Goal: Information Seeking & Learning: Learn about a topic

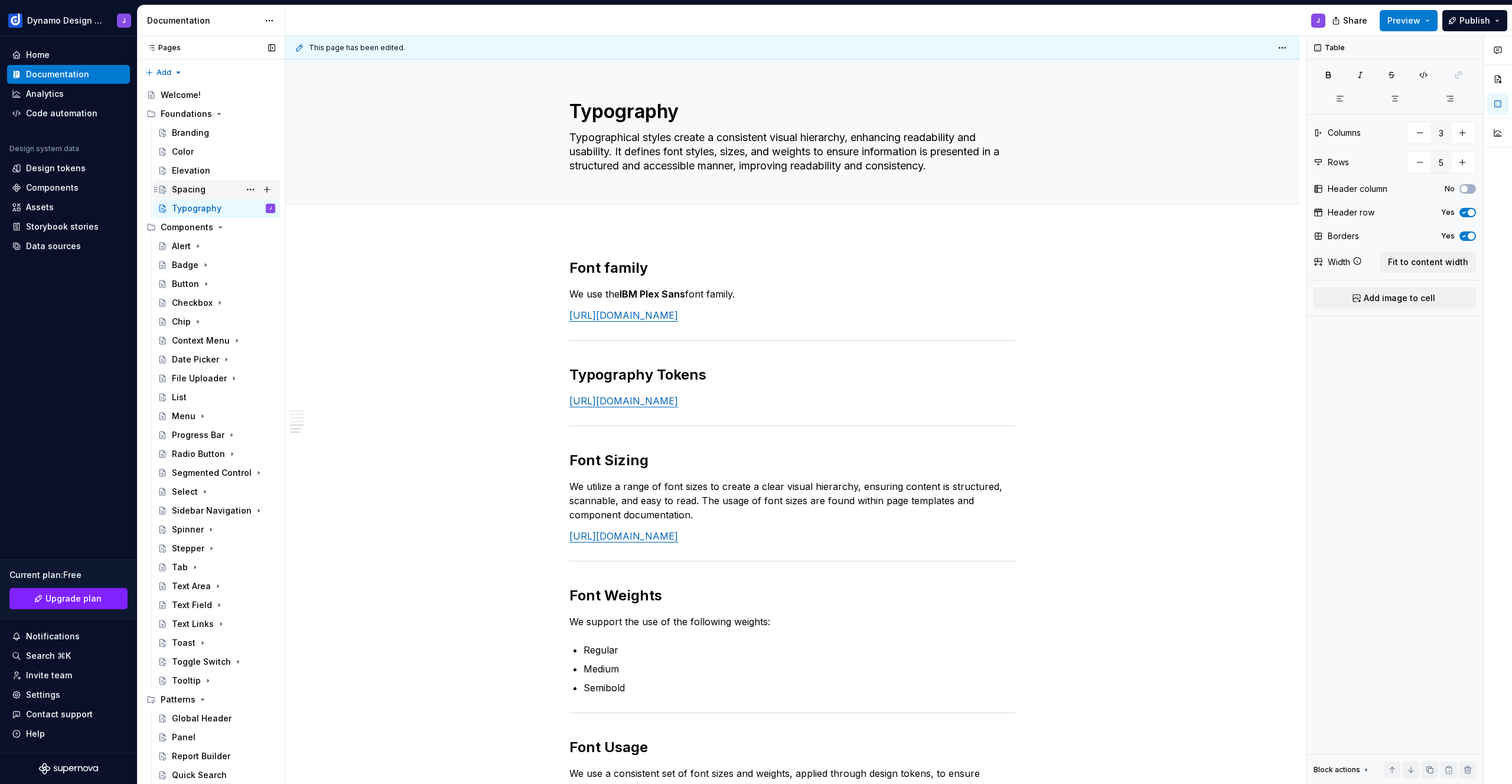
scroll to position [619, 0]
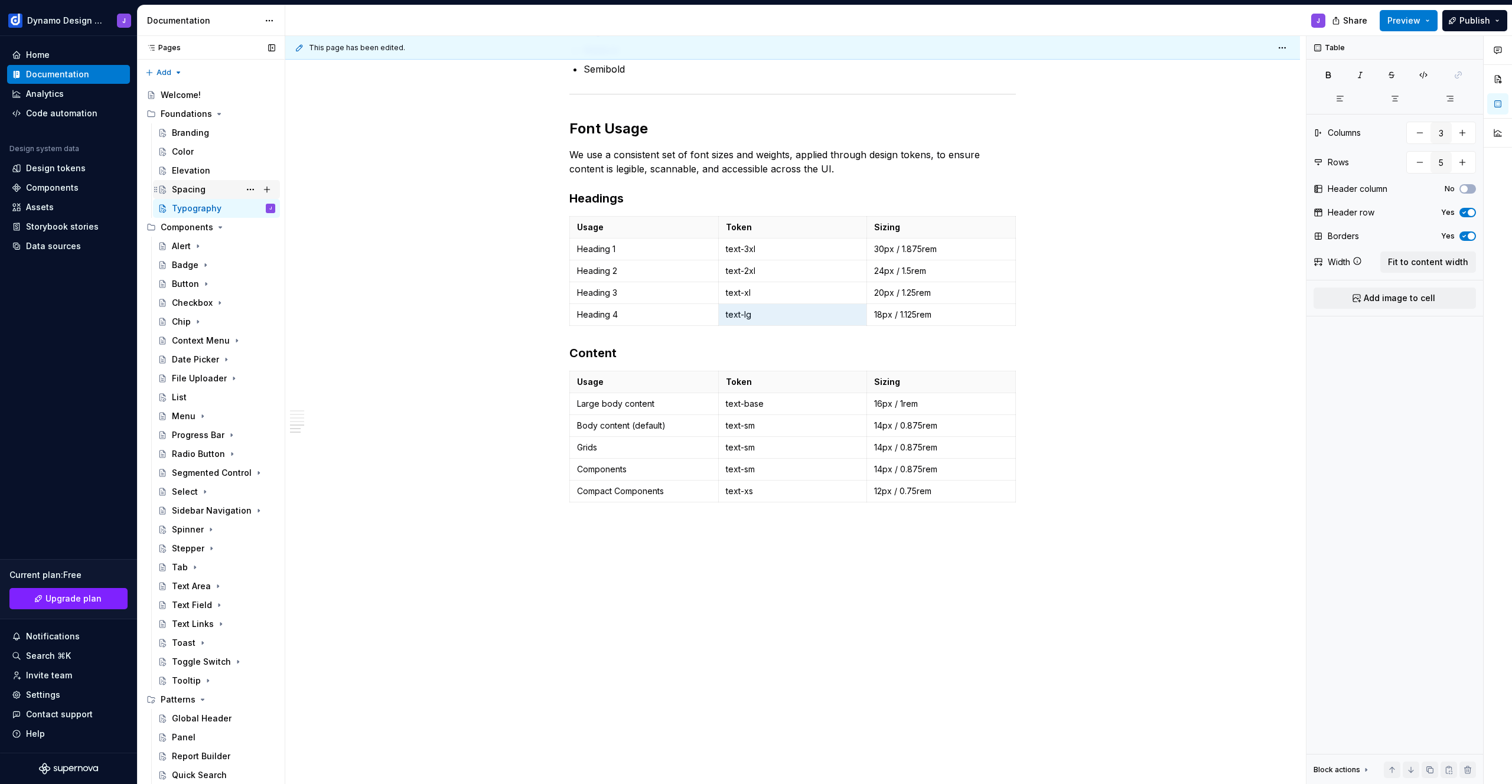
click at [209, 190] on div "Spacing" at bounding box center [223, 189] width 104 height 17
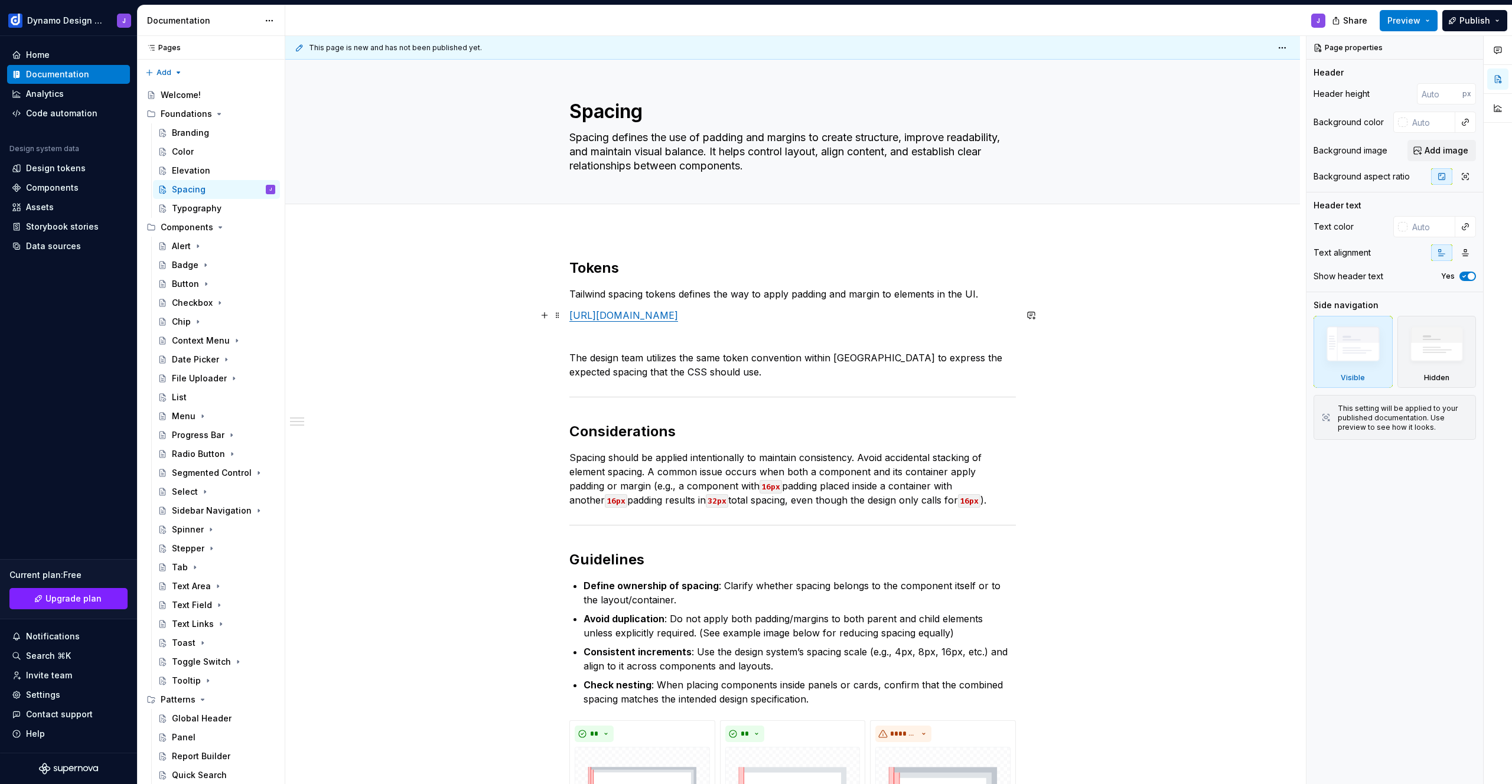
click at [824, 318] on p "[URL][DOMAIN_NAME]" at bounding box center [793, 315] width 446 height 14
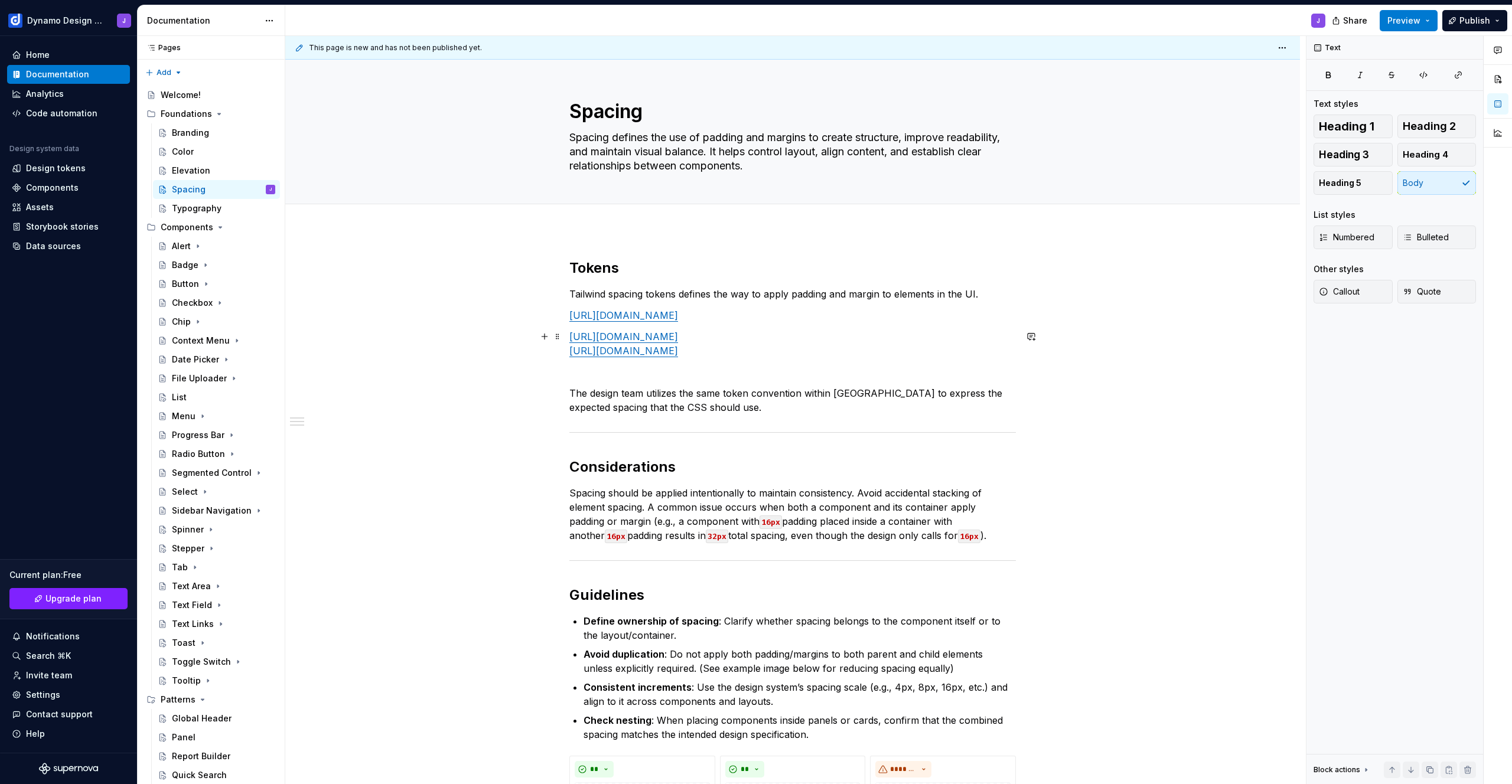
click at [770, 340] on p "[URL][DOMAIN_NAME] [URL][DOMAIN_NAME]" at bounding box center [793, 343] width 446 height 28
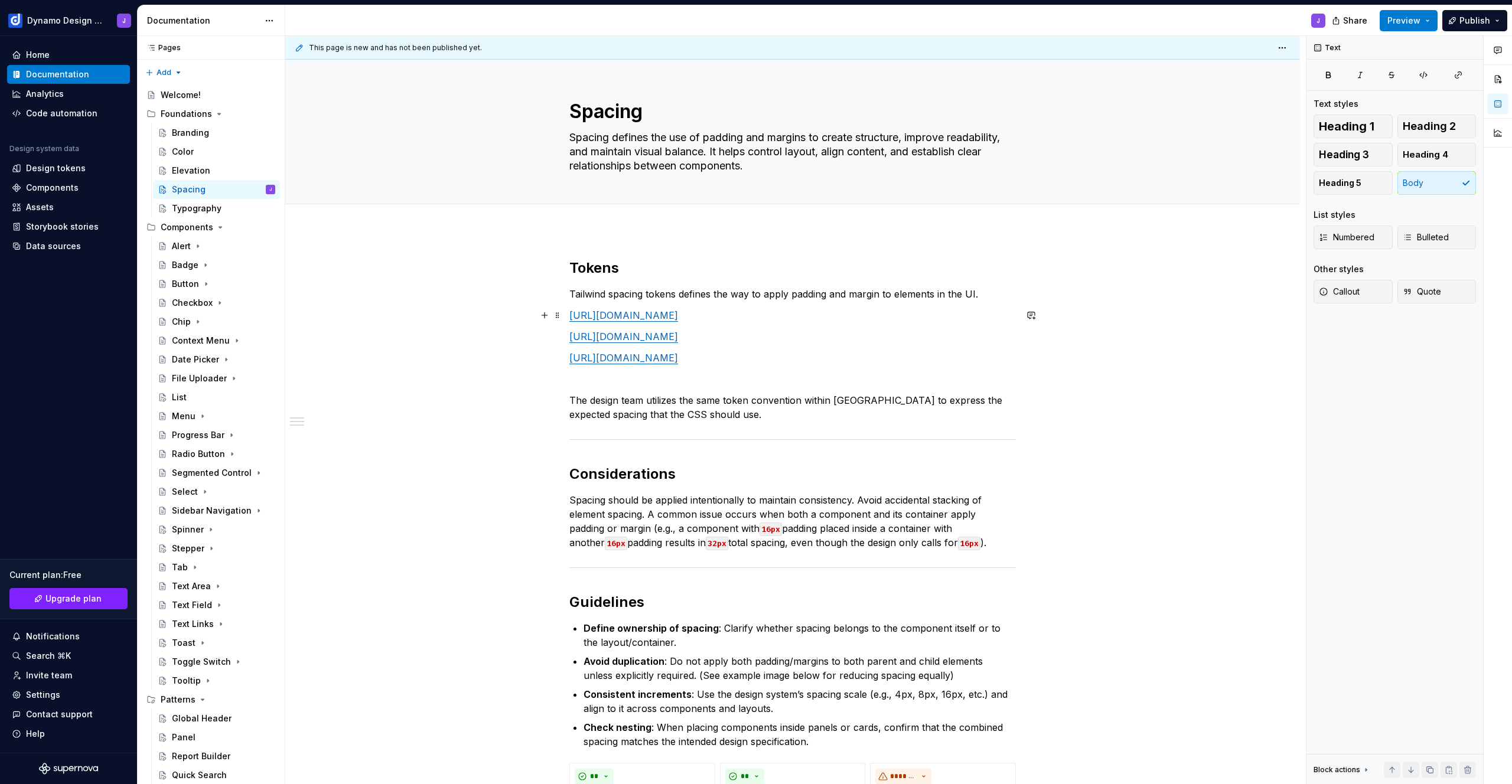
click at [828, 315] on p "[URL][DOMAIN_NAME]" at bounding box center [793, 315] width 446 height 14
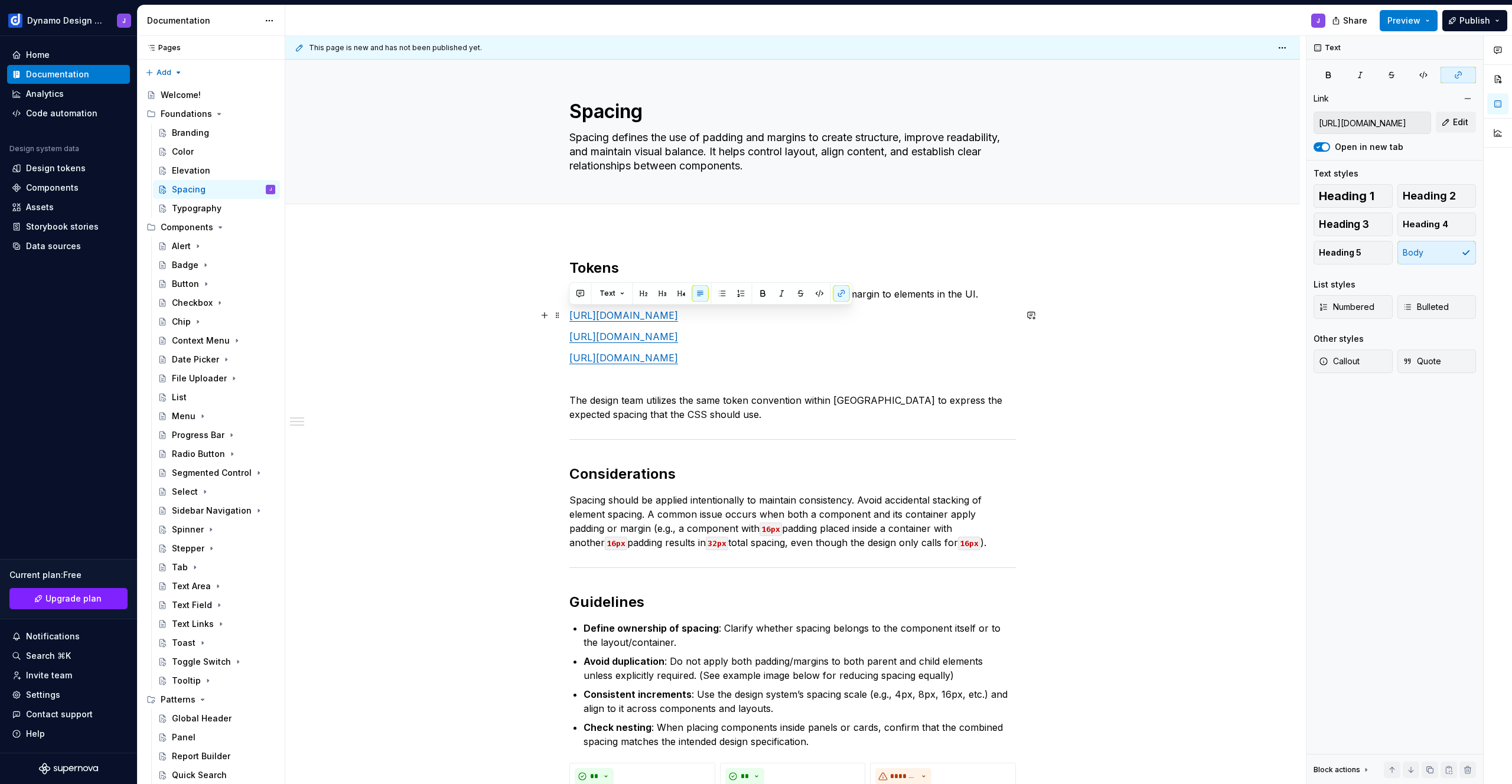
click at [980, 322] on p "[URL][DOMAIN_NAME]" at bounding box center [793, 315] width 446 height 14
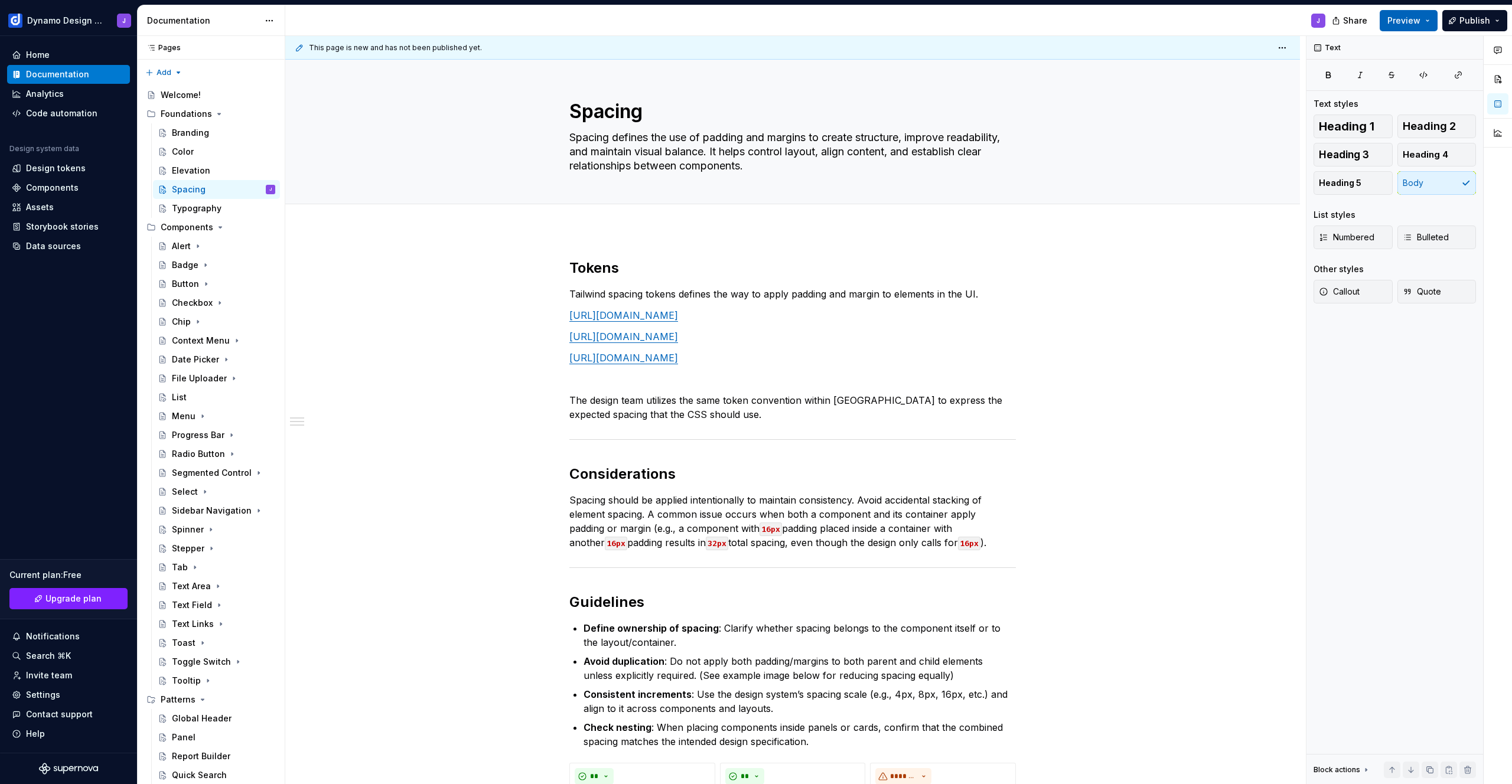
click at [1402, 23] on span "Preview" at bounding box center [1404, 21] width 33 height 12
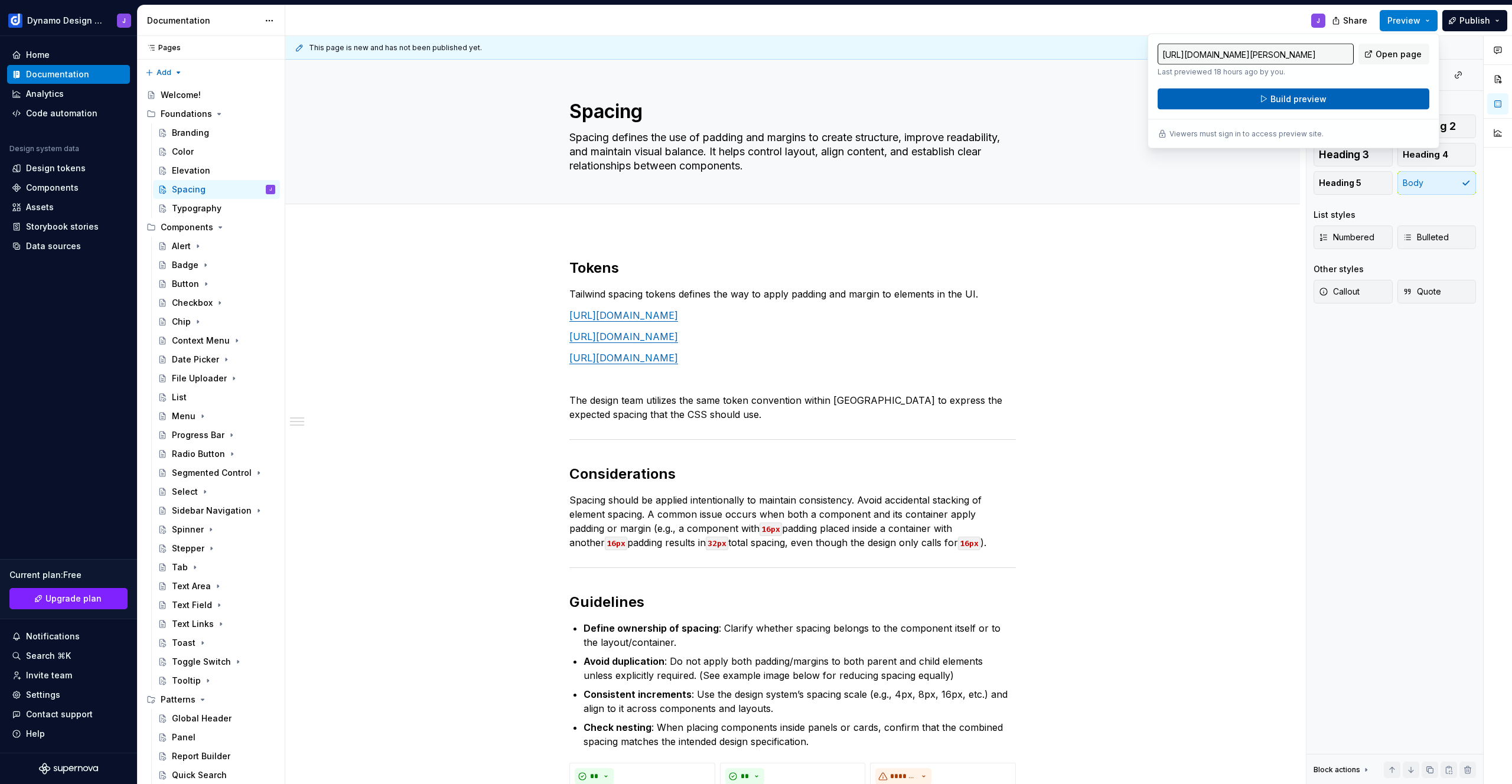
click at [1338, 97] on button "Build preview" at bounding box center [1293, 99] width 272 height 21
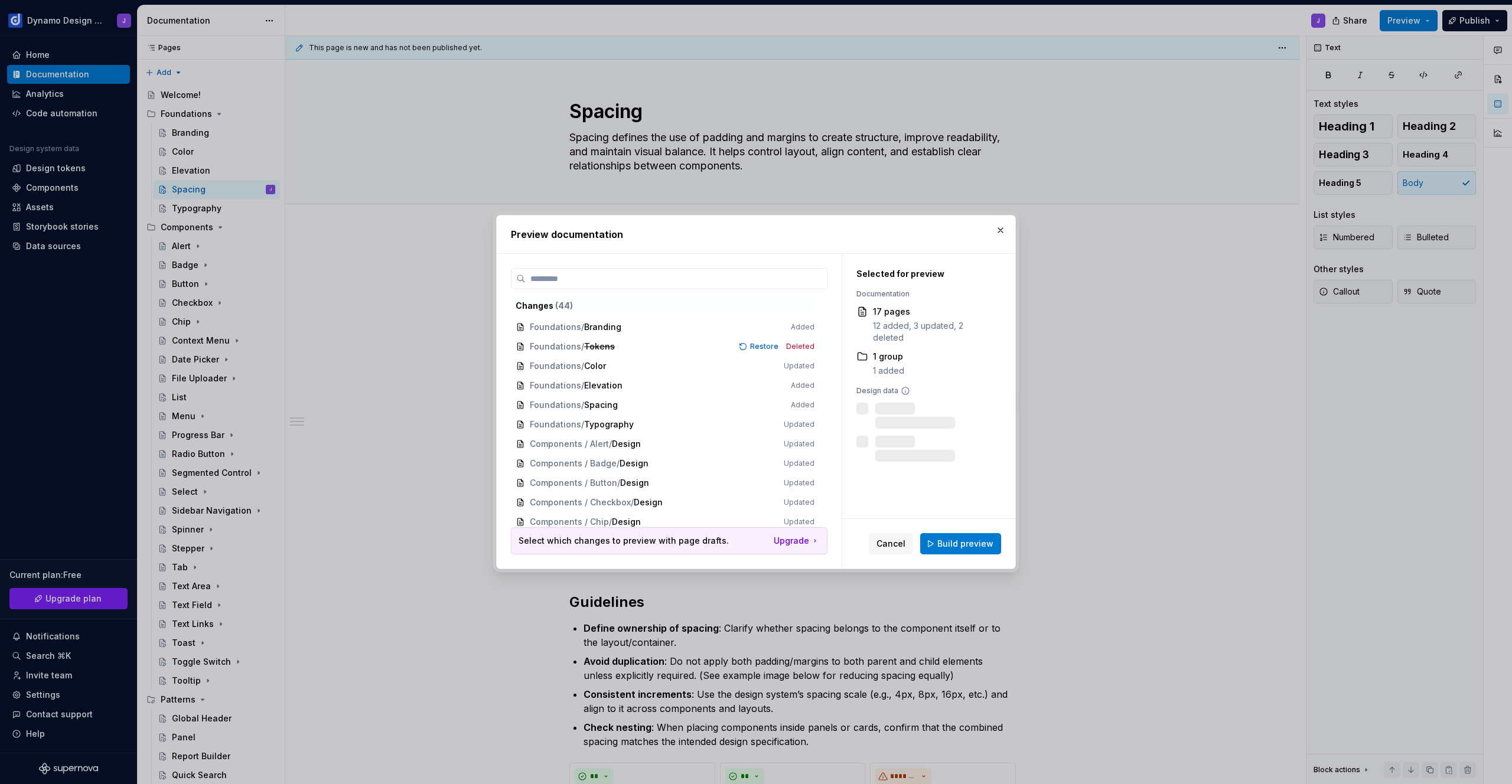
click at [955, 549] on span "Build preview" at bounding box center [966, 543] width 56 height 12
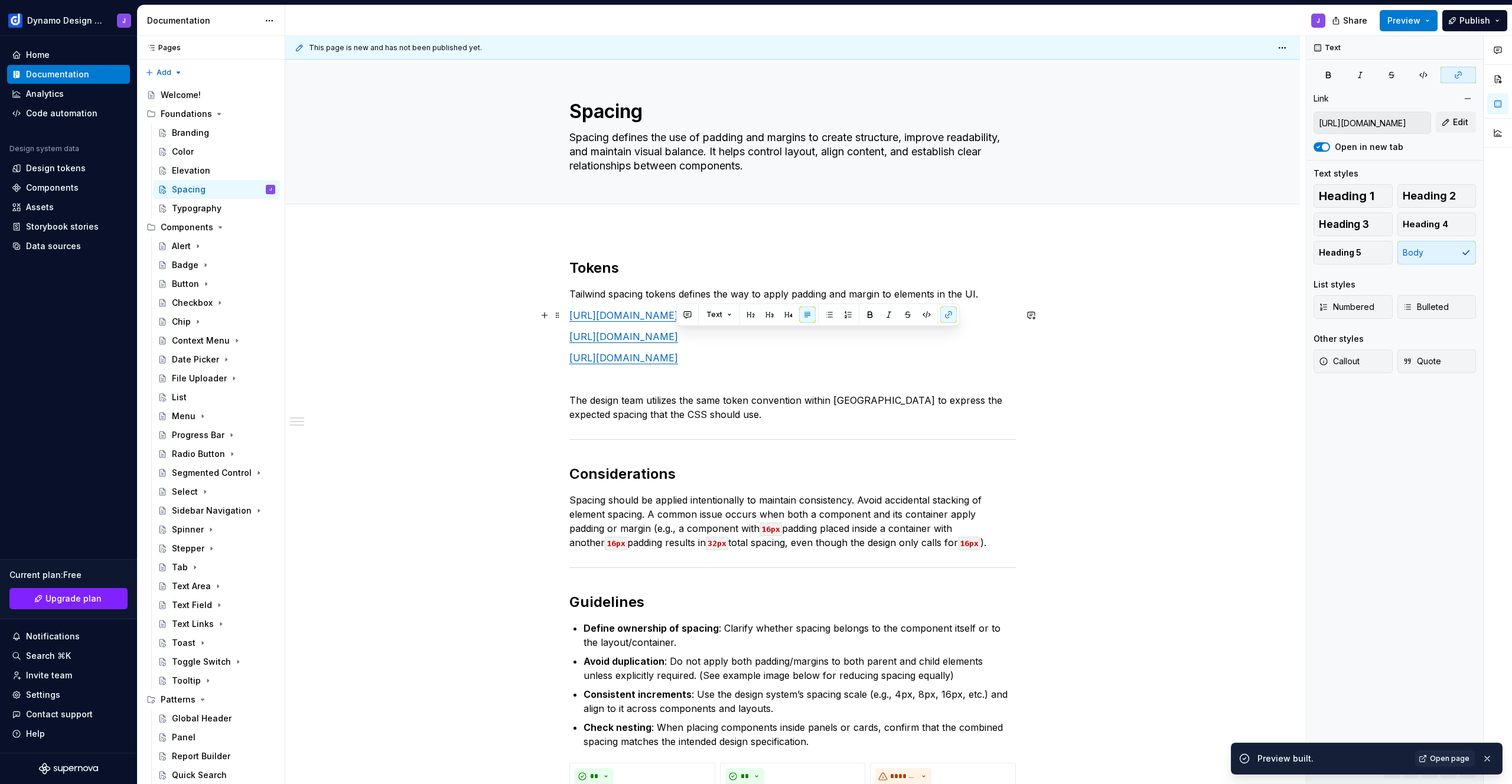
type textarea "*"
type input "[URL][DOMAIN_NAME]"
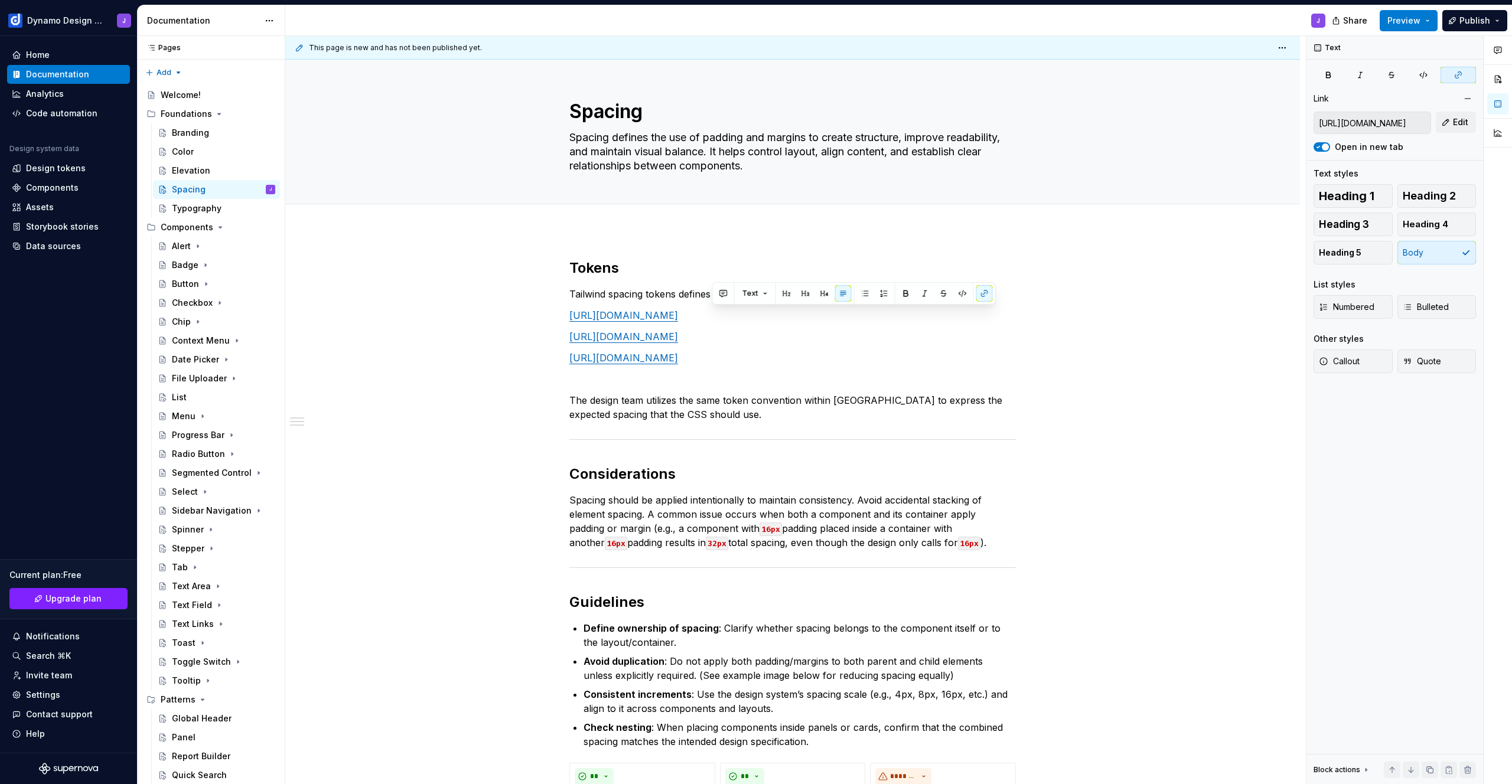
type textarea "*"
click at [756, 356] on p "[URL][DOMAIN_NAME]" at bounding box center [793, 357] width 446 height 14
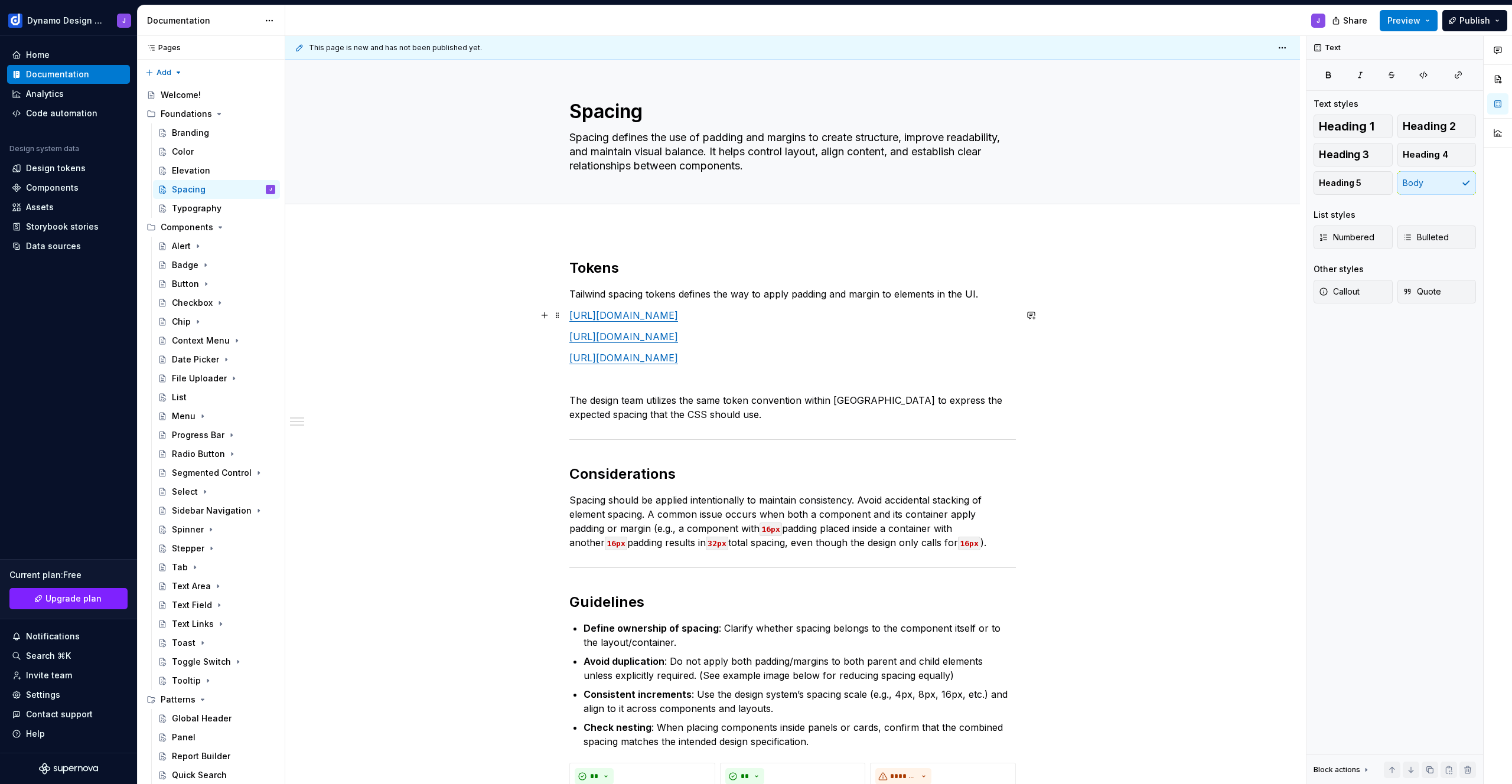
click at [825, 317] on p "[URL][DOMAIN_NAME]" at bounding box center [793, 315] width 446 height 14
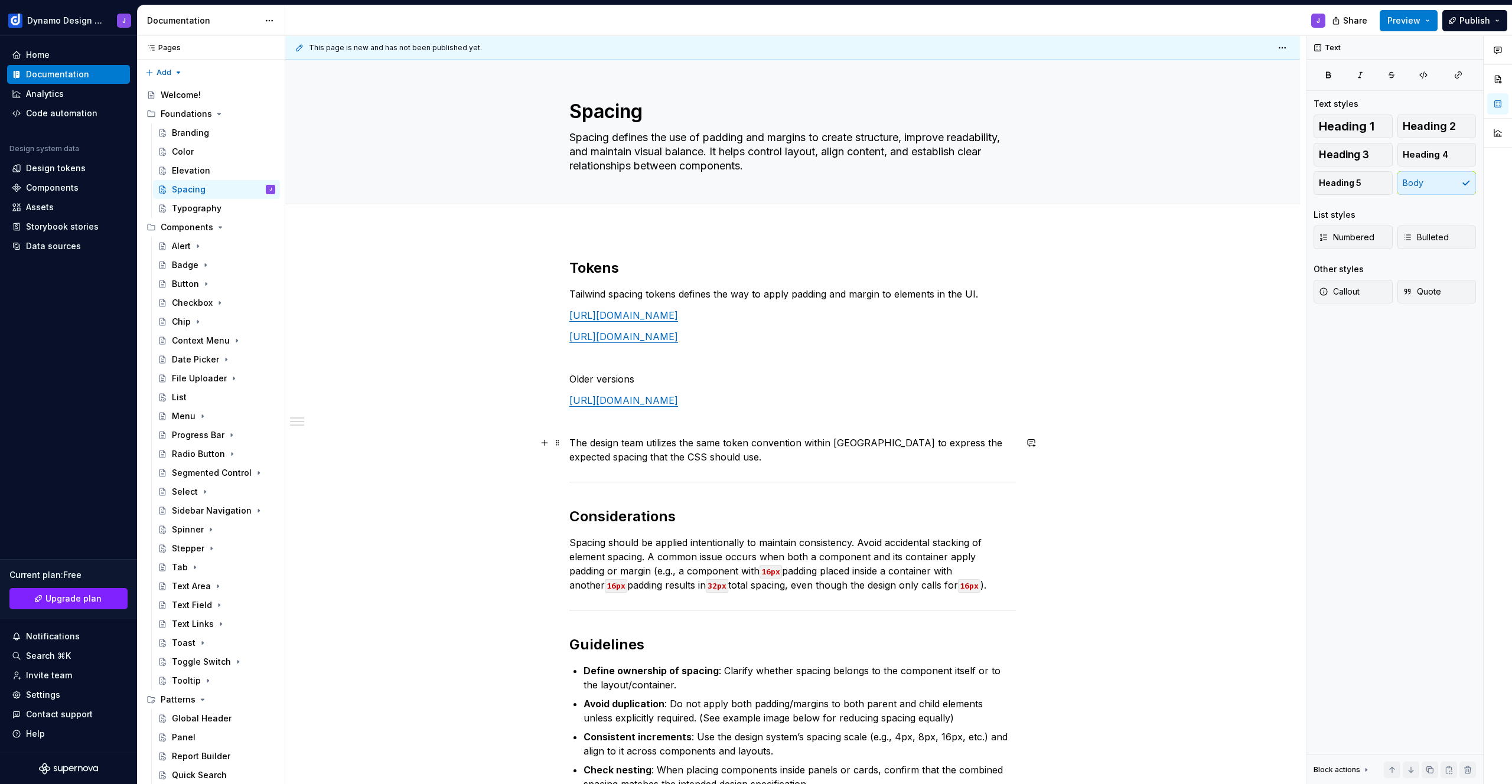
click at [1057, 442] on div "**********" at bounding box center [792, 752] width 1015 height 1043
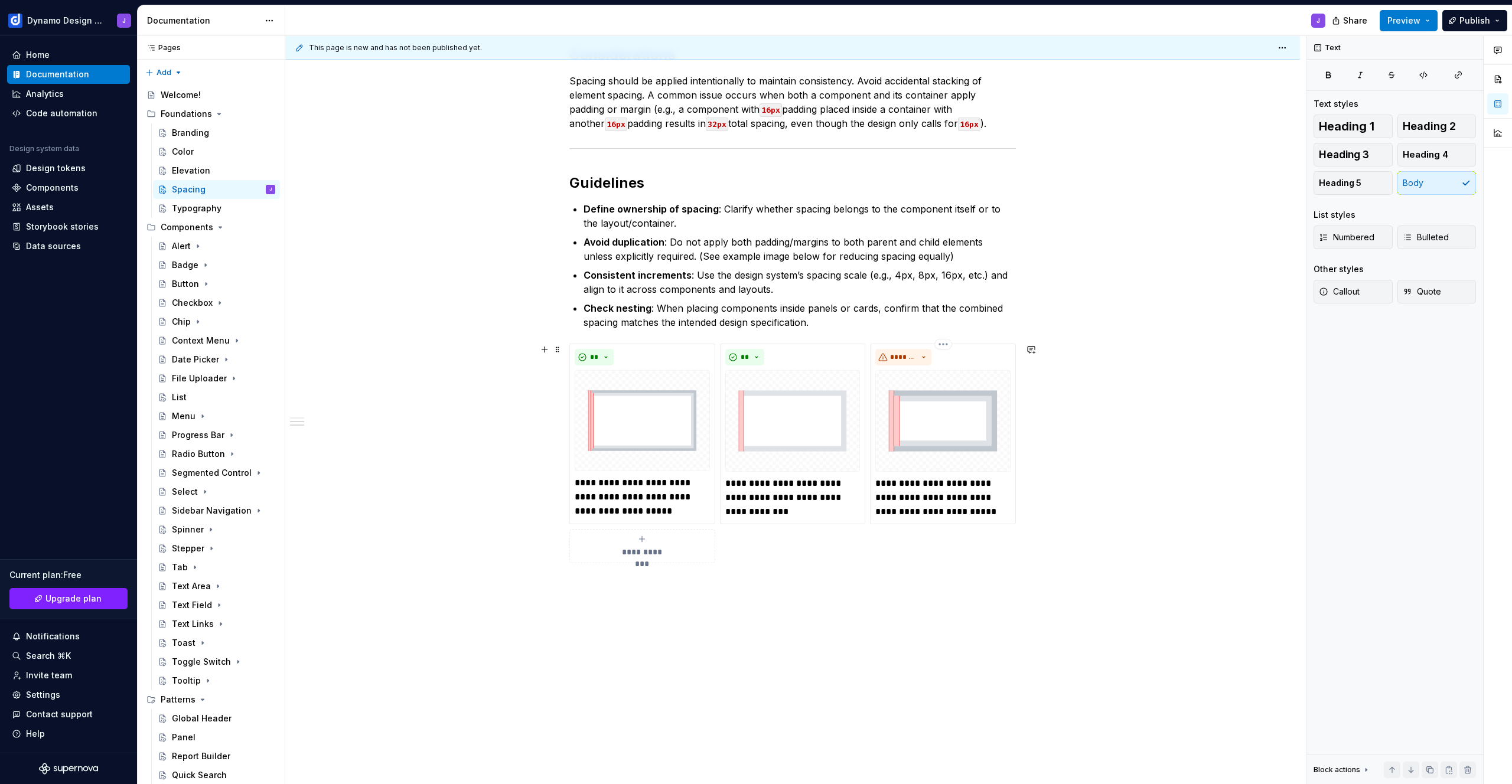
scroll to position [469, 0]
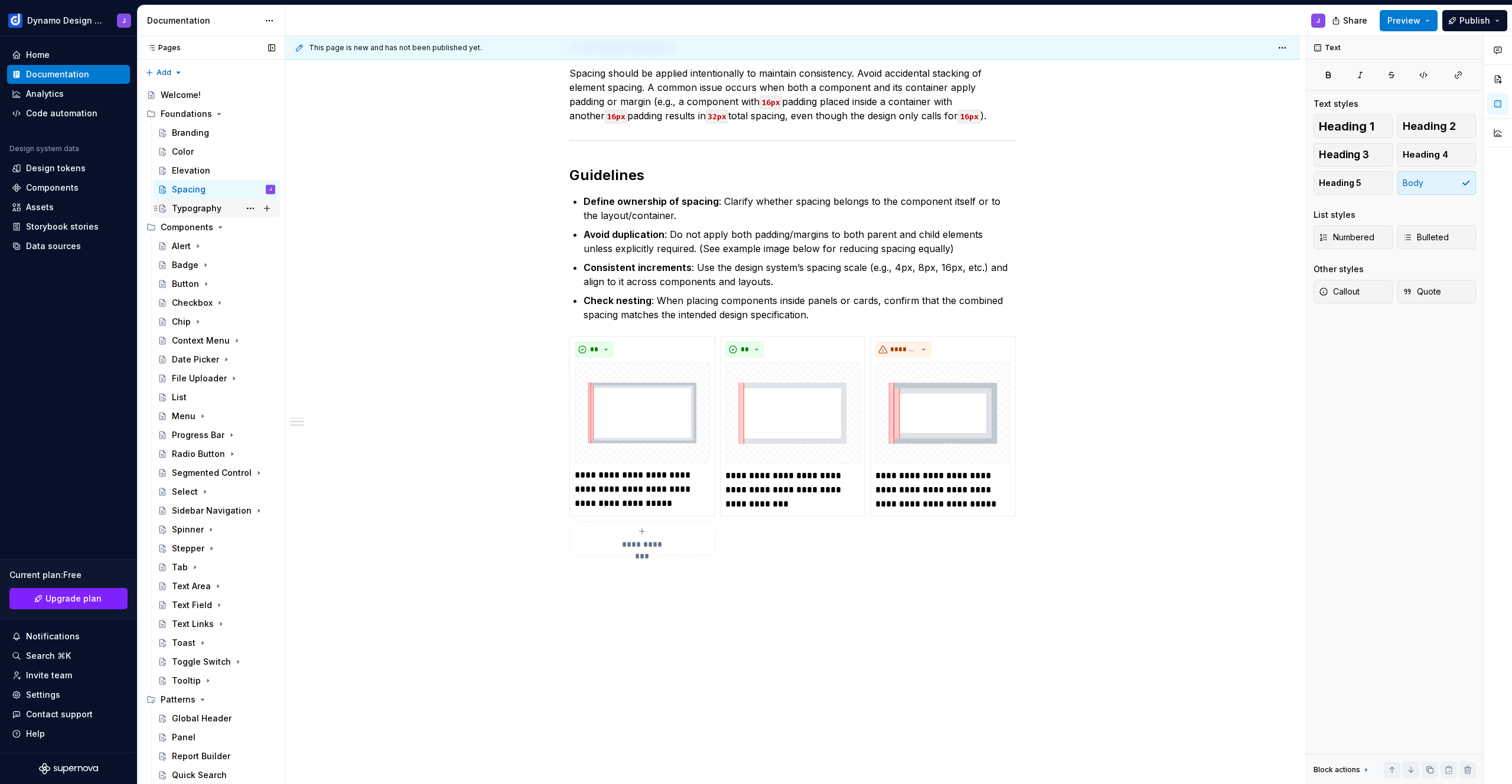
click at [197, 202] on div "Typography" at bounding box center [223, 208] width 104 height 17
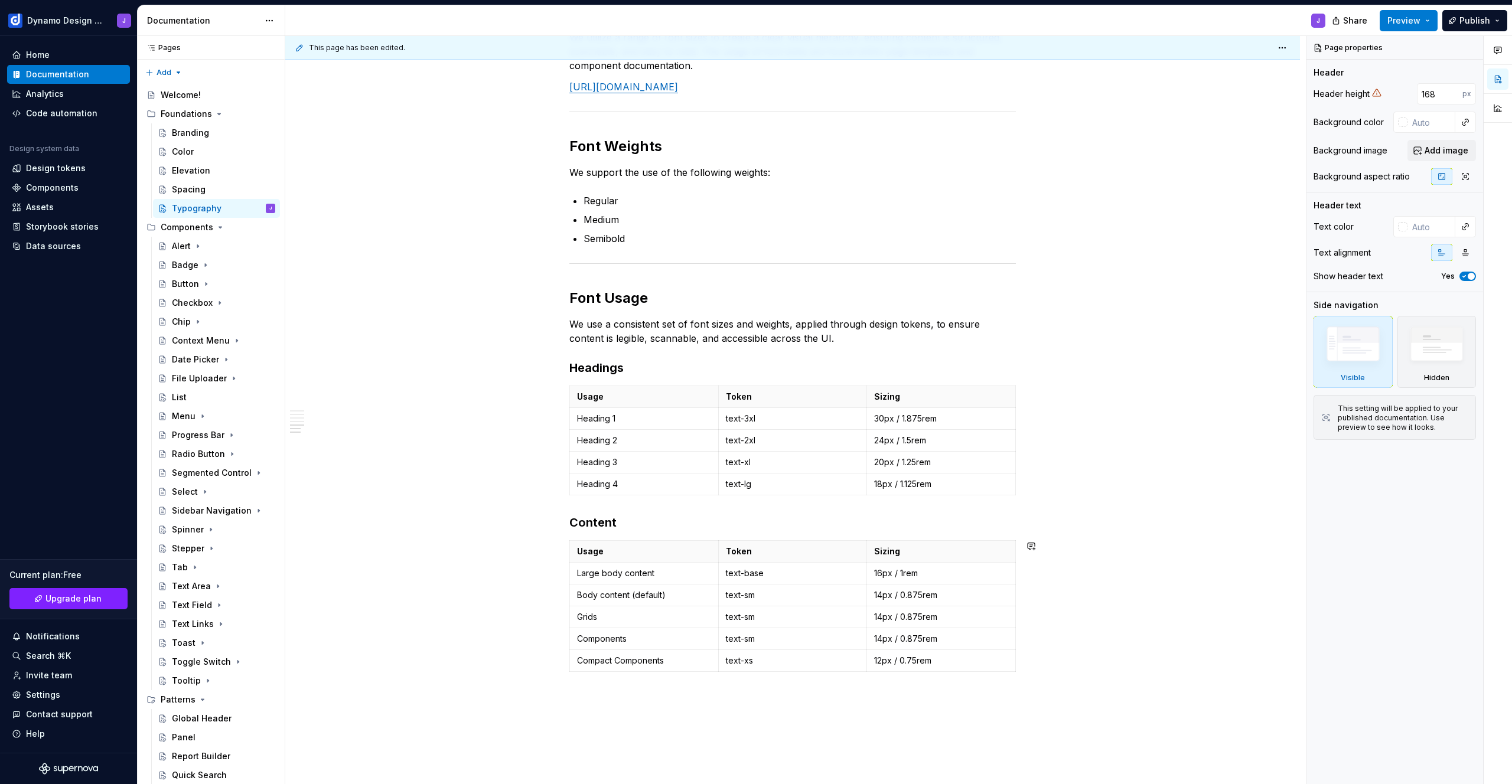
scroll to position [585, 0]
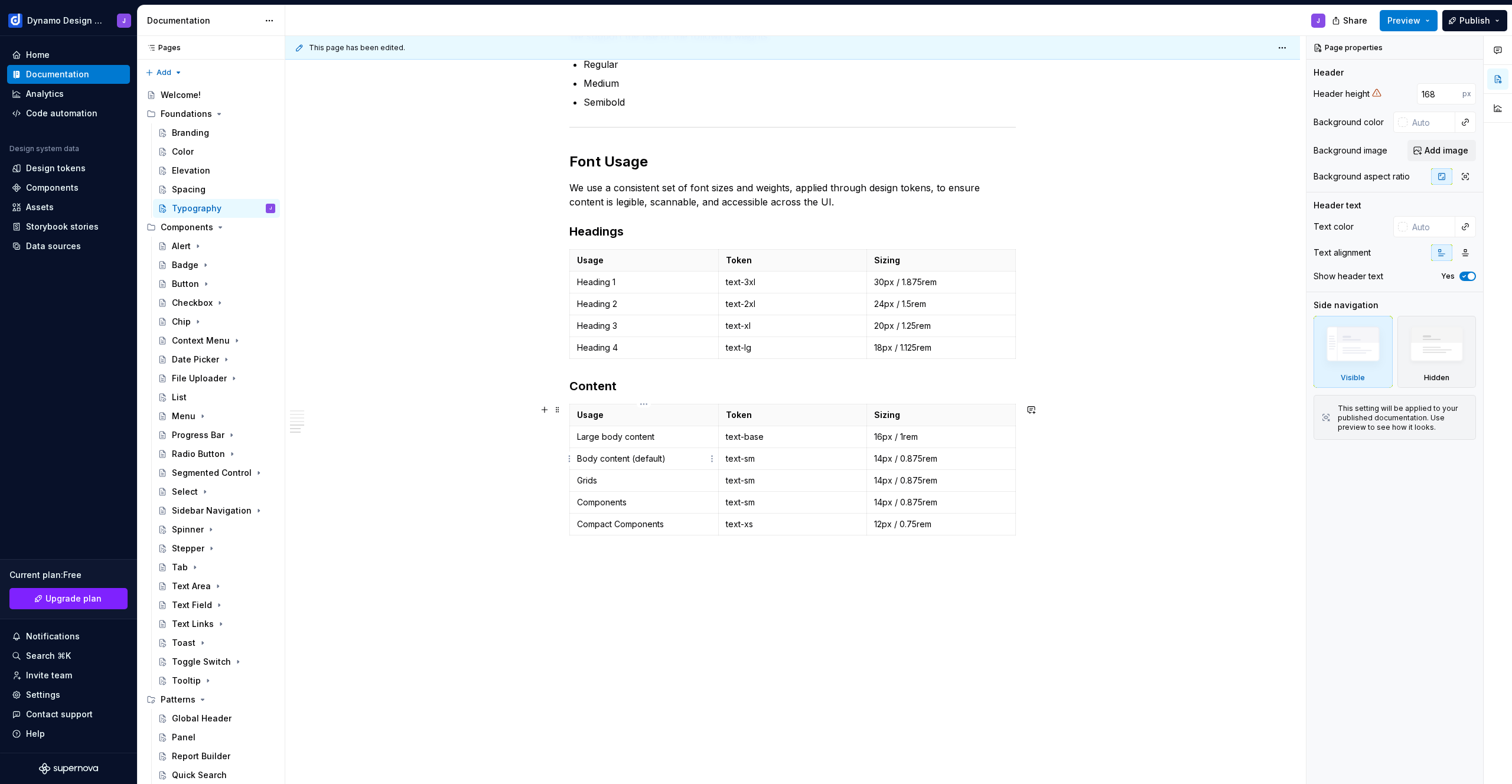
type textarea "*"
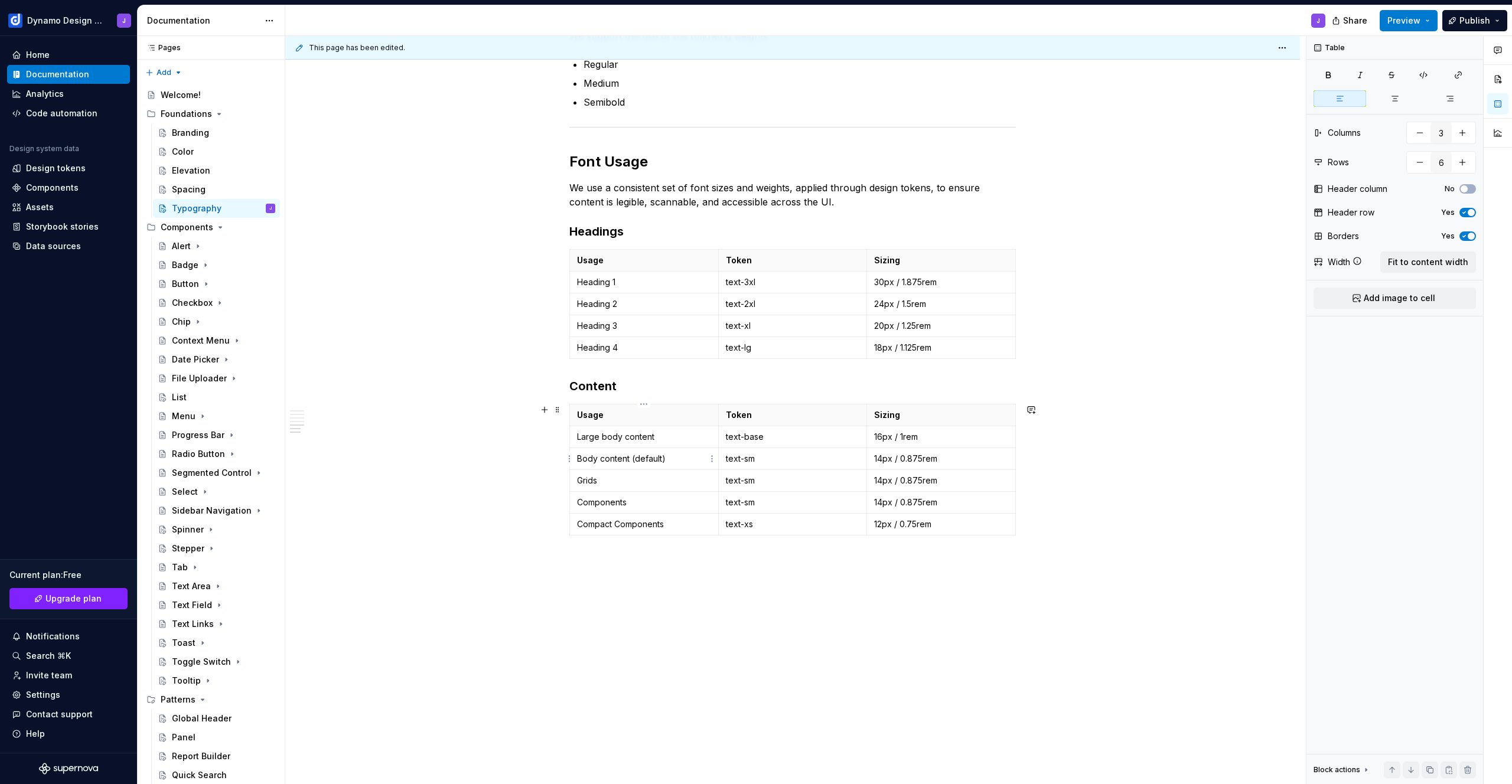
click at [653, 457] on p "Body content (default)" at bounding box center [644, 458] width 134 height 12
click at [694, 589] on div "Font family We use the IBM Plex Sans font family. [URL][DOMAIN_NAME] Typography…" at bounding box center [792, 231] width 1015 height 1173
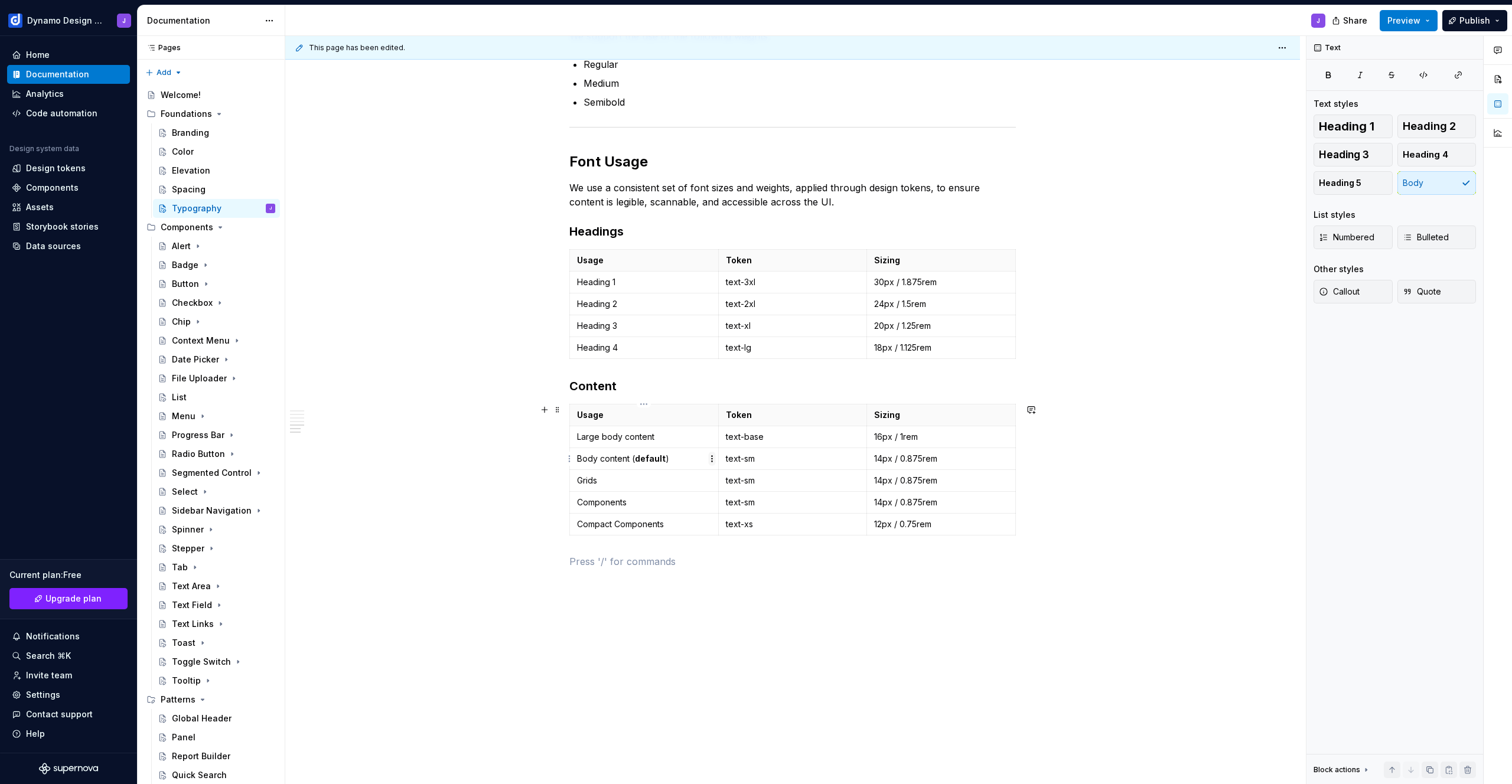
click at [713, 458] on html "Dynamo Design System J Home Documentation Analytics Code automation Design syst…" at bounding box center [756, 392] width 1512 height 784
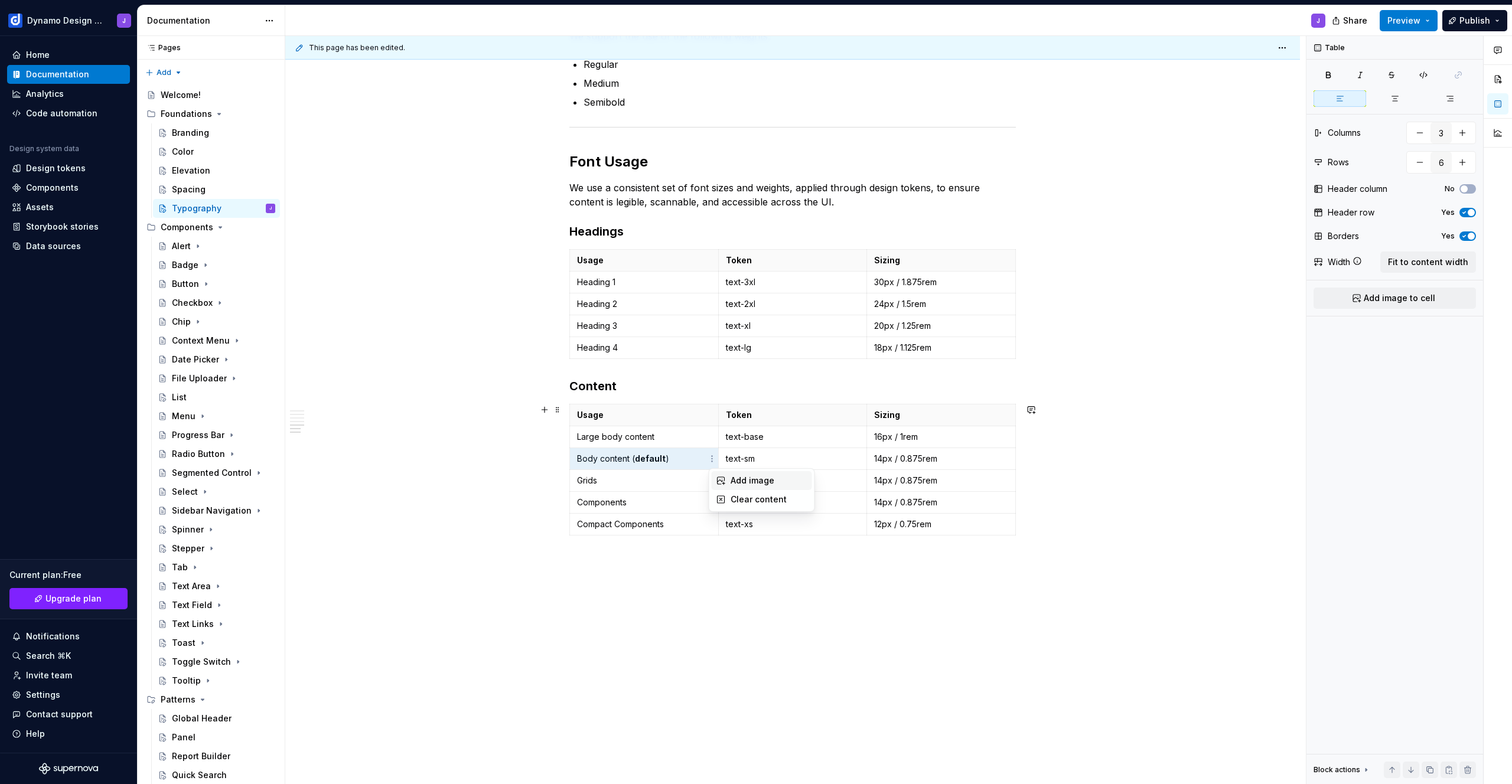
click at [741, 478] on div "Add image" at bounding box center [769, 481] width 77 height 12
click at [634, 524] on p "Compact Components" at bounding box center [644, 524] width 134 height 12
click at [951, 525] on p "12px / 0.75rem" at bounding box center [941, 524] width 134 height 12
type input "7"
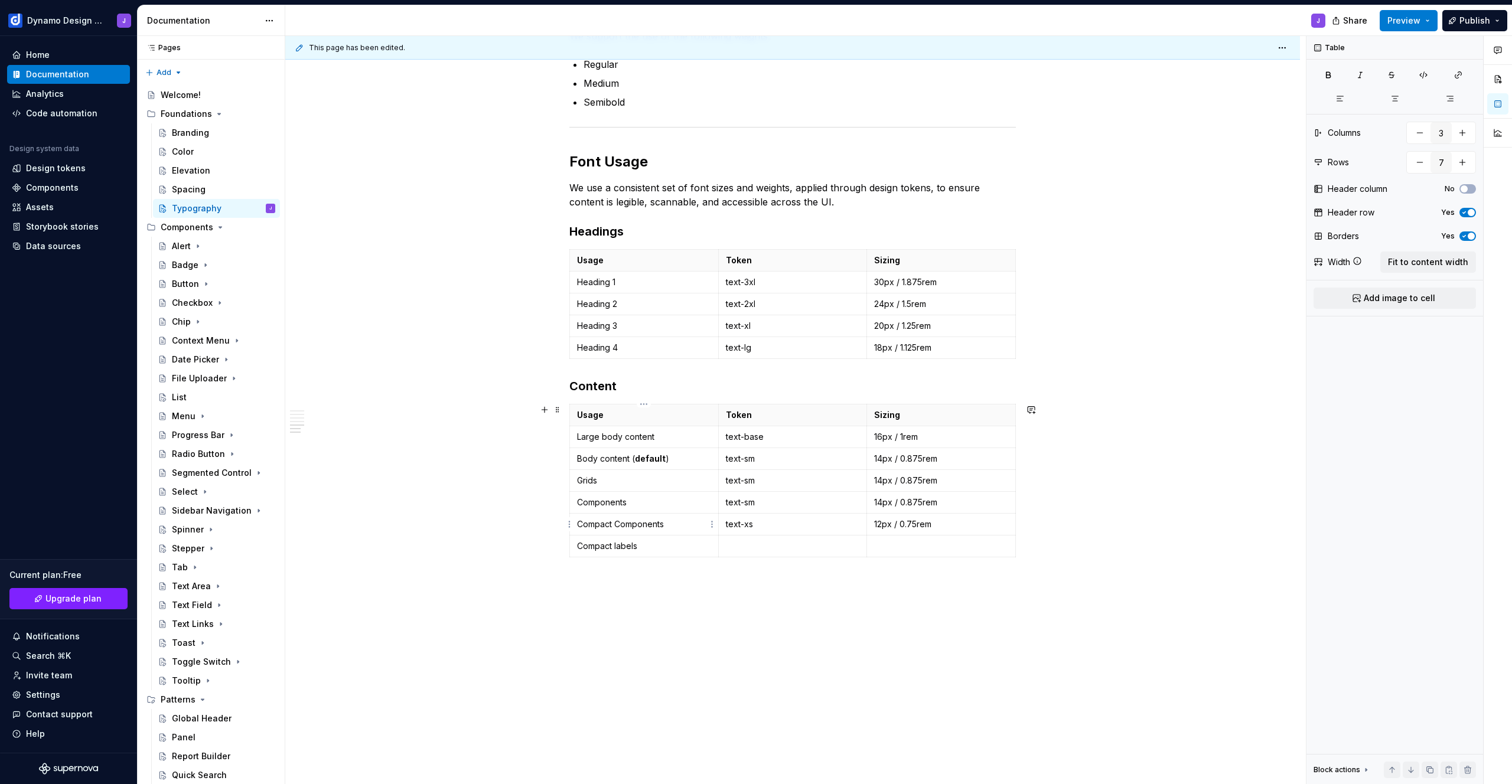
click at [619, 525] on p "Compact Components" at bounding box center [644, 524] width 134 height 12
click at [759, 545] on p at bounding box center [793, 546] width 134 height 12
click at [962, 525] on p "12px / 0.75rem" at bounding box center [941, 524] width 134 height 12
copy p "12px / 0.75rem"
click at [953, 540] on p at bounding box center [941, 546] width 134 height 12
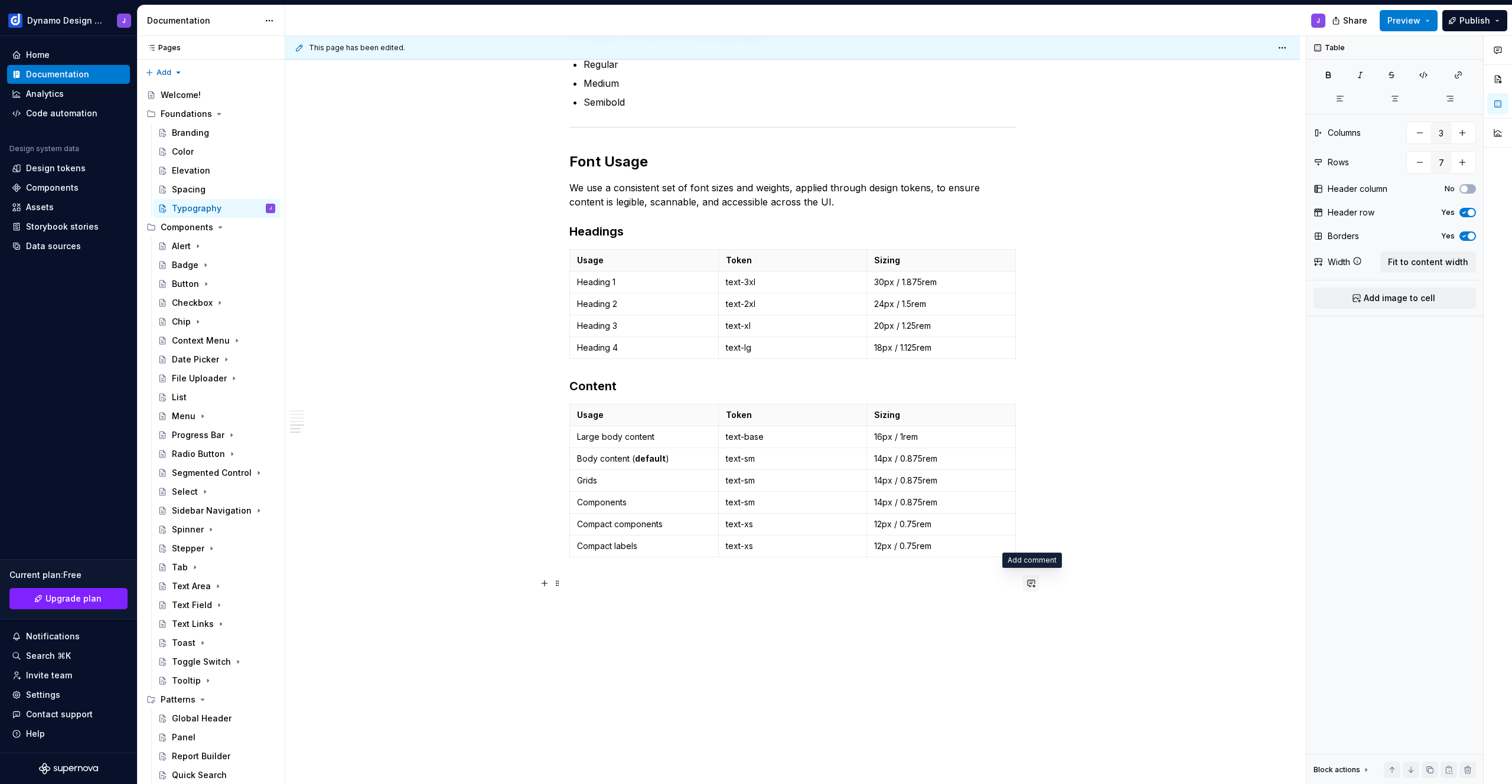
click at [1026, 589] on button "button" at bounding box center [1031, 583] width 17 height 17
click at [1094, 563] on div "Font family We use the IBM Plex Sans font family. [URL][DOMAIN_NAME] Typography…" at bounding box center [792, 242] width 1015 height 1195
click at [173, 398] on div "List" at bounding box center [179, 397] width 15 height 12
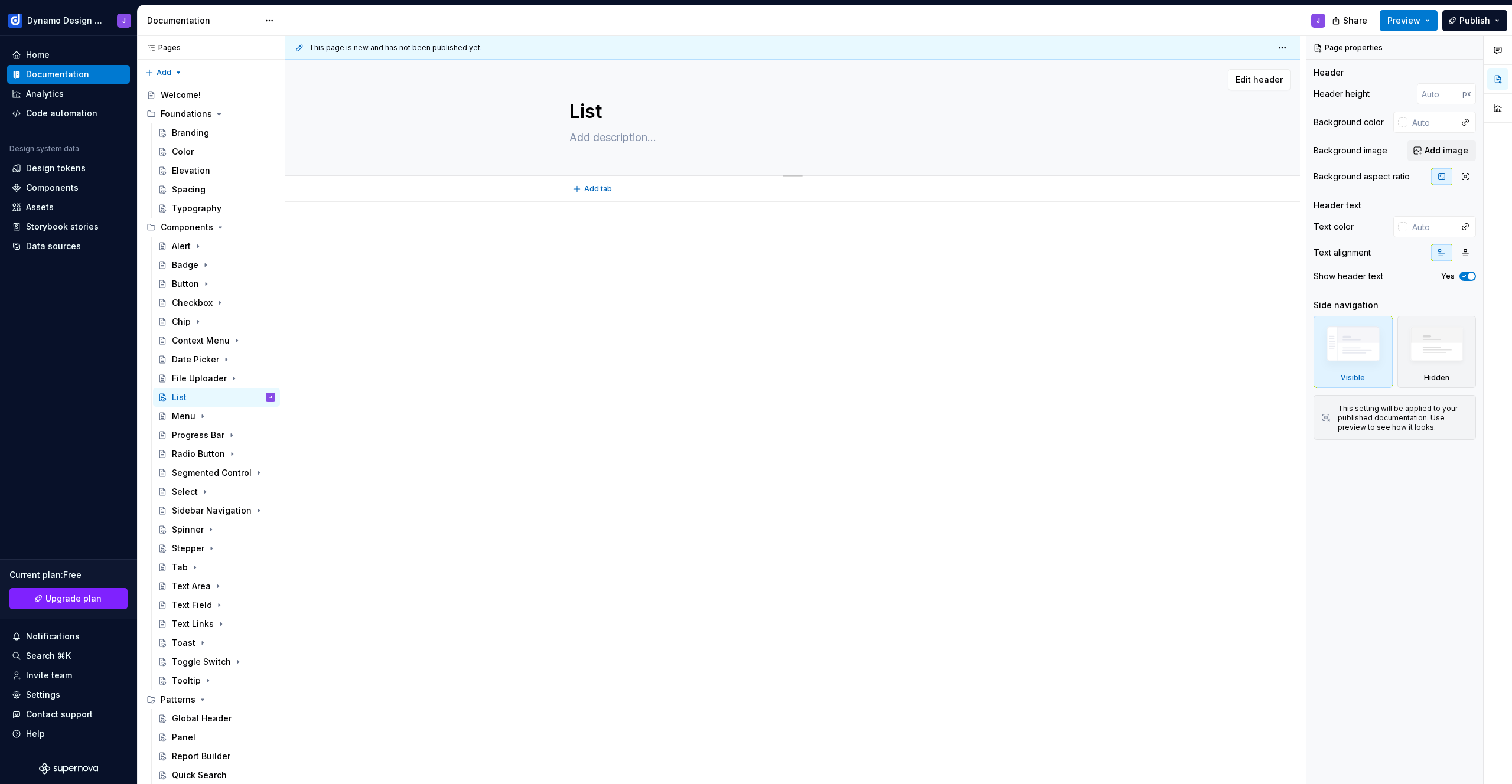
click at [634, 139] on textarea at bounding box center [790, 137] width 446 height 19
paste textarea "A list organizes related items in a vertical group for easy scanning and intera…"
type textarea "*"
type textarea "A list organizes related items in a vertical group for easy scanning and intera…"
type textarea "*"
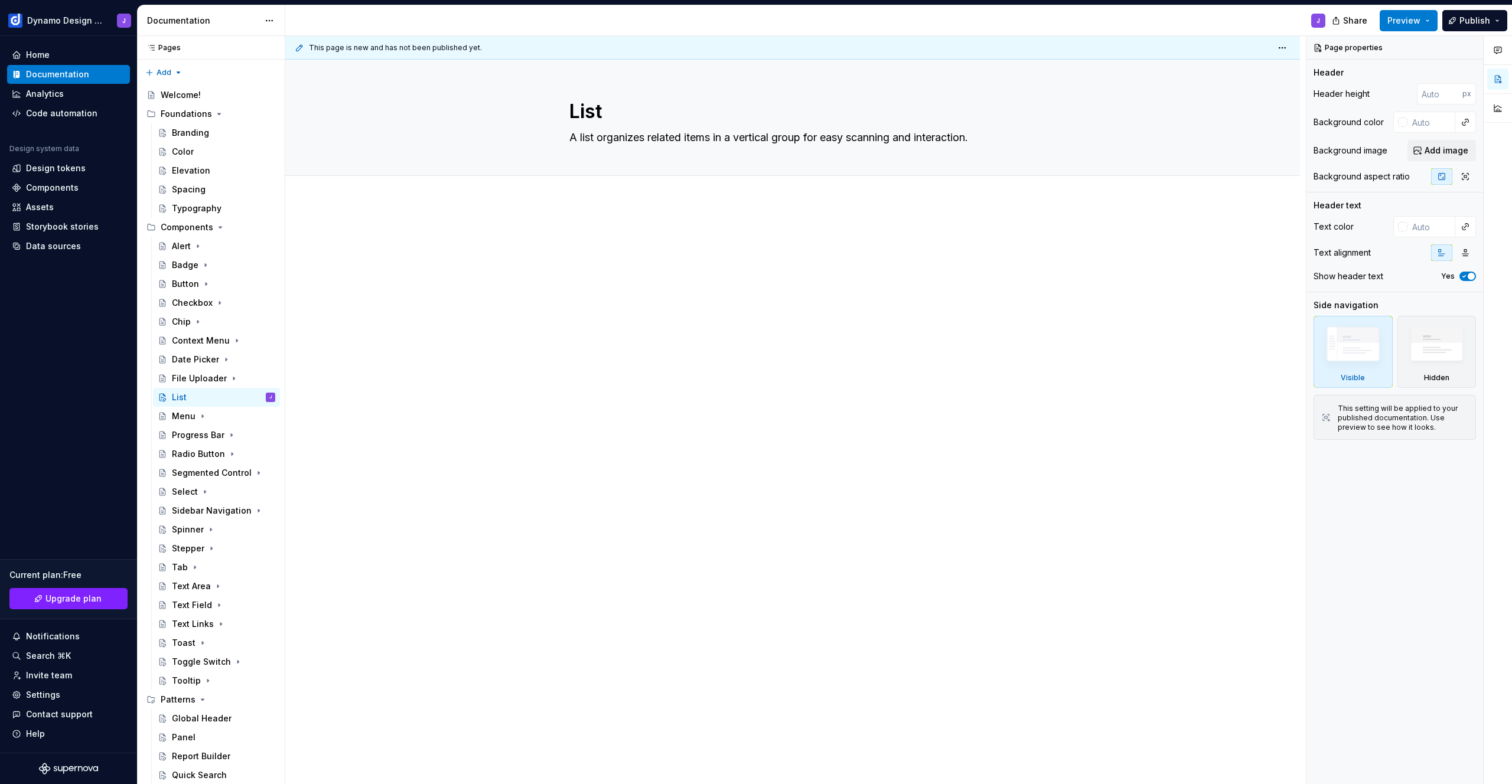
type textarea "A list organizes related items in a vertical group for easy scanning and intera…"
click at [676, 251] on div at bounding box center [793, 253] width 446 height 45
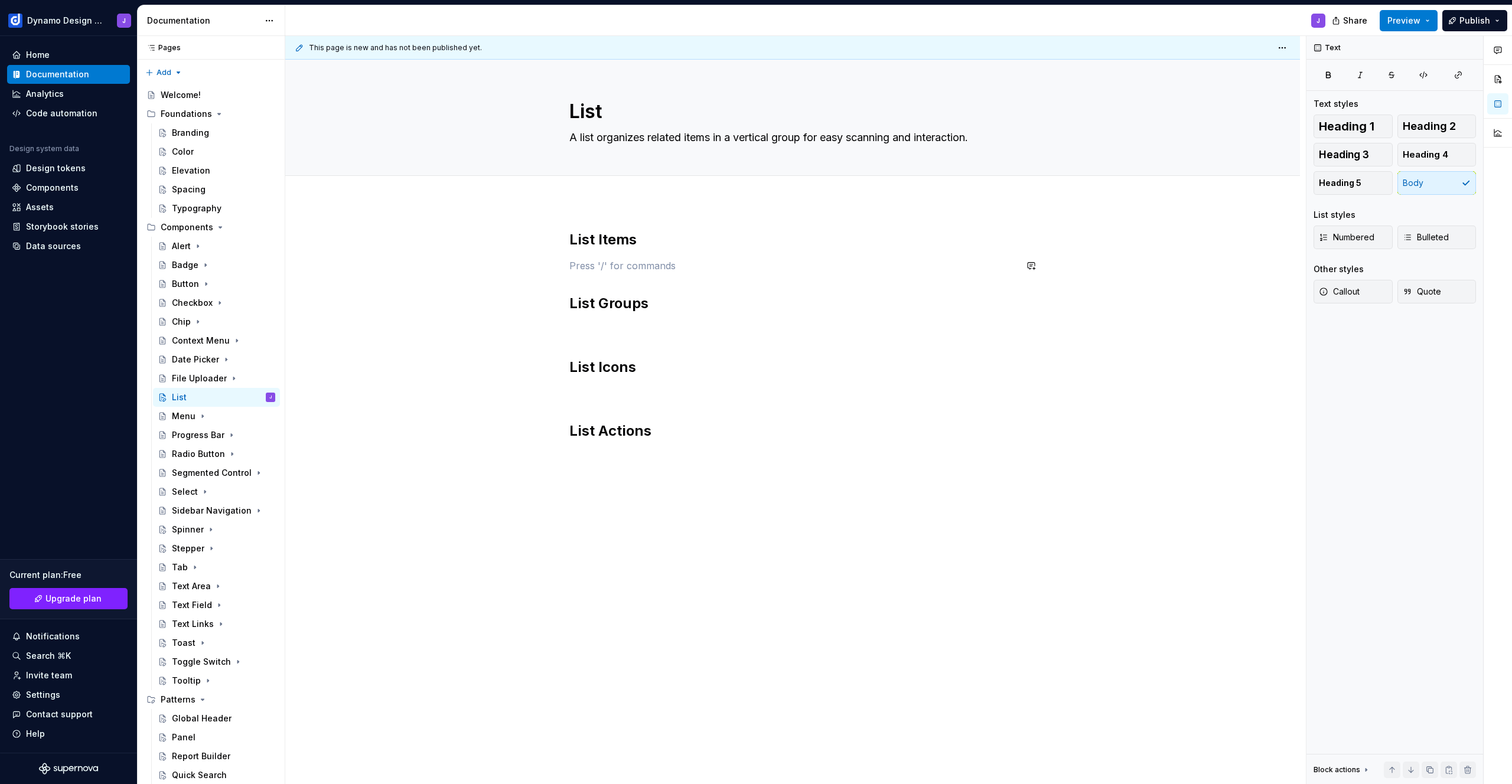
click at [665, 257] on div "List Items List Groups List Icons List Actions" at bounding box center [793, 335] width 446 height 210
click at [639, 239] on h2 "List Items" at bounding box center [793, 240] width 446 height 19
click at [636, 255] on div "List Item List Groups List Icons List Actions" at bounding box center [793, 335] width 446 height 210
click at [599, 324] on p at bounding box center [793, 329] width 446 height 14
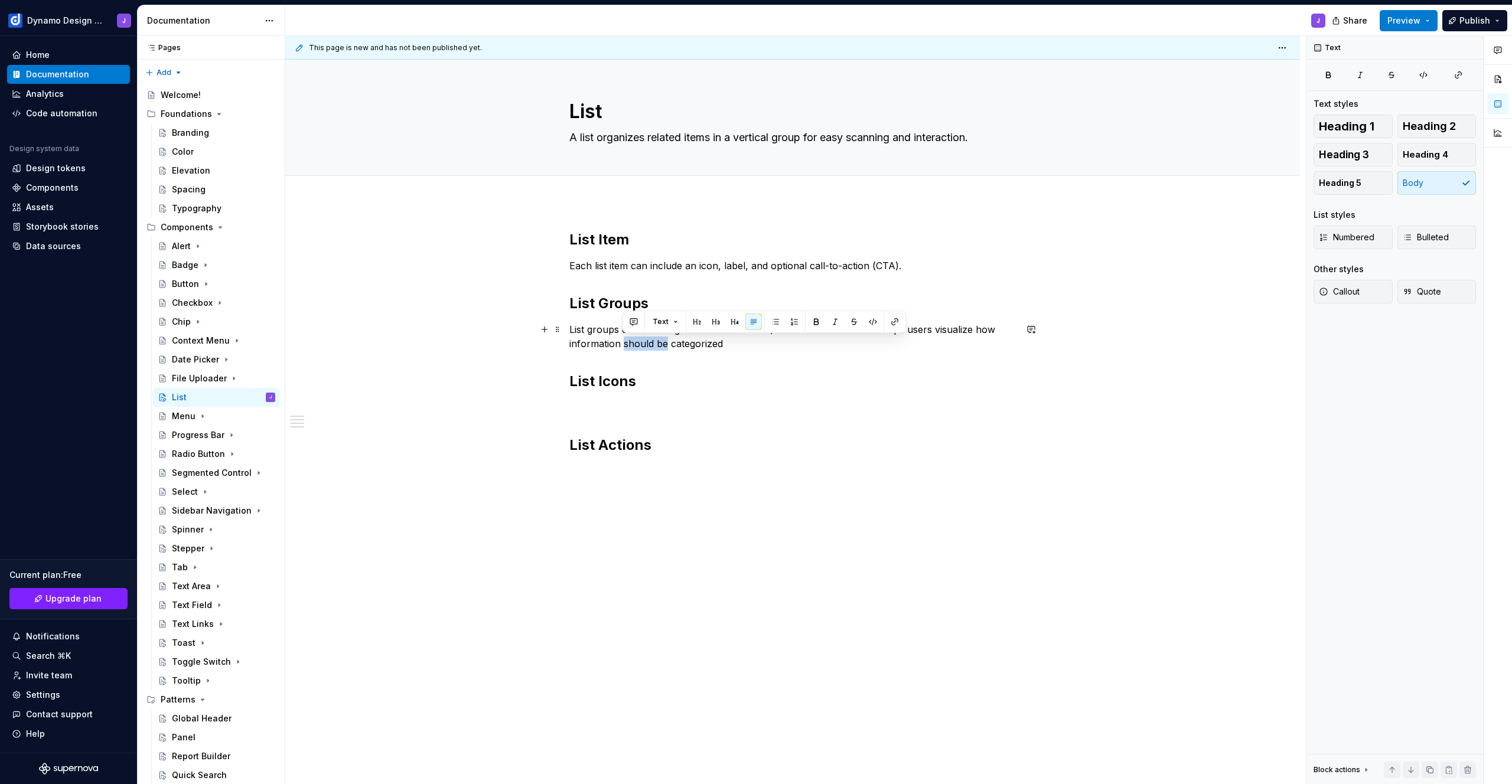
drag, startPoint x: 627, startPoint y: 343, endPoint x: 665, endPoint y: 344, distance: 38.0
click at [665, 344] on p "List groups can be categorized with a header/title when needed. This helps user…" at bounding box center [793, 336] width 446 height 28
drag, startPoint x: 621, startPoint y: 330, endPoint x: 734, endPoint y: 335, distance: 113.1
click at [734, 335] on p "List groups can be categorized with a header/title when needed. This helps user…" at bounding box center [793, 336] width 446 height 28
click at [671, 345] on p "List groups may contain a header/title when needed. This helps users visualize …" at bounding box center [793, 336] width 446 height 28
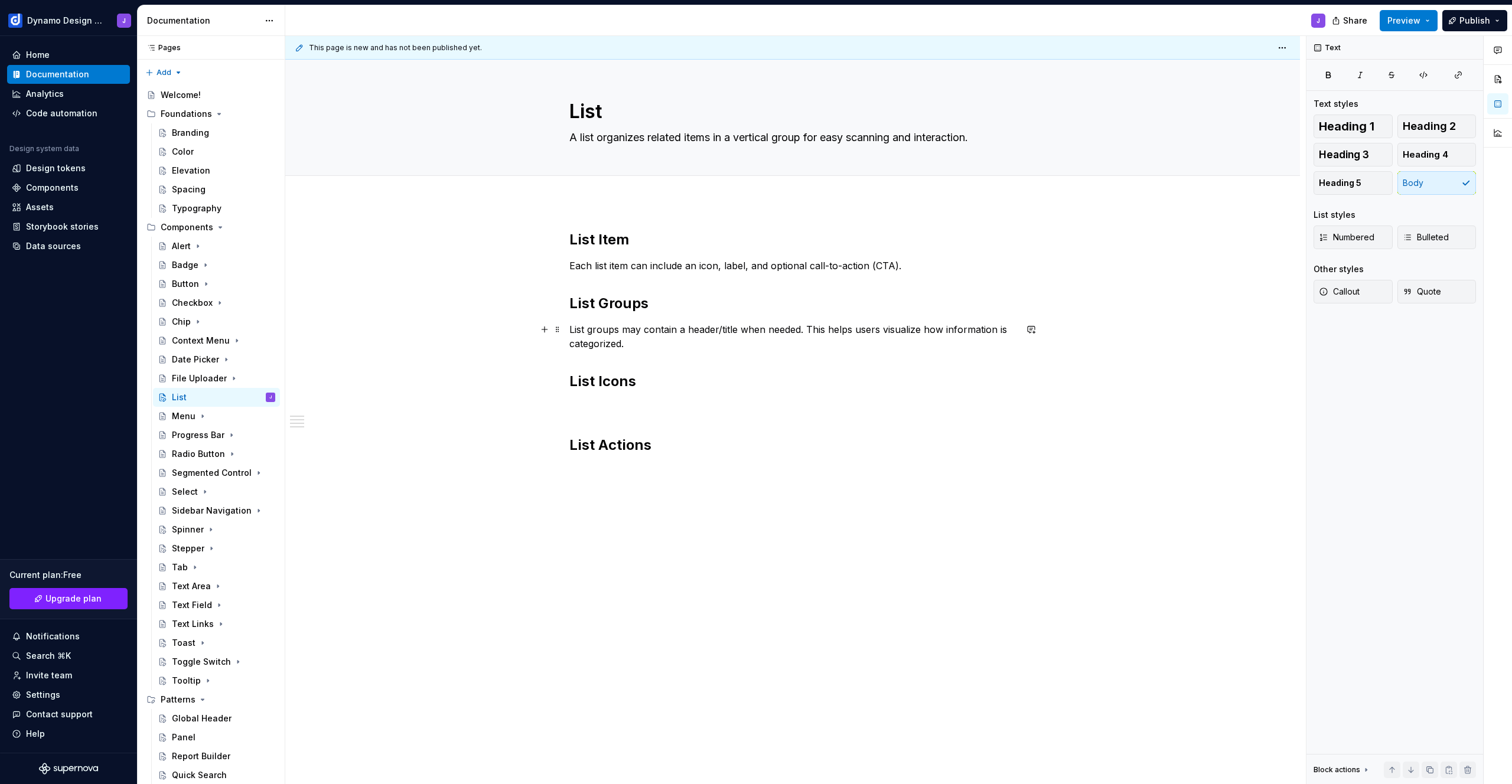
click at [781, 326] on p "List groups may contain a header/title when needed. This helps users visualize …" at bounding box center [793, 336] width 446 height 28
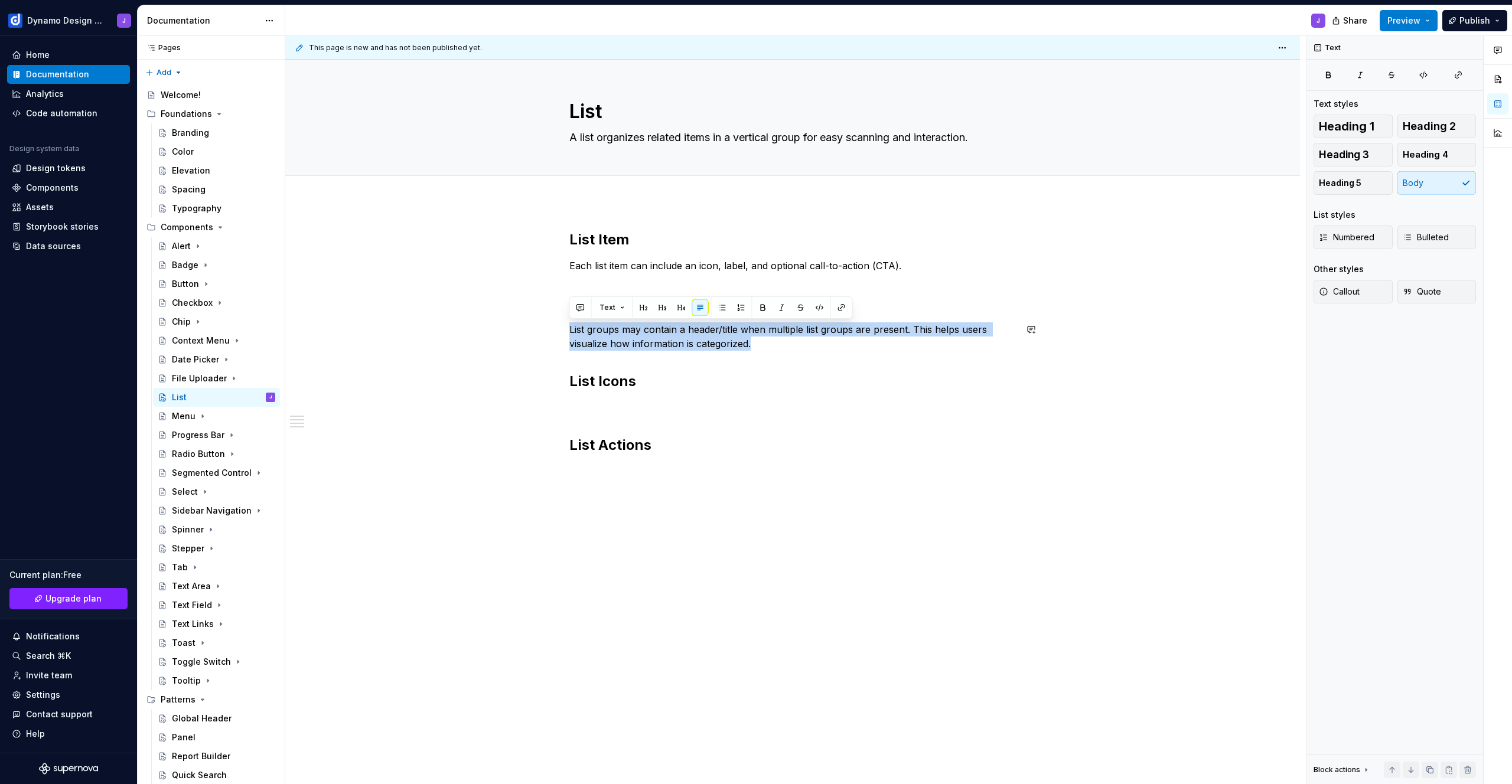
copy p "List groups may contain a header/title when multiple list groups are present. T…"
click at [662, 267] on p "Each list item can include an icon, label, and optional call-to-action (CTA)." at bounding box center [793, 265] width 446 height 14
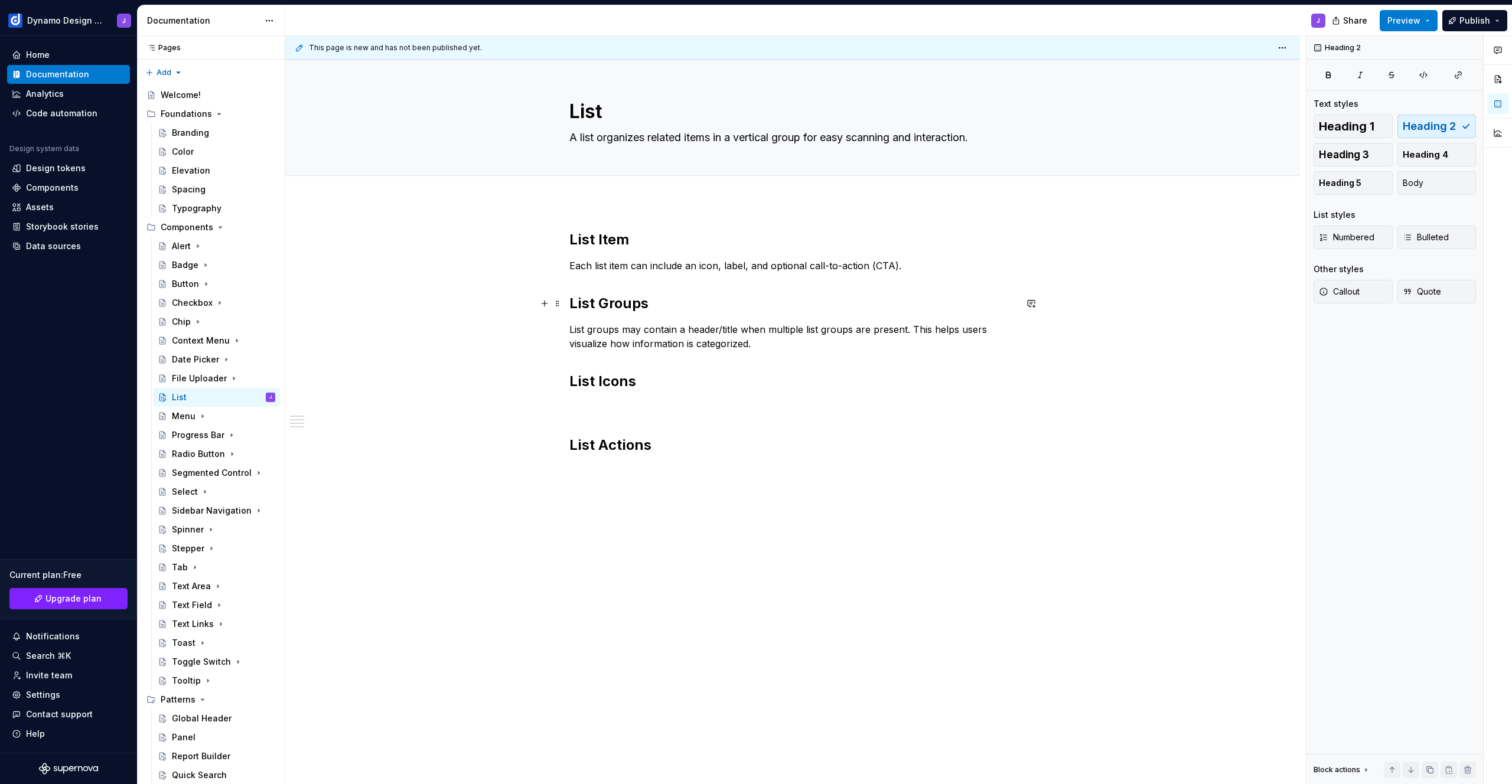
click at [662, 303] on h2 "List Groups" at bounding box center [793, 303] width 446 height 19
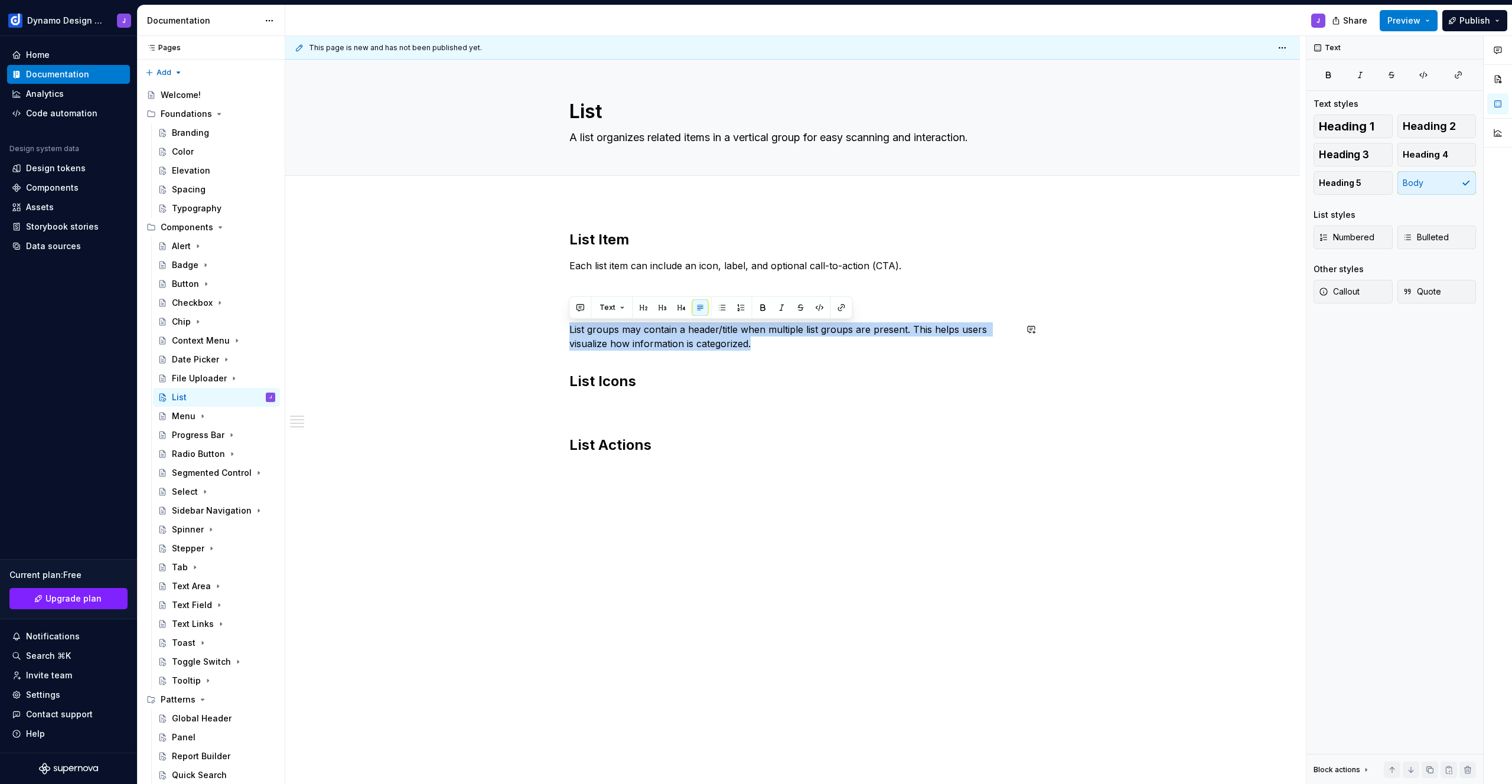
drag, startPoint x: 770, startPoint y: 342, endPoint x: 756, endPoint y: 368, distance: 29.5
click at [565, 316] on div "List Item Each list item can include an icon, label, and optional call-to-actio…" at bounding box center [792, 453] width 1015 height 502
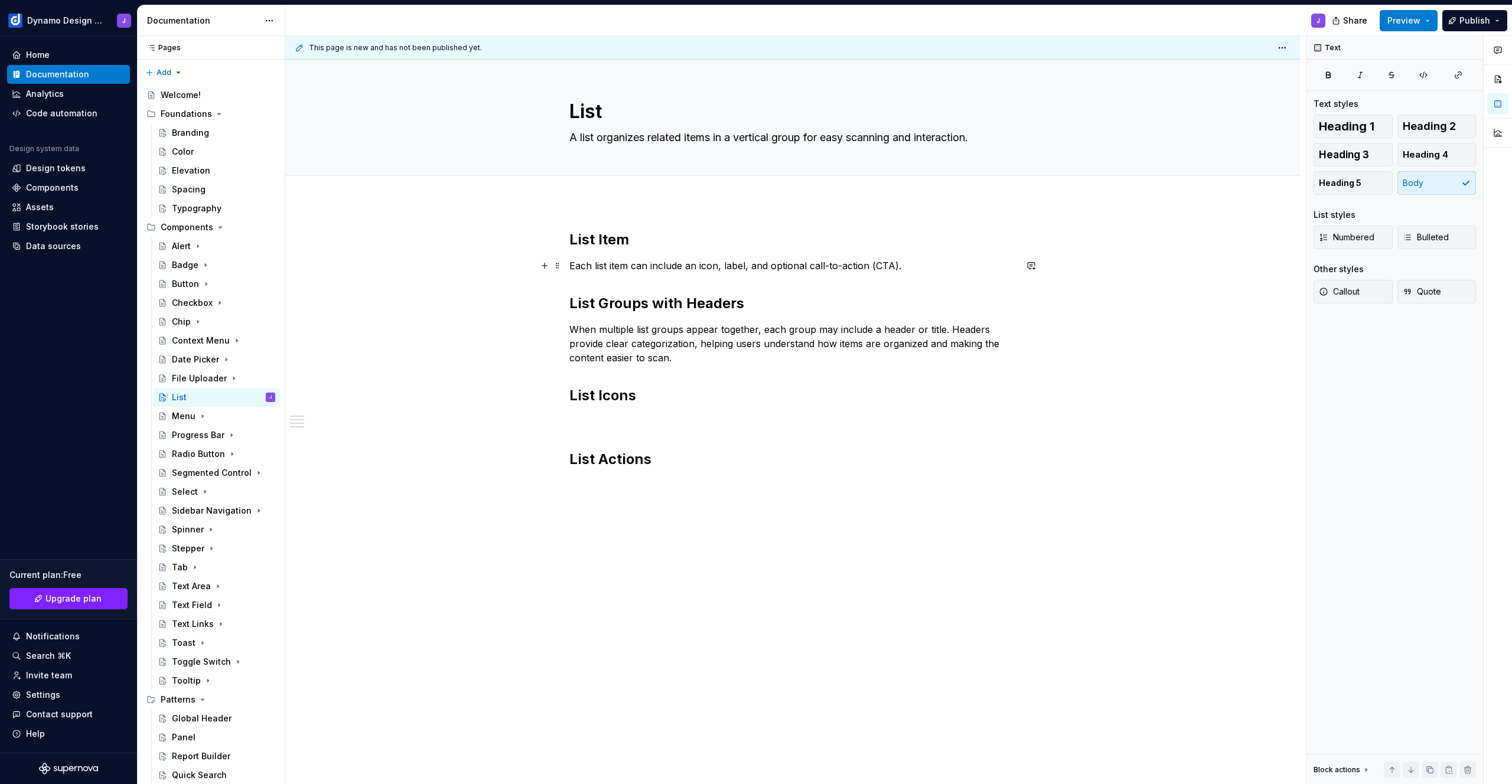
click at [928, 264] on p "Each list item can include an icon, label, and optional call-to-action (CTA)." at bounding box center [793, 265] width 446 height 14
click at [647, 399] on h2 "List Icons" at bounding box center [793, 396] width 446 height 19
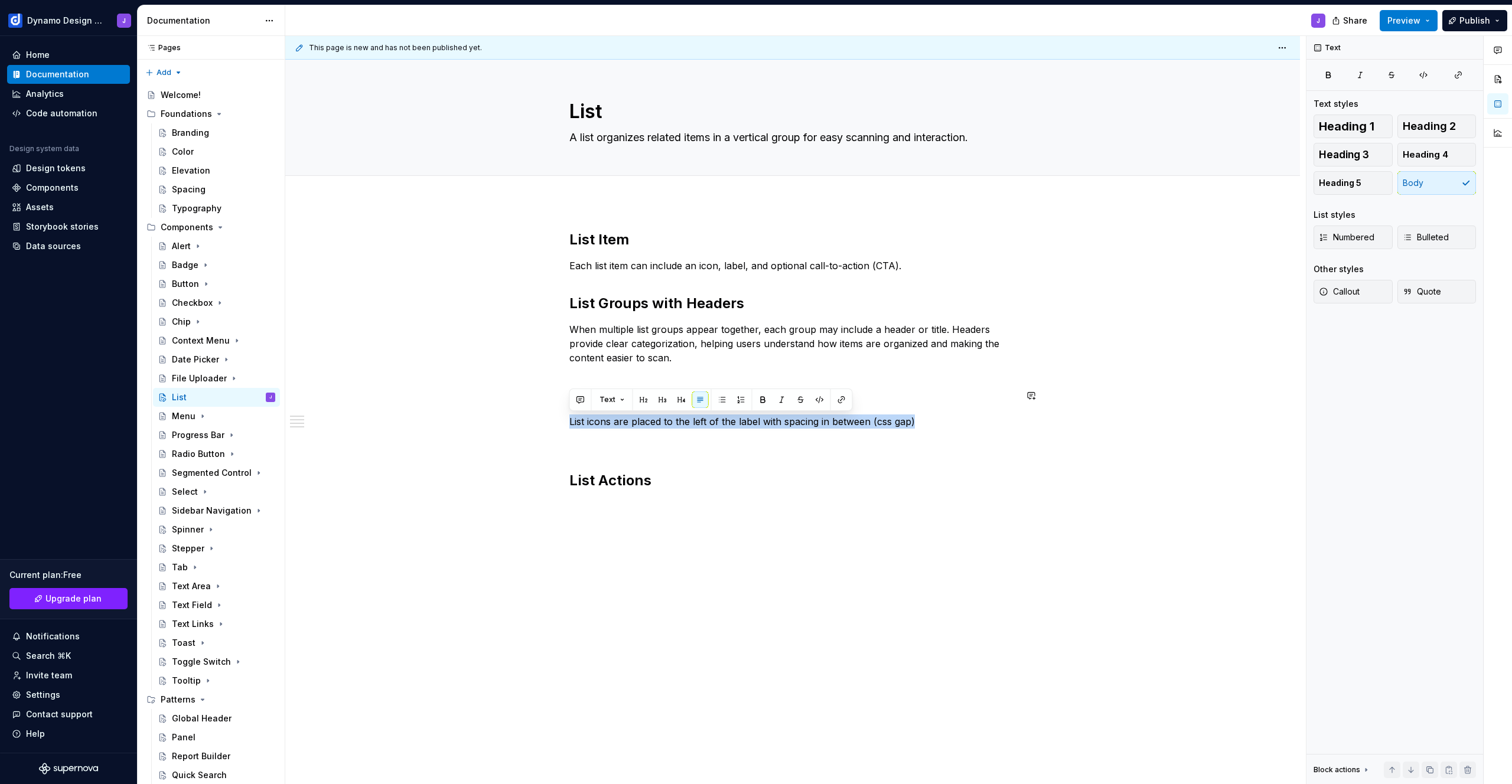
copy p "List icons are placed to the left of the label with spacing in between (css gap)"
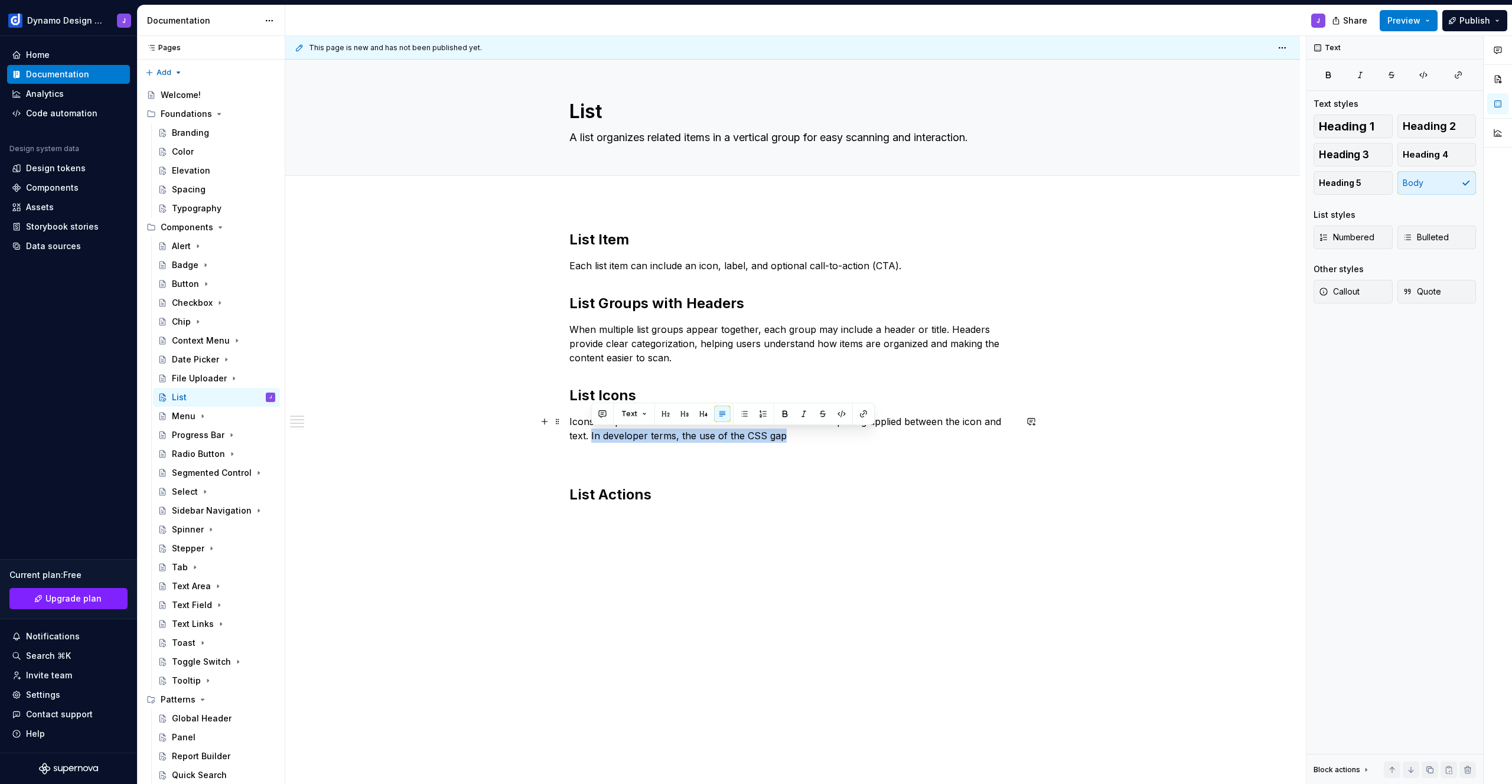
drag, startPoint x: 634, startPoint y: 428, endPoint x: 592, endPoint y: 436, distance: 42.8
click at [592, 436] on p "Icons are positioned to the left of the label with consistent spacing applied b…" at bounding box center [793, 428] width 446 height 28
copy p "In developer terms, the use of the CSS gap"
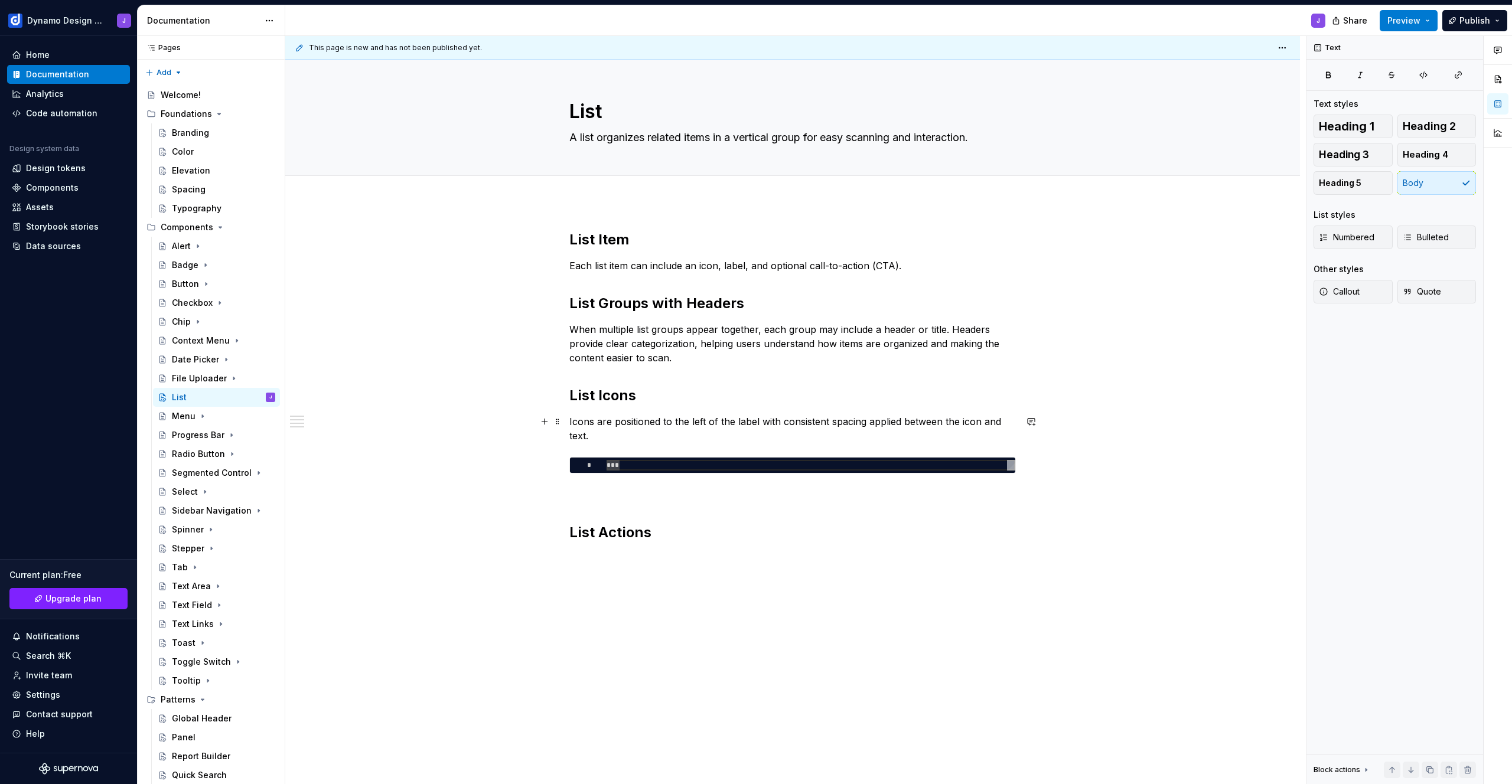
click at [605, 436] on p "Icons are positioned to the left of the label with consistent spacing applied b…" at bounding box center [793, 428] width 446 height 28
click at [558, 464] on span at bounding box center [558, 463] width 9 height 17
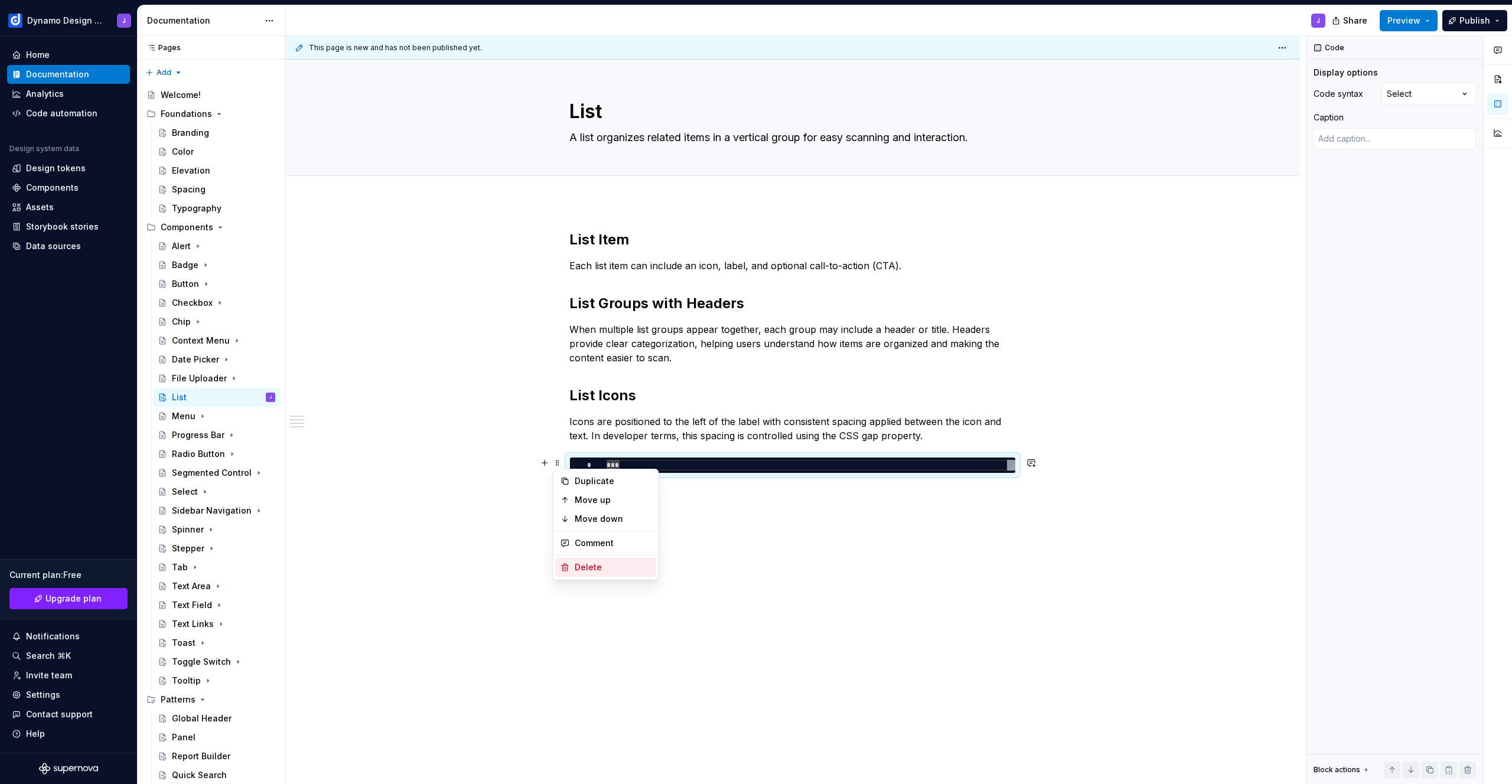
click at [589, 563] on div "Delete" at bounding box center [613, 567] width 77 height 12
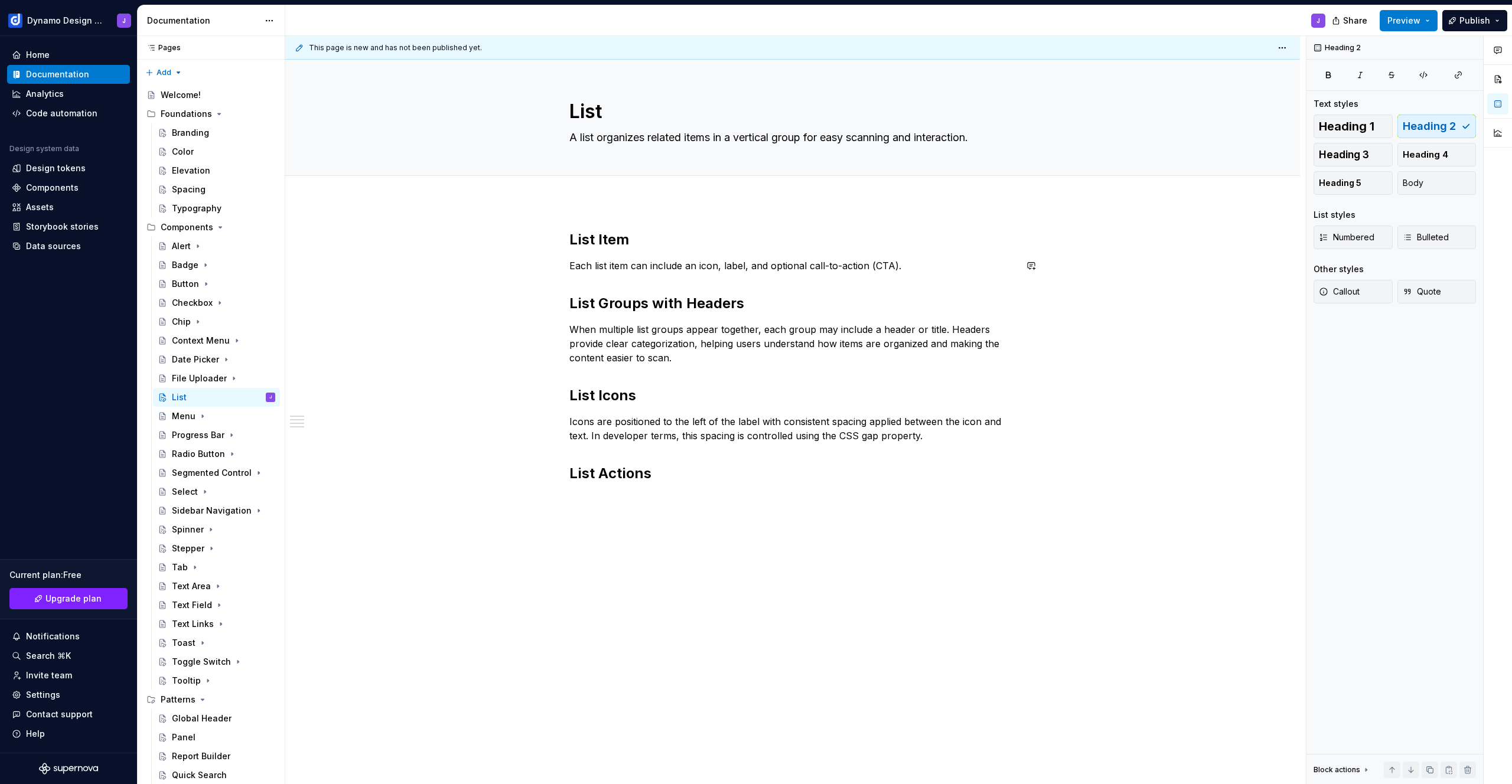
click at [595, 282] on div "List Item Each list item can include an icon, label, and optional call-to-actio…" at bounding box center [793, 357] width 446 height 253
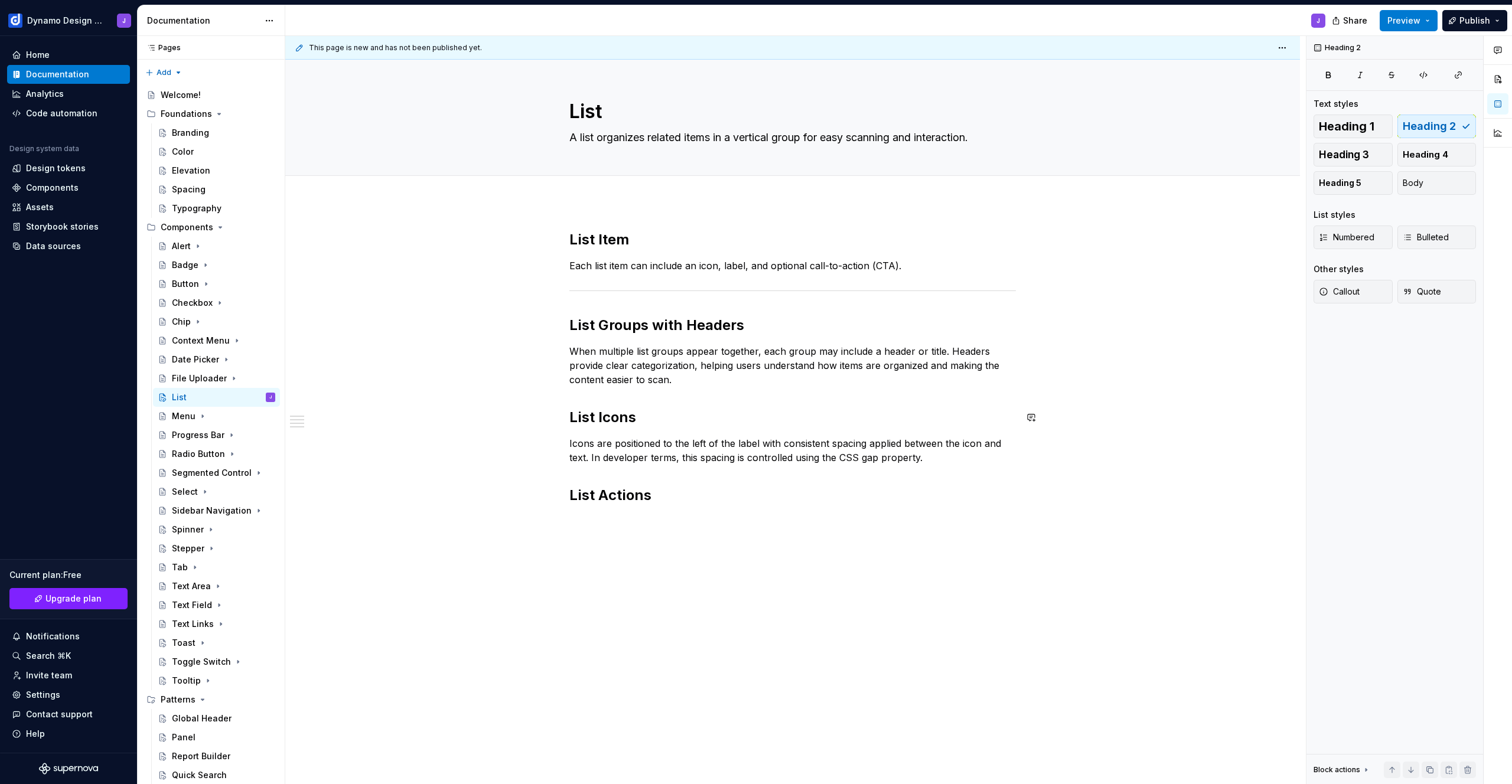
click at [600, 399] on div "List Item Each list item can include an icon, label, and optional call-to-actio…" at bounding box center [793, 368] width 446 height 274
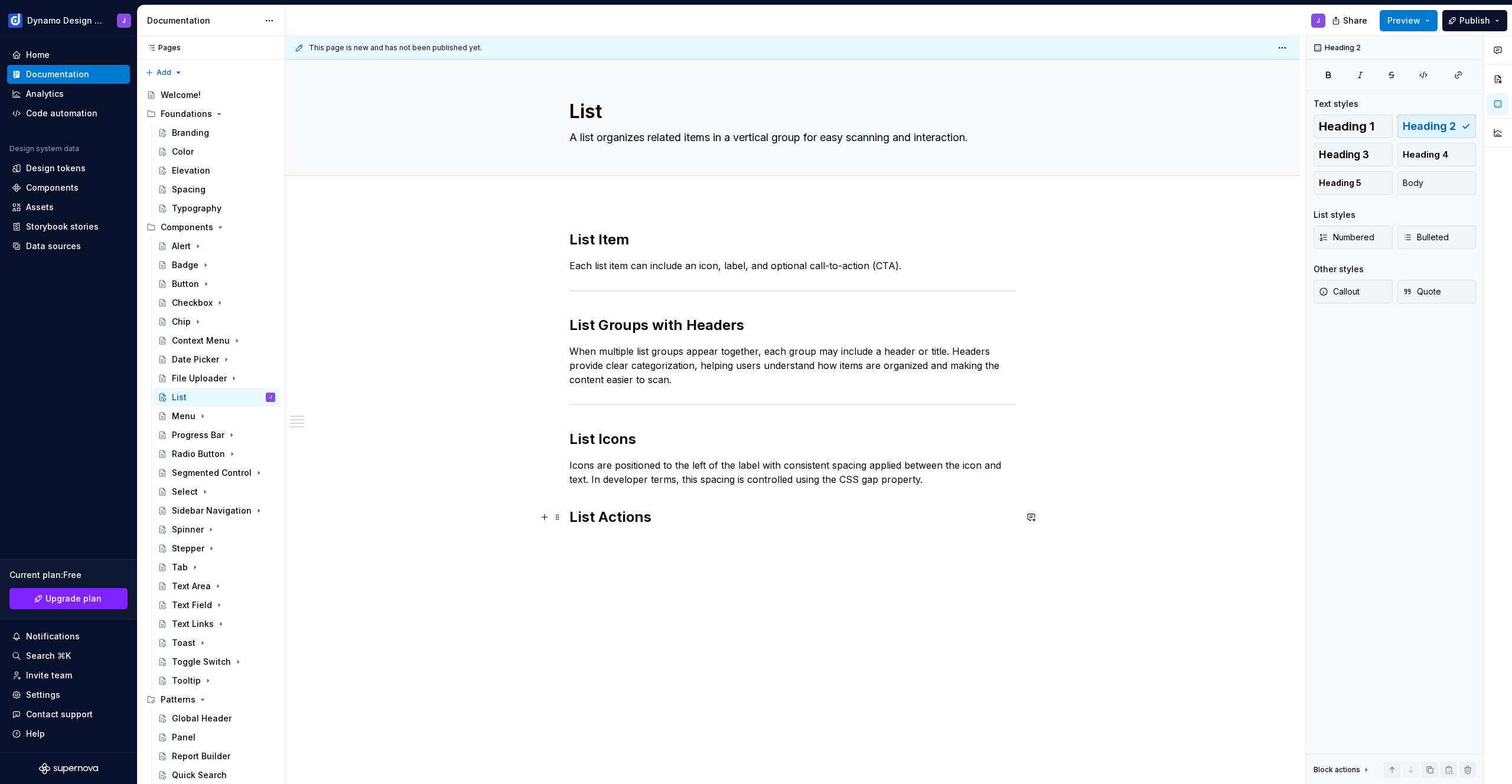
drag, startPoint x: 570, startPoint y: 515, endPoint x: 576, endPoint y: 511, distance: 7.2
click at [570, 515] on h2 "List Actions" at bounding box center [793, 517] width 446 height 19
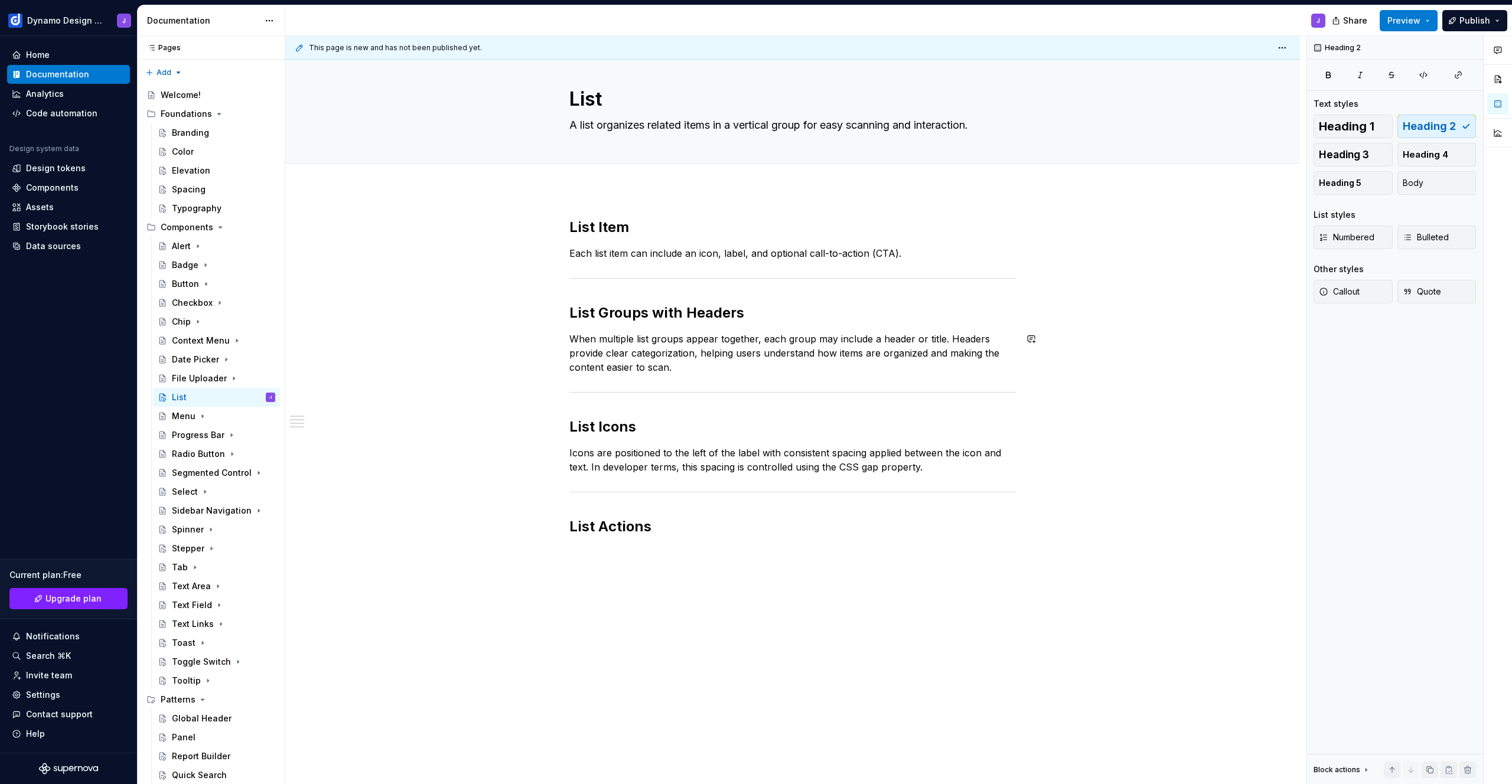
scroll to position [13, 0]
click at [940, 251] on p "Each list item can include an icon, label, and optional call-to-action (CTA)." at bounding box center [793, 252] width 446 height 14
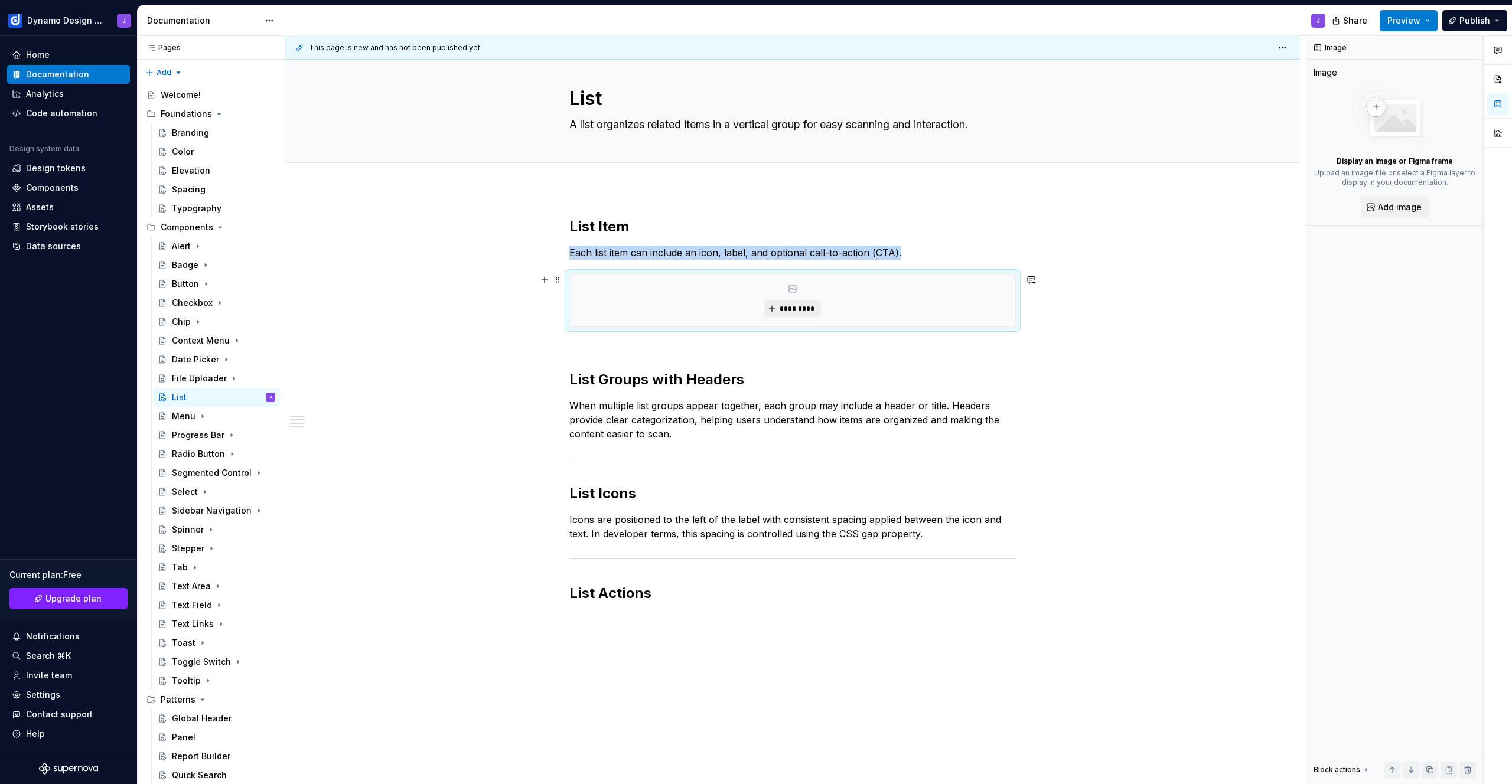
click at [796, 301] on button "*********" at bounding box center [792, 309] width 56 height 17
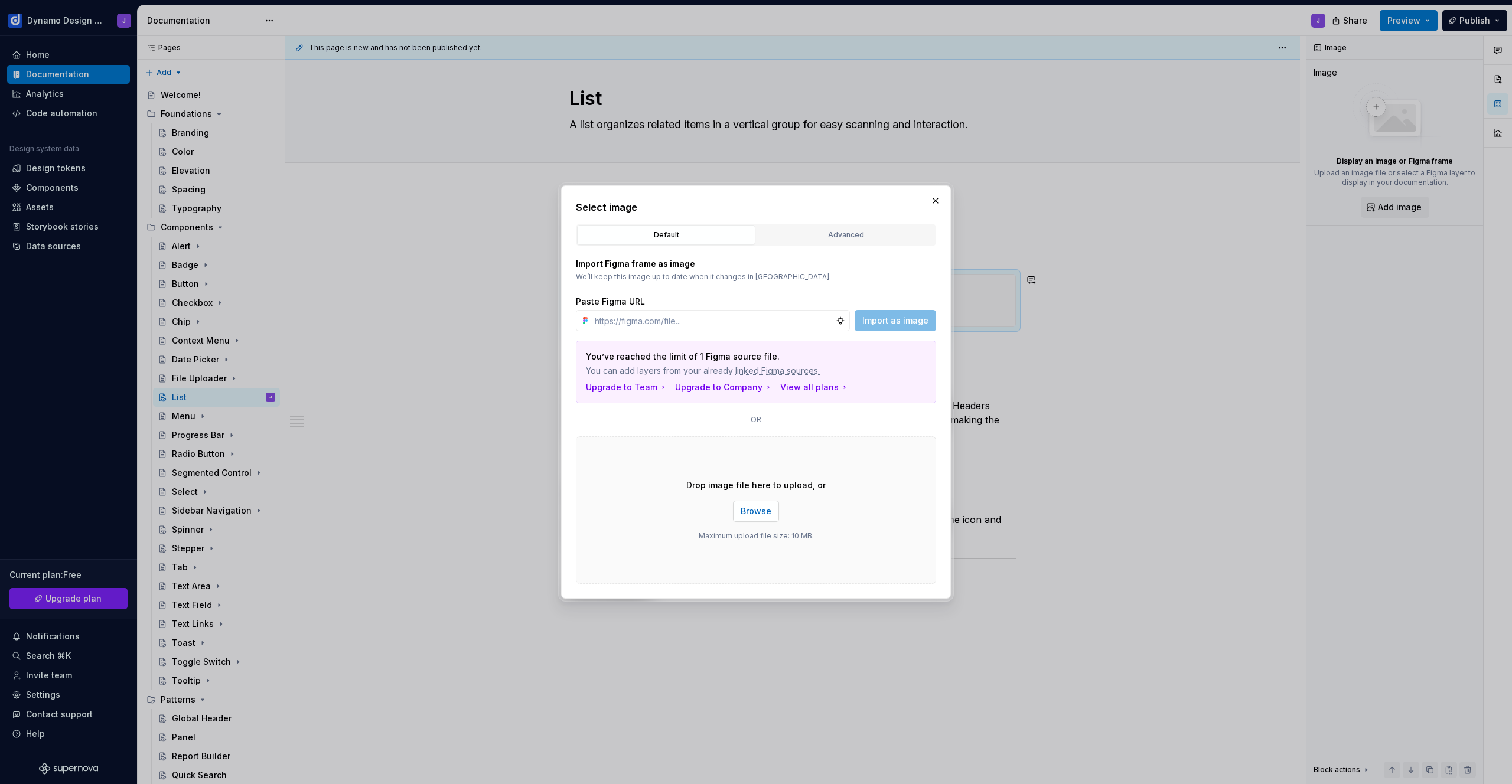
click at [747, 520] on button "Browse" at bounding box center [756, 511] width 46 height 21
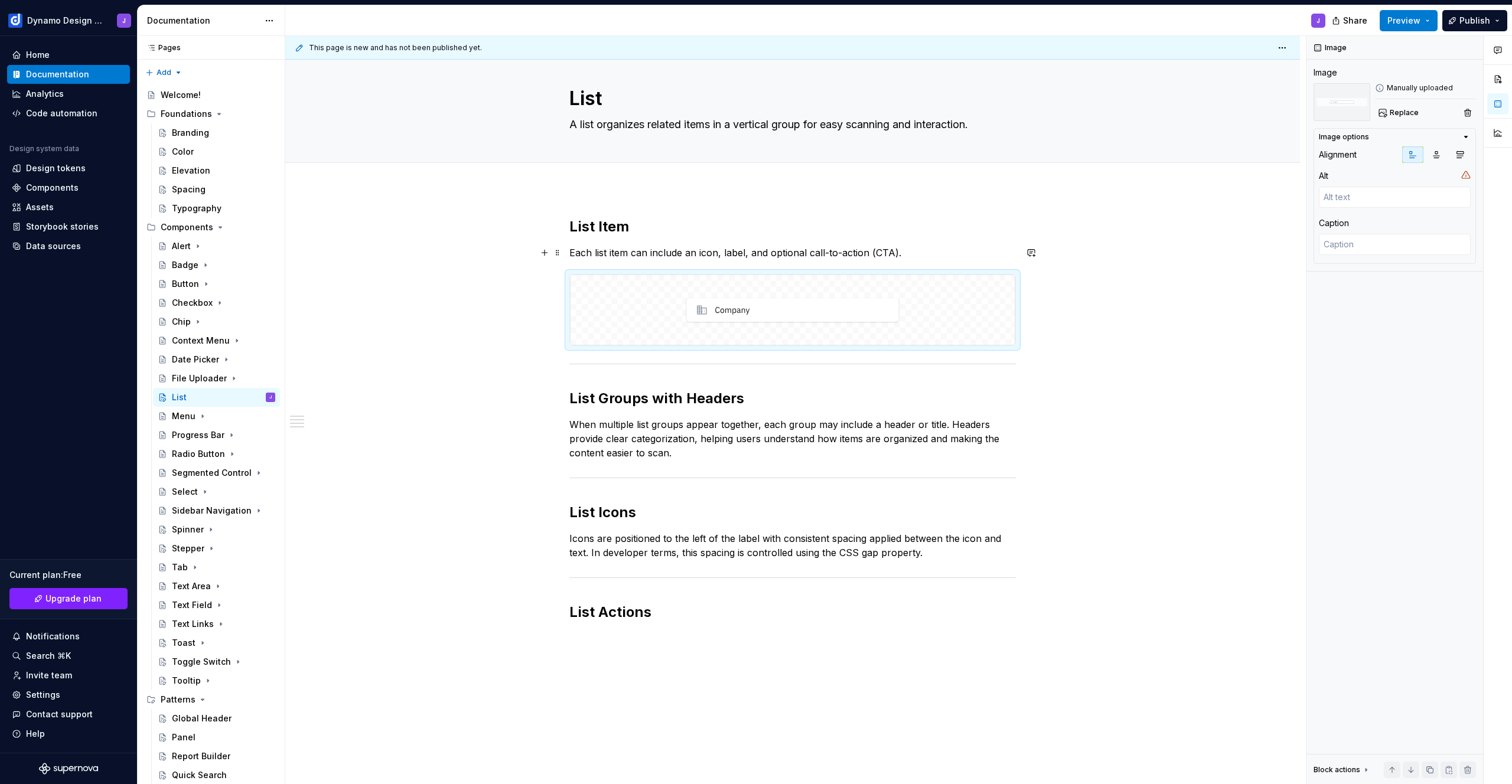
click at [580, 252] on p "Each list item can include an icon, label, and optional call-to-action (CTA)." at bounding box center [793, 252] width 446 height 14
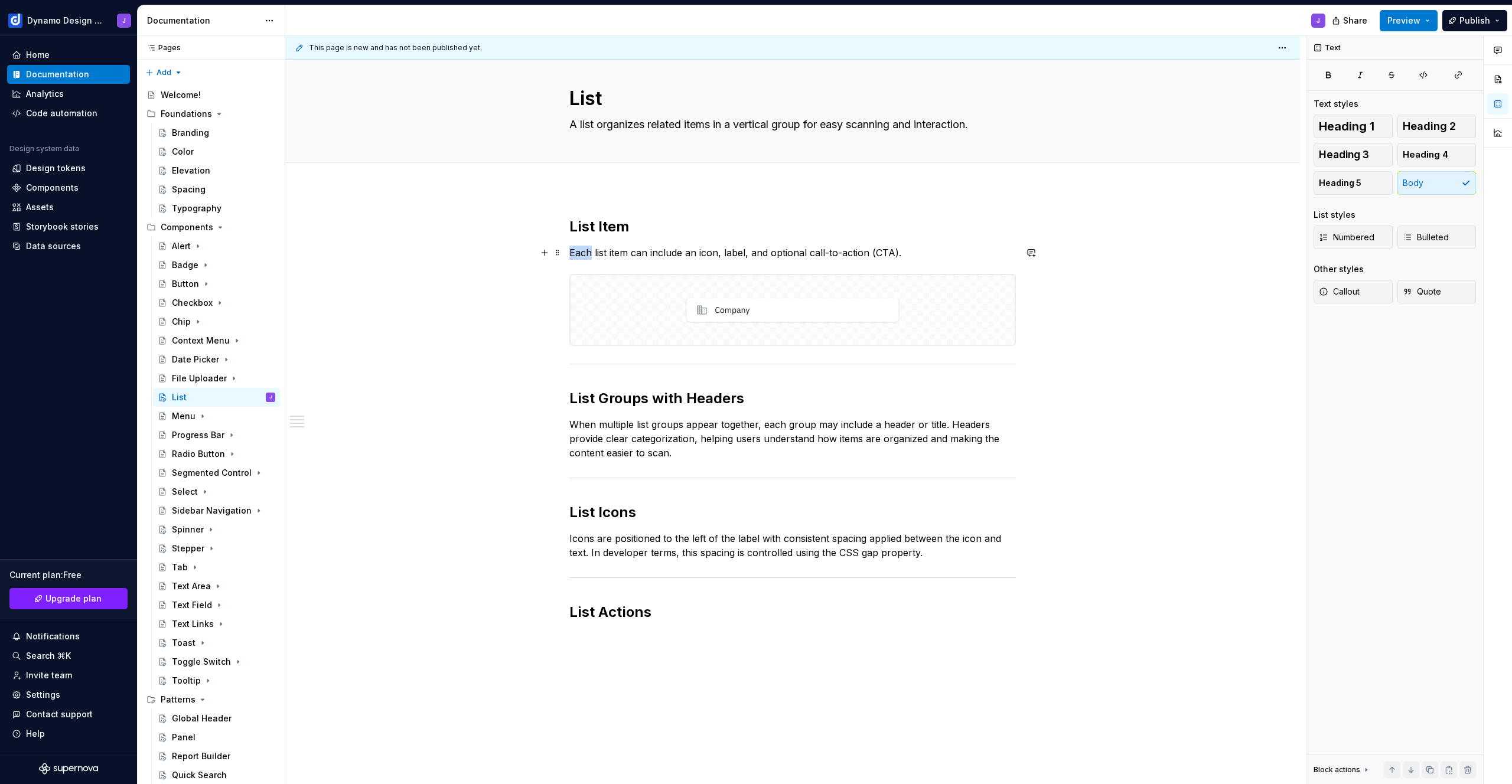
click at [580, 252] on p "Each list item can include an icon, label, and optional call-to-action (CTA)." at bounding box center [793, 252] width 446 height 14
click at [699, 252] on p "Each list item can include an icon, label, and optional call-to-action (CTA)." at bounding box center [793, 252] width 446 height 14
click at [701, 253] on p "Each list item can include icon, label, and optional call-to-action (CTA)." at bounding box center [793, 252] width 446 height 14
click at [721, 251] on p "Each list item can include icon(s), label, and optional call-to-action (CTA)." at bounding box center [793, 252] width 446 height 14
click at [912, 252] on p "Each list item can include icon(s), a label, and optional call-to-action (CTA)." at bounding box center [793, 252] width 446 height 14
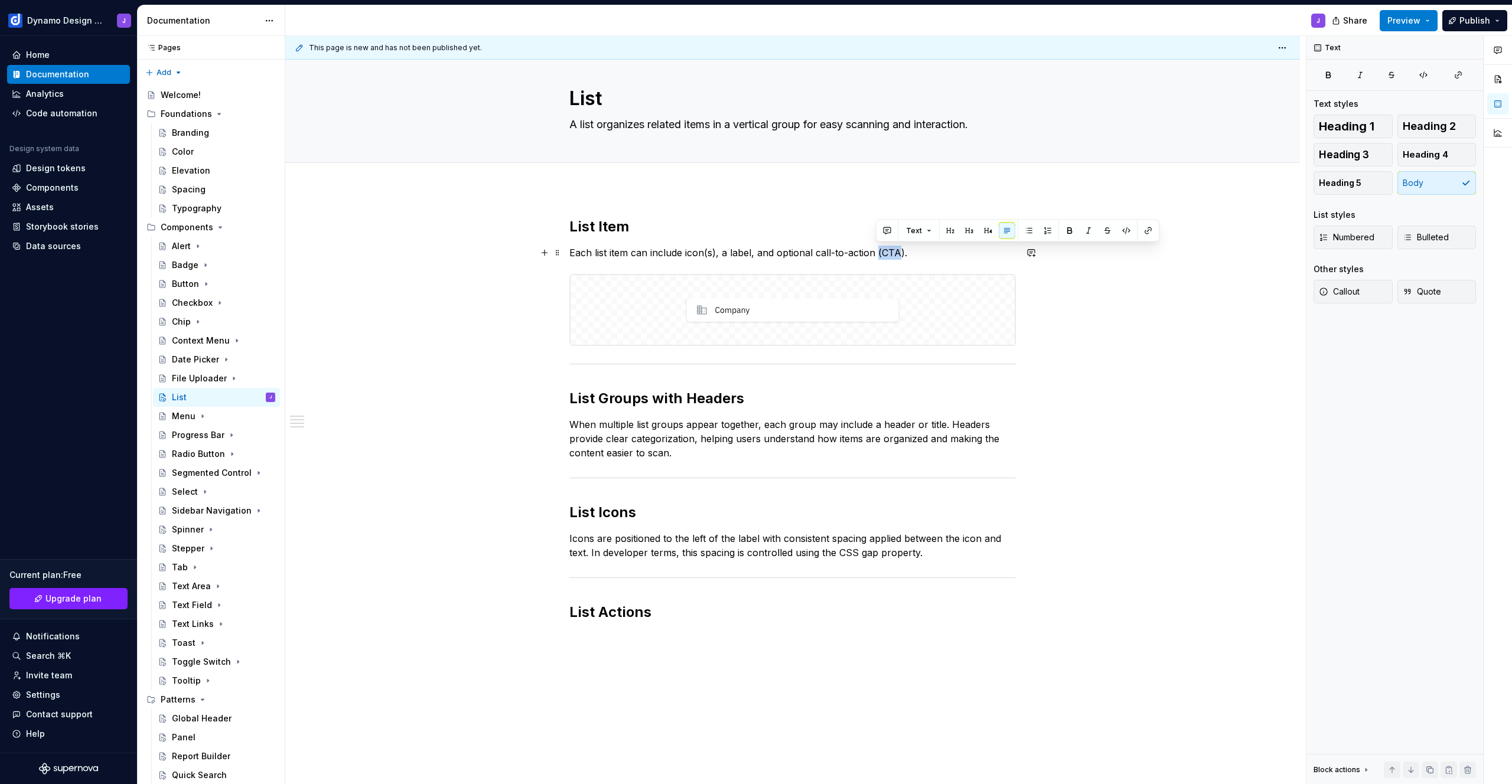
drag, startPoint x: 897, startPoint y: 252, endPoint x: 899, endPoint y: 261, distance: 9.2
click at [878, 253] on p "Each list item can include icon(s), a label, and optional call-to-action (CTA)." at bounding box center [793, 252] width 446 height 14
click at [954, 250] on p "Each list item can include icon(s), a label, and optional call-to-action (Icon …" at bounding box center [793, 252] width 446 height 14
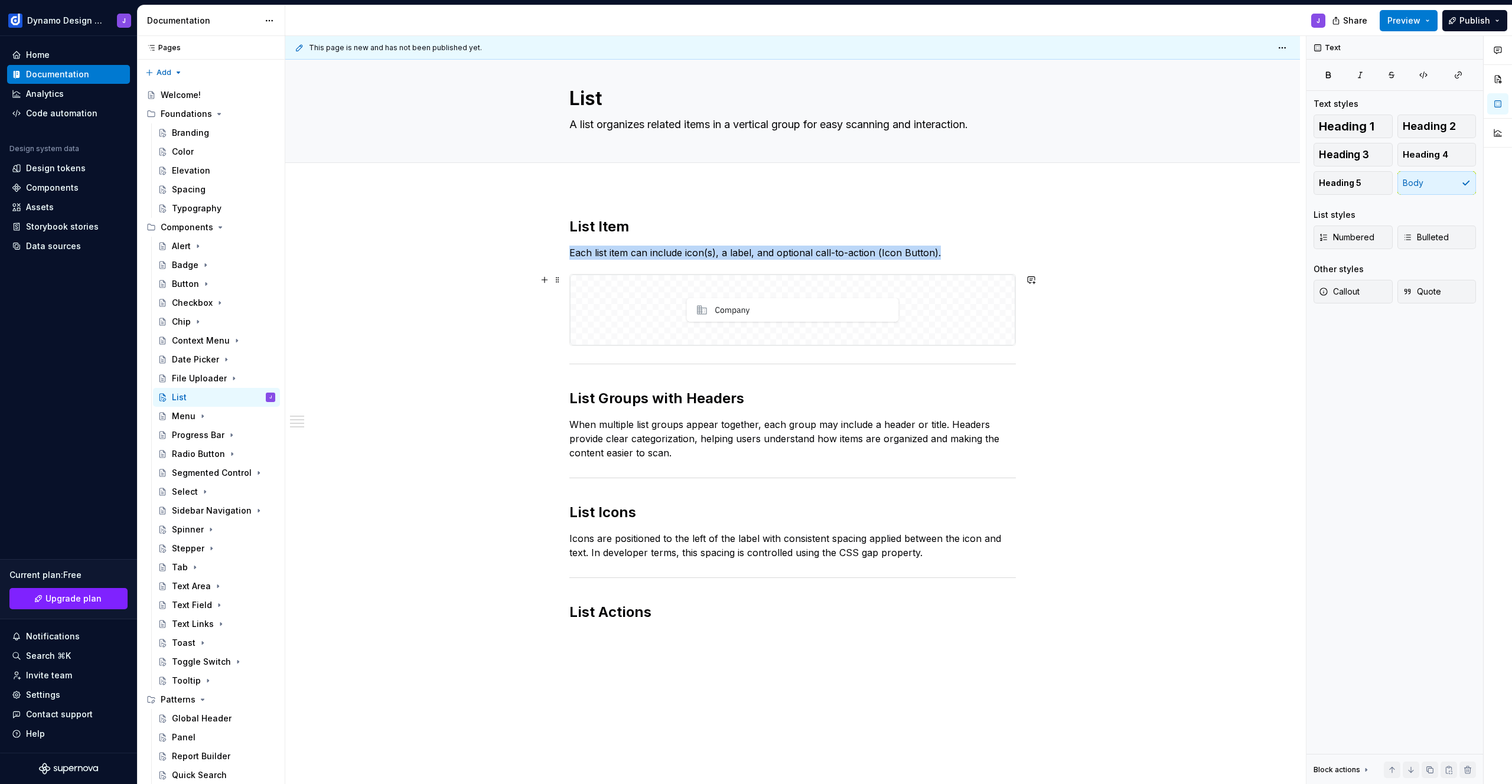
click at [973, 317] on img at bounding box center [792, 310] width 445 height 71
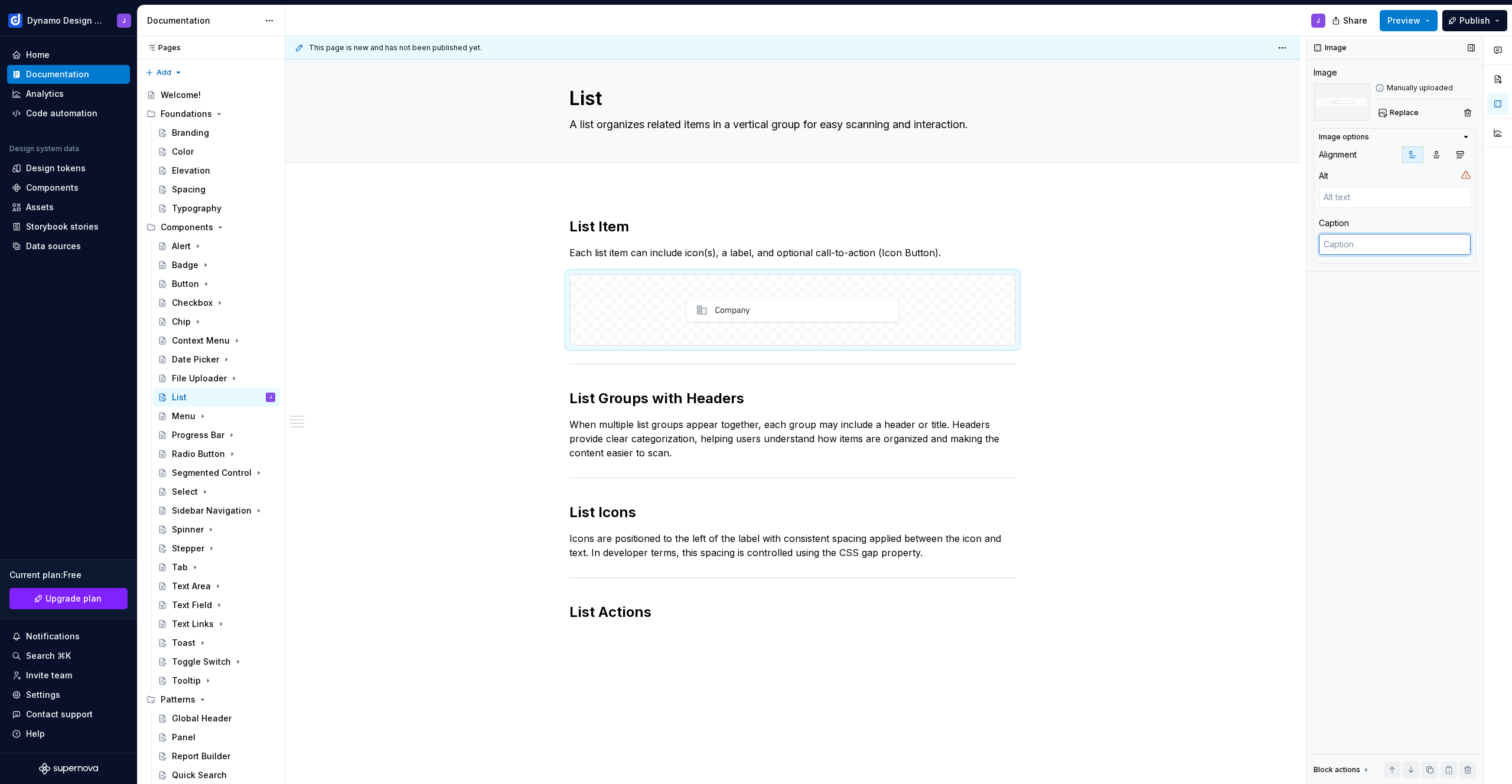
click at [1381, 245] on textarea at bounding box center [1394, 244] width 152 height 21
type textarea "*"
type textarea "A"
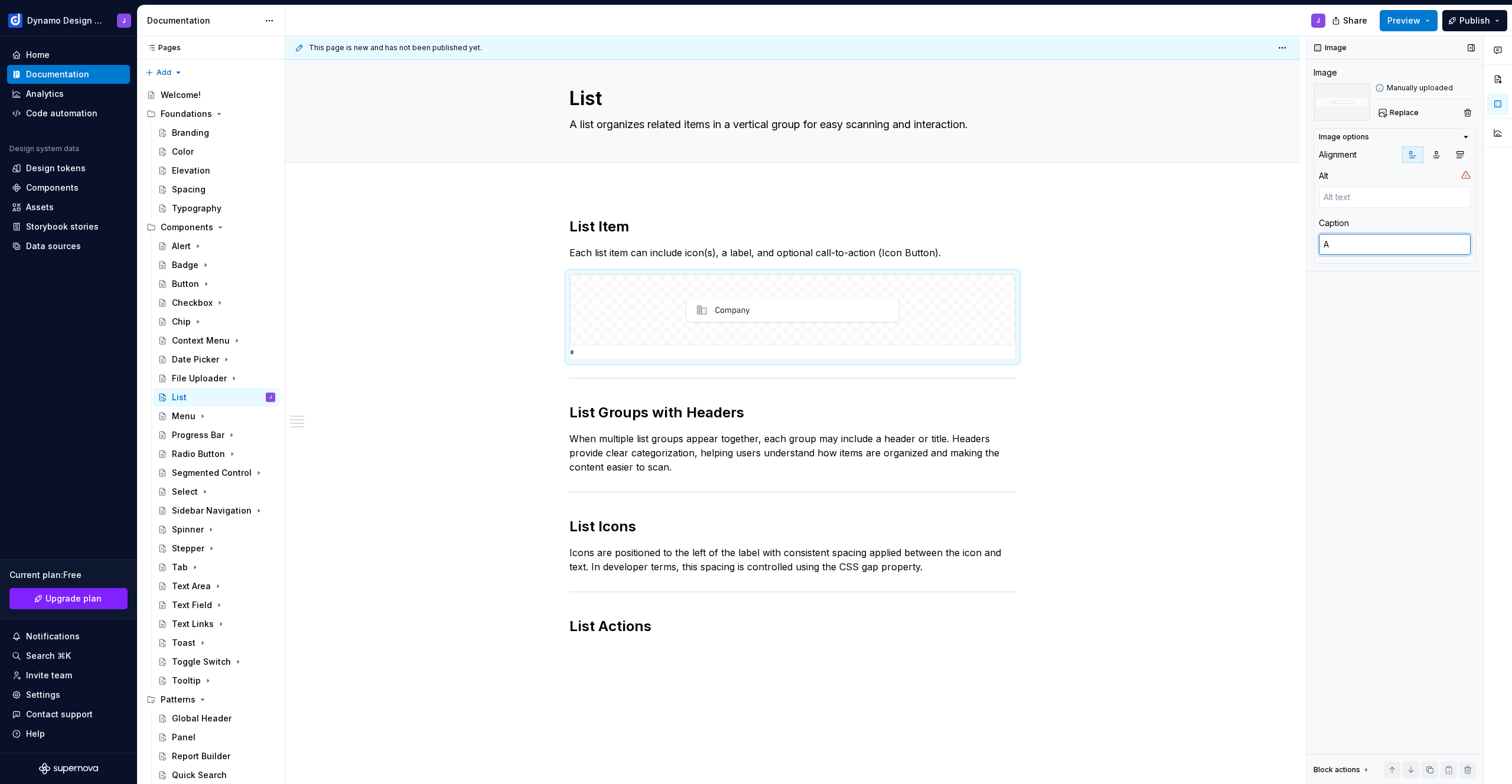
type textarea "*"
type textarea "A"
type textarea "*"
type textarea "A b"
type textarea "*"
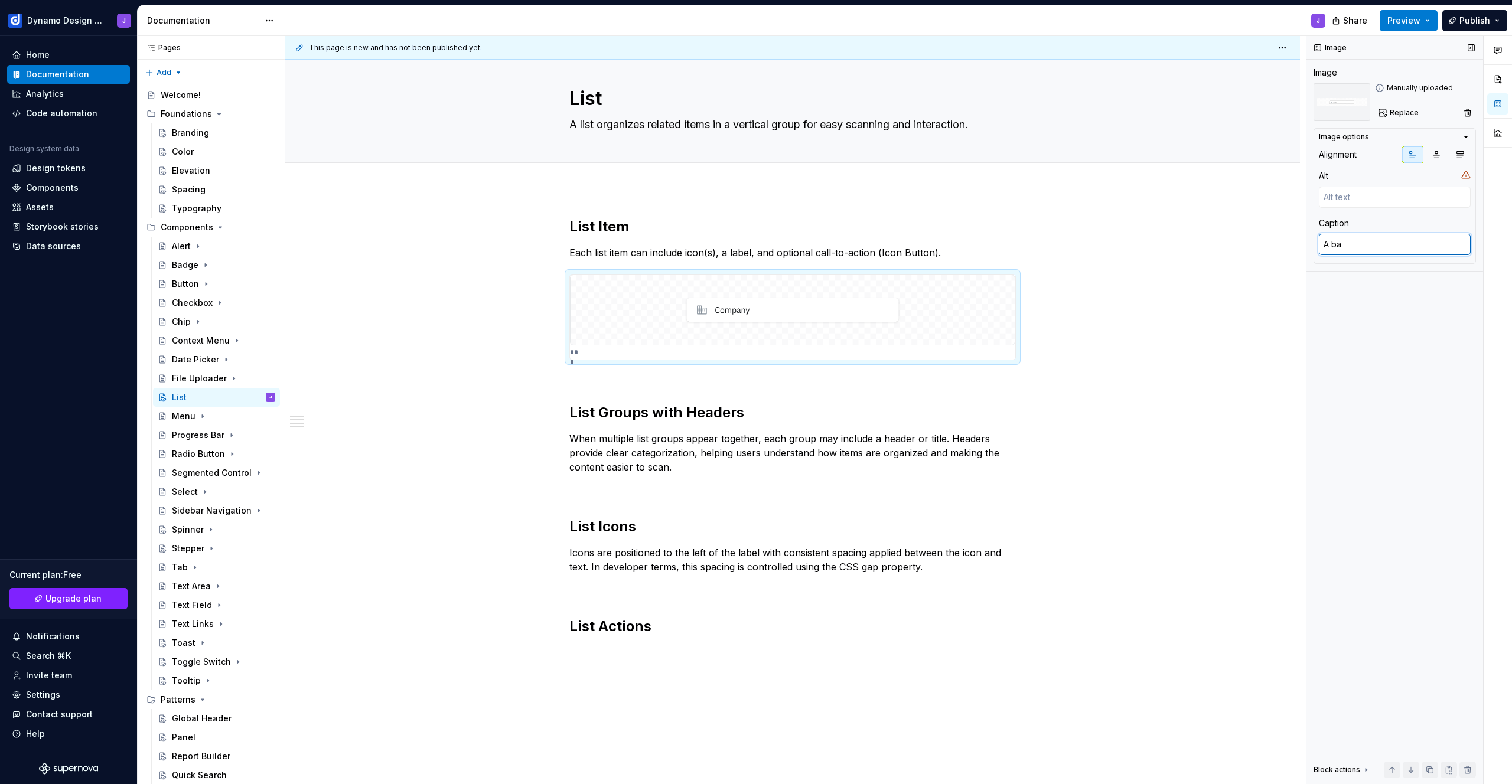
type textarea "A bas"
type textarea "*"
type textarea "A basi"
type textarea "*"
type textarea "A basic"
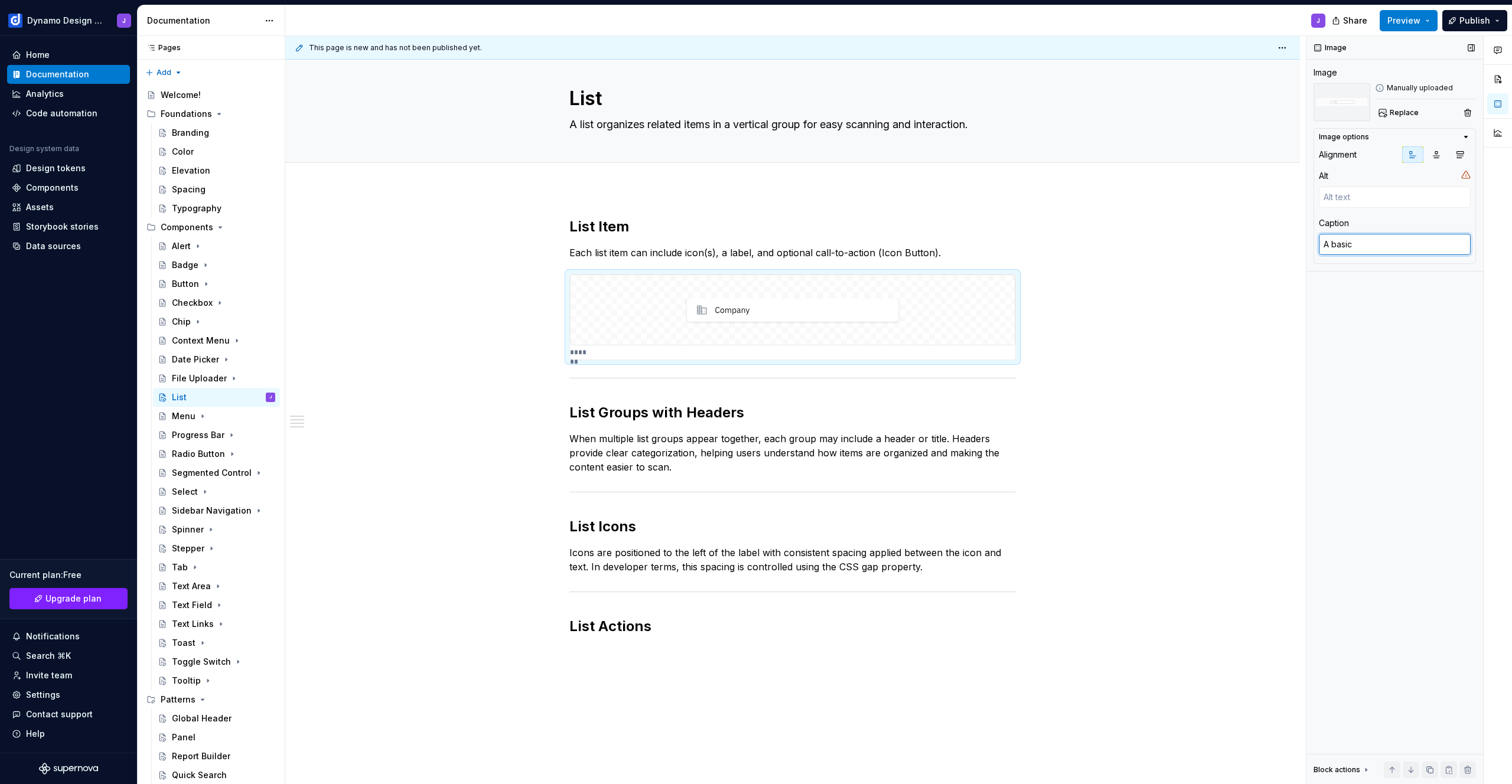
type textarea "*"
type textarea "A basic"
type textarea "*"
type textarea "A basic l"
type textarea "*"
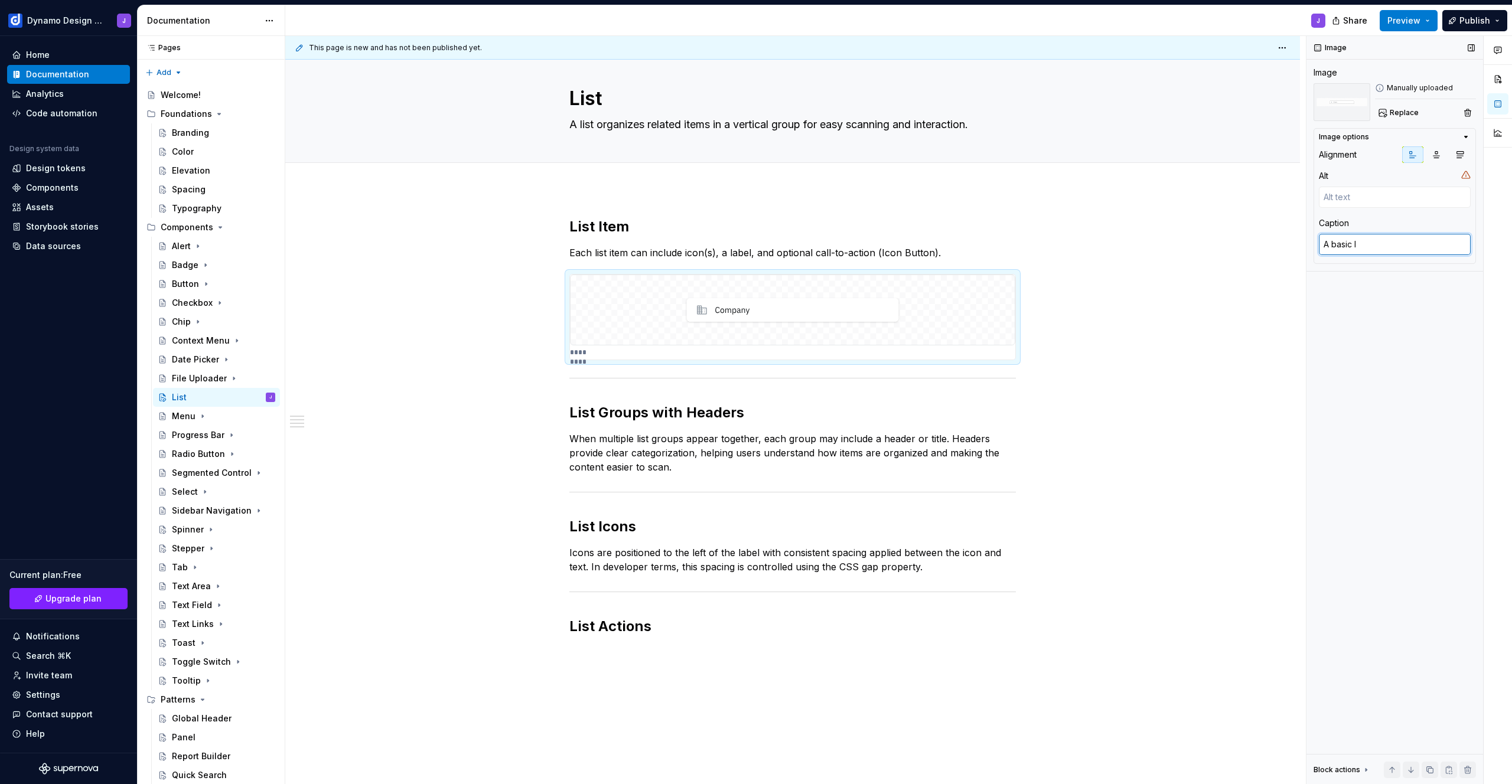
type textarea "A basic li"
type textarea "*"
type textarea "A basic lis"
type textarea "*"
type textarea "A basic list"
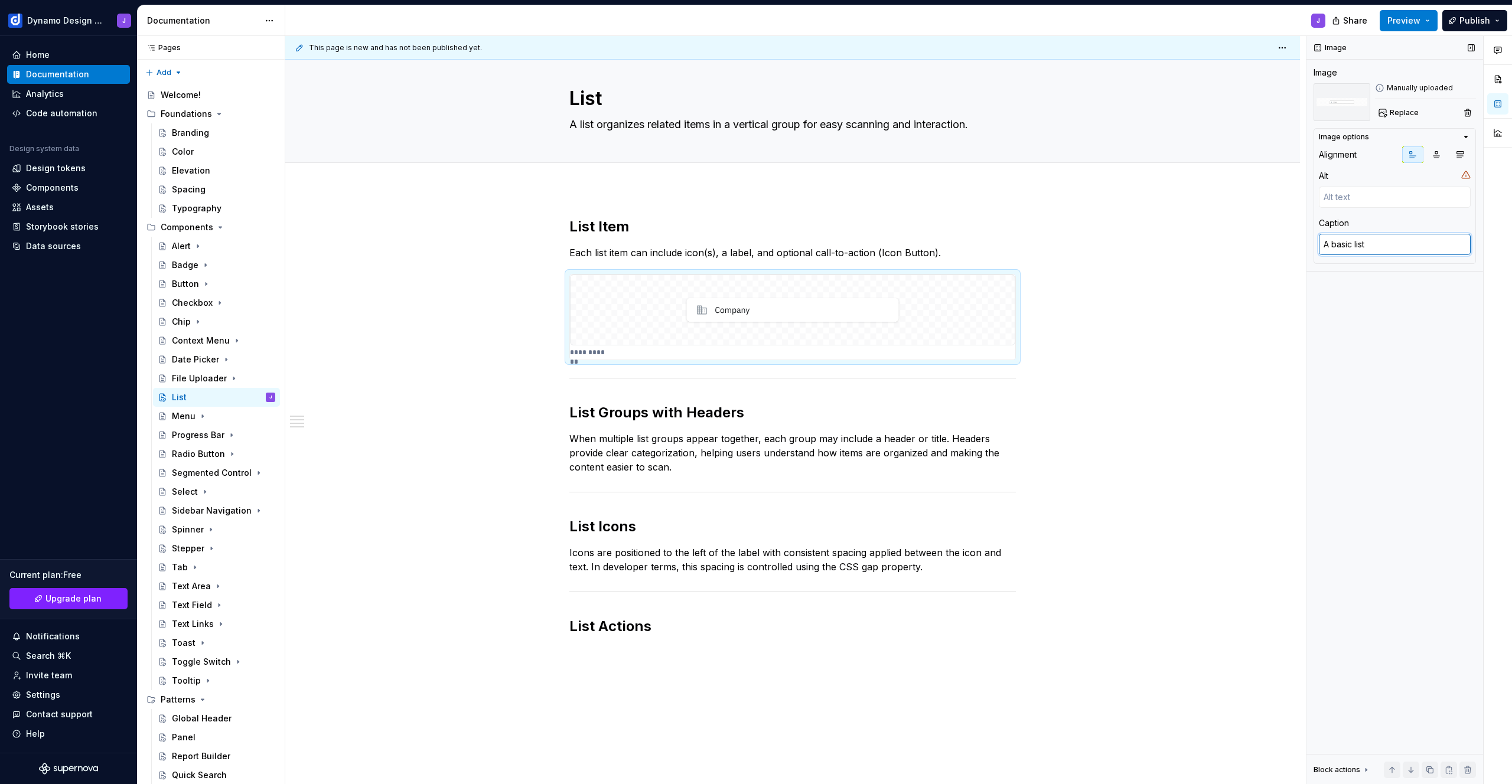
type textarea "*"
type textarea "A basic list i"
type textarea "*"
type textarea "A basic list it"
type textarea "*"
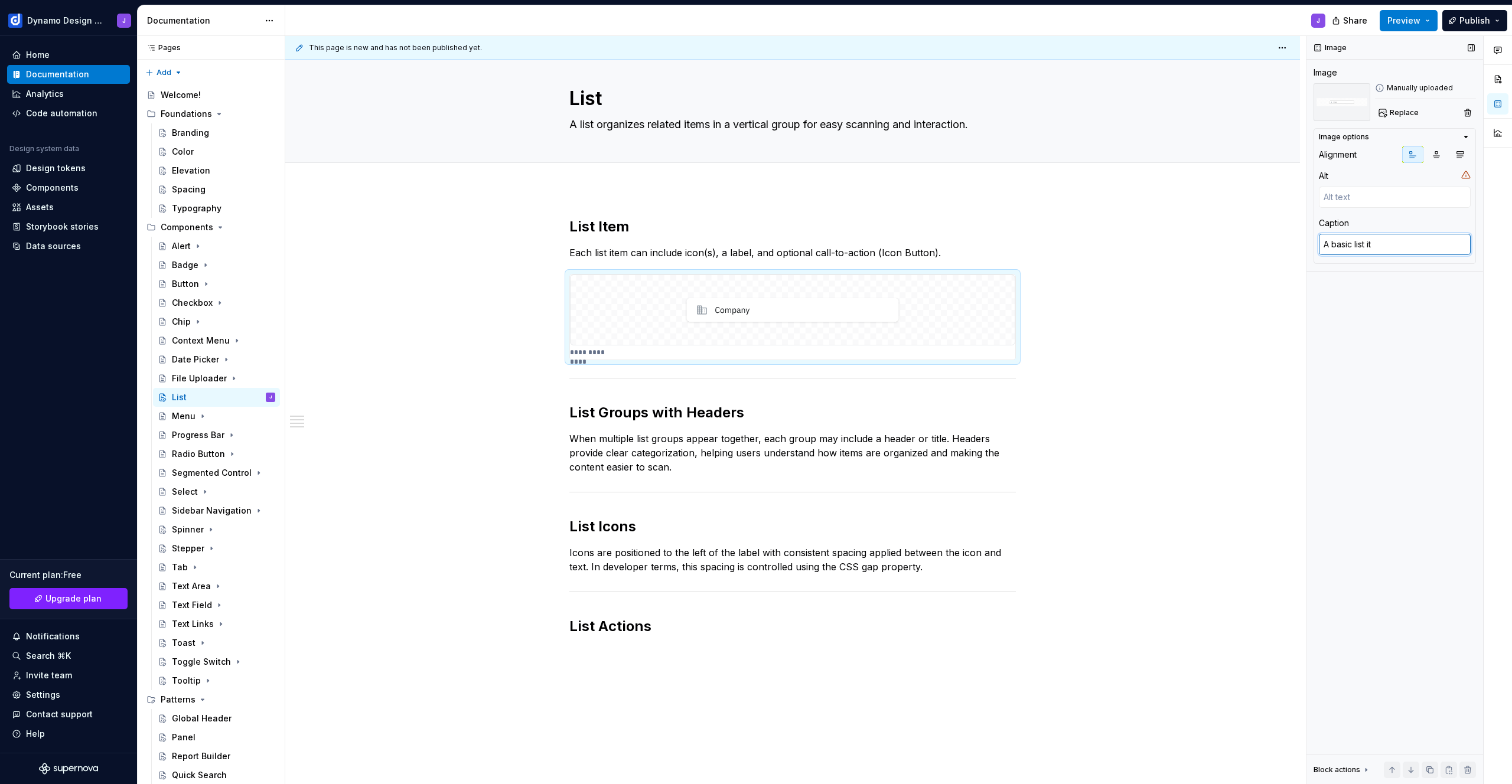
type textarea "A basic list ite"
type textarea "*"
type textarea "A basic list item"
click at [1192, 302] on div "**********" at bounding box center [792, 537] width 1015 height 696
click at [465, 371] on div "**********" at bounding box center [792, 537] width 1015 height 696
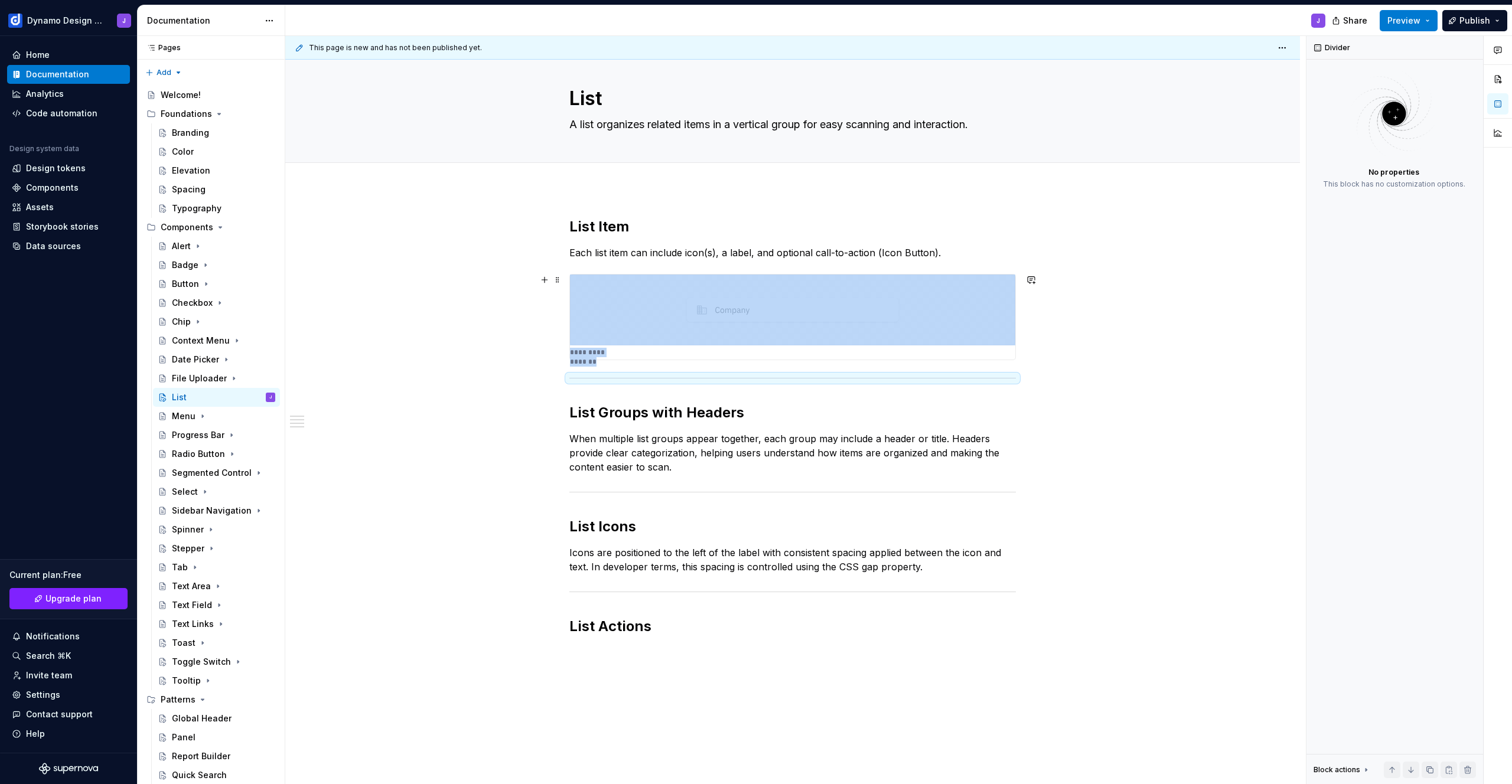
click at [903, 322] on img at bounding box center [792, 310] width 445 height 71
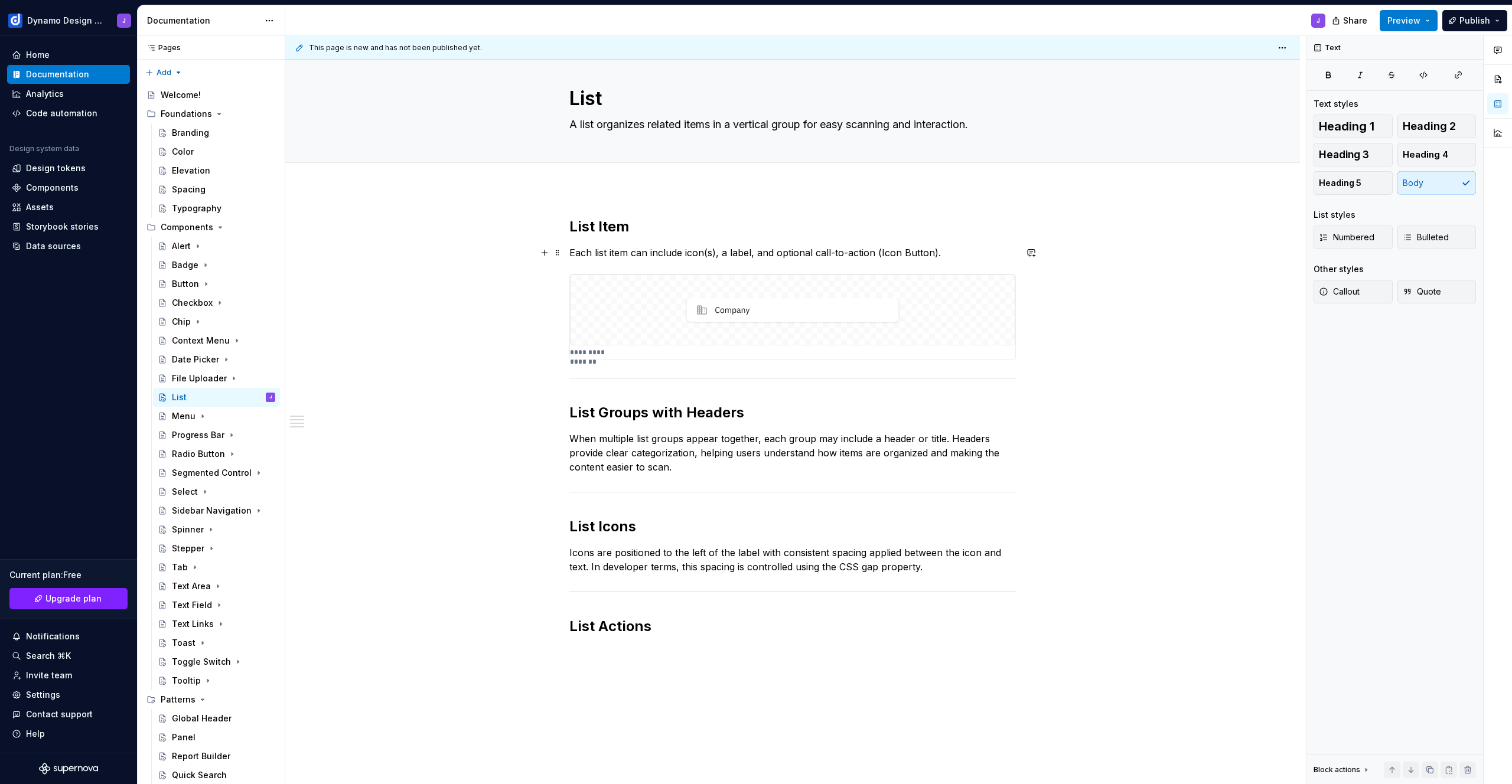
click at [957, 256] on p "Each list item can include icon(s), a label, and optional call-to-action (Icon …" at bounding box center [793, 252] width 446 height 14
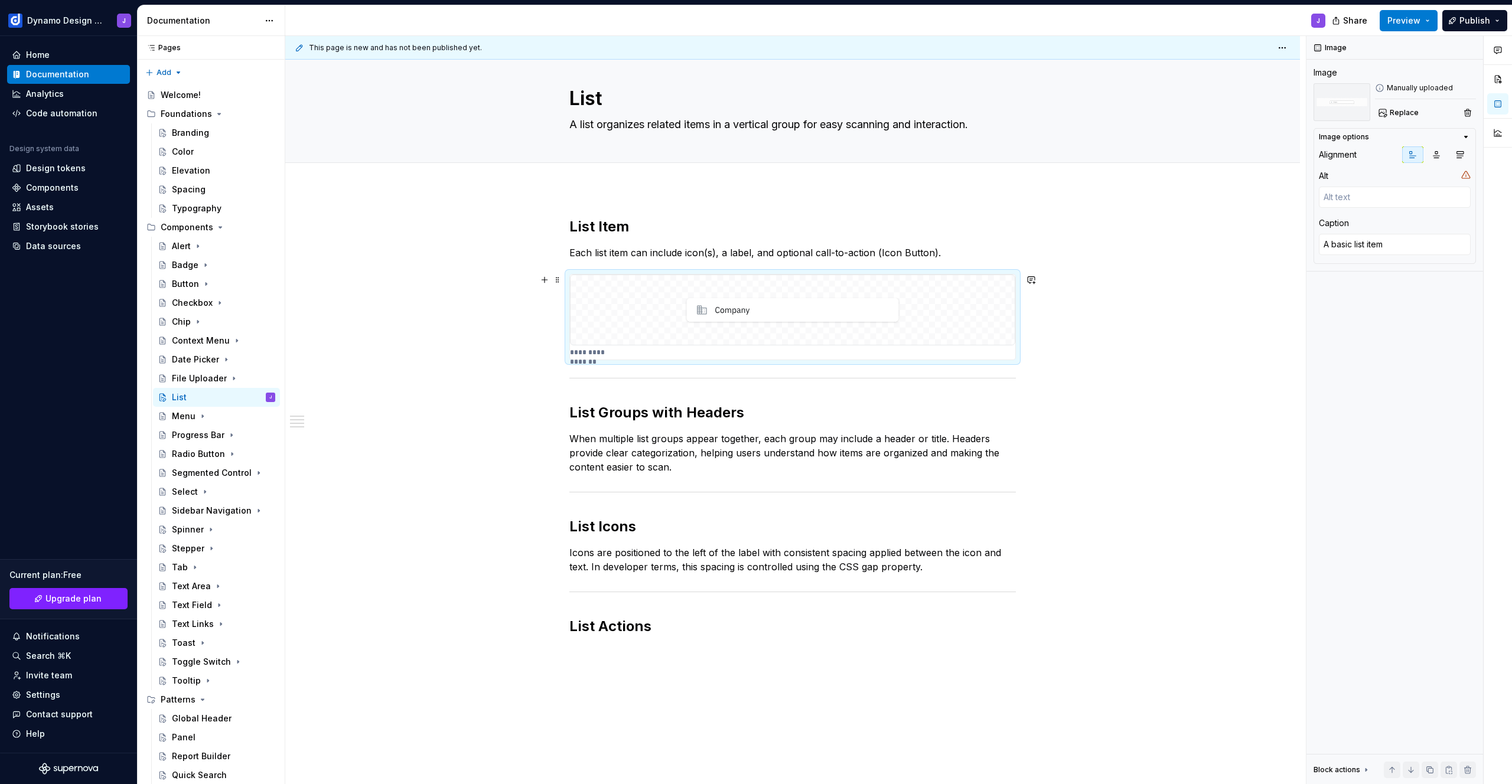
click at [767, 294] on img at bounding box center [792, 310] width 445 height 71
drag, startPoint x: 934, startPoint y: 336, endPoint x: 1102, endPoint y: 269, distance: 180.9
click at [934, 336] on img at bounding box center [792, 310] width 445 height 71
click at [1396, 113] on span "Replace" at bounding box center [1404, 113] width 29 height 9
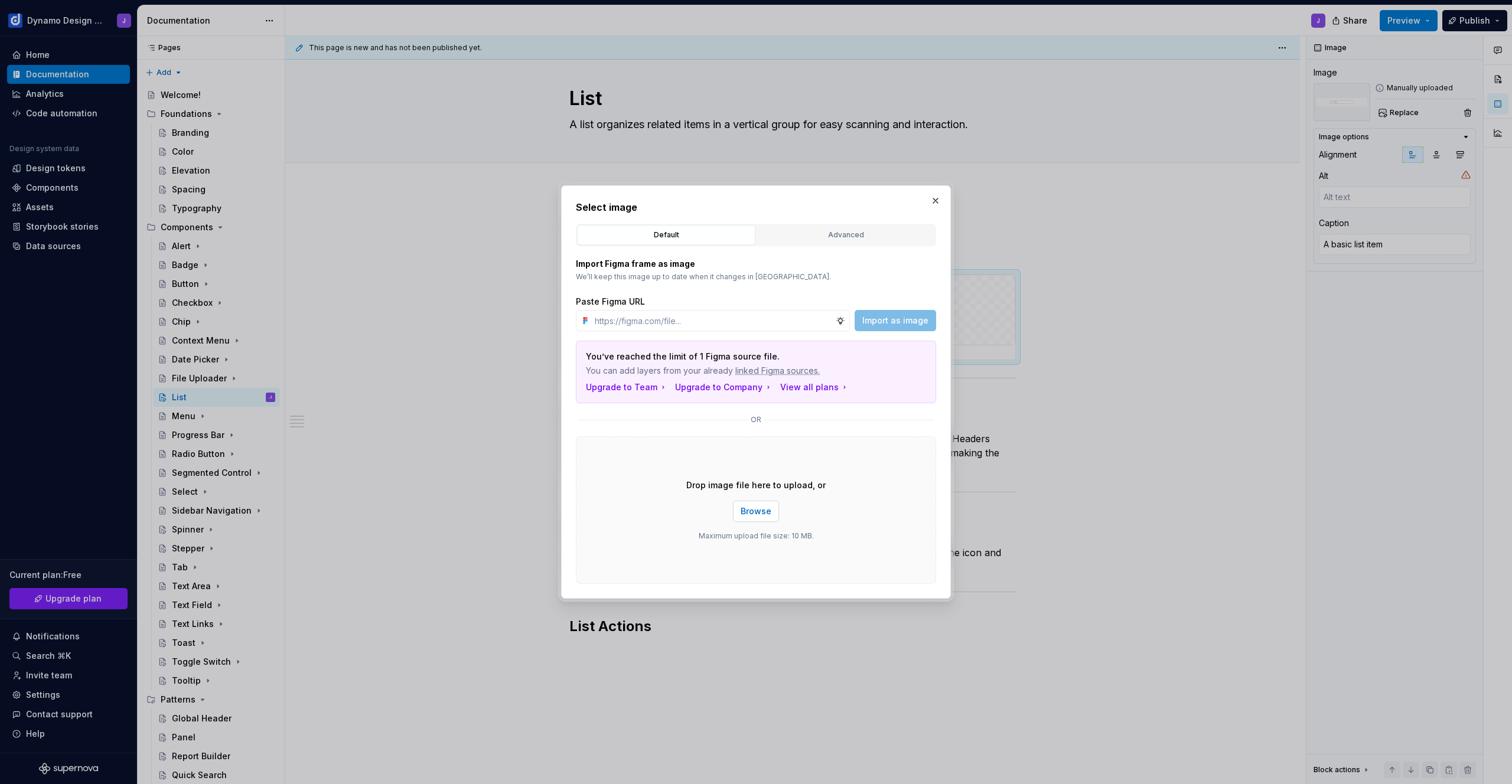
click at [753, 513] on span "Browse" at bounding box center [756, 511] width 31 height 12
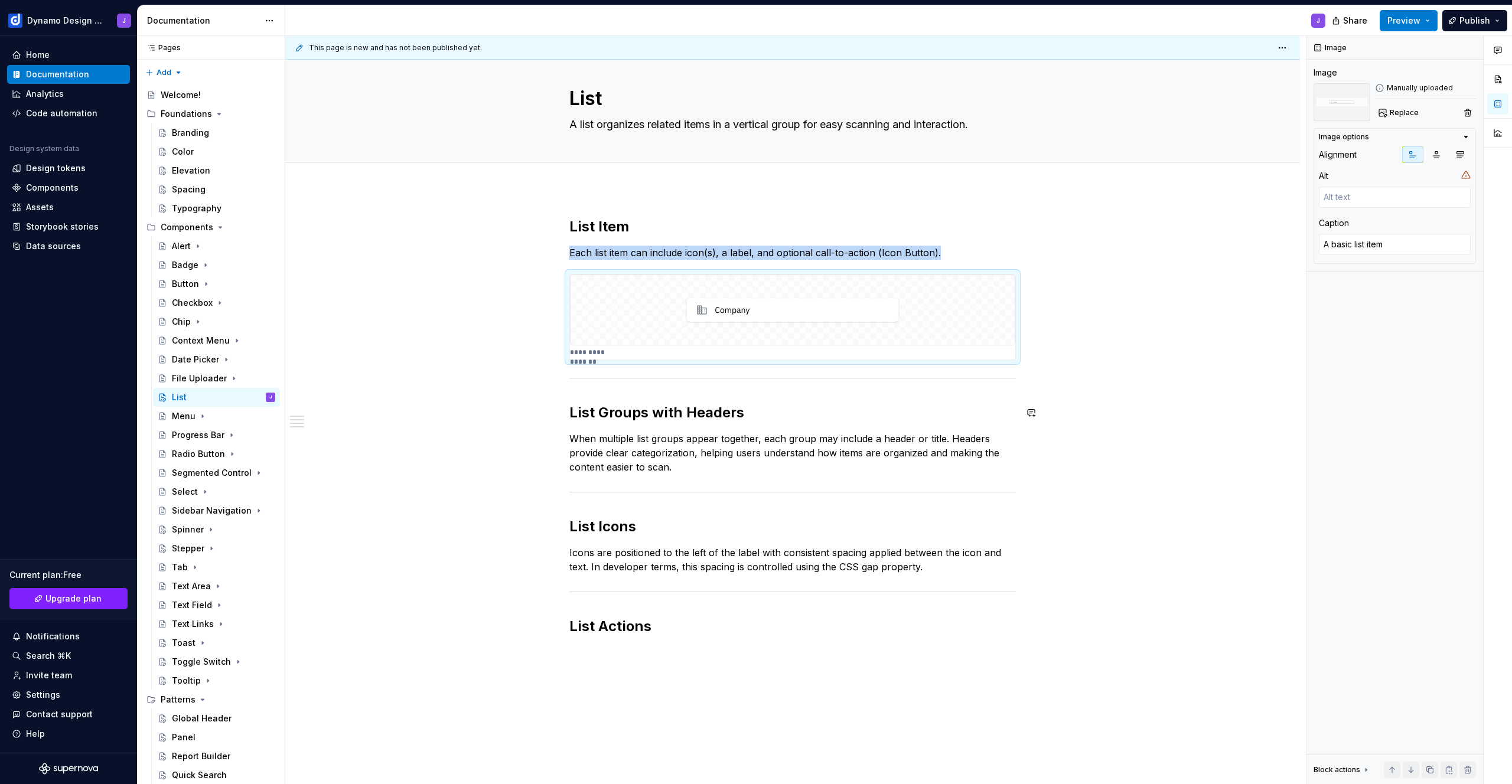
click at [1170, 423] on div "**********" at bounding box center [792, 537] width 1015 height 696
click at [974, 253] on p "Each list item can include icon(s), a label, and optional call-to-action (Icon …" at bounding box center [793, 252] width 446 height 14
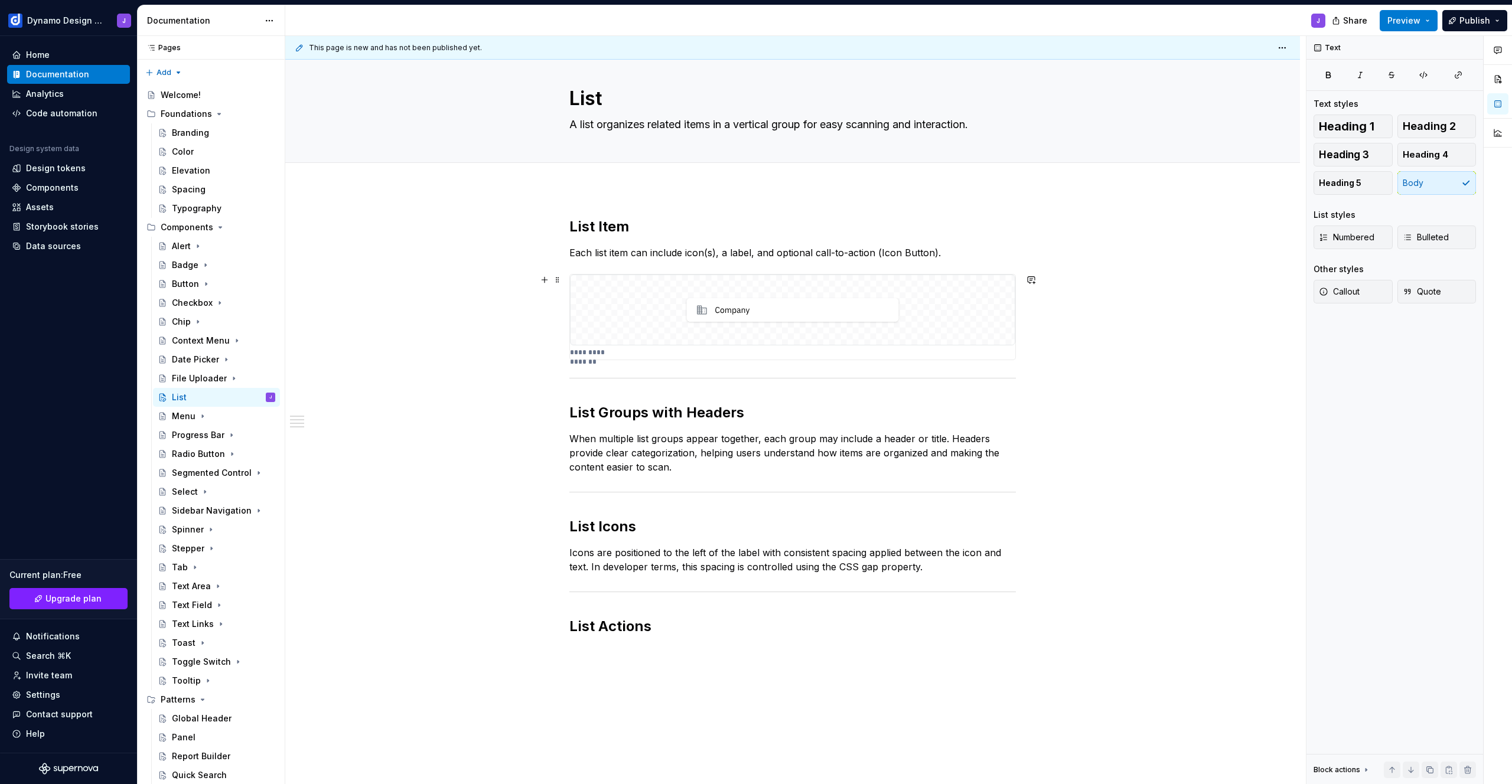
click at [888, 316] on img at bounding box center [792, 310] width 445 height 71
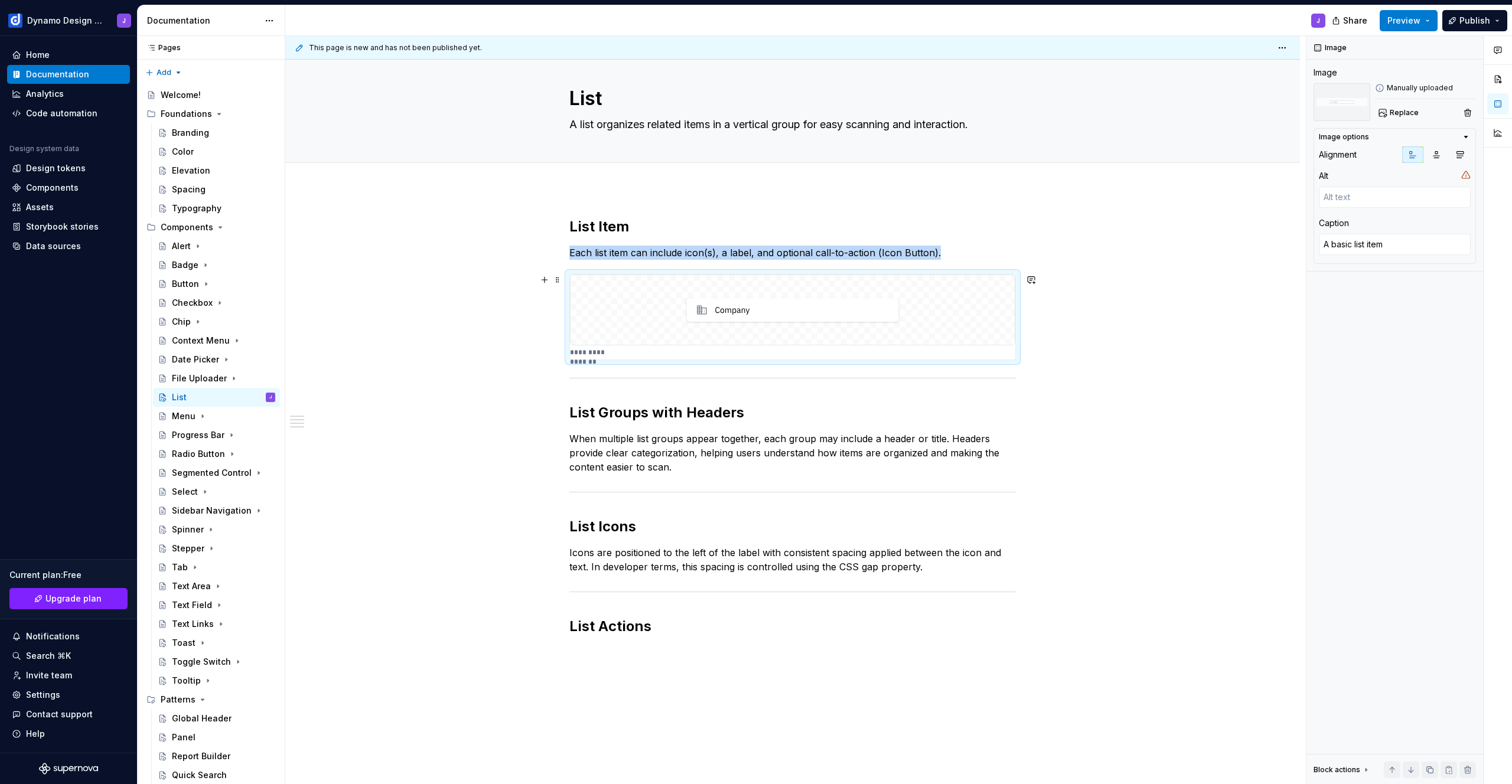
click at [1065, 337] on div "**********" at bounding box center [792, 537] width 1015 height 696
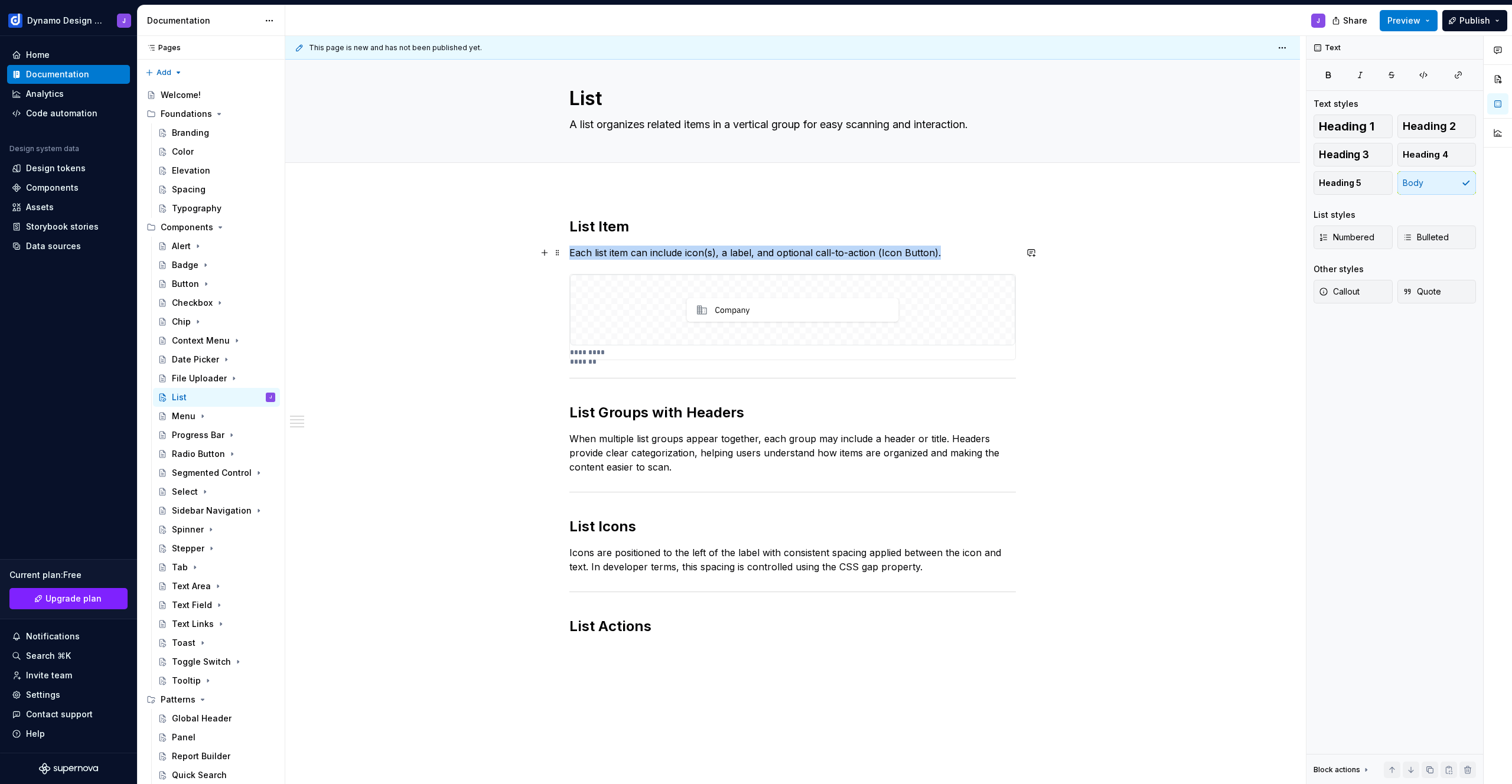
click at [637, 252] on p "Each list item can include icon(s), a label, and optional call-to-action (Icon …" at bounding box center [793, 252] width 446 height 14
click at [685, 252] on p "Each list item can include icon(s), a label, and optional call-to-action (Icon …" at bounding box center [793, 252] width 446 height 14
click at [684, 471] on p "When multiple list groups appear together, each group may include a header or t…" at bounding box center [793, 453] width 446 height 43
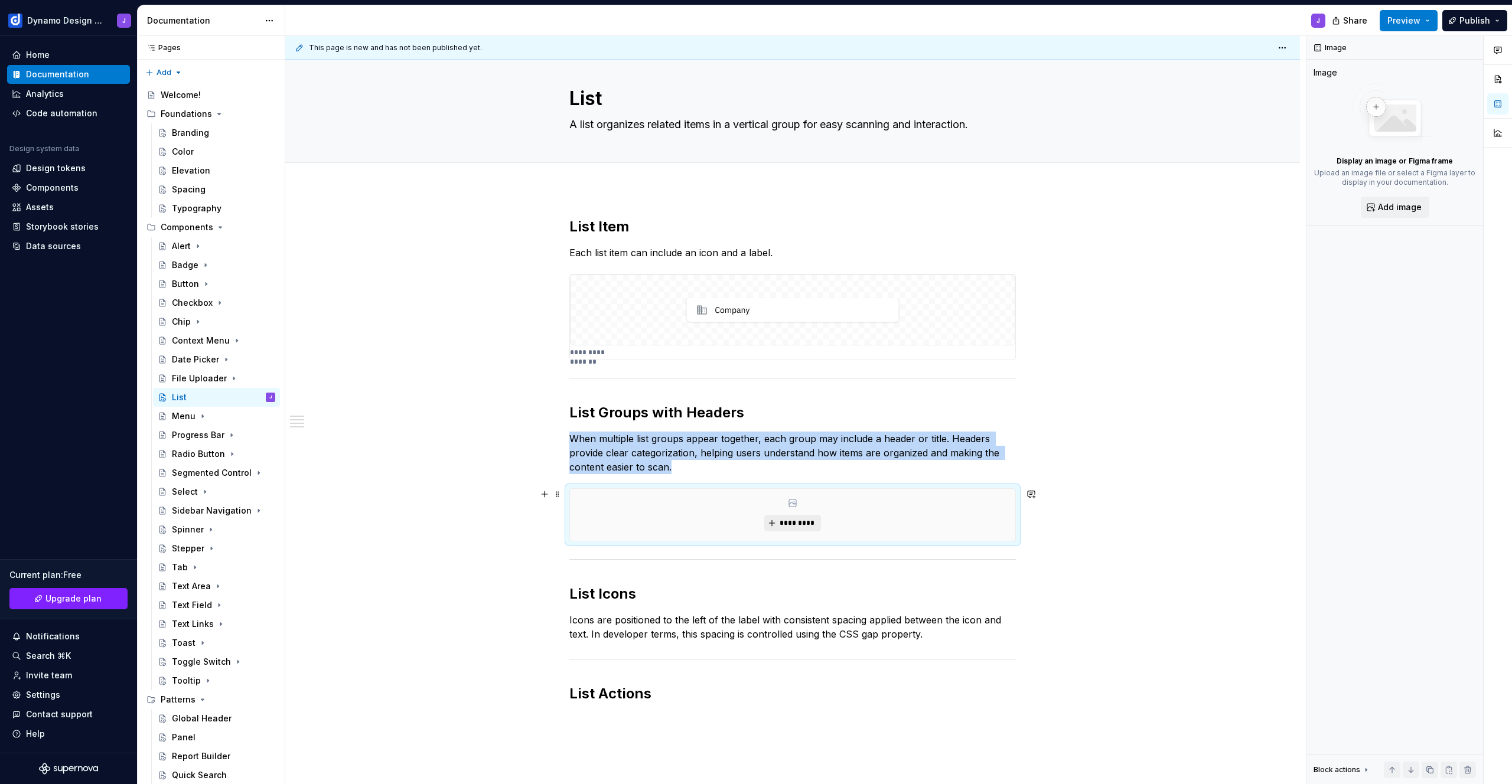
click at [799, 525] on span "*********" at bounding box center [797, 523] width 36 height 9
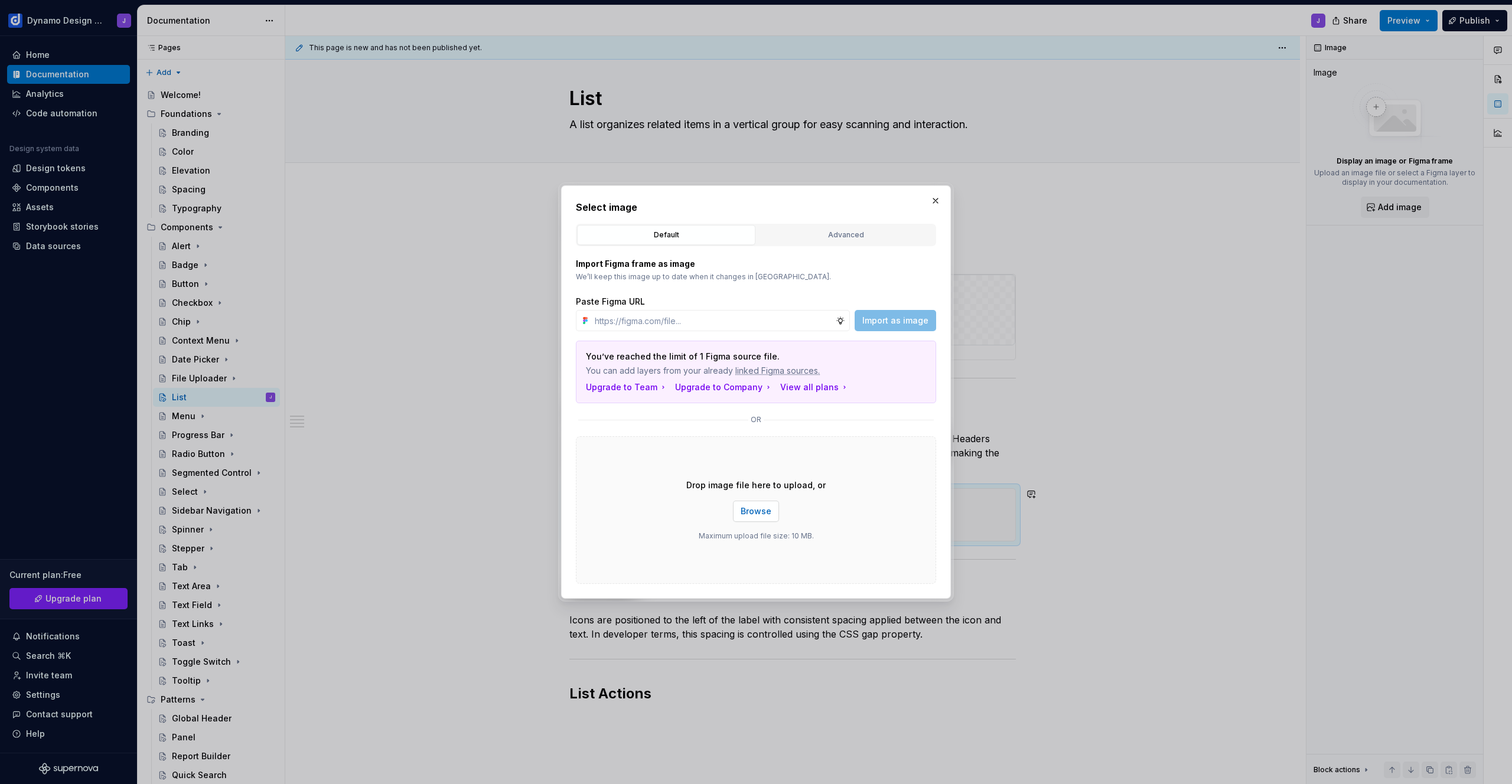
click at [764, 505] on span "Browse" at bounding box center [756, 511] width 31 height 12
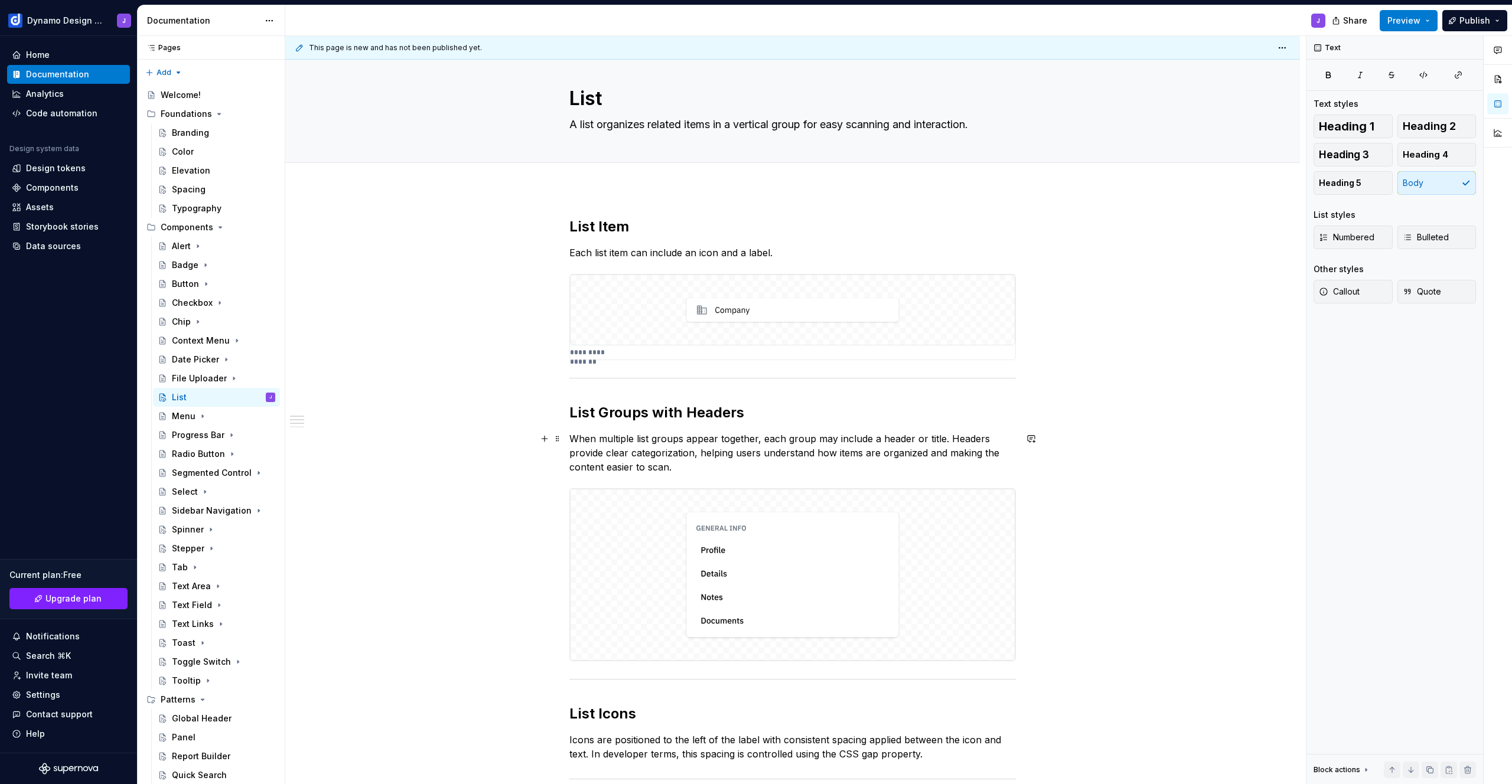
click at [720, 468] on p "When multiple list groups appear together, each group may include a header or t…" at bounding box center [793, 453] width 446 height 43
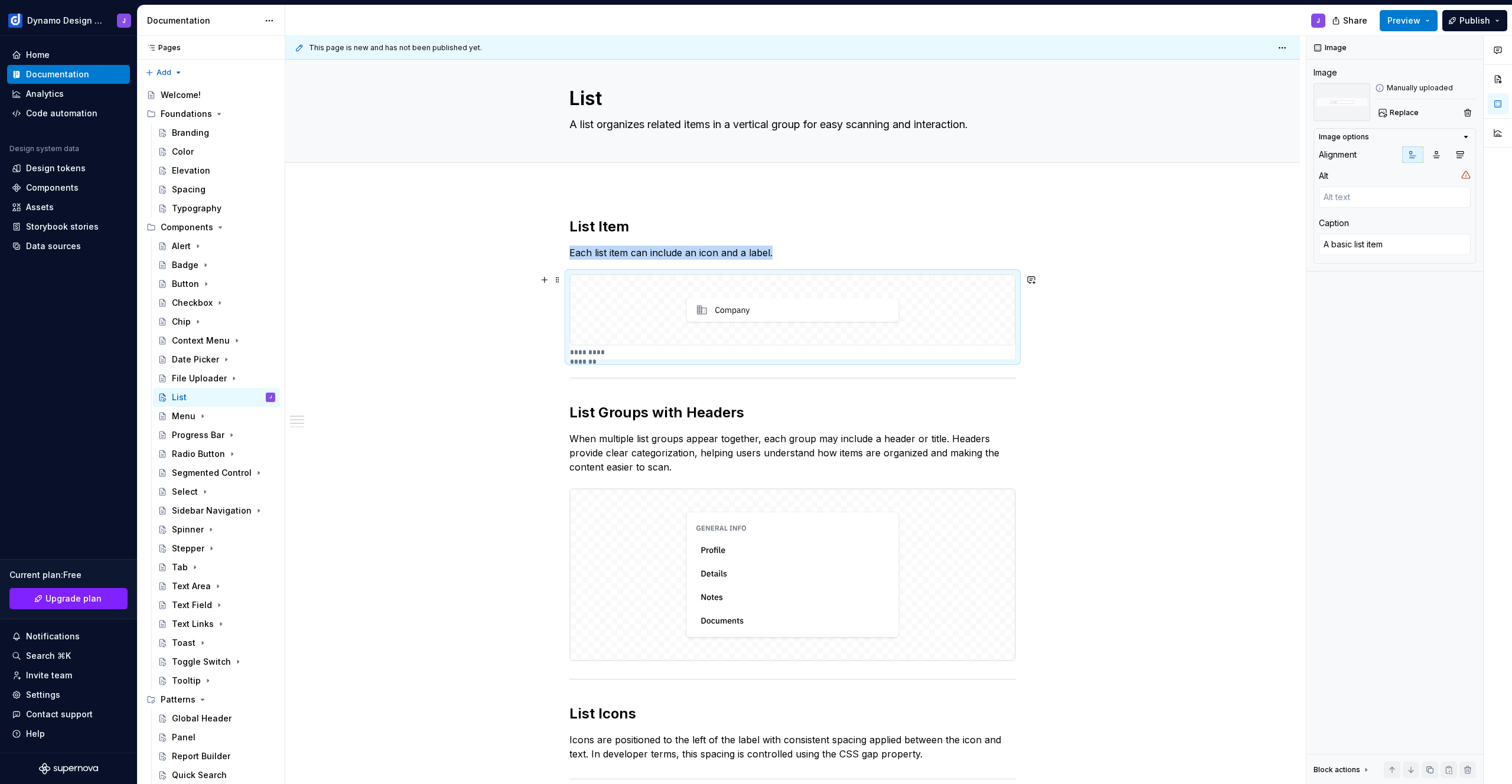
click at [784, 307] on img at bounding box center [792, 310] width 445 height 71
click at [1400, 117] on span "Replace" at bounding box center [1404, 113] width 29 height 9
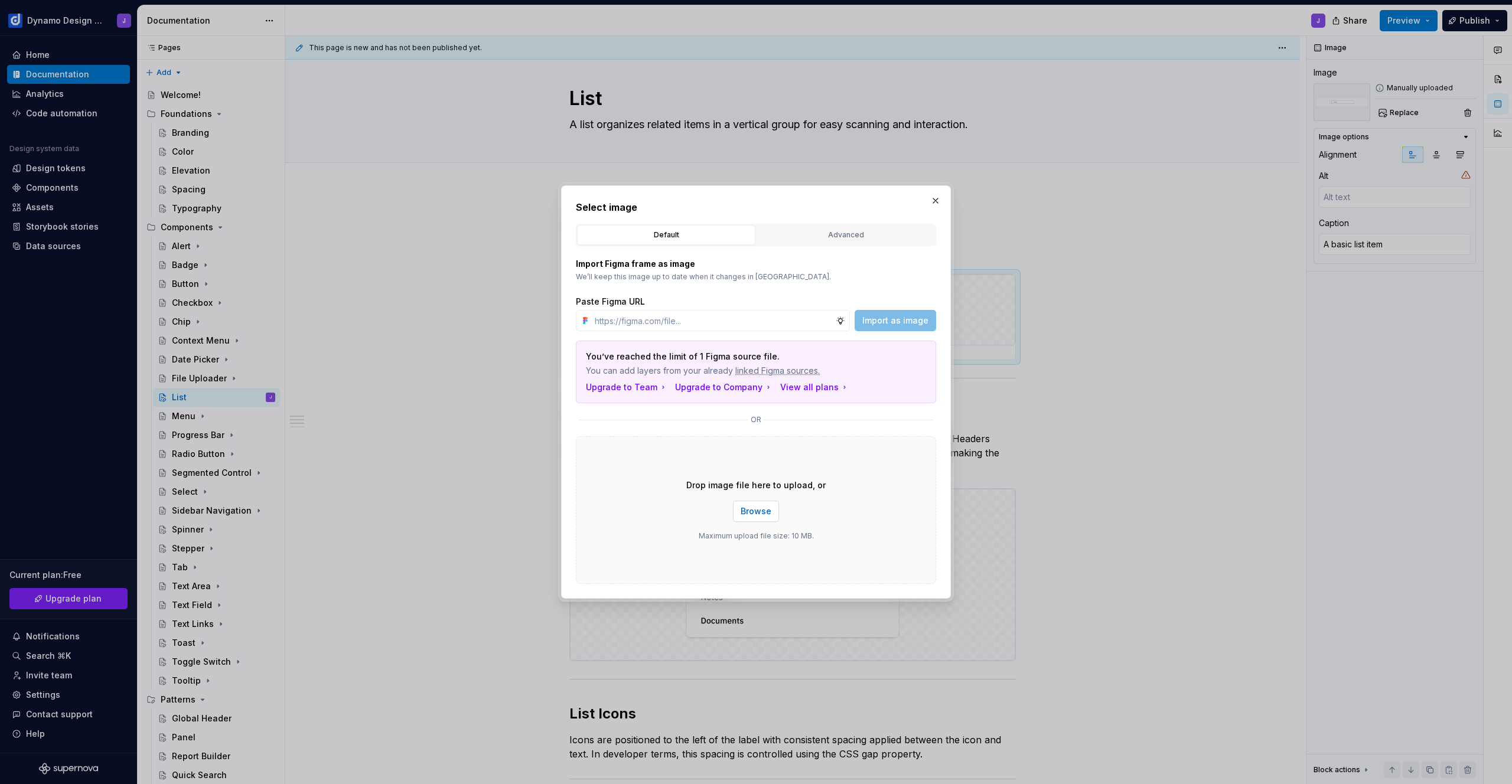
click at [757, 510] on span "Browse" at bounding box center [756, 511] width 31 height 12
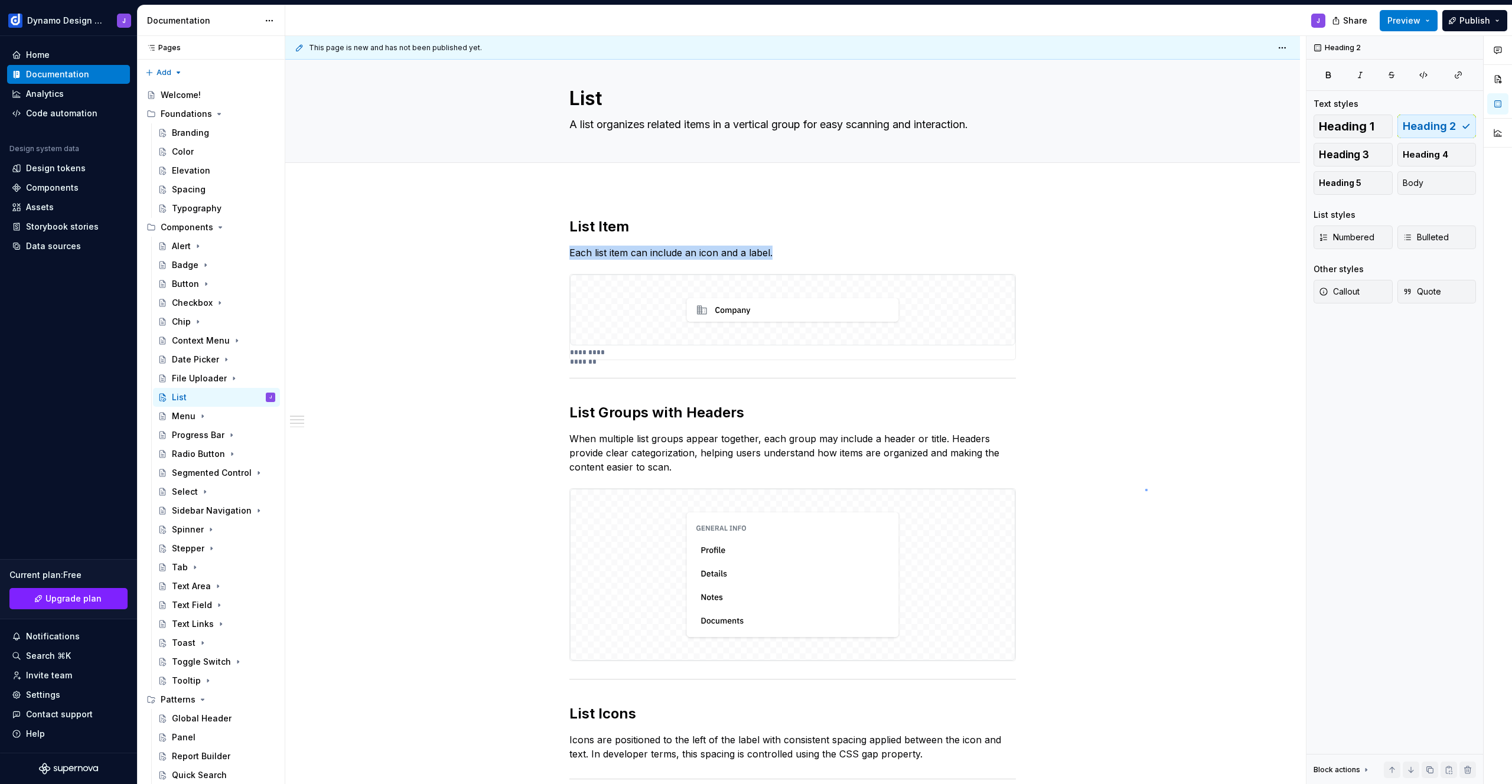
click at [1145, 489] on div "**********" at bounding box center [795, 411] width 1021 height 749
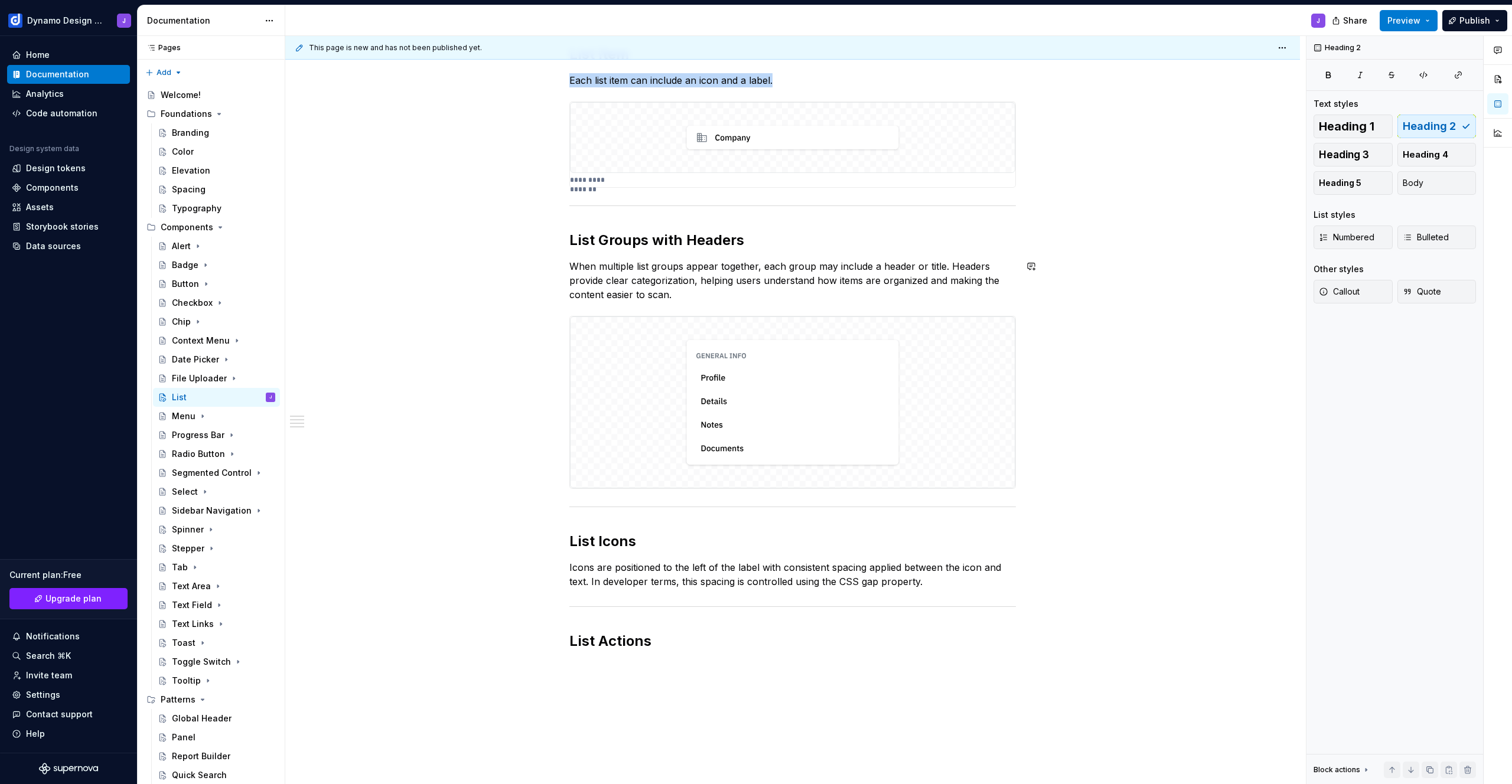
scroll to position [7, 0]
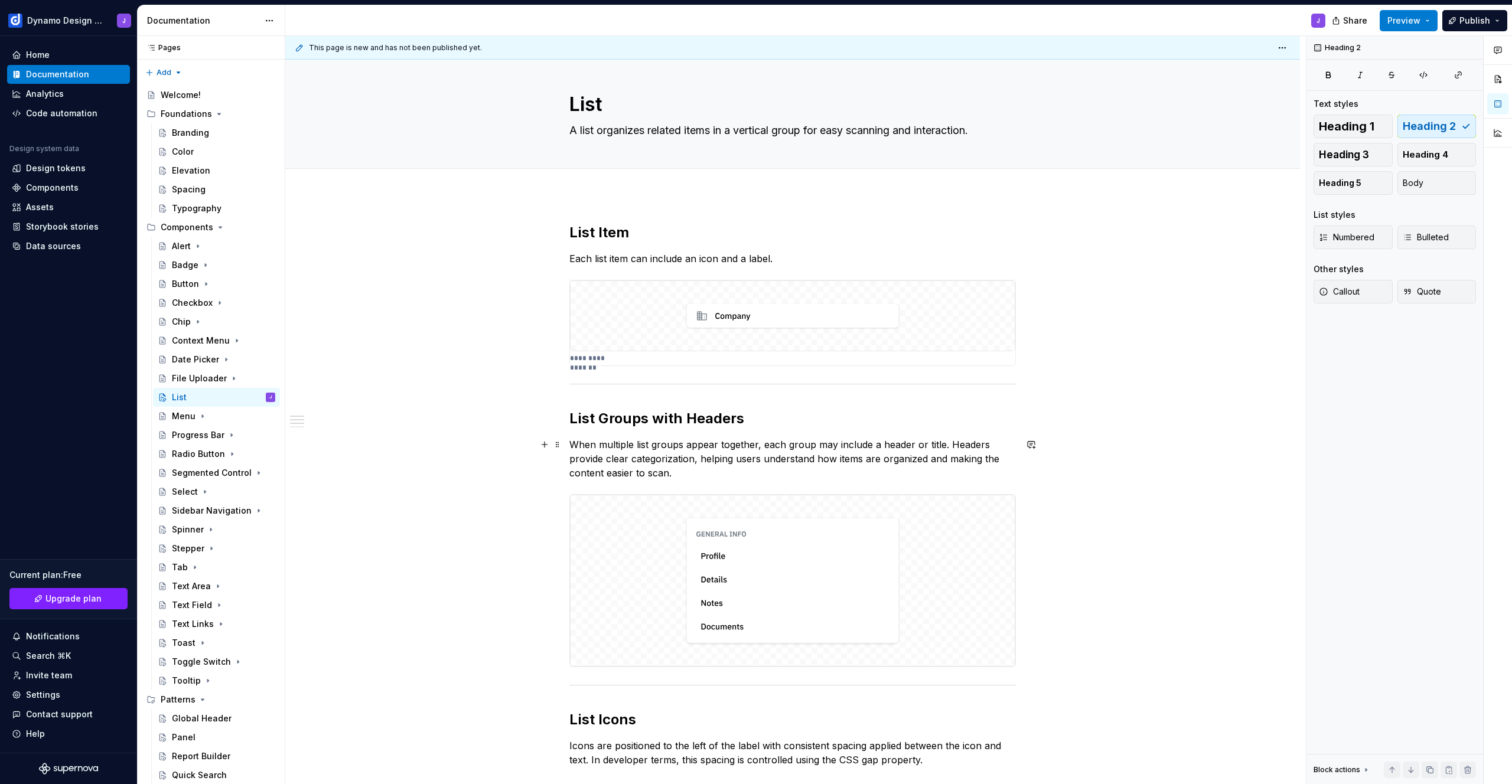
click at [751, 478] on p "When multiple list groups appear together, each group may include a header or t…" at bounding box center [793, 459] width 446 height 43
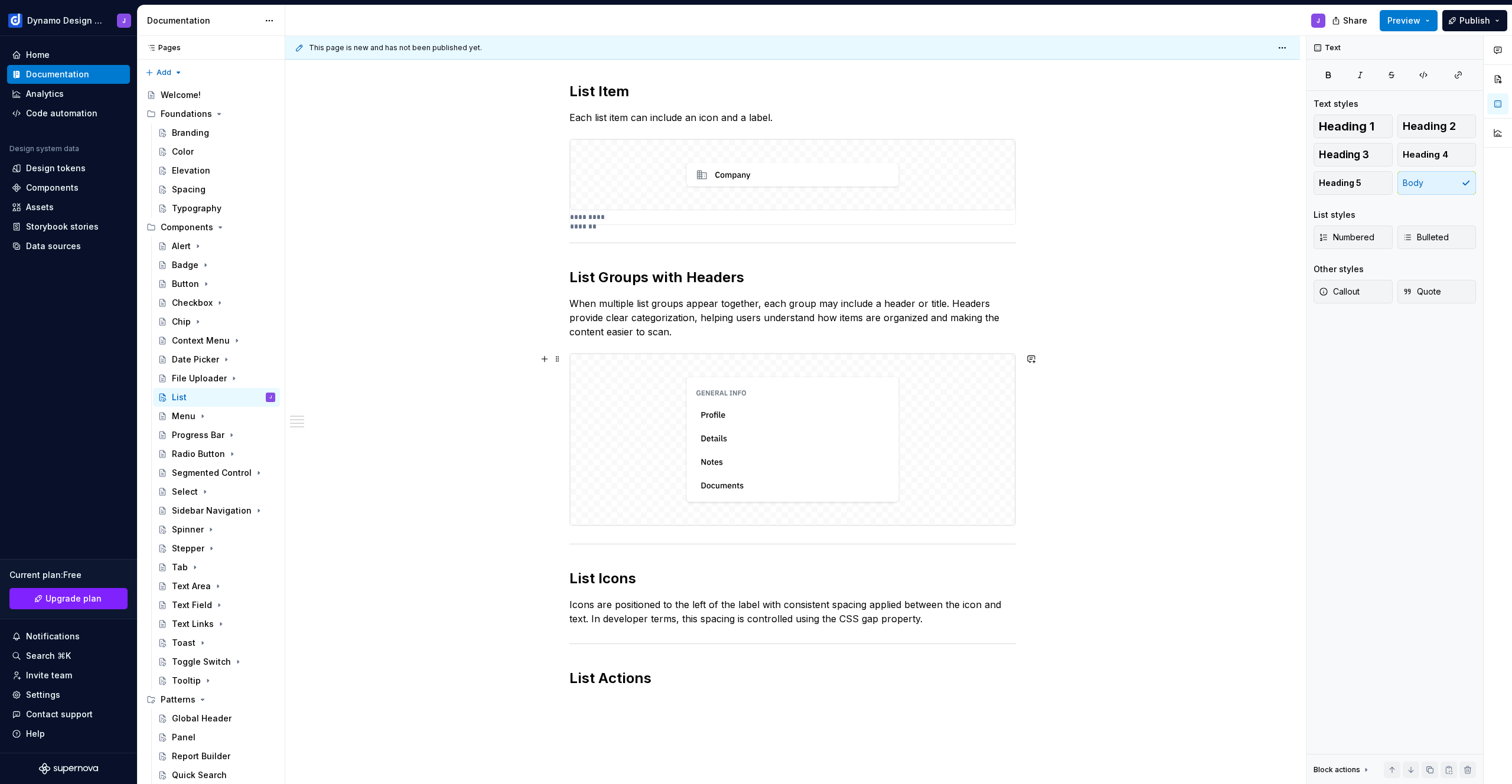
scroll to position [233, 0]
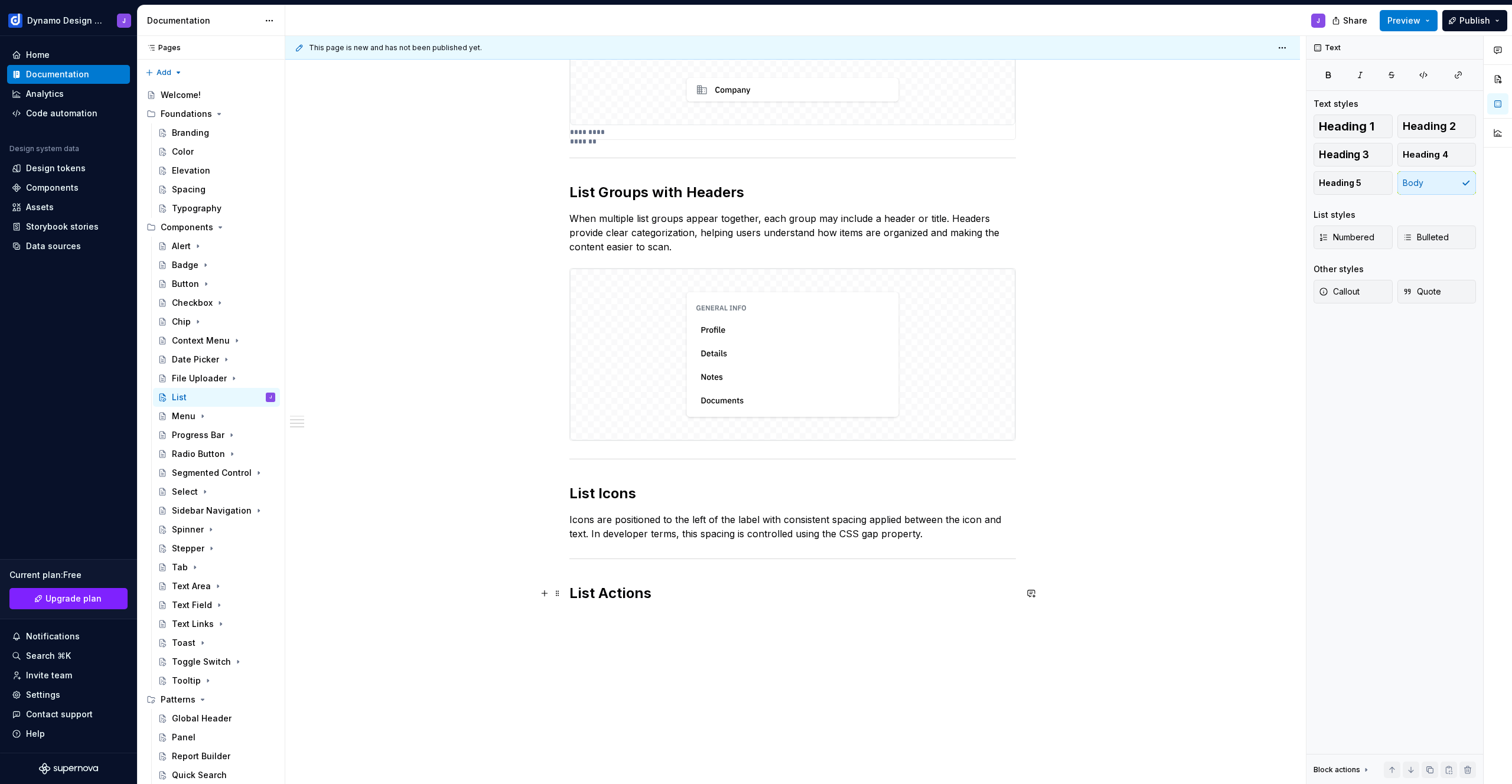
click at [700, 594] on h2 "List Actions" at bounding box center [793, 594] width 446 height 19
click at [629, 593] on h2 "List Actions" at bounding box center [793, 594] width 446 height 19
click at [697, 592] on h2 "Complex List Elements" at bounding box center [793, 594] width 446 height 19
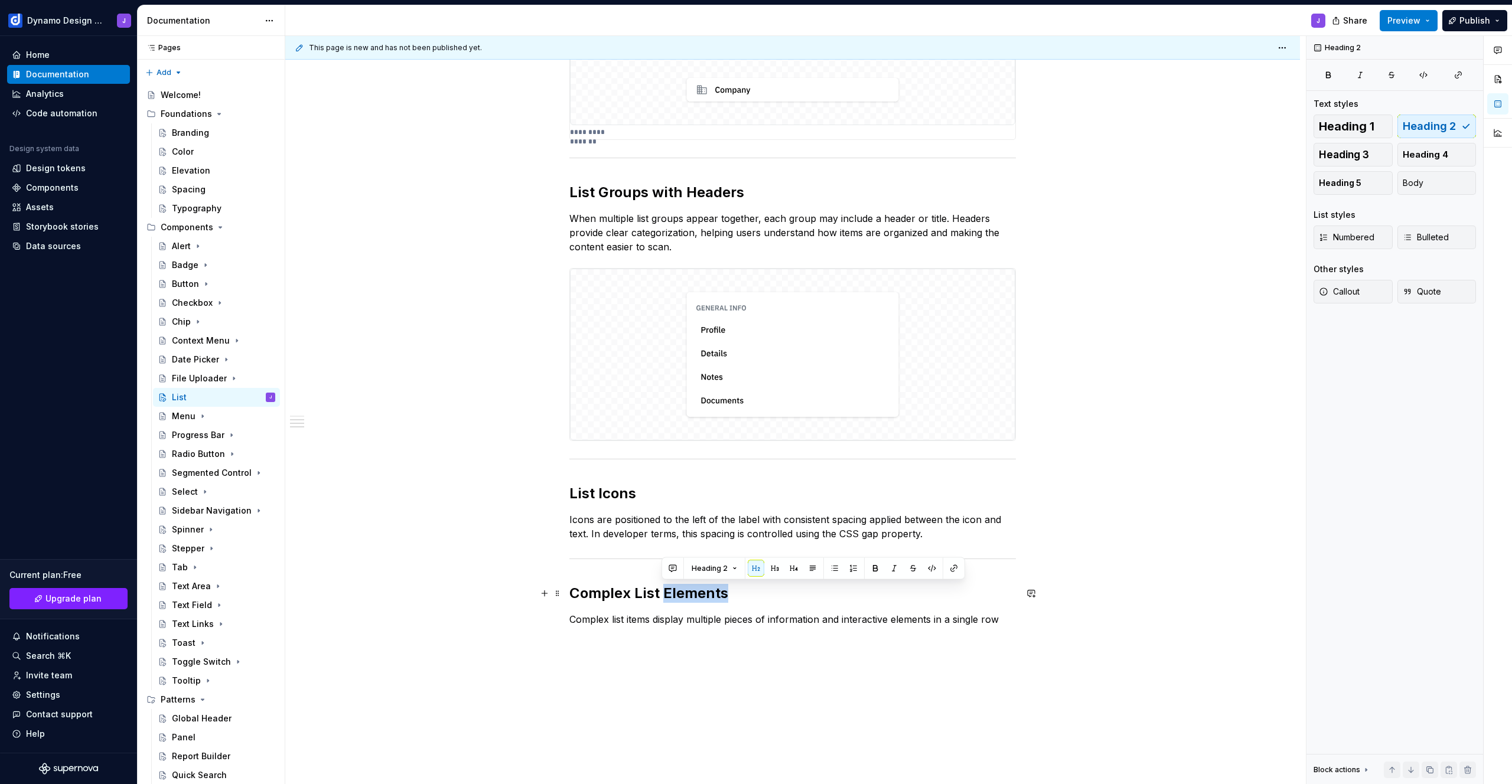
click at [697, 592] on h2 "Complex List Elements" at bounding box center [793, 594] width 446 height 19
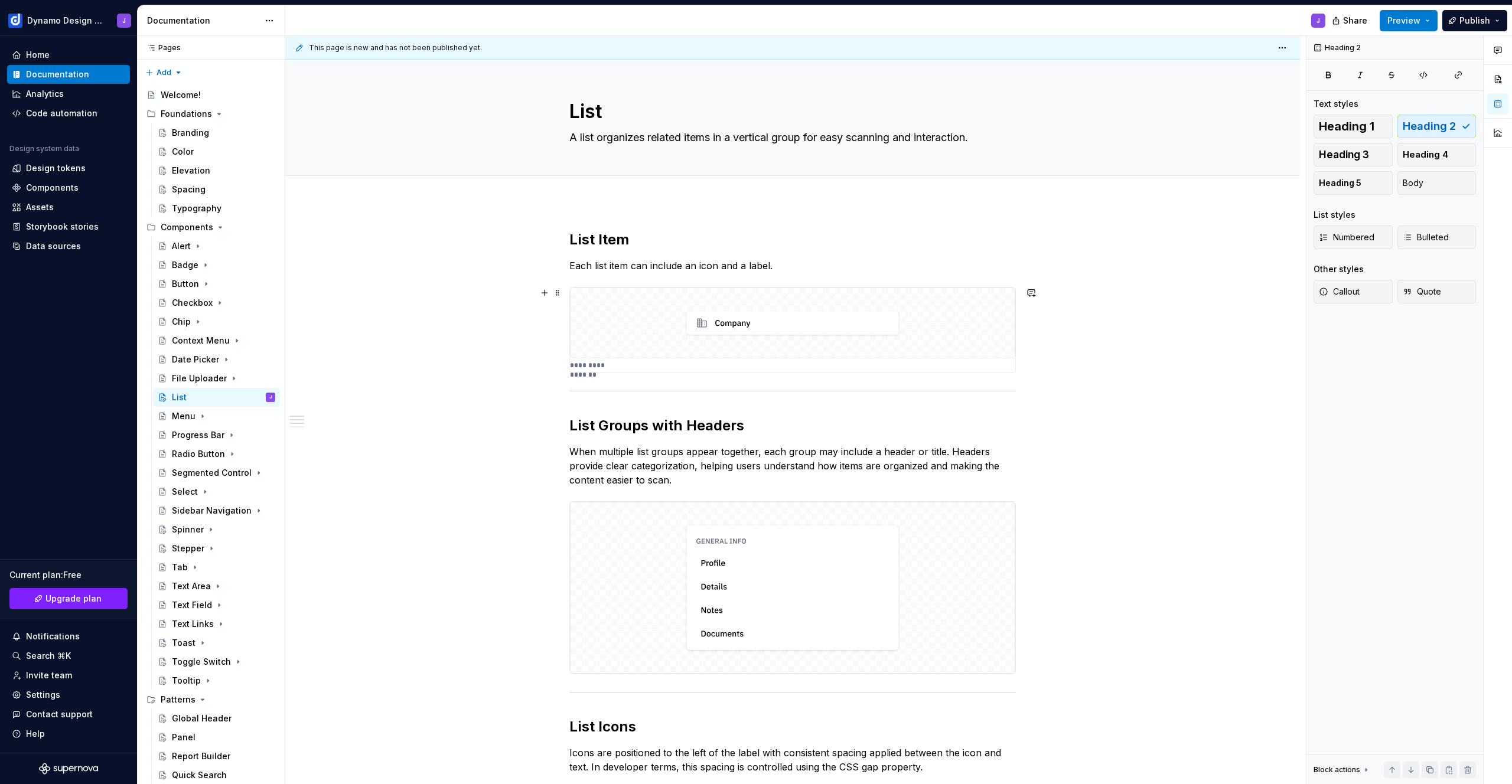
scroll to position [204, 0]
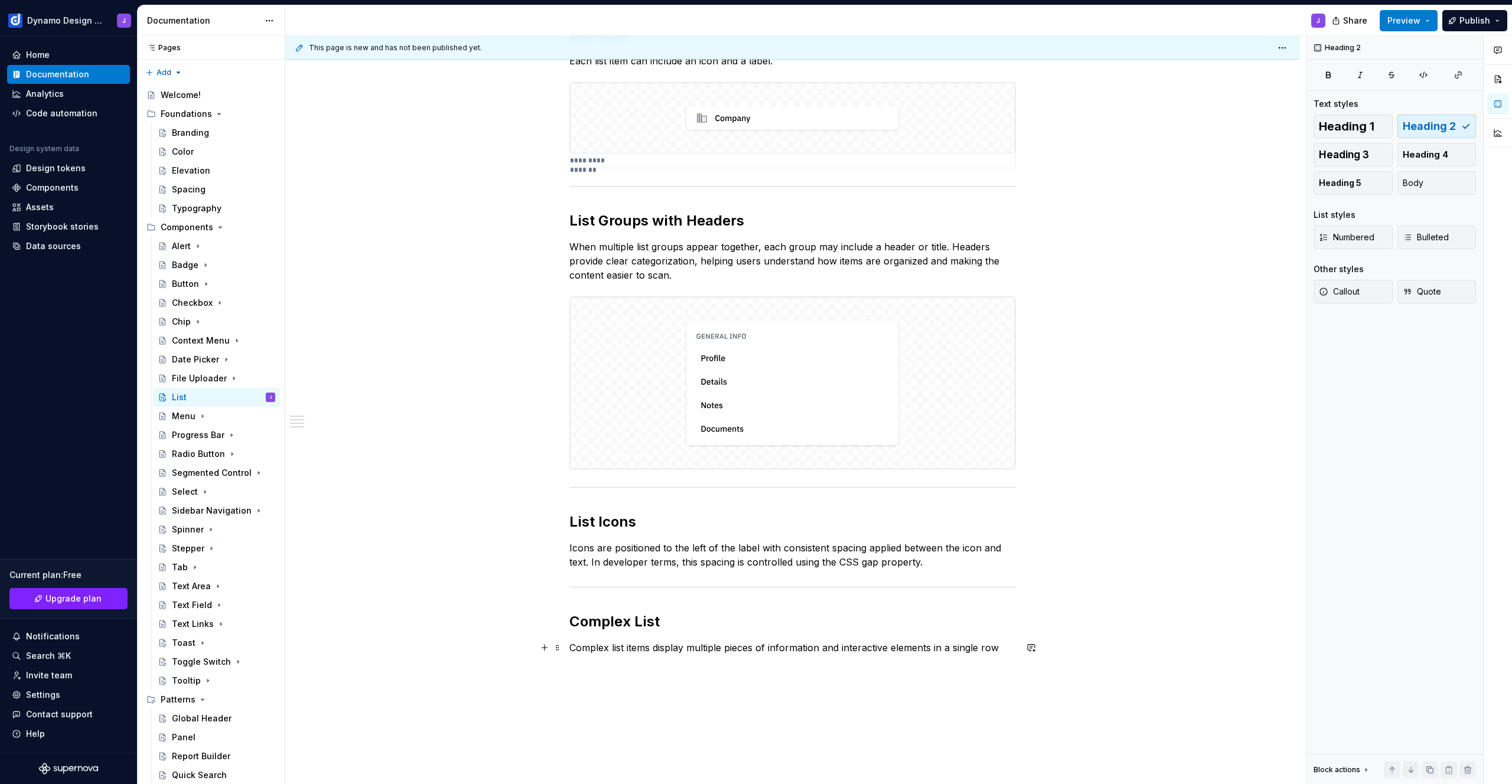
click at [1007, 648] on p "Complex list items display multiple pieces of information and interactive eleme…" at bounding box center [793, 647] width 446 height 14
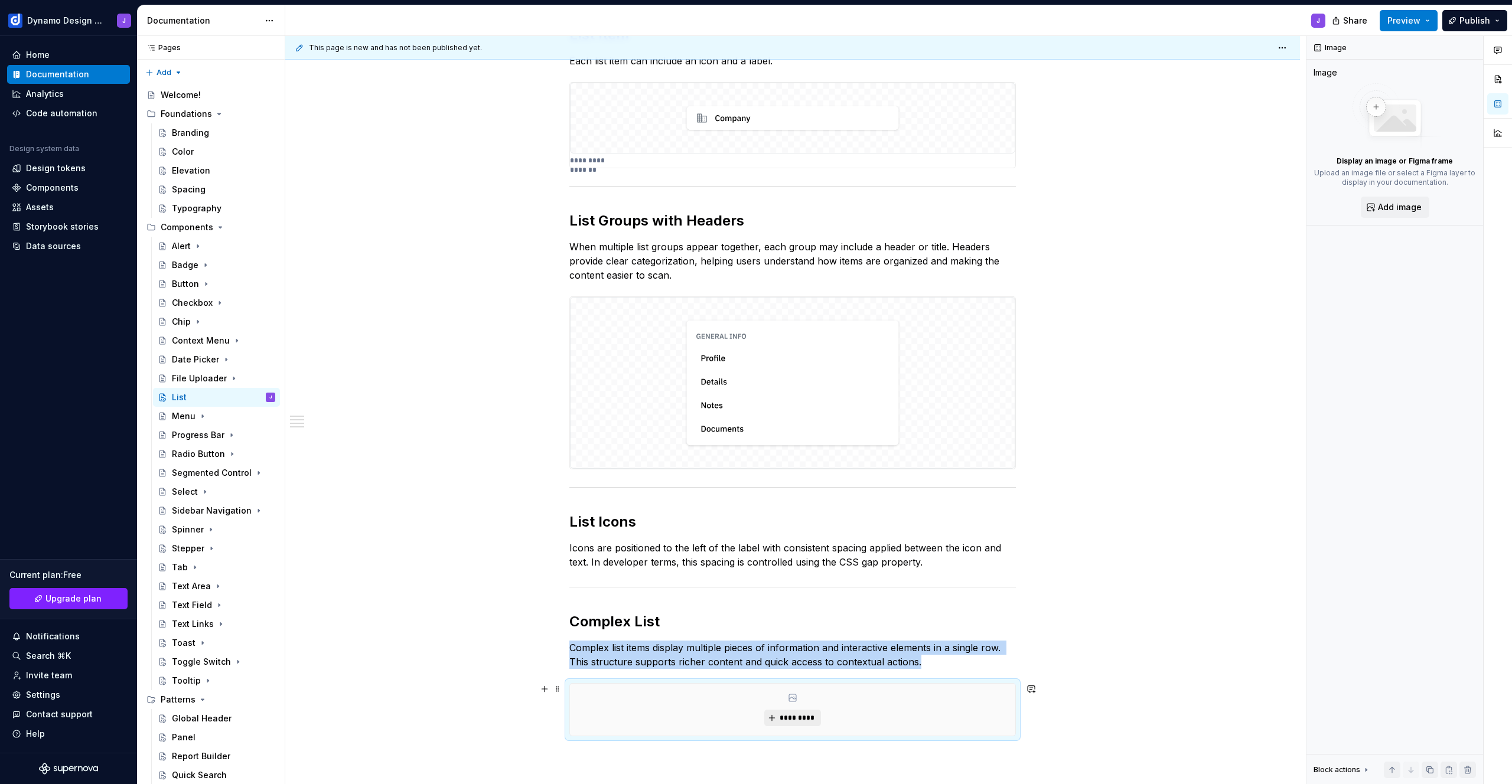
click at [798, 716] on span "*********" at bounding box center [797, 718] width 36 height 9
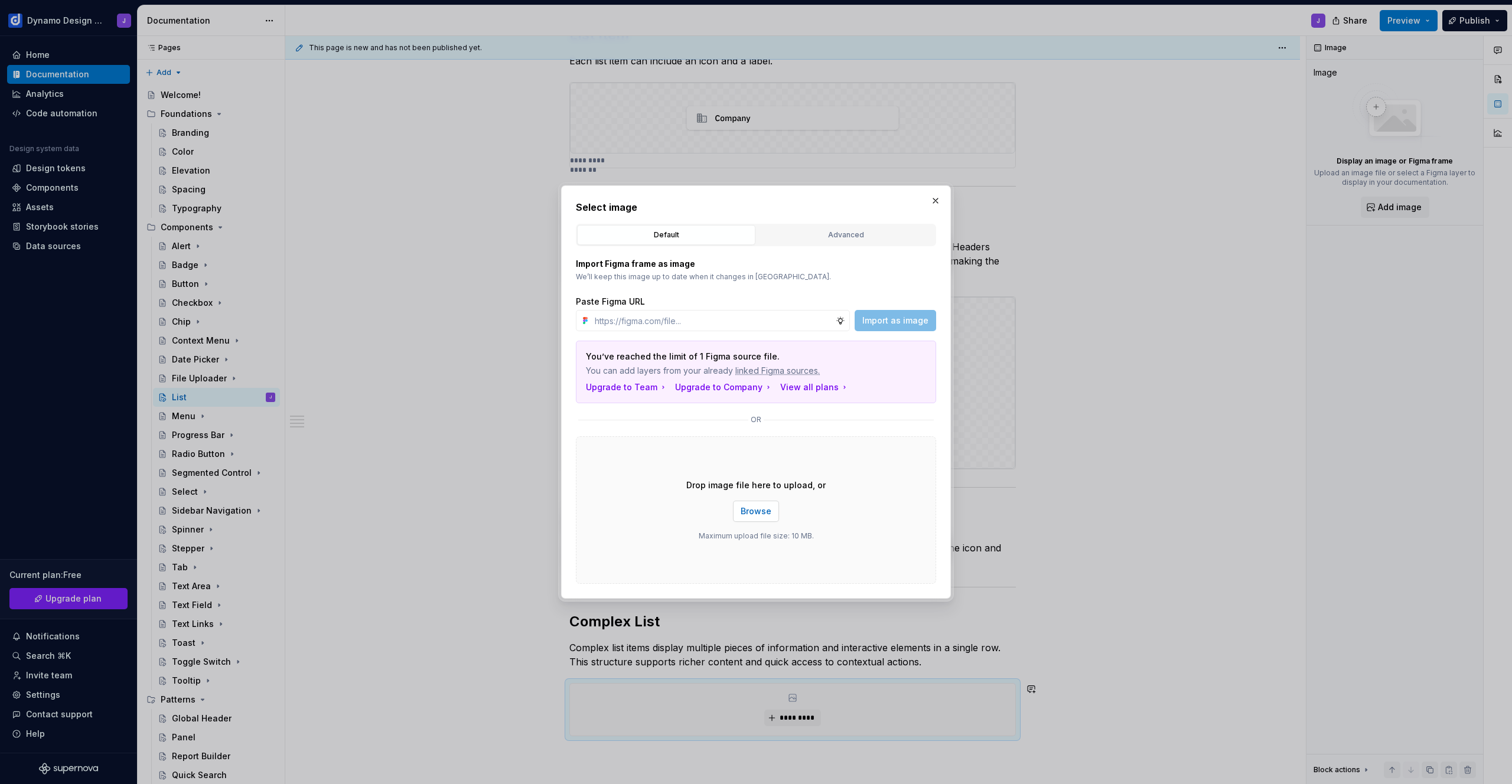
click at [764, 516] on span "Browse" at bounding box center [756, 511] width 31 height 12
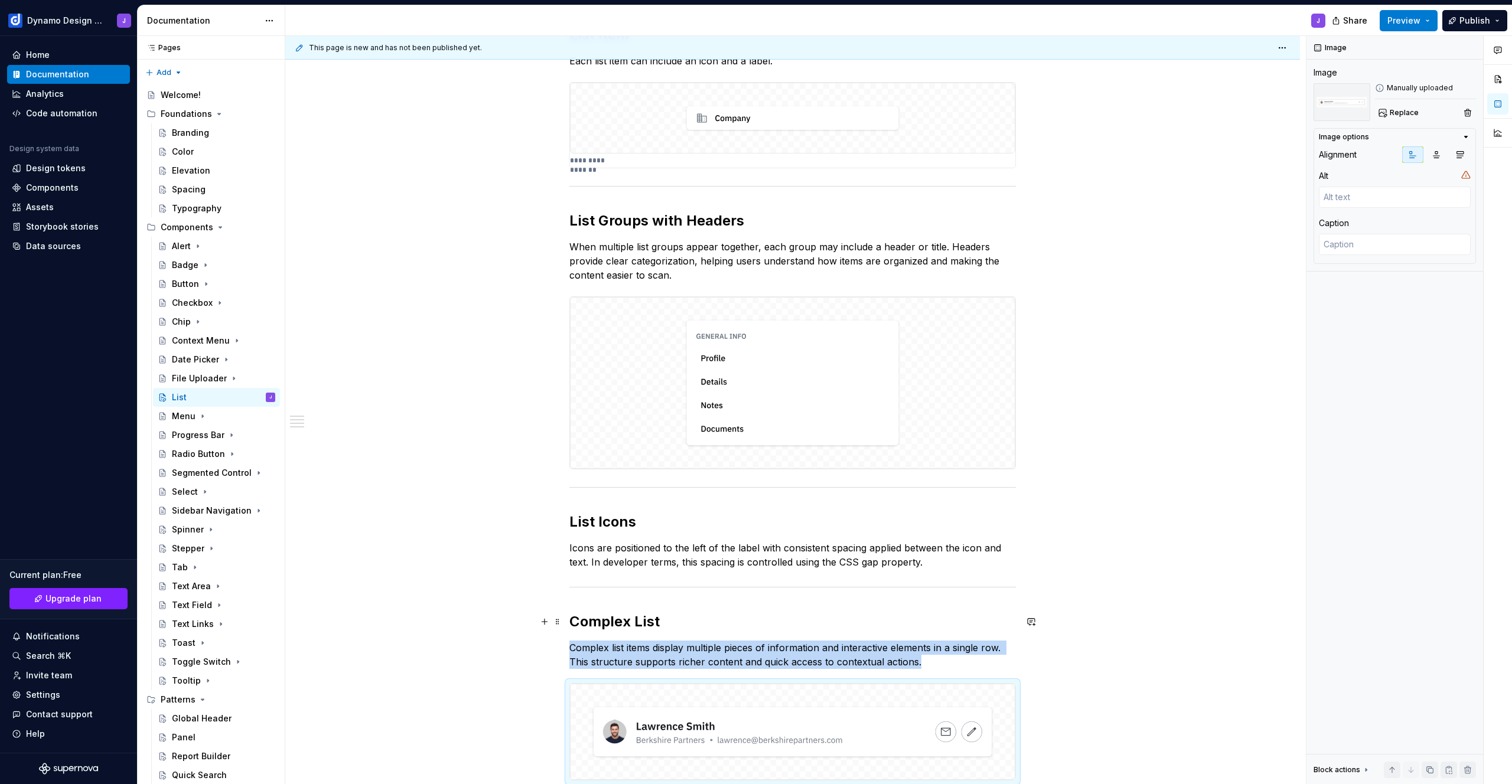
scroll to position [285, 0]
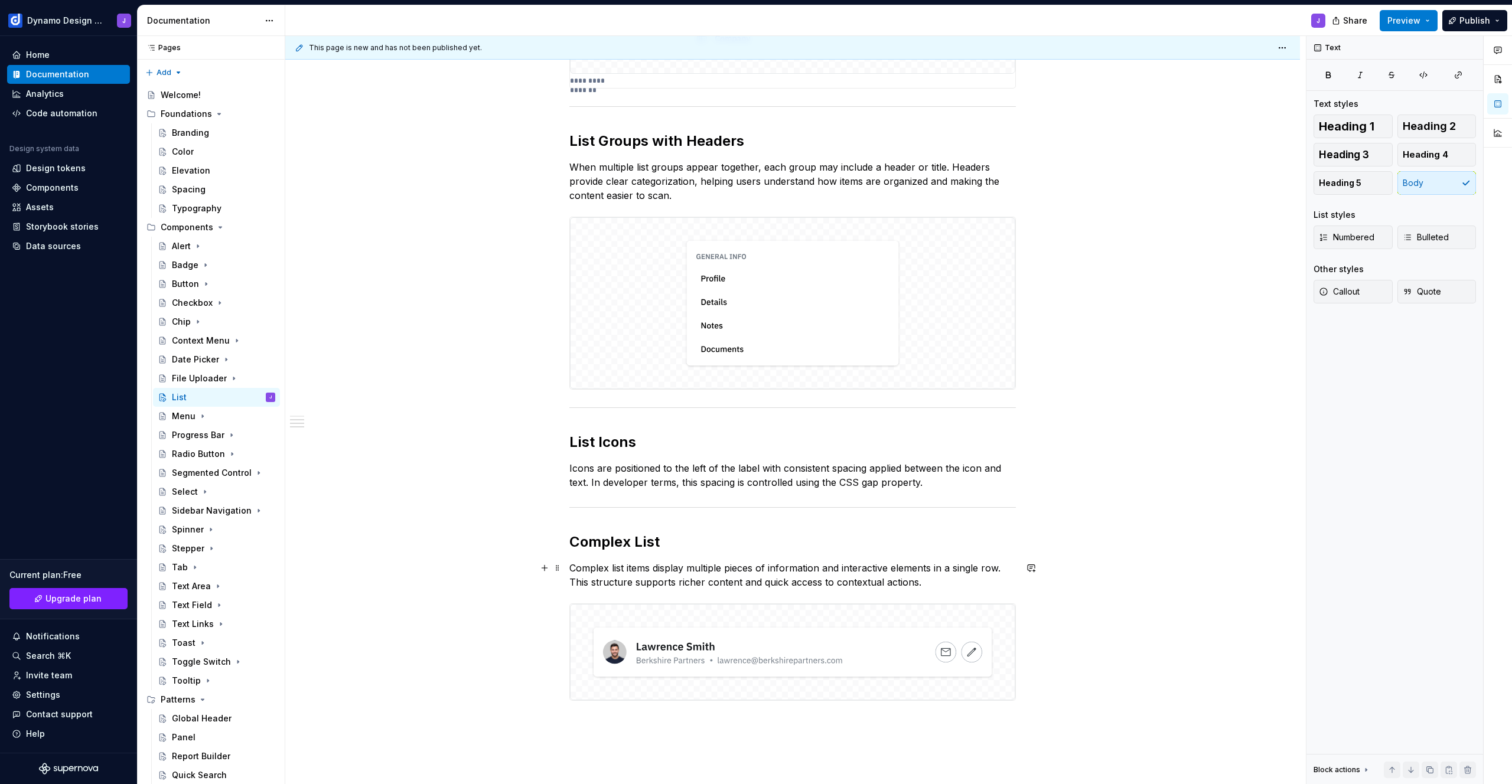
click at [928, 584] on p "Complex list items display multiple pieces of information and interactive eleme…" at bounding box center [793, 575] width 446 height 28
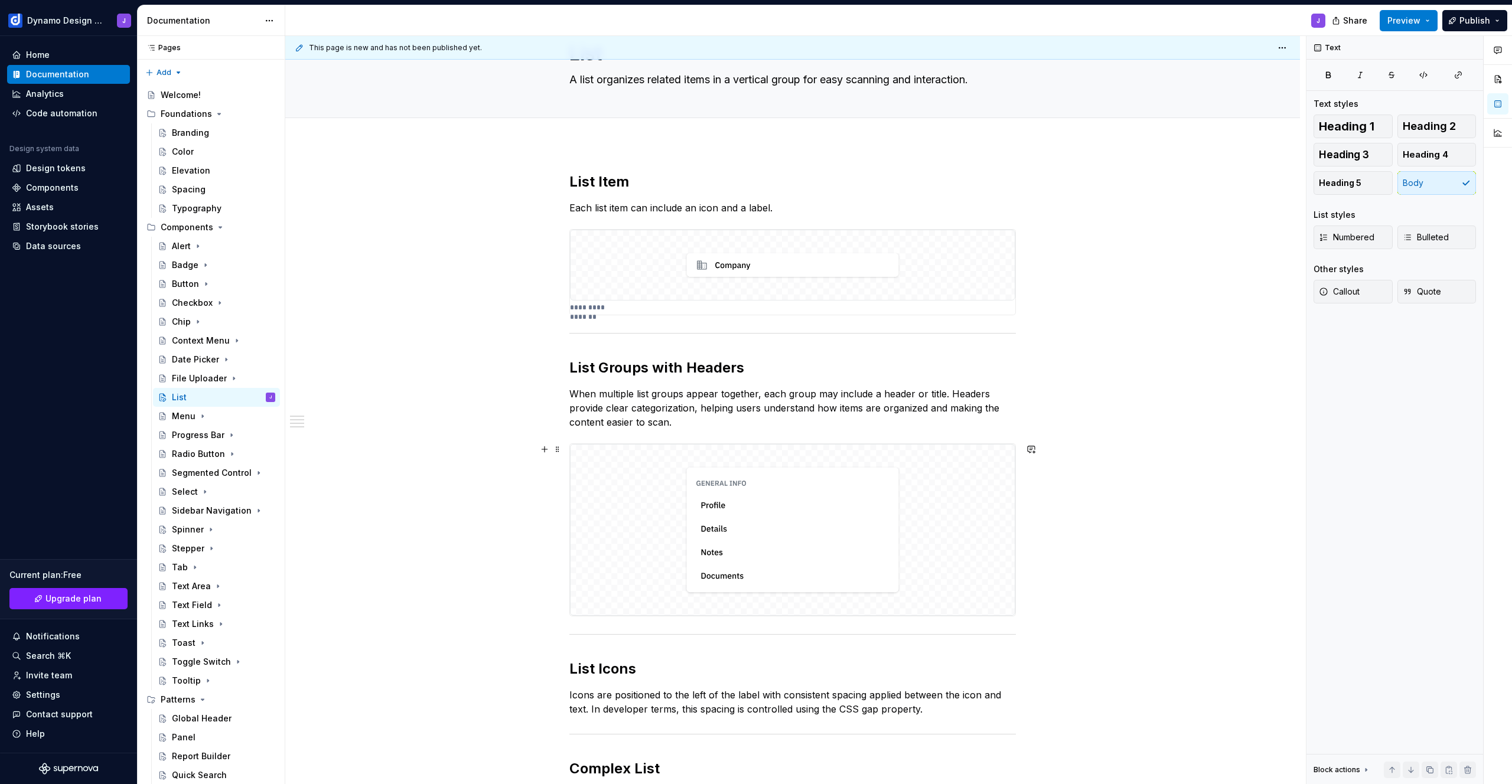
scroll to position [0, 0]
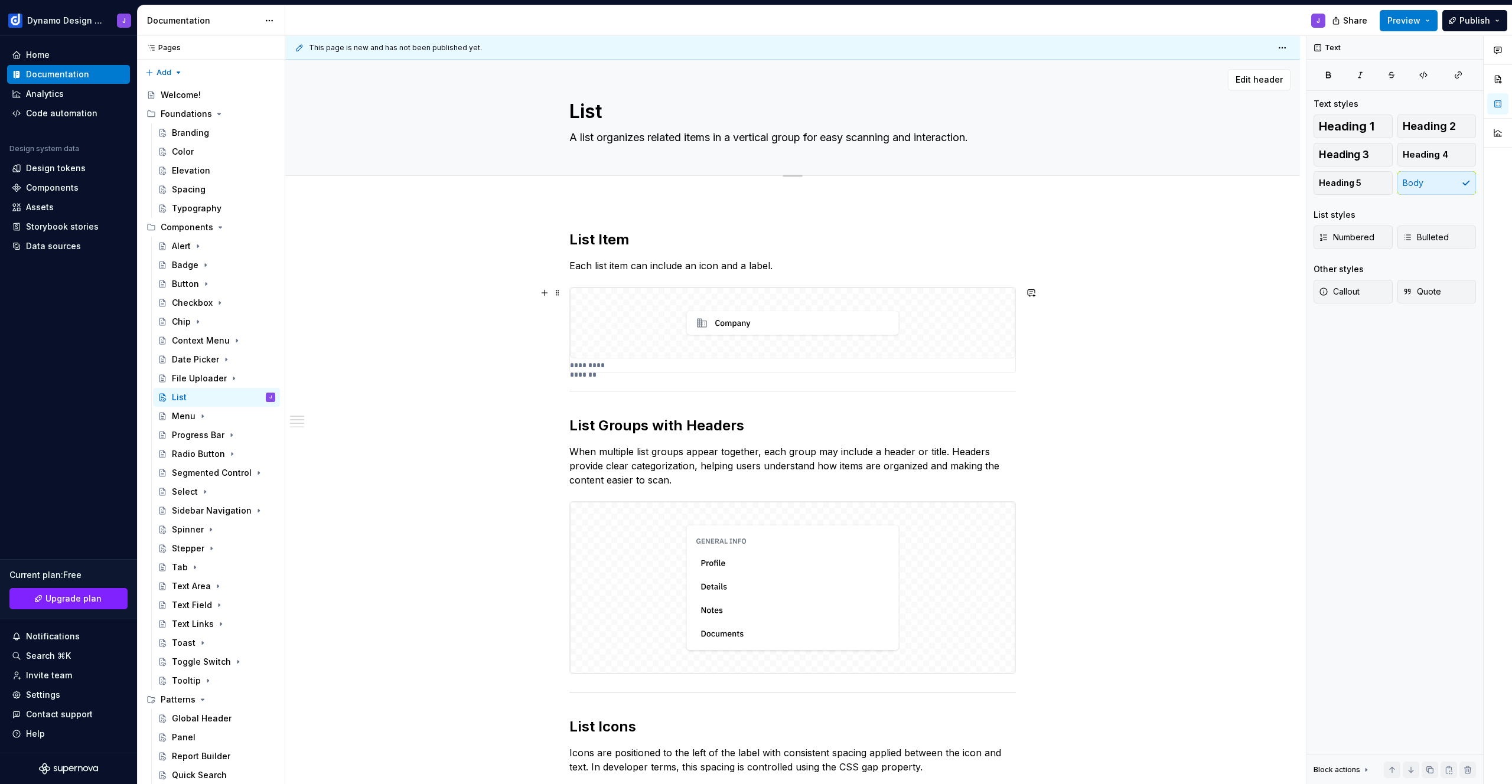
type textarea "*"
click at [596, 190] on span "Add tab" at bounding box center [599, 189] width 28 height 9
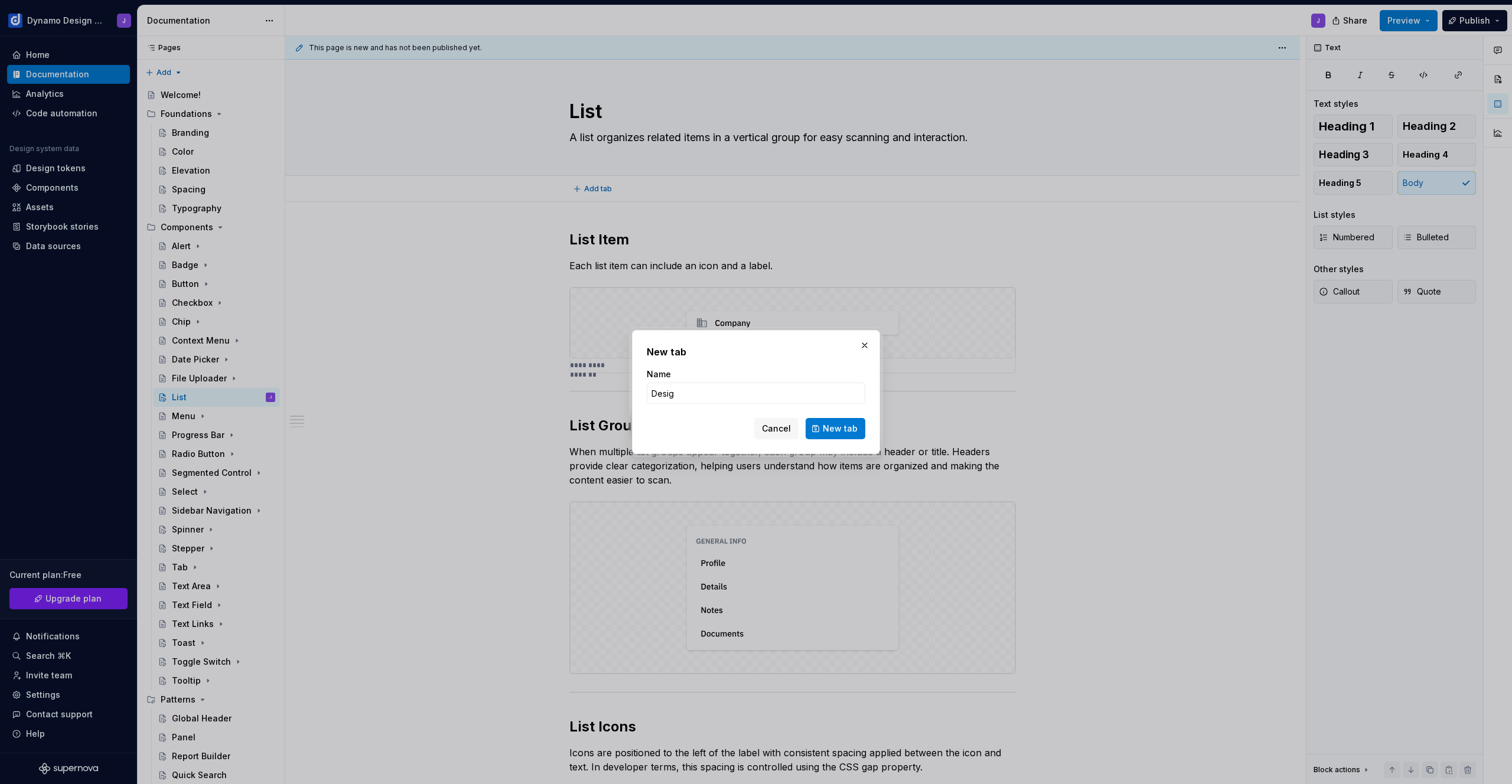
type input "Design"
type textarea "*"
type input "Design"
click at [839, 427] on span "New tab" at bounding box center [840, 428] width 35 height 12
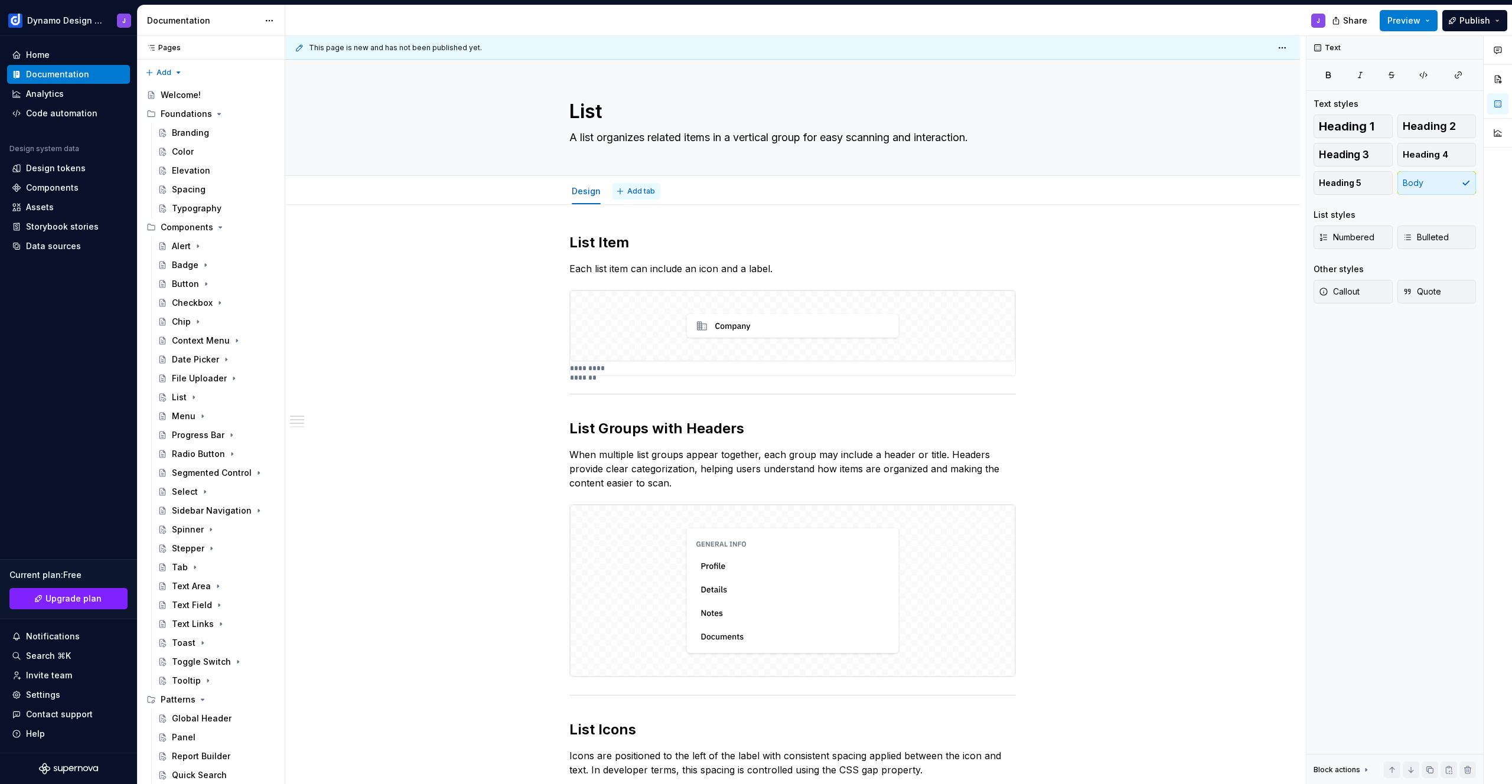
click at [635, 192] on span "Add tab" at bounding box center [642, 191] width 28 height 9
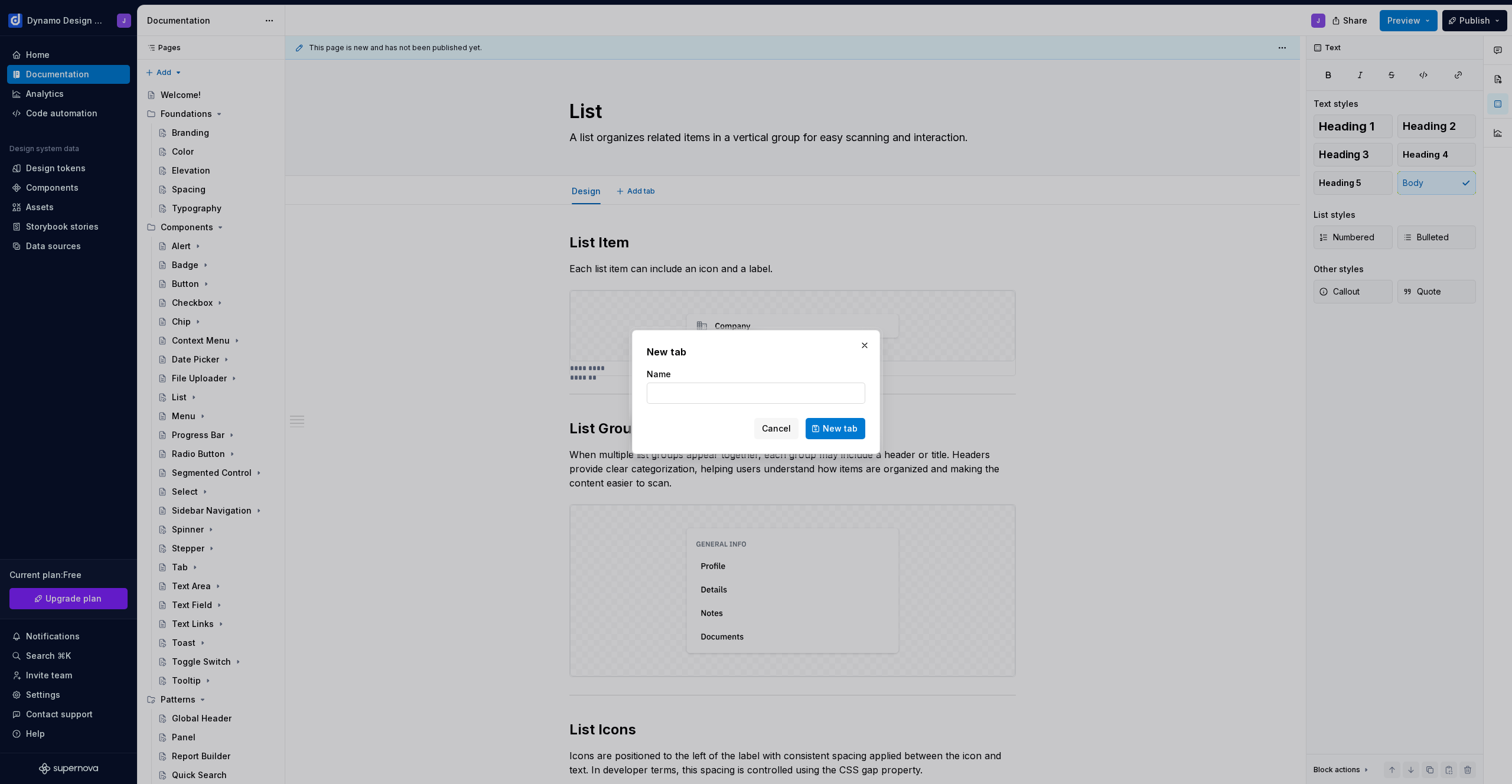
type textarea "*"
type input "Im"
type textarea "*"
type input "Implementation"
click at [838, 427] on span "New tab" at bounding box center [840, 428] width 35 height 12
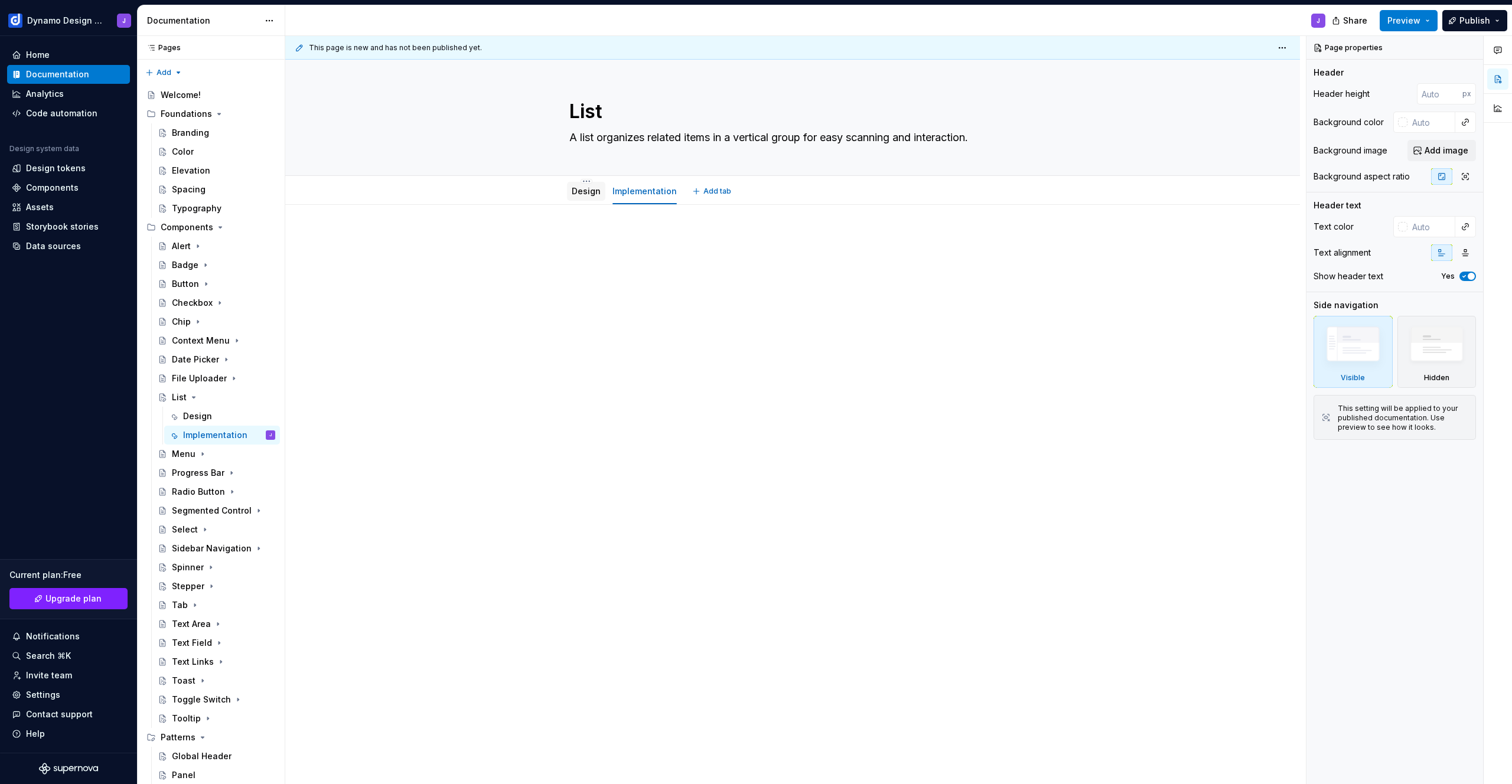
click at [579, 192] on link "Design" at bounding box center [586, 190] width 29 height 10
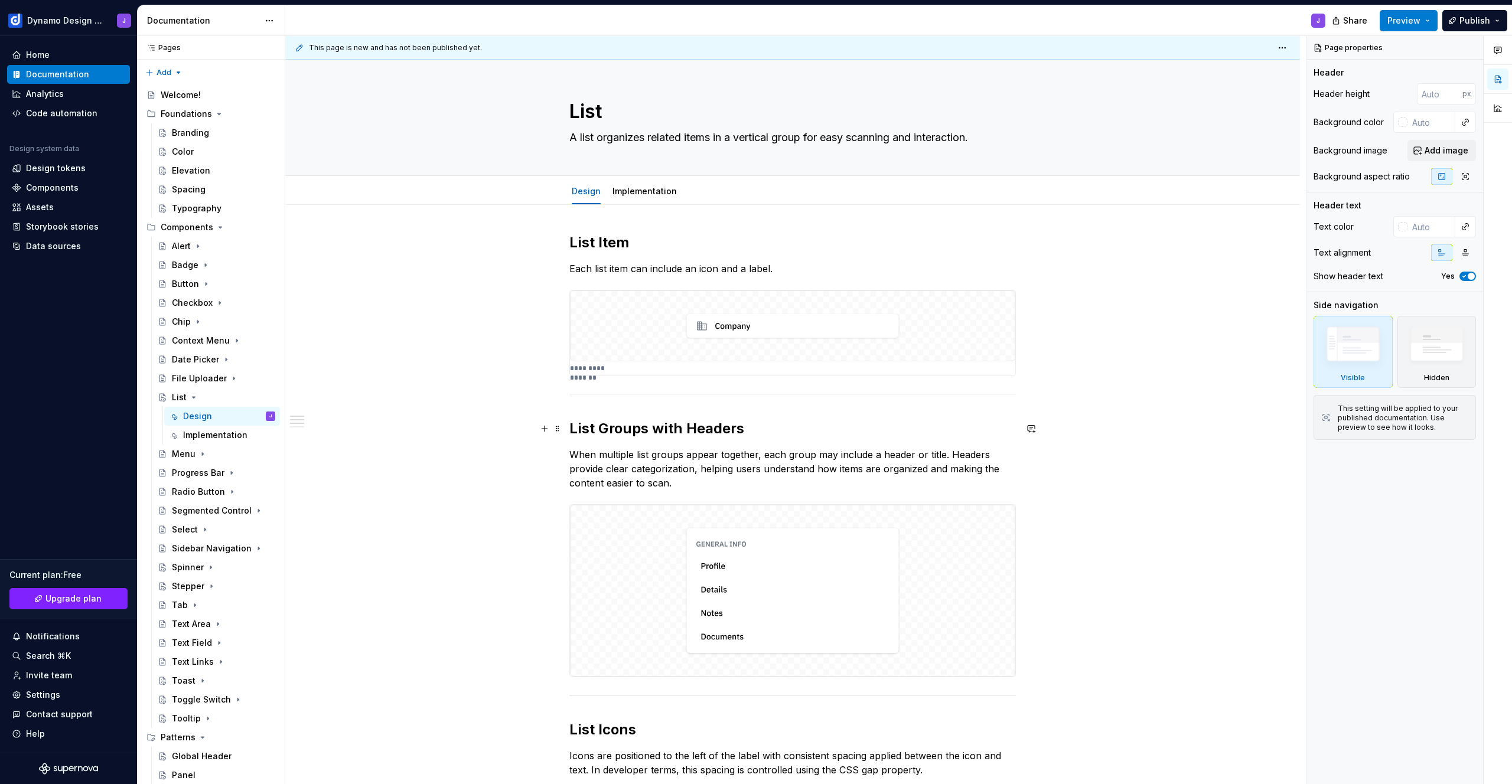
type textarea "*"
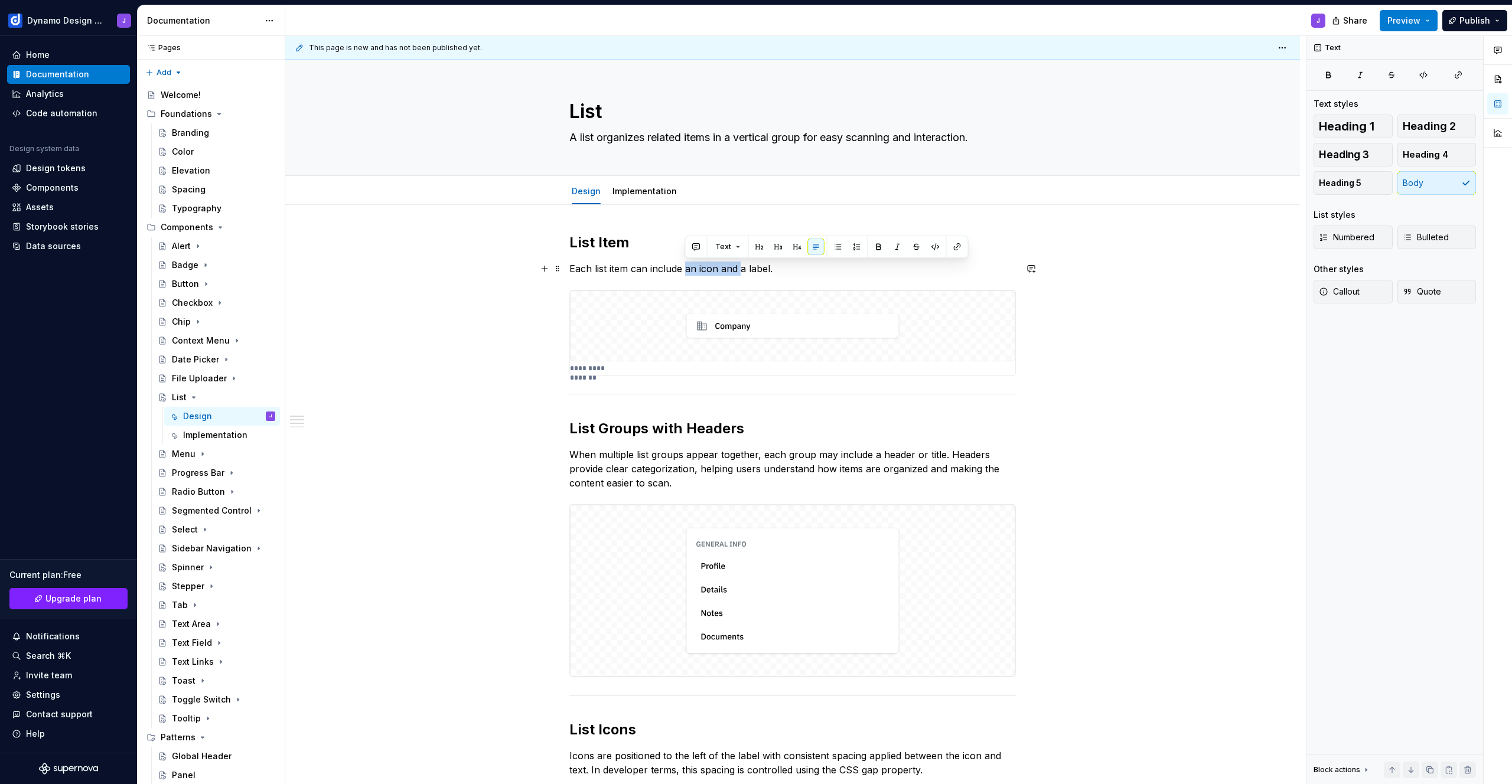
drag, startPoint x: 685, startPoint y: 268, endPoint x: 739, endPoint y: 273, distance: 54.2
click at [739, 273] on p "Each list item can include an icon and a label." at bounding box center [793, 268] width 446 height 14
click at [714, 270] on p "Each list item can include a label." at bounding box center [793, 268] width 446 height 14
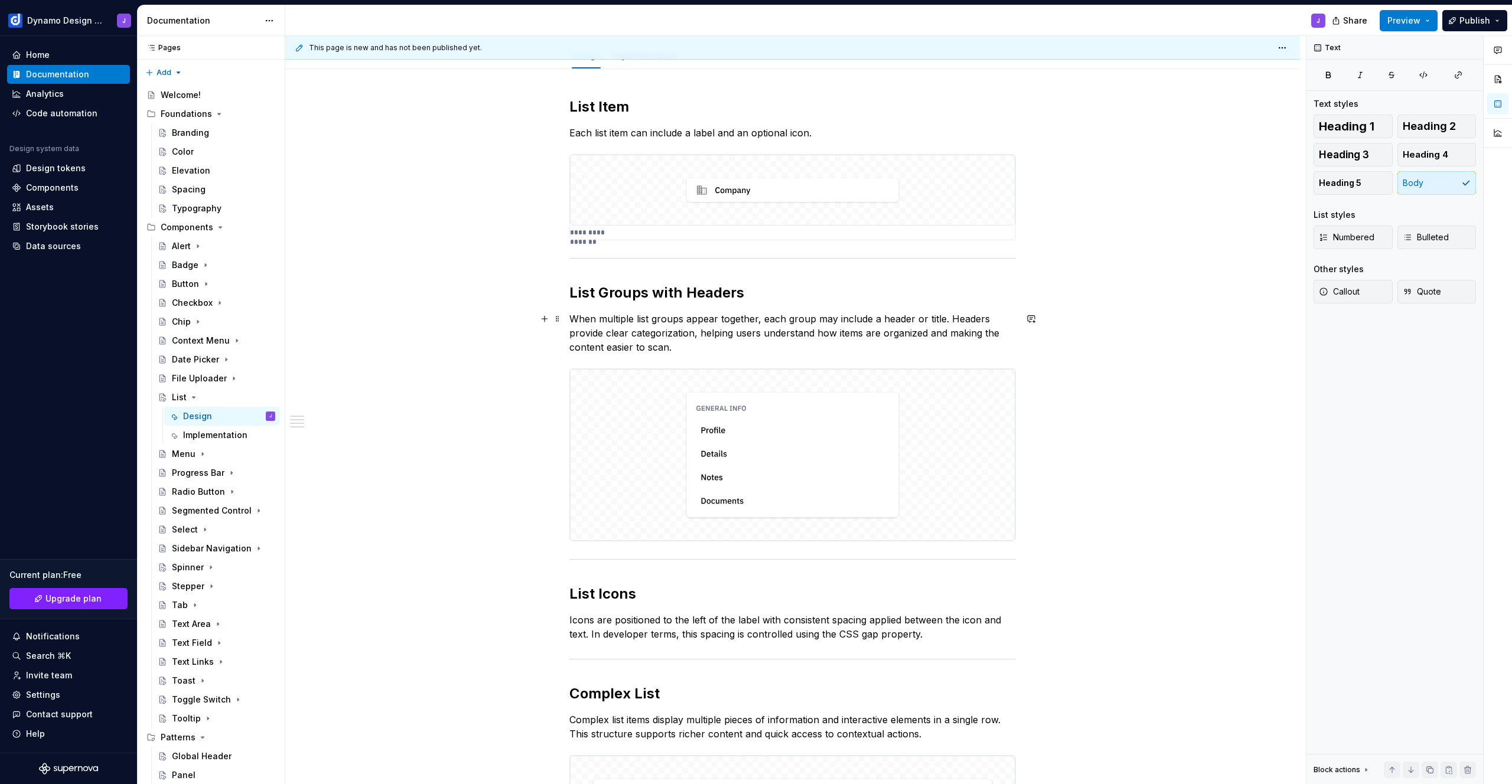
click at [722, 348] on p "When multiple list groups appear together, each group may include a header or t…" at bounding box center [793, 333] width 446 height 43
click at [731, 346] on p "When multiple list groups appear together, each group may include a header or t…" at bounding box center [793, 333] width 446 height 43
click at [857, 346] on p "When multiple list groups appear together, each group may include a header or t…" at bounding box center [793, 333] width 446 height 43
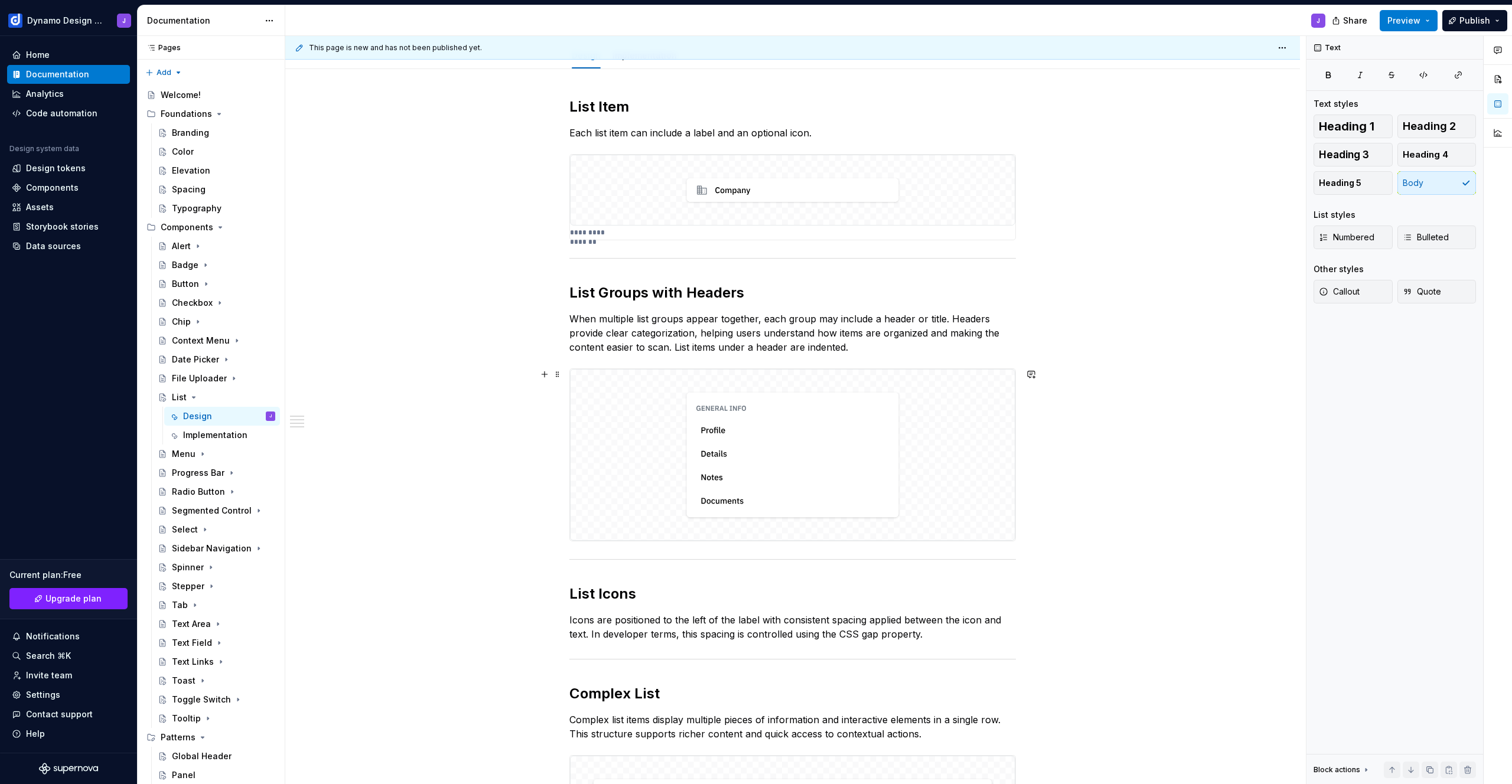
click at [1096, 441] on div "**********" at bounding box center [792, 585] width 1015 height 1033
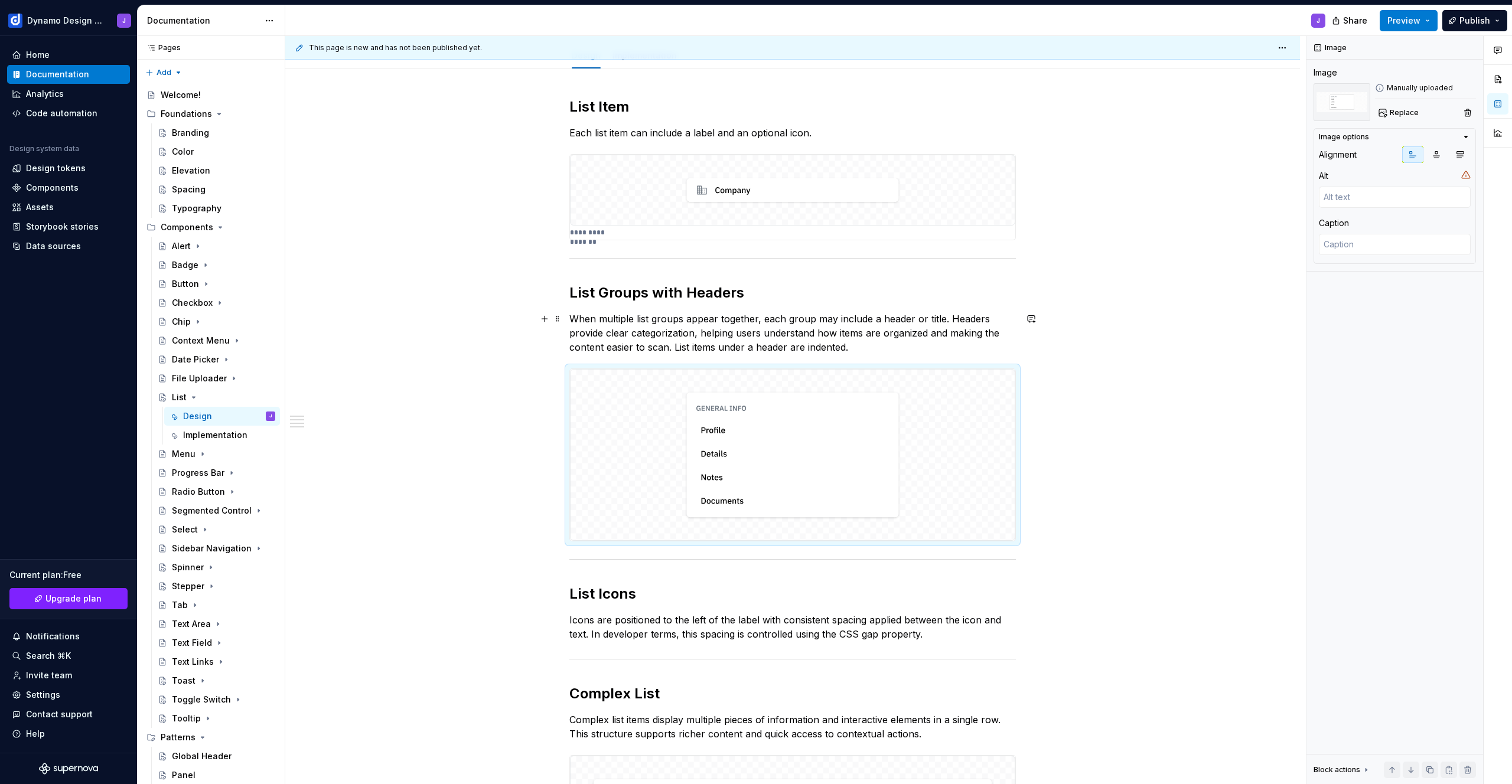
click at [843, 351] on p "When multiple list groups appear together, each group may include a header or t…" at bounding box center [793, 333] width 446 height 43
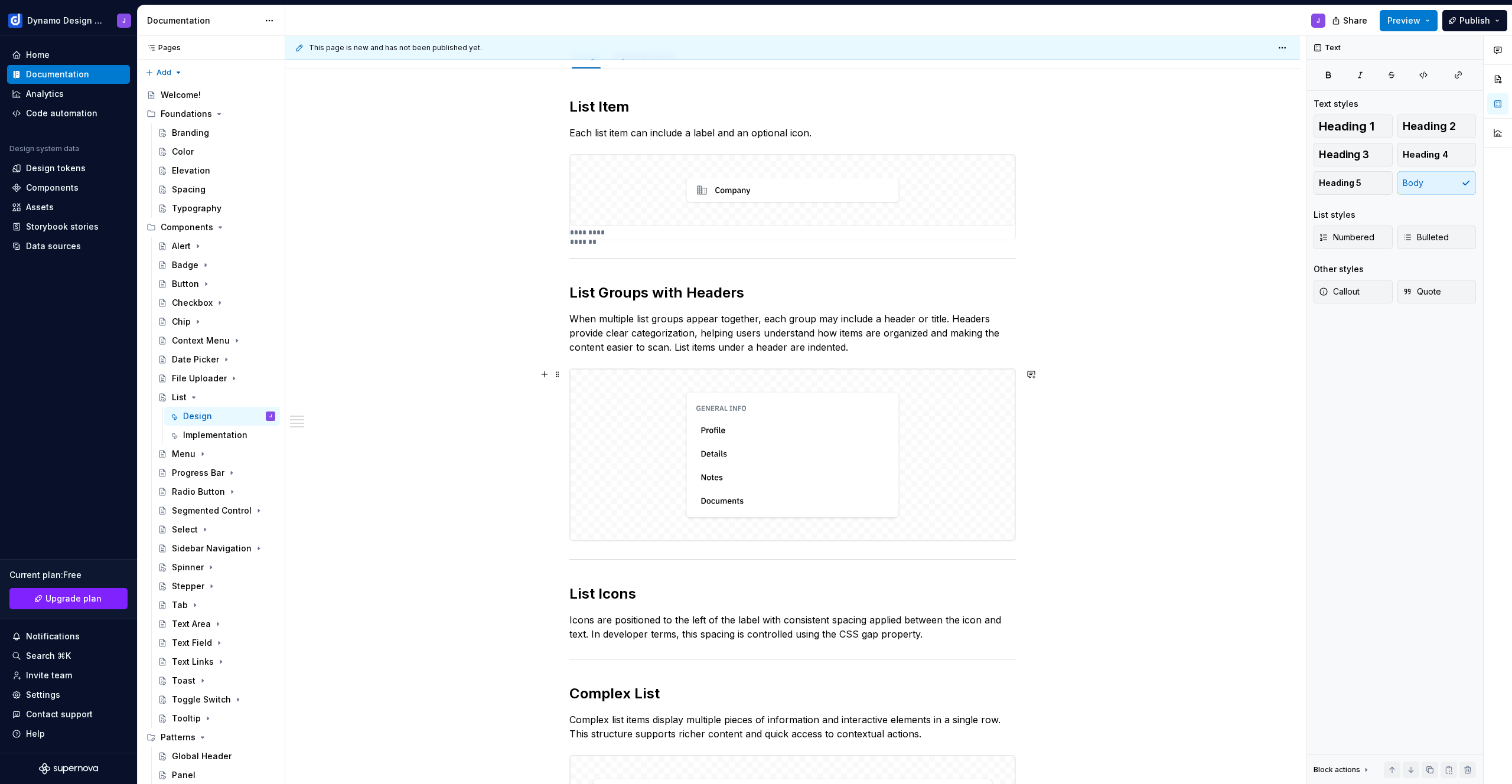
click at [968, 479] on img at bounding box center [792, 455] width 445 height 172
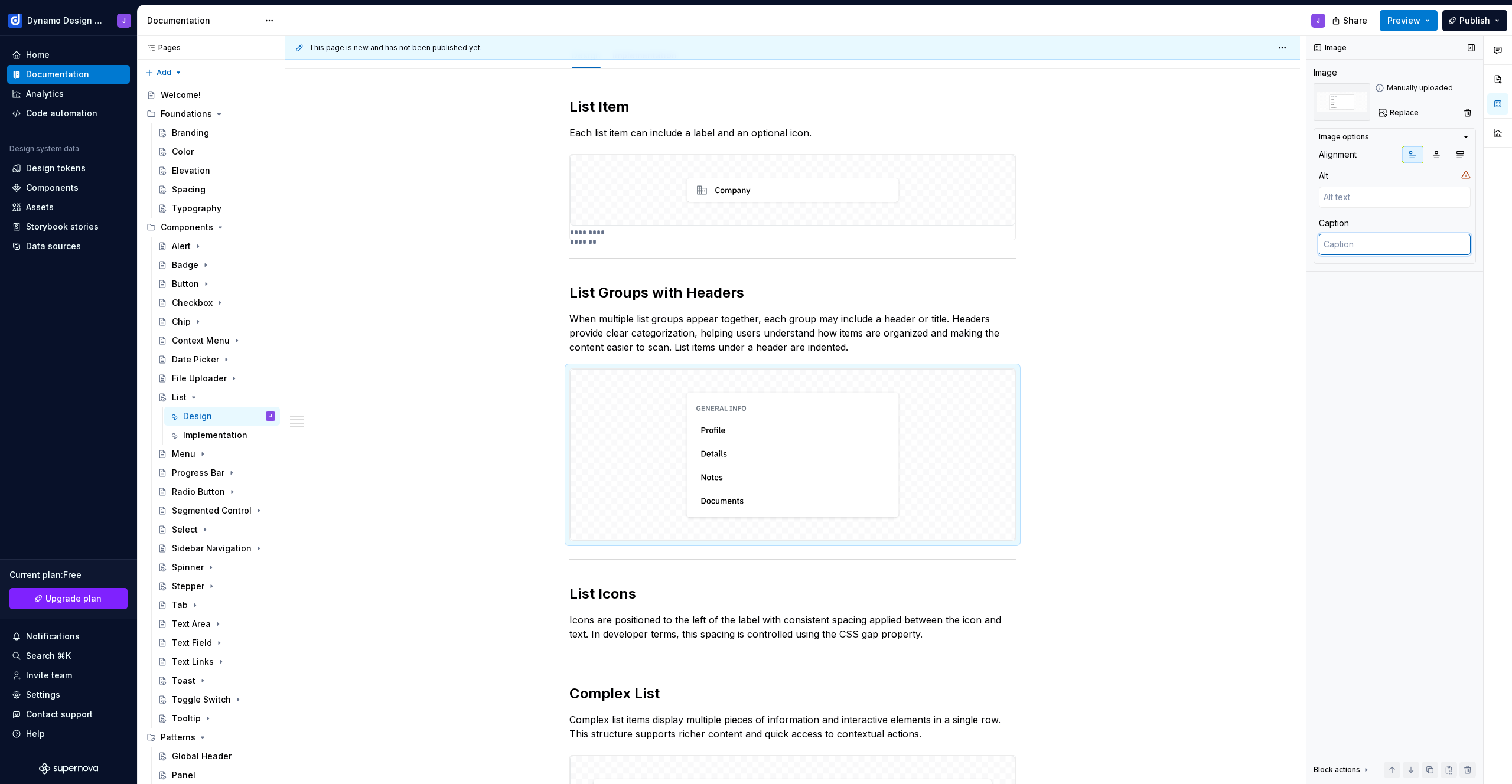
click at [1352, 245] on textarea at bounding box center [1394, 244] width 152 height 21
type textarea "*"
type textarea "A"
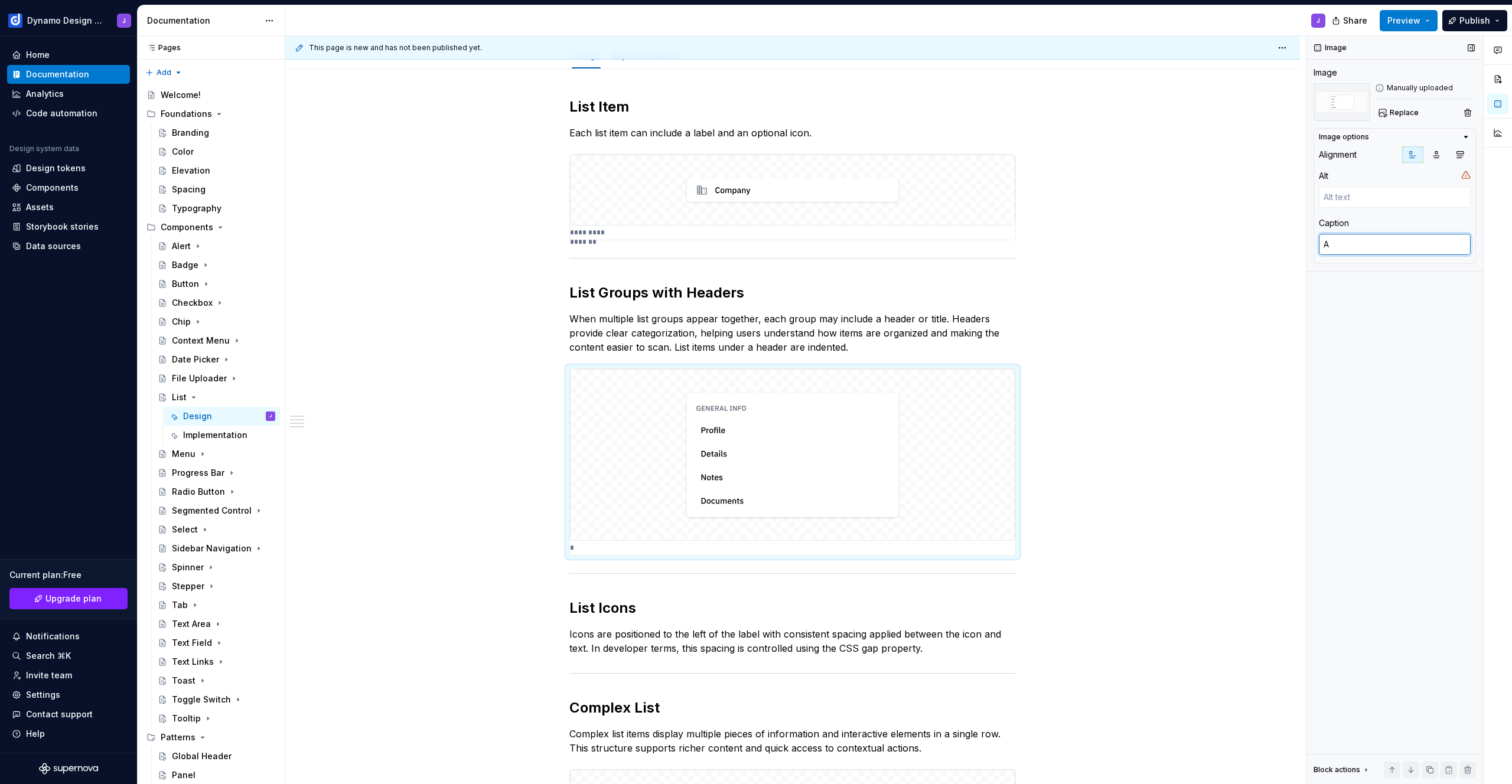
type textarea "*"
type textarea "A"
type textarea "*"
type textarea "A g"
type textarea "*"
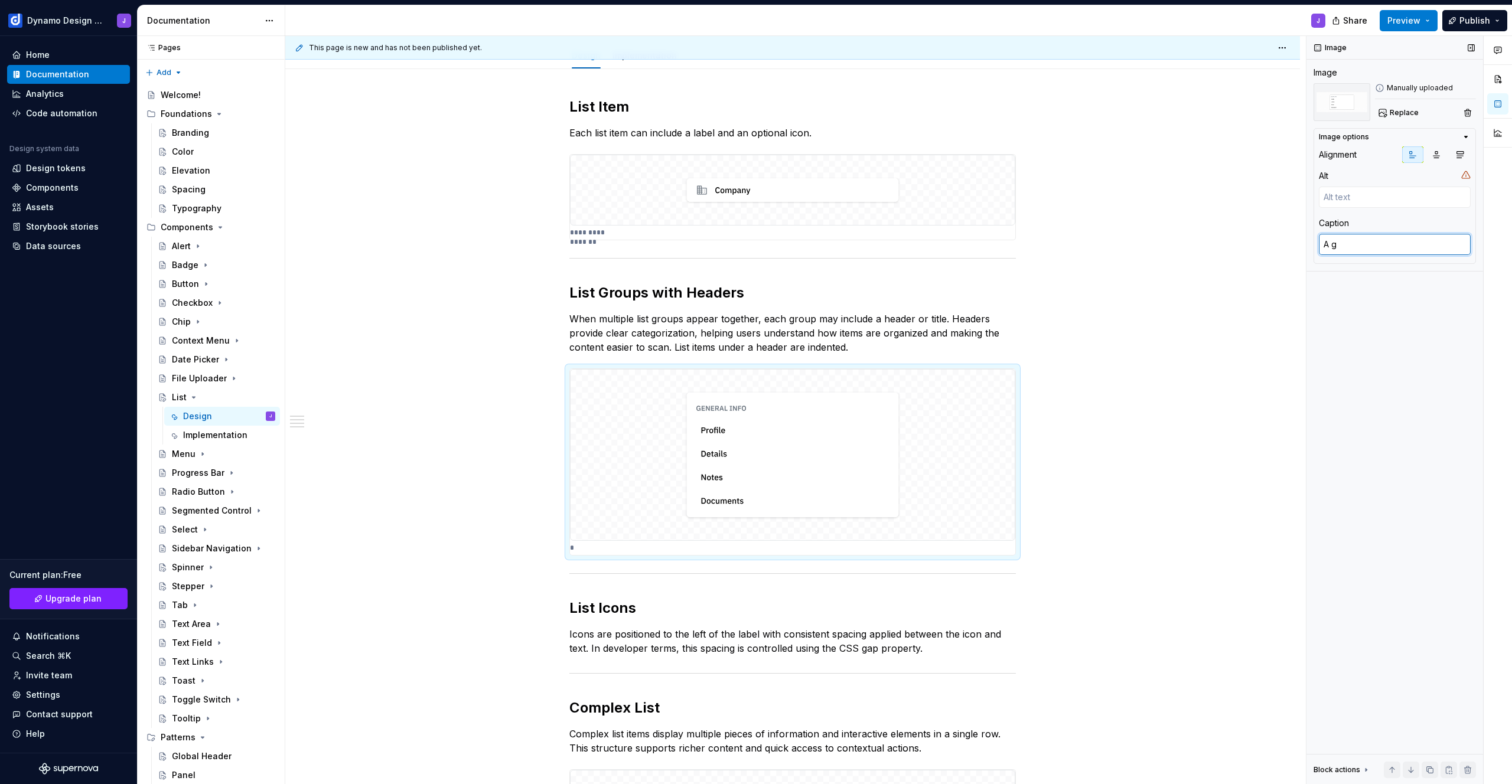
type textarea "A gr"
type textarea "*"
type textarea "A gru"
type textarea "*"
type textarea "A grup"
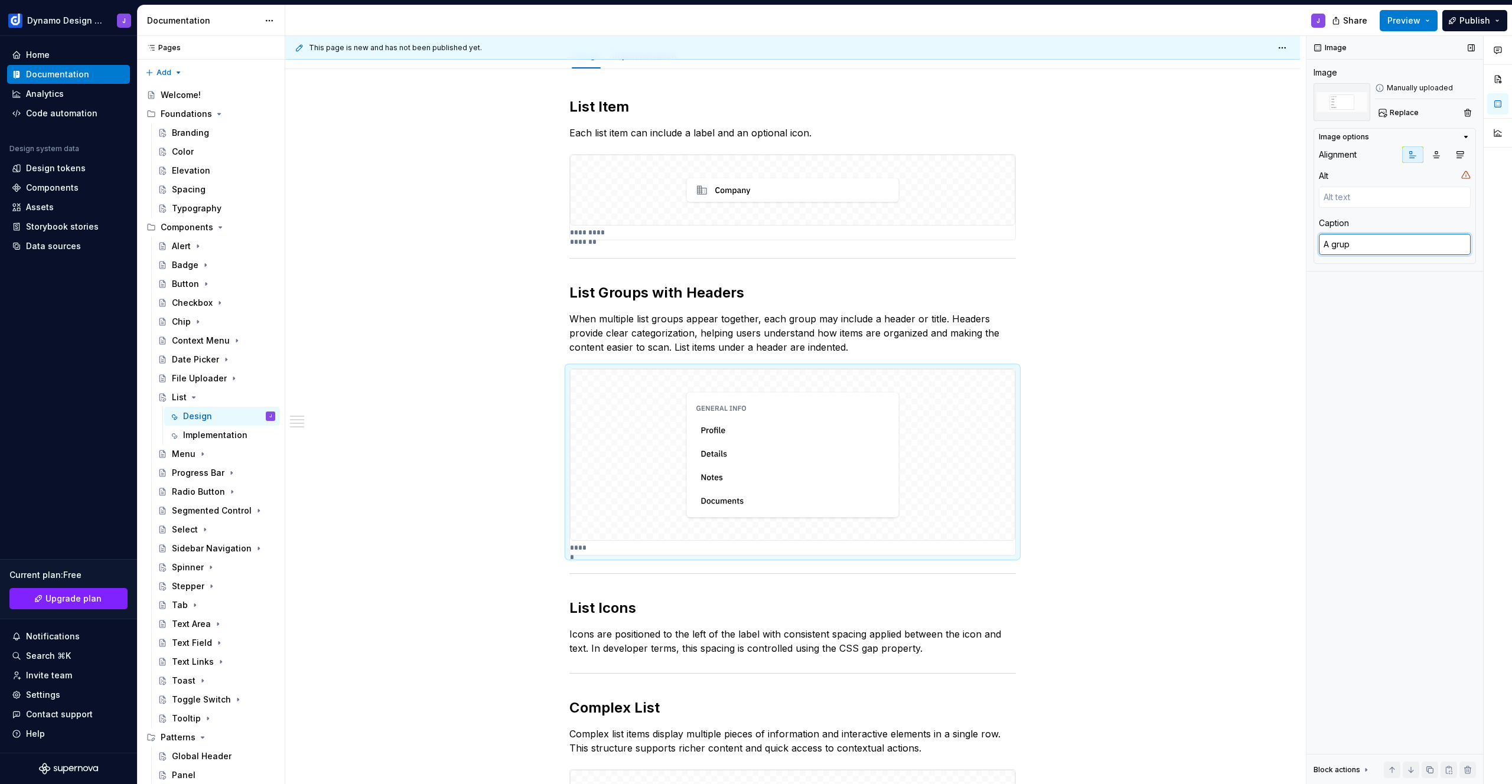
type textarea "*"
type textarea "A [PERSON_NAME]"
type textarea "*"
type textarea "A gruped"
type textarea "*"
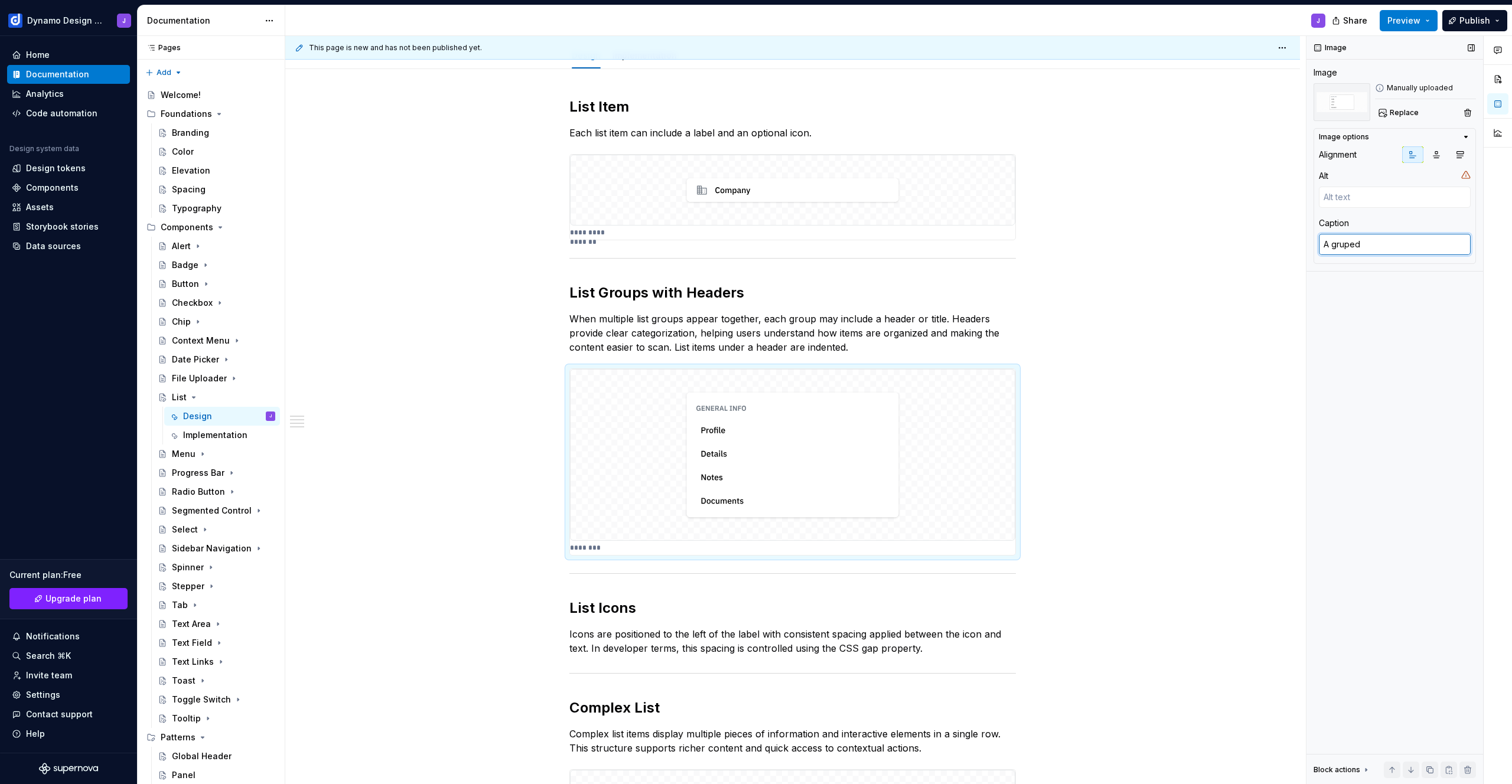
type textarea "A [PERSON_NAME]"
type textarea "*"
type textarea "A grup"
type textarea "*"
type textarea "A gru"
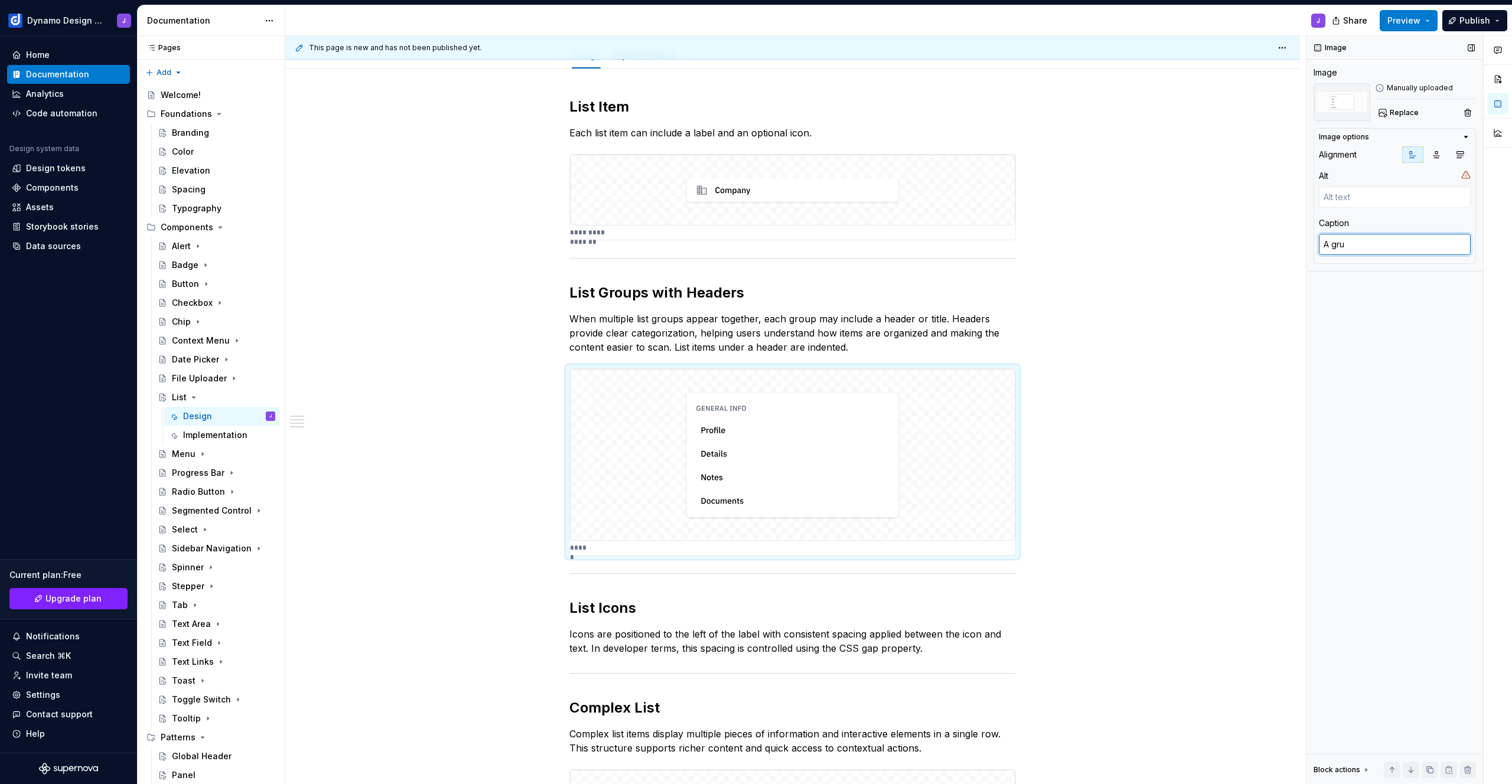
type textarea "*"
type textarea "A gr"
type textarea "*"
type textarea "A gro"
type textarea "*"
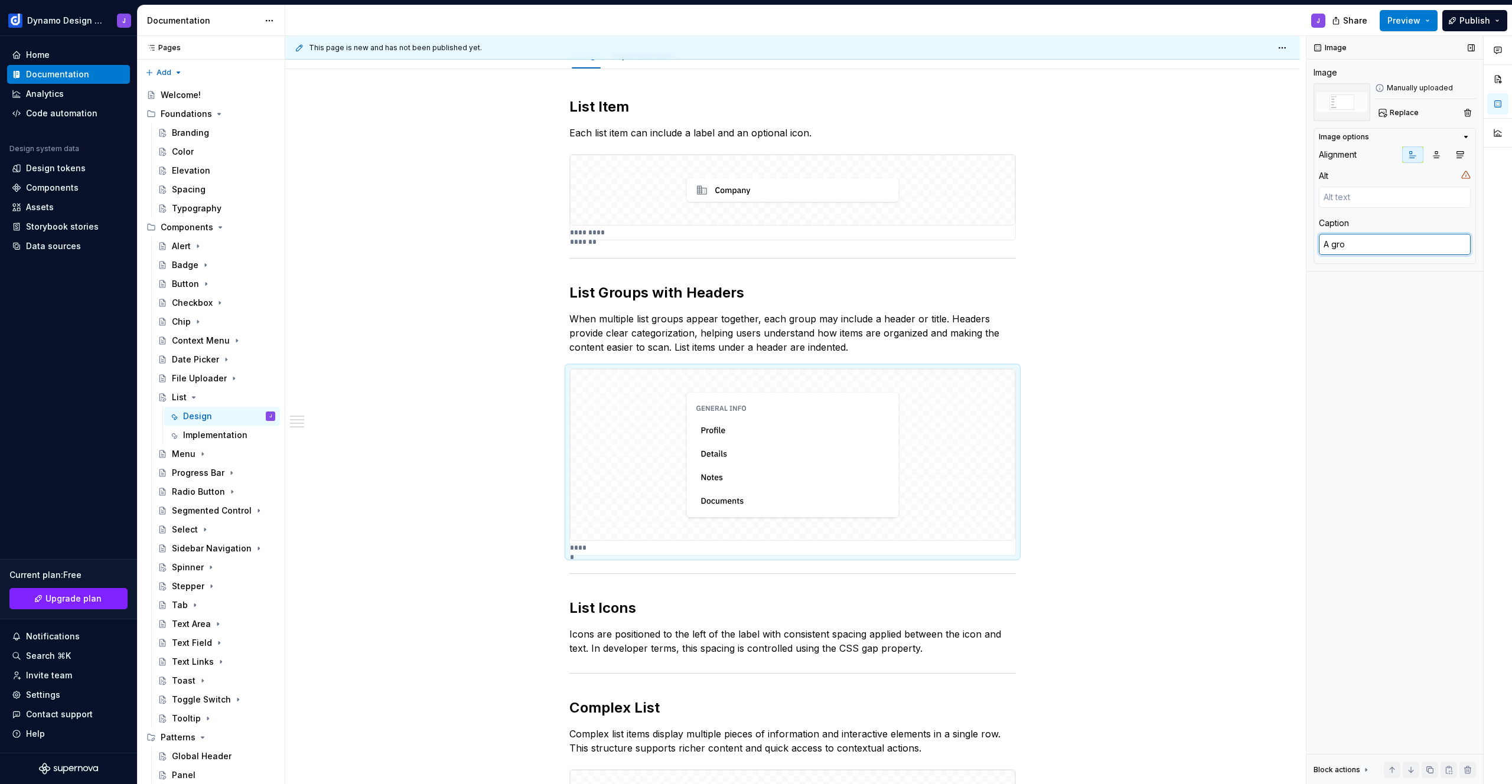
type textarea "A grou"
type textarea "*"
type textarea "A group"
type textarea "*"
type textarea "A groupd"
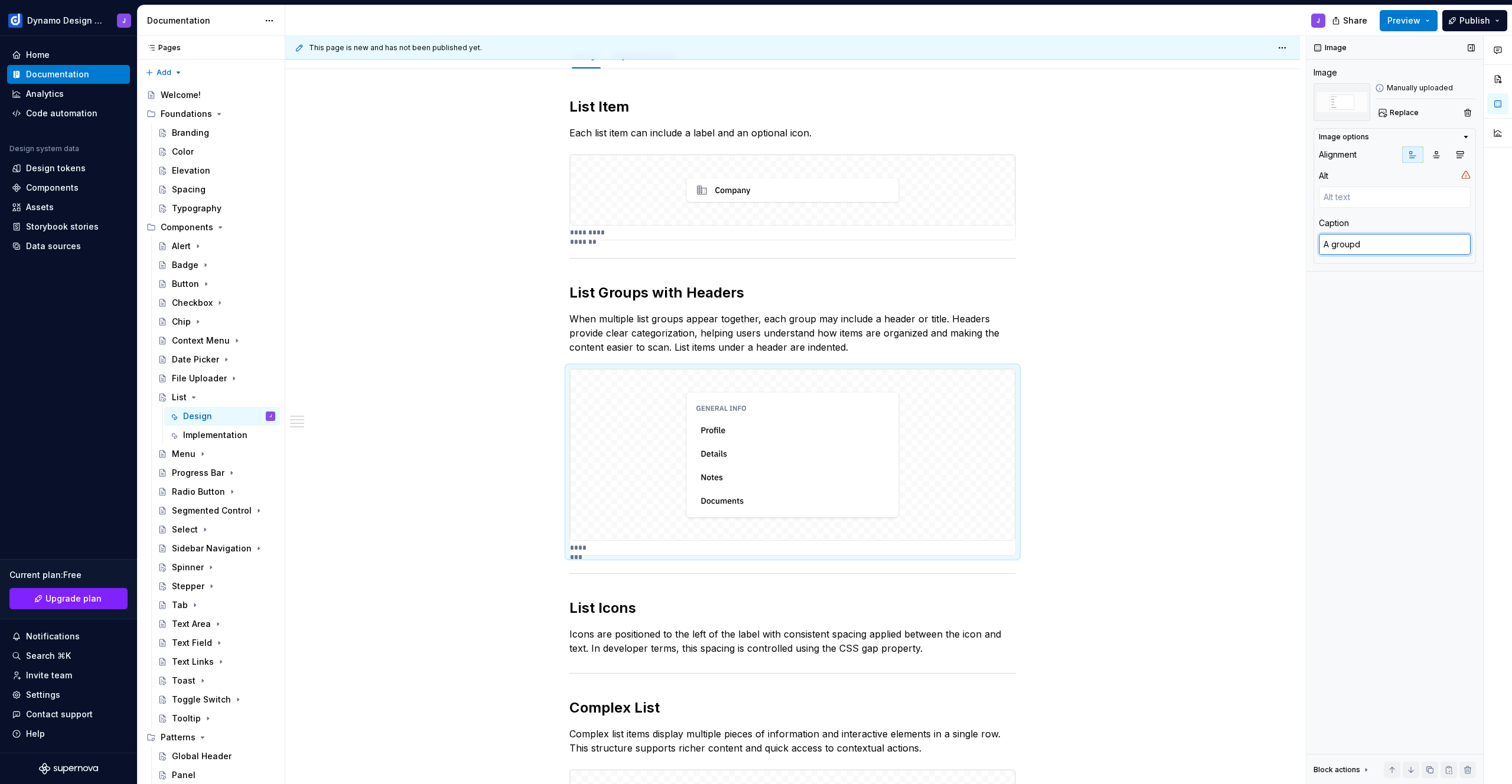
type textarea "*"
type textarea "A groupd"
type textarea "*"
type textarea "A groupd w"
type textarea "*"
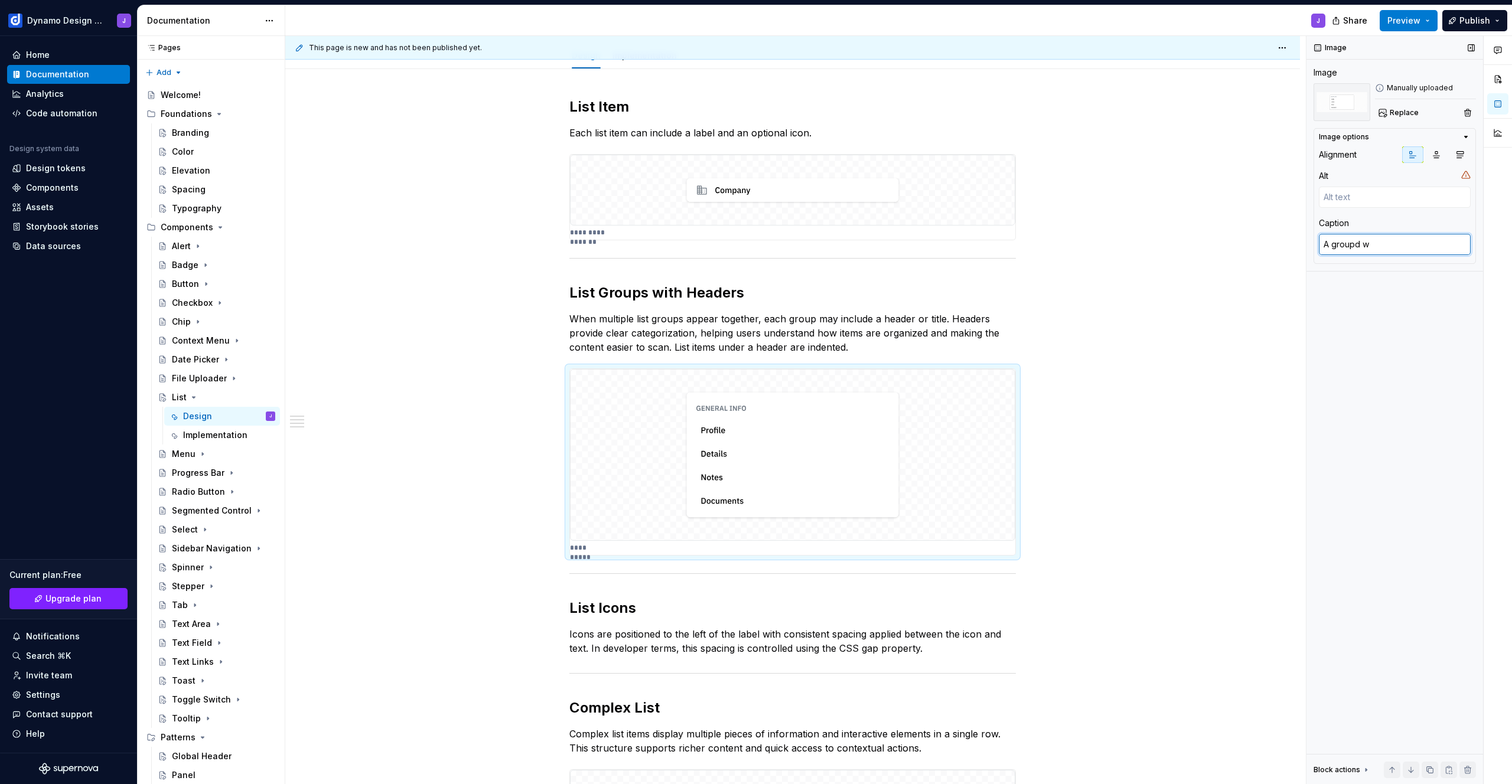
type textarea "A groupd"
type textarea "*"
type textarea "A groupd"
type textarea "*"
type textarea "A group"
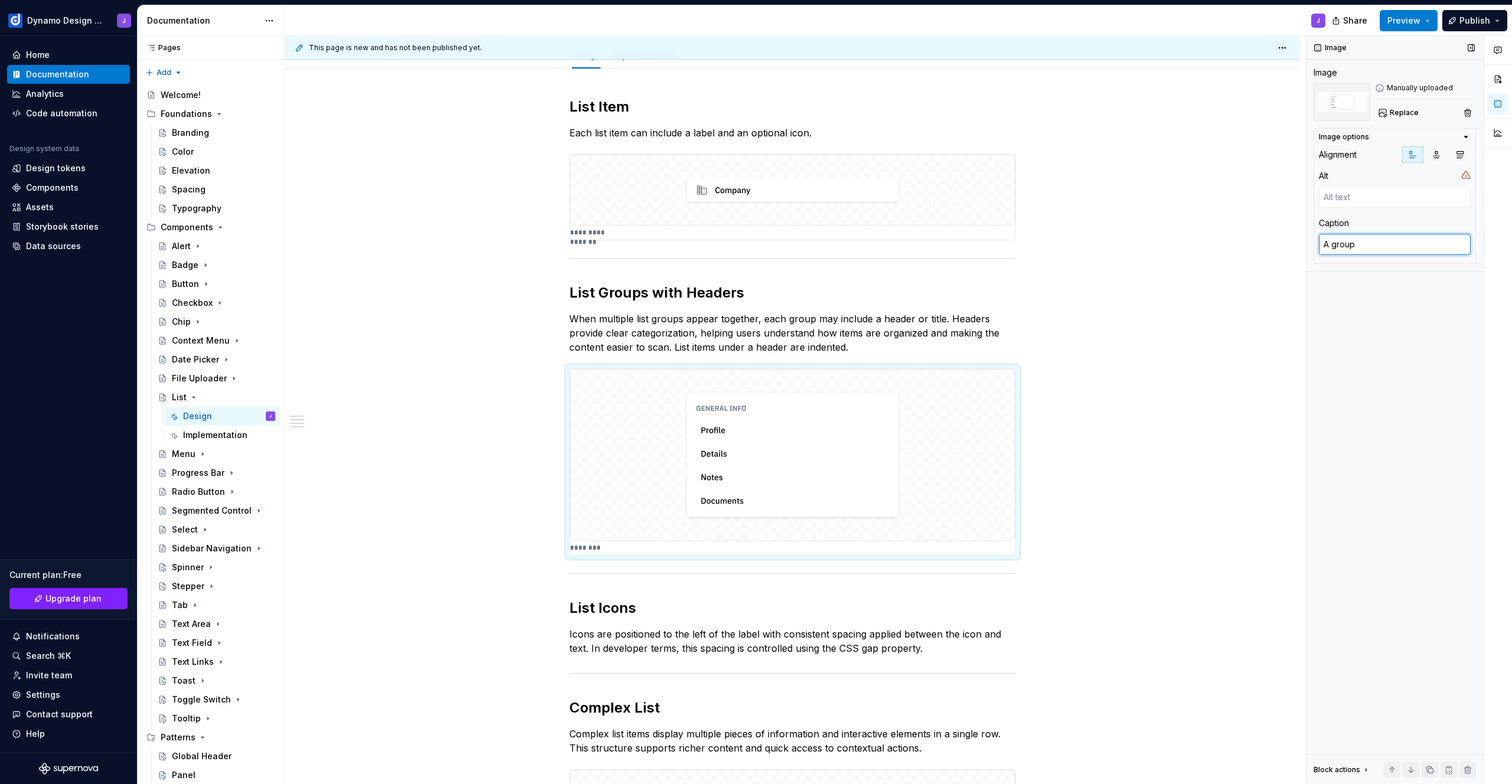
type textarea "*"
type textarea "A groupe"
type textarea "*"
type textarea "A grouped"
type textarea "*"
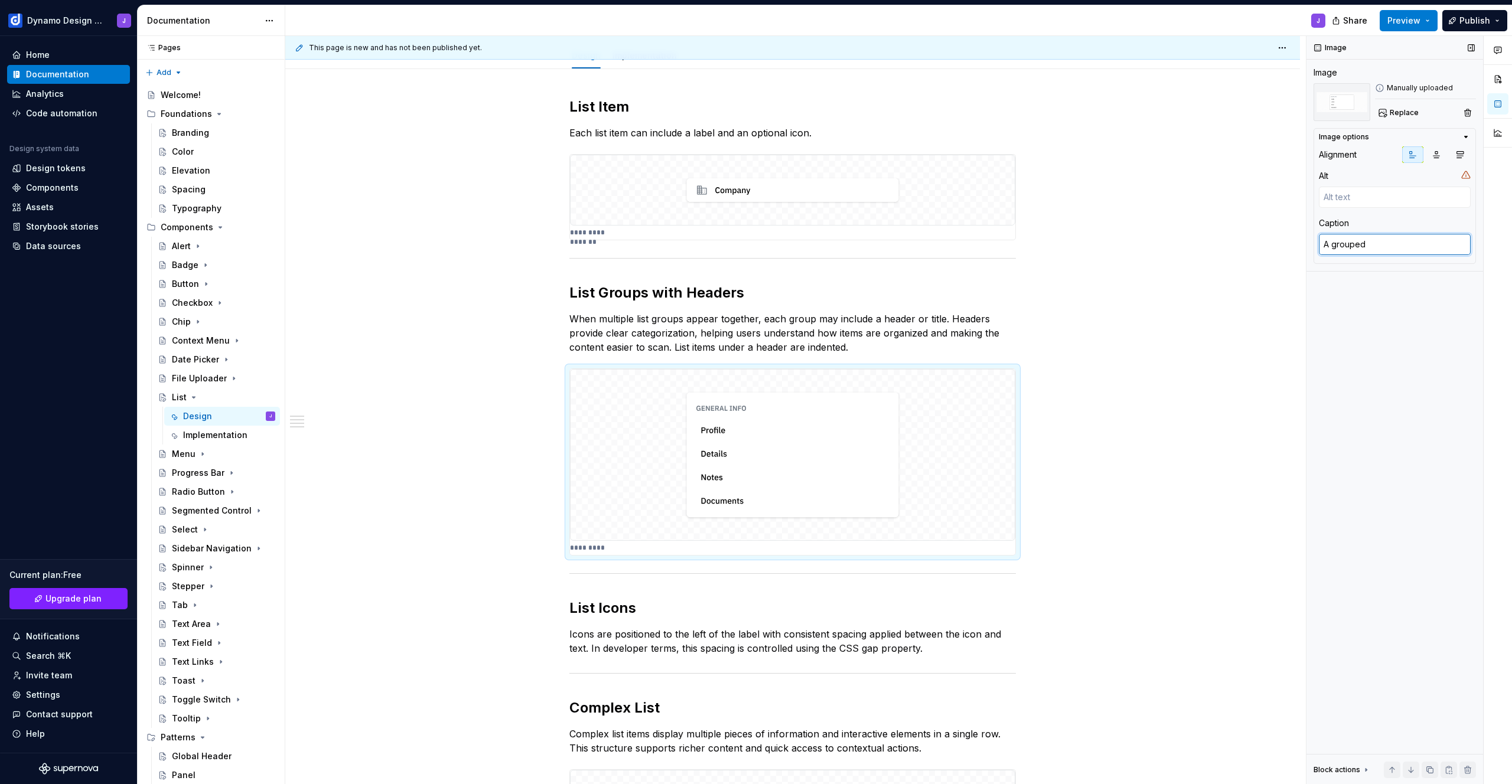
type textarea "A grouped w"
type textarea "*"
type textarea "A grouped"
type textarea "*"
type textarea "A grouped l"
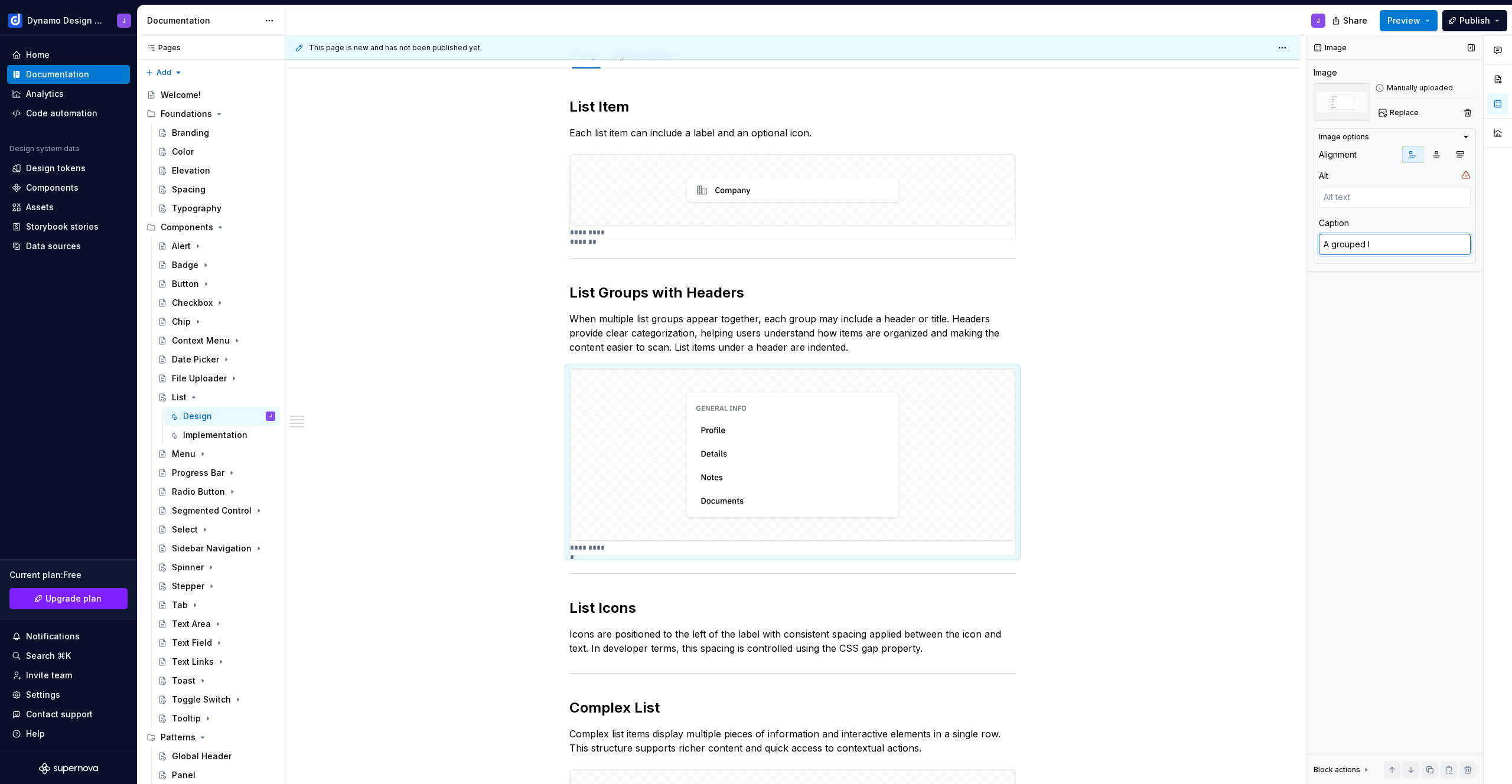
type textarea "*"
type textarea "A grouped li"
type textarea "*"
type textarea "A grouped lis"
type textarea "*"
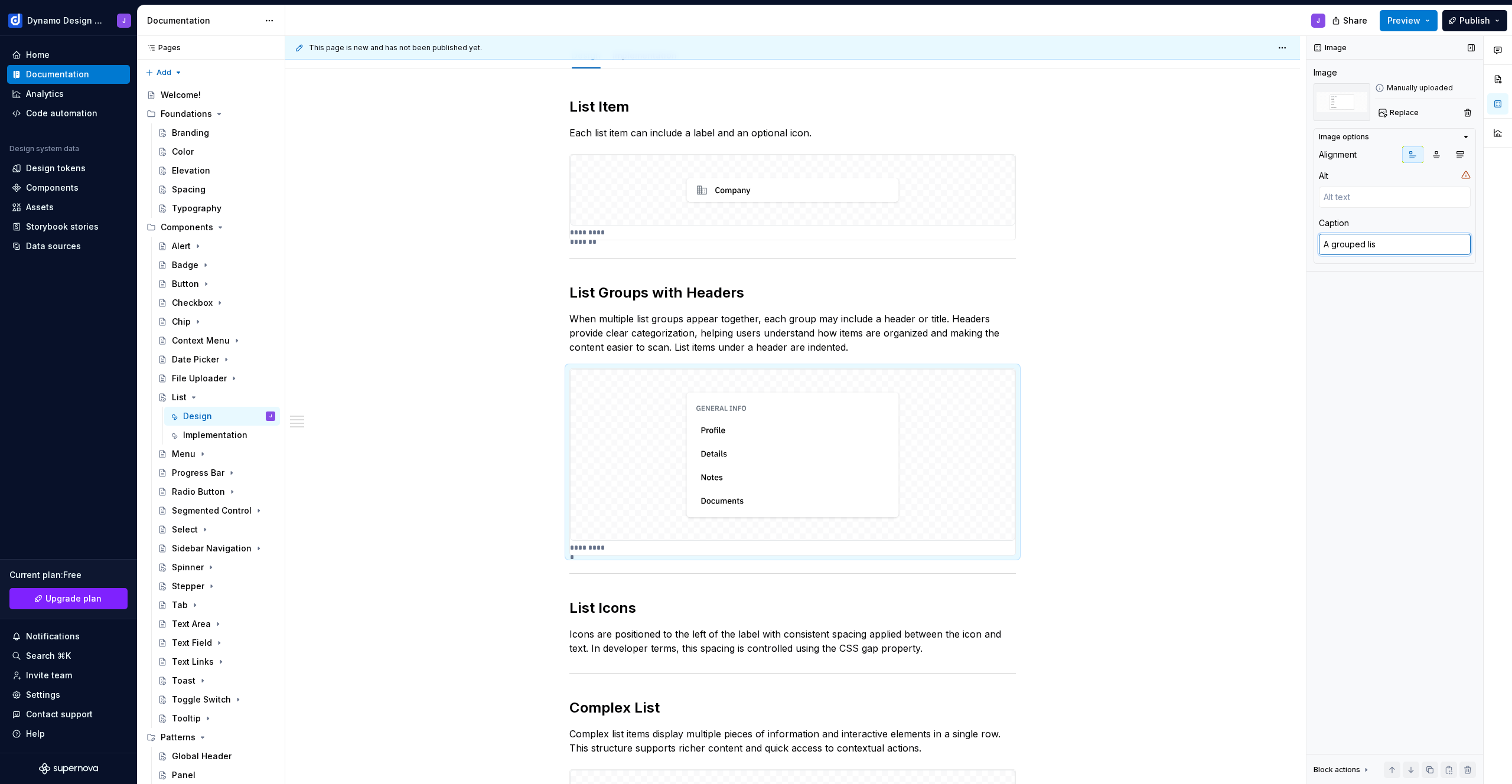
type textarea "A grouped list"
type textarea "*"
type textarea "A grouped list"
type textarea "*"
type textarea "A grouped list w"
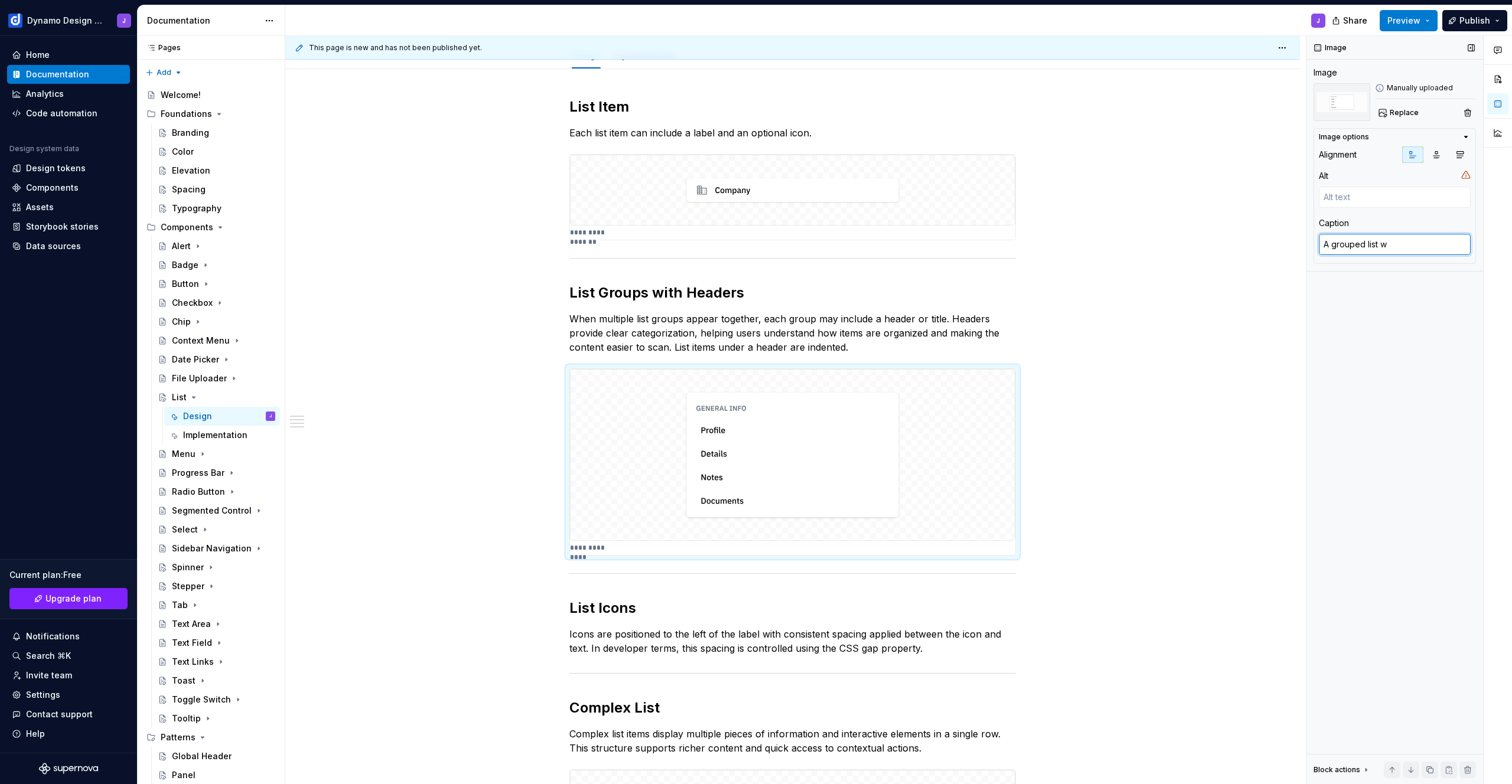
type textarea "*"
type textarea "A grouped list wi"
type textarea "*"
type textarea "A grouped list wit"
type textarea "*"
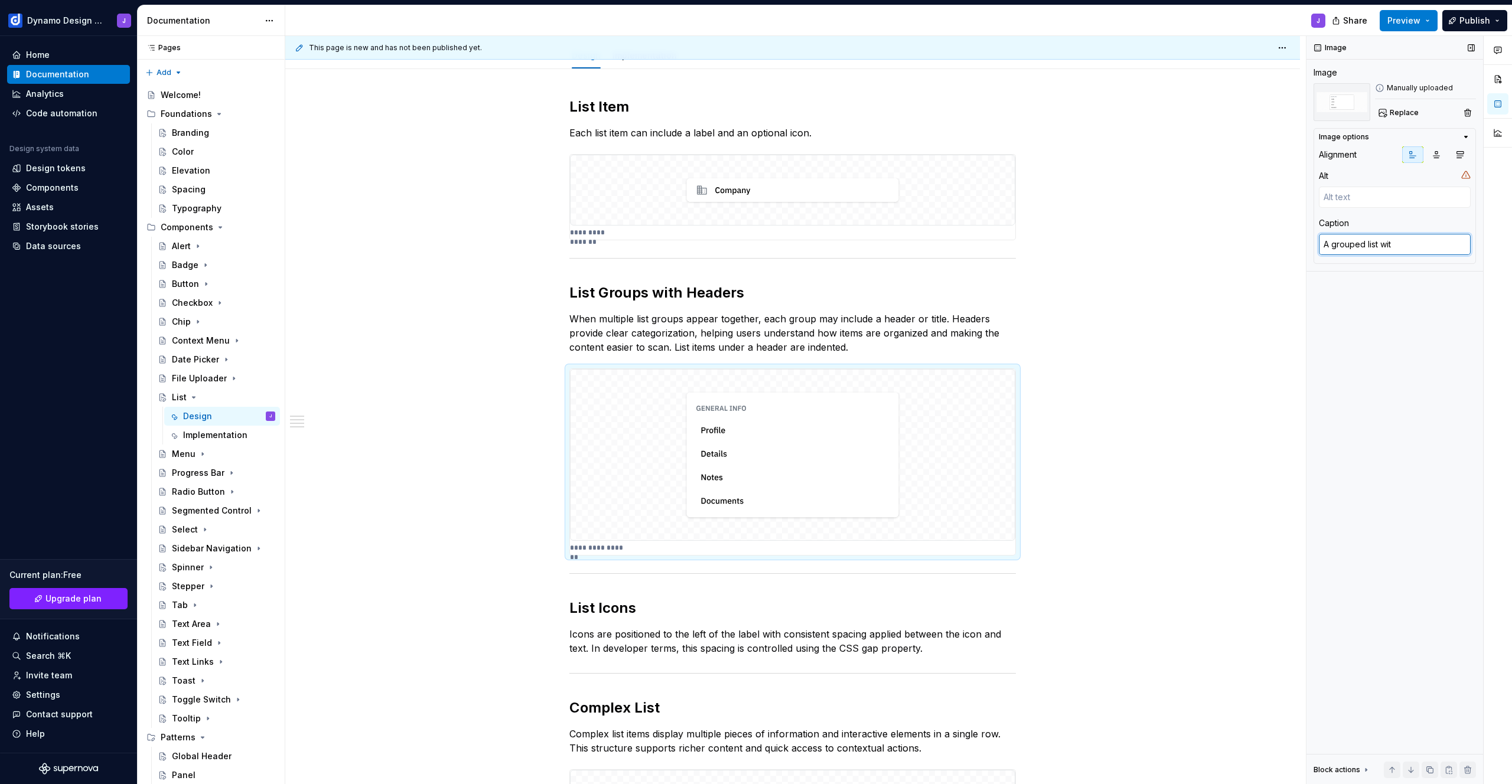
type textarea "A grouped list with"
type textarea "*"
type textarea "A grouped list with"
type textarea "*"
type textarea "A grouped list with a"
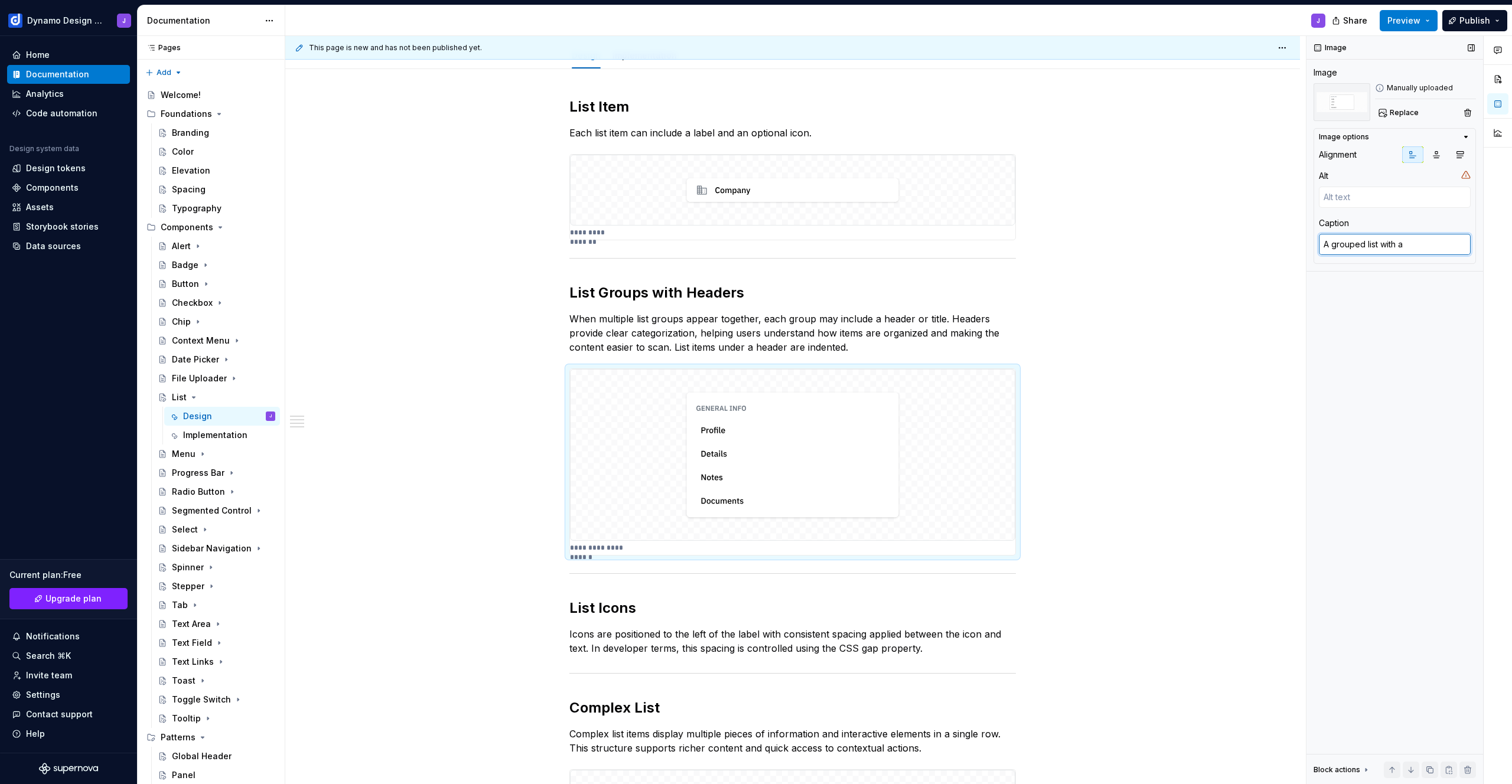
type textarea "*"
type textarea "A grouped list with a"
type textarea "*"
type textarea "A grouped list with a h"
type textarea "*"
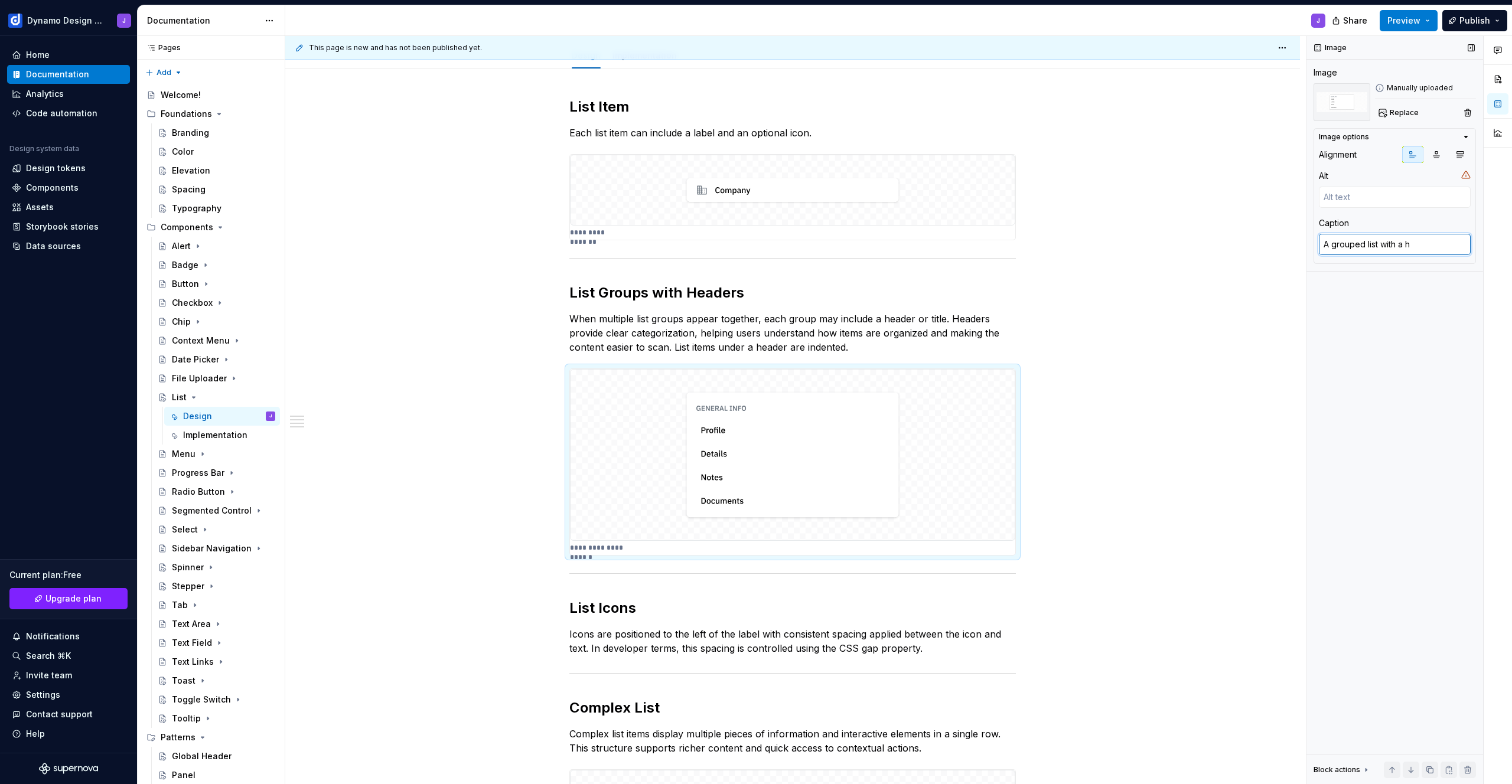
type textarea "A grouped list with a he"
type textarea "*"
type textarea "A grouped list with a hea"
type textarea "*"
type textarea "A grouped list with a head"
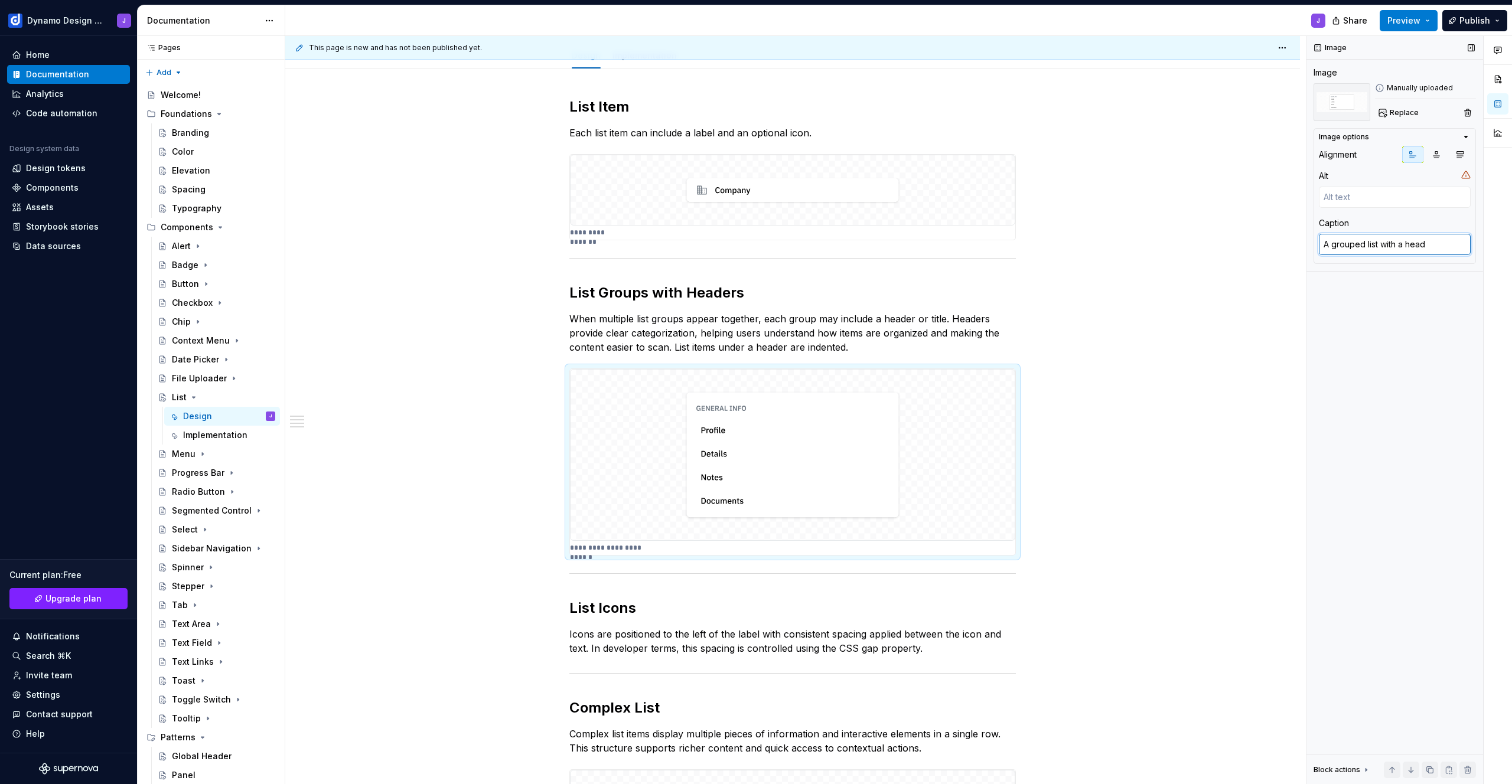
type textarea "*"
type textarea "A grouped list with a heade"
type textarea "*"
type textarea "A grouped list with a header"
type textarea "*"
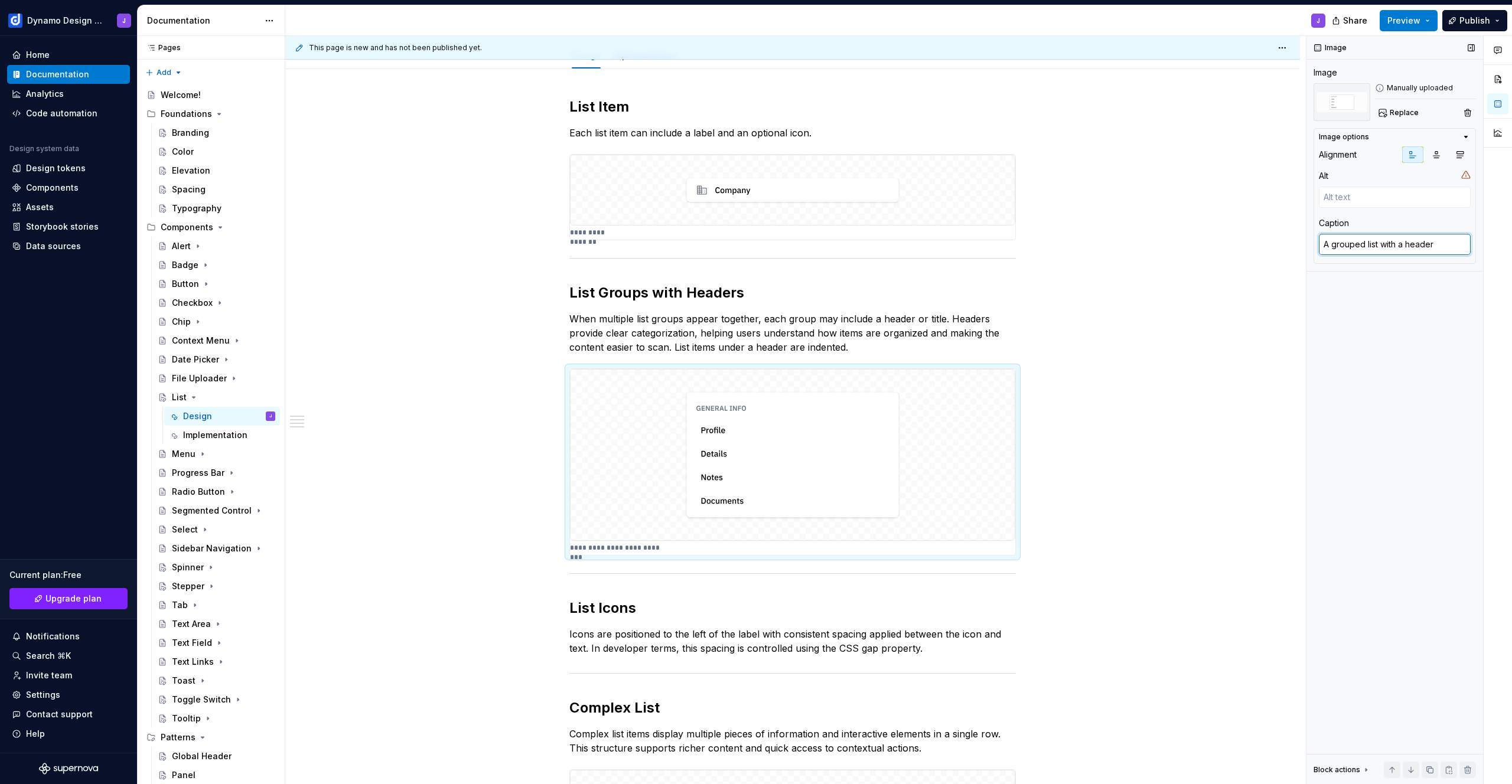
type textarea "A grouped list with a header"
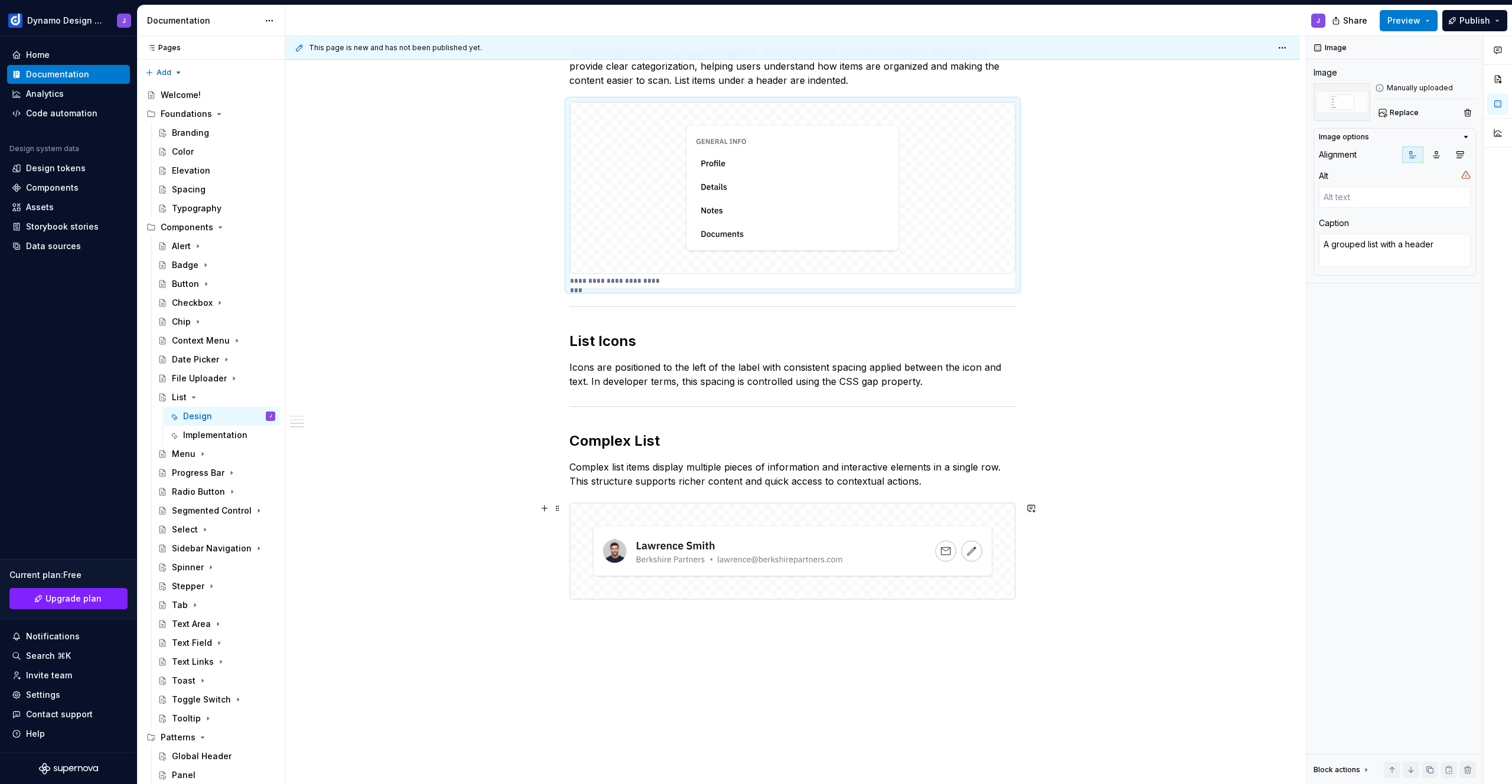
type textarea "*"
click at [804, 548] on img at bounding box center [792, 552] width 445 height 97
click at [1346, 244] on textarea at bounding box center [1394, 244] width 152 height 21
type textarea "*"
type textarea "A"
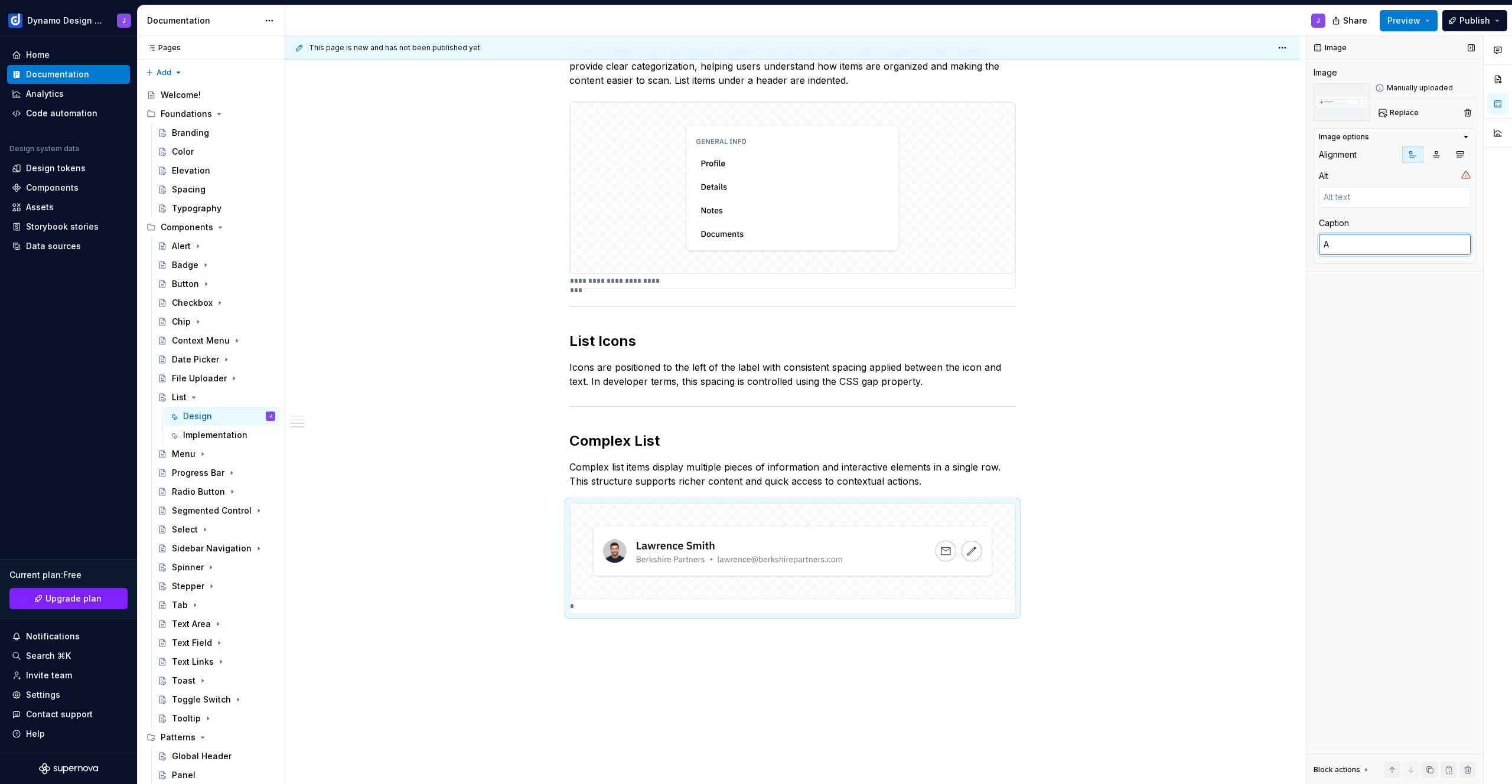
type textarea "*"
type textarea "A"
type textarea "*"
type textarea "A m"
type textarea "*"
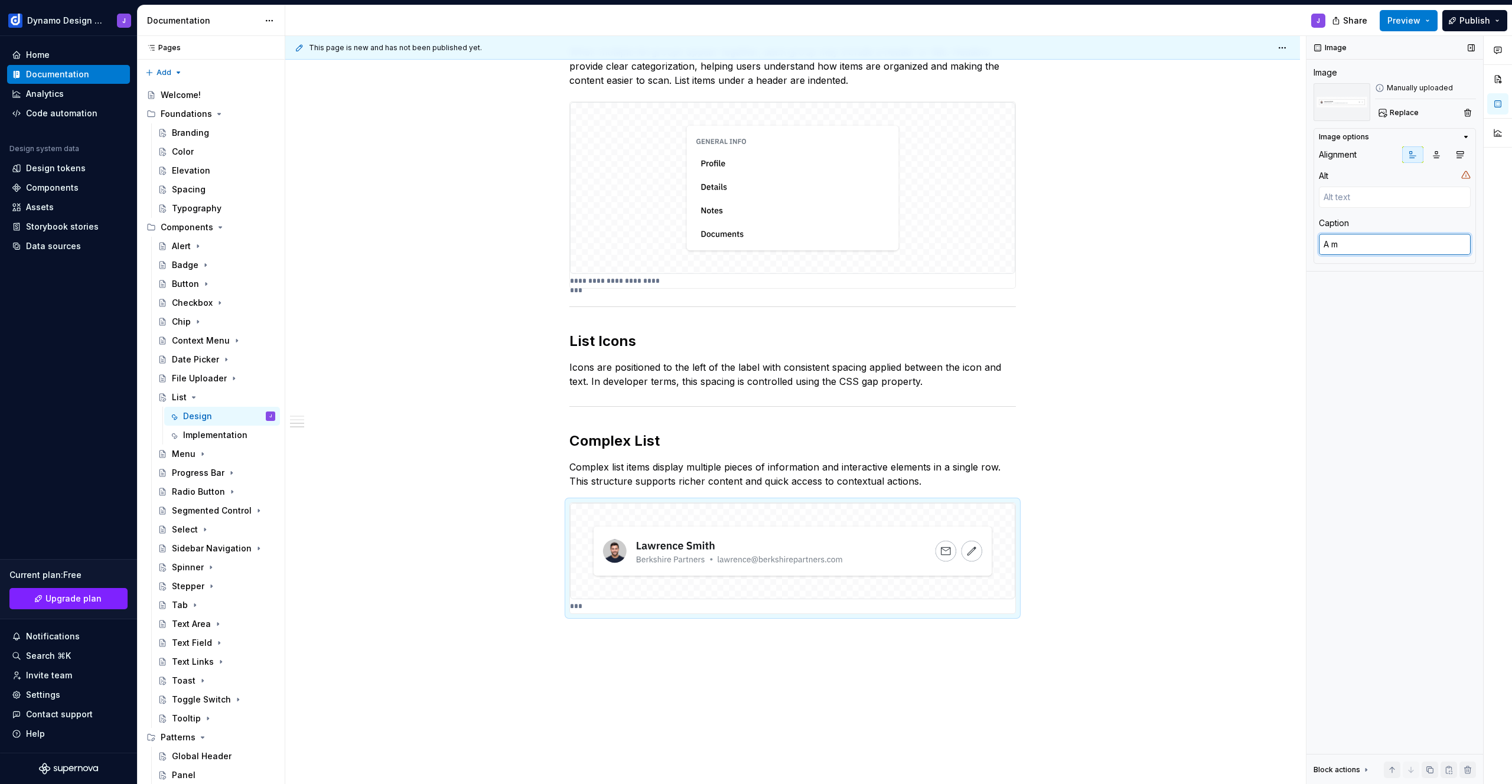
type textarea "A mo"
type textarea "*"
type textarea "A mor"
type textarea "*"
type textarea "A more"
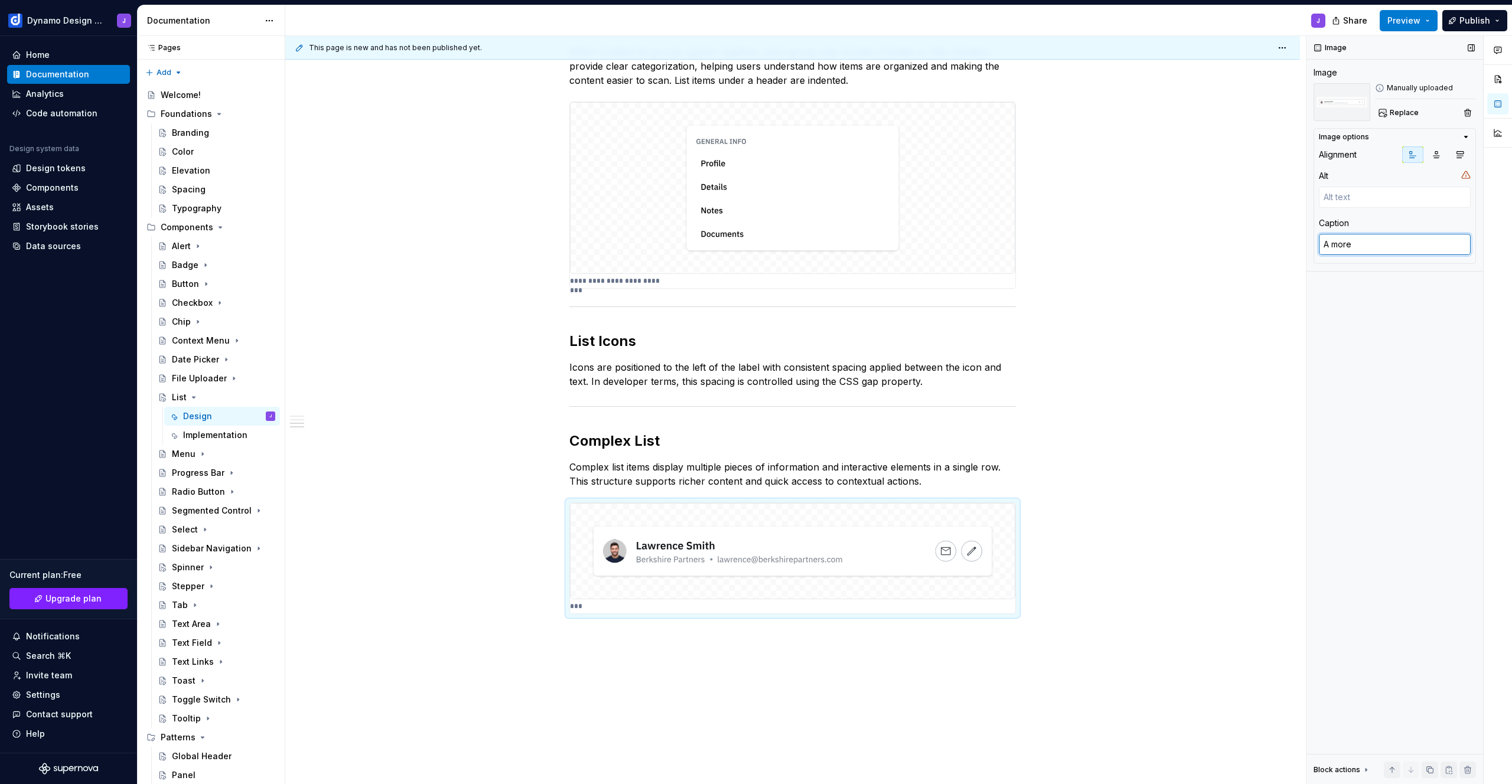
type textarea "*"
type textarea "A more"
type textarea "*"
type textarea "A more c"
type textarea "*"
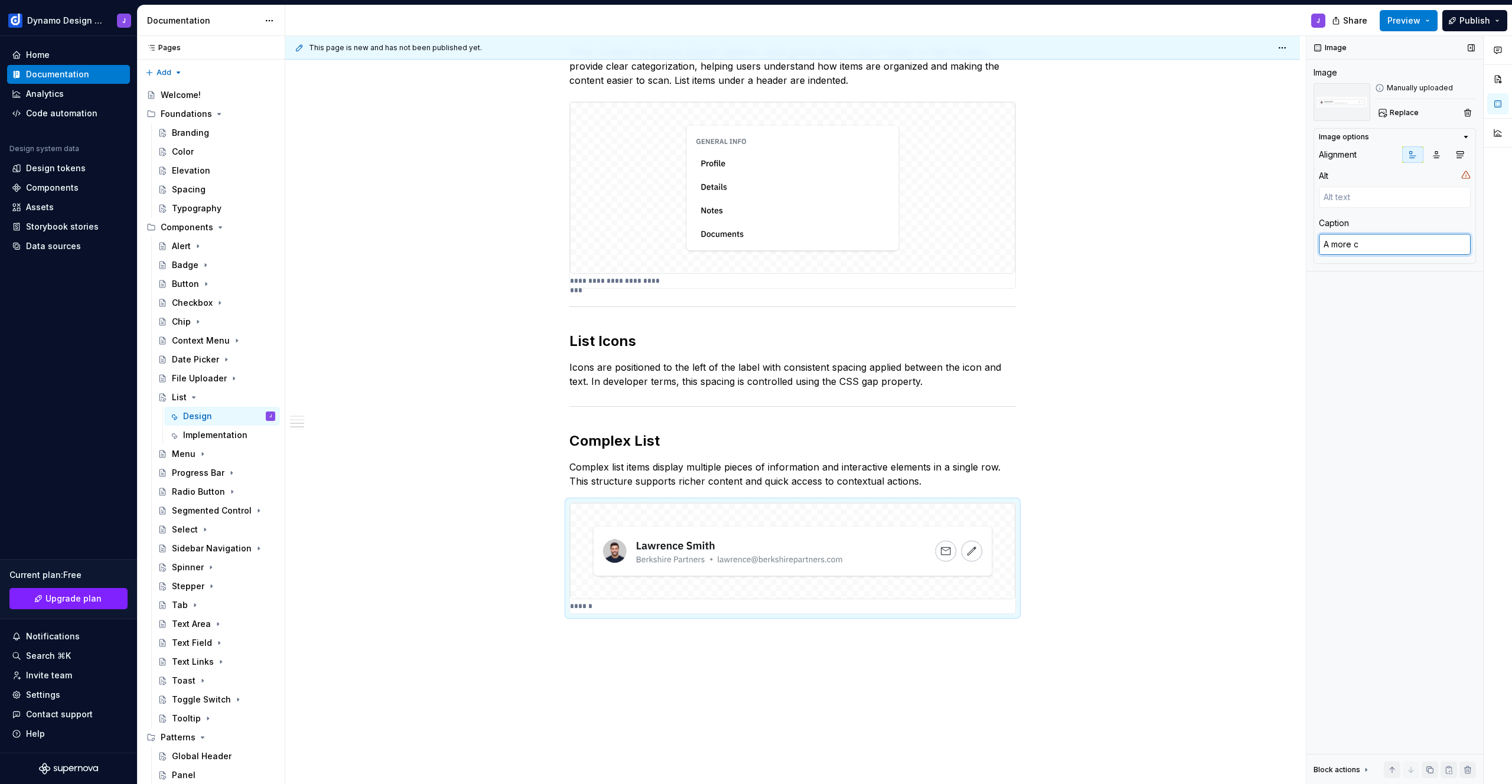
type textarea "A more co"
type textarea "*"
type textarea "A more comp"
type textarea "*"
type textarea "A more compl"
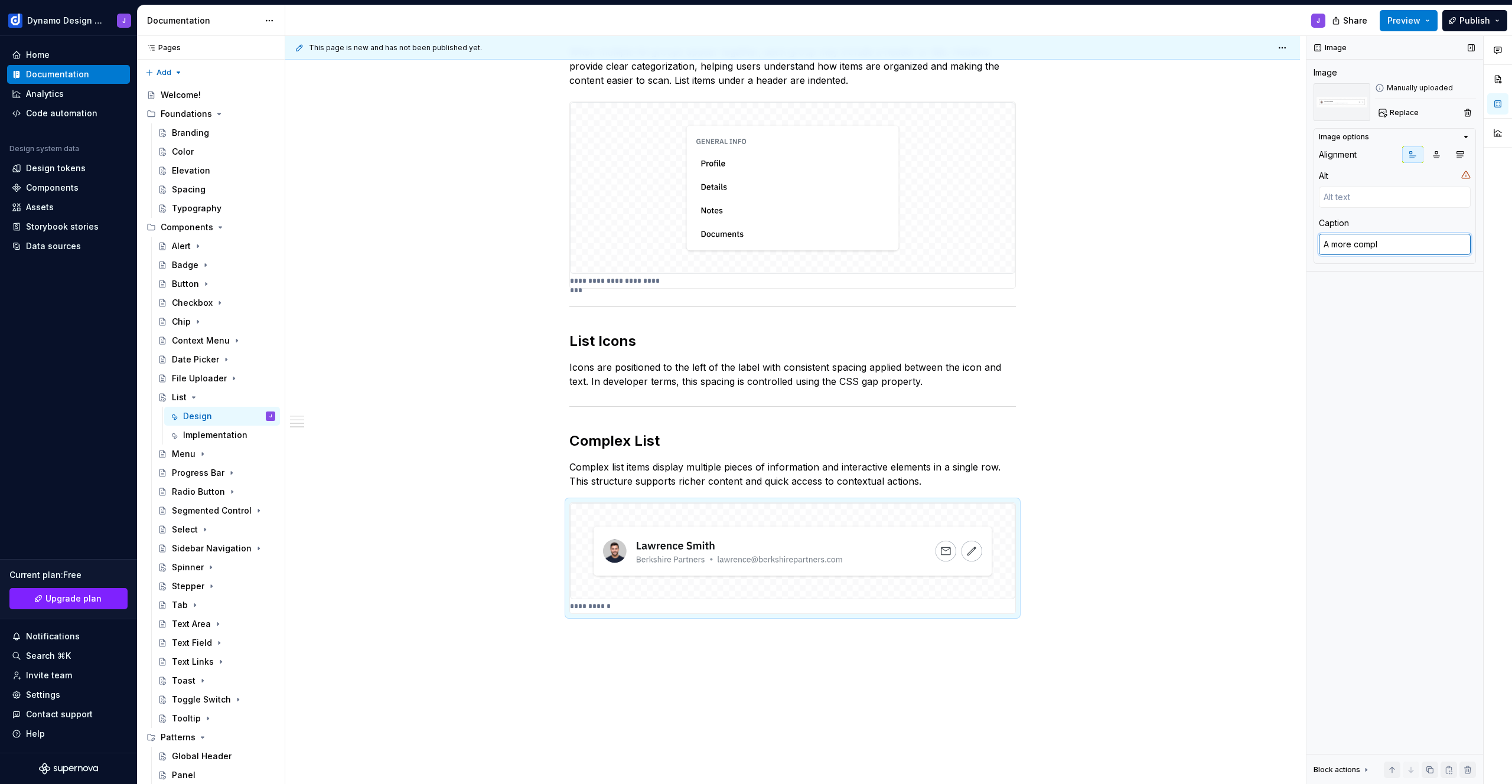
type textarea "*"
type textarea "A more comple"
type textarea "*"
type textarea "A more complex"
type textarea "*"
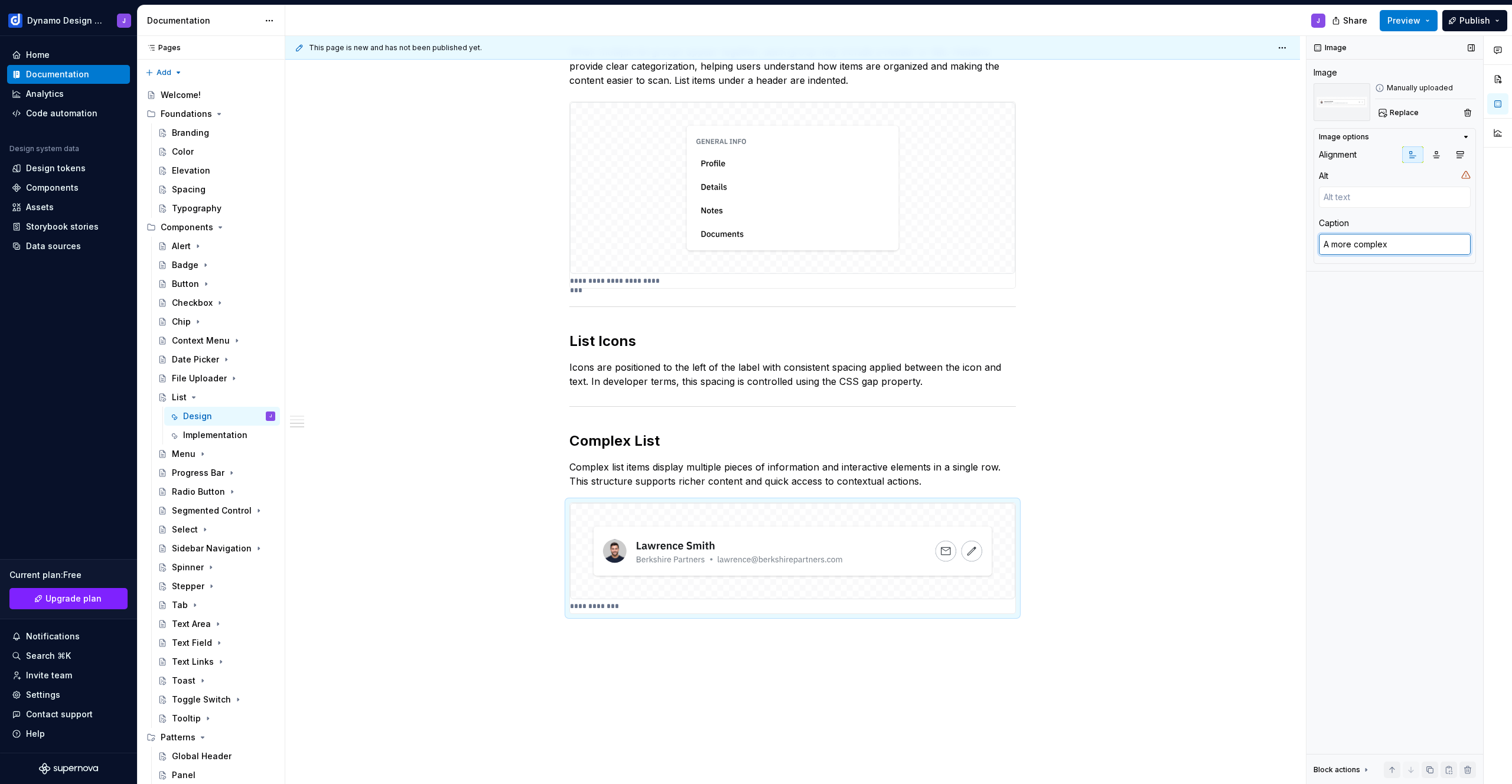
type textarea "A more complex"
type textarea "*"
type textarea "A more complex l"
type textarea "*"
type textarea "A more complex lis"
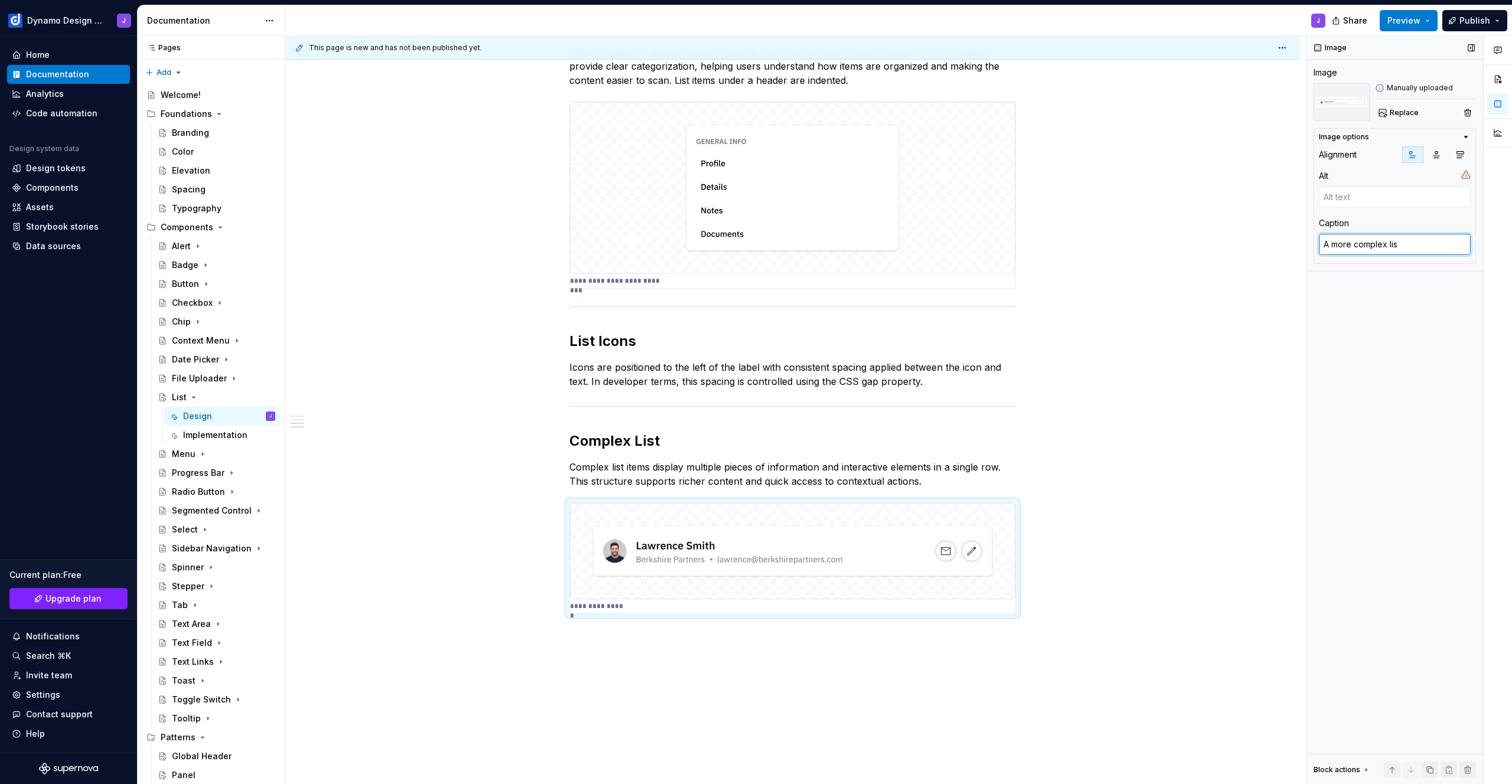
type textarea "*"
type textarea "A more complex list"
type textarea "*"
type textarea "A more complex list"
type textarea "*"
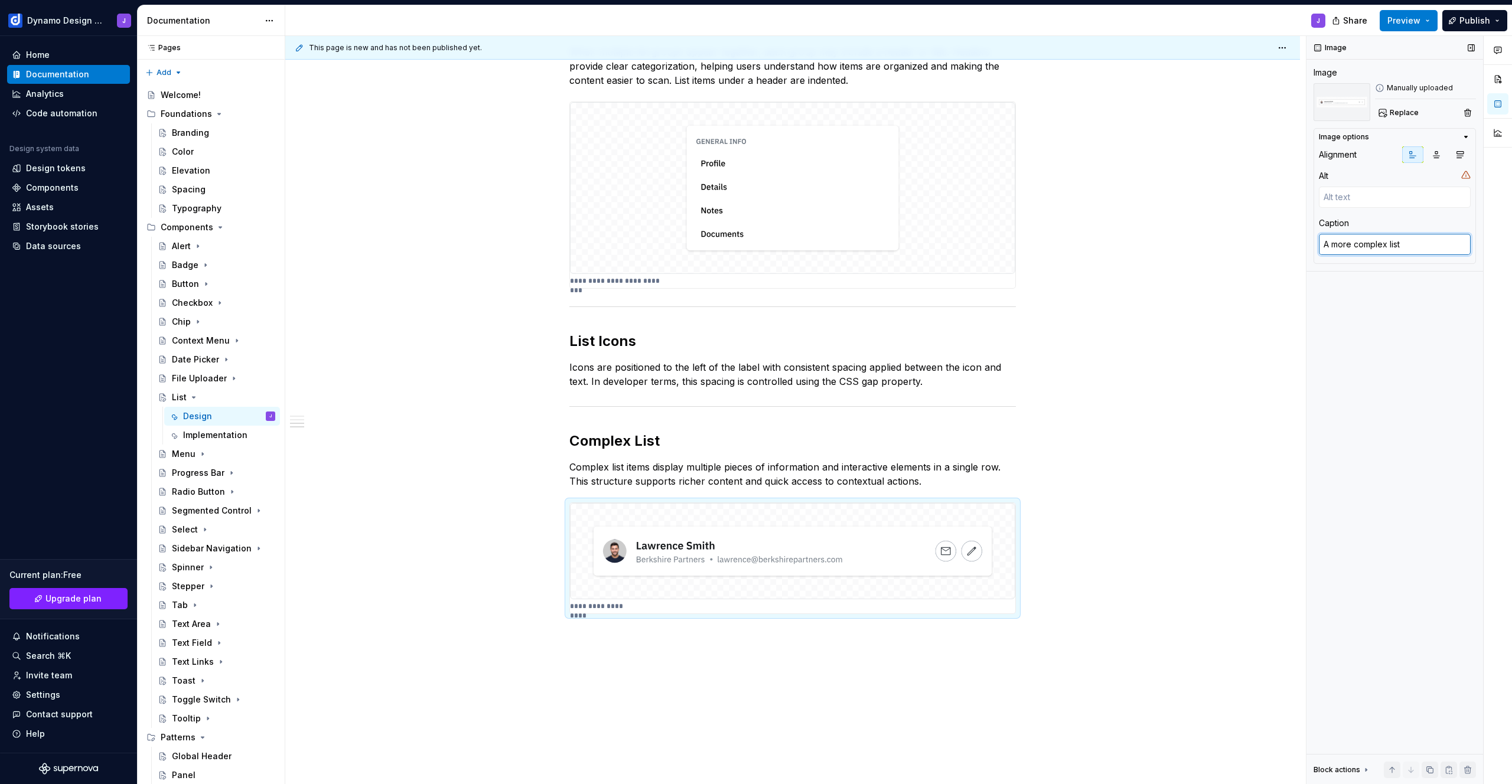
type textarea "A more complex list l"
type textarea "*"
type textarea "A more complex list la"
type textarea "*"
type textarea "A more complex list layo"
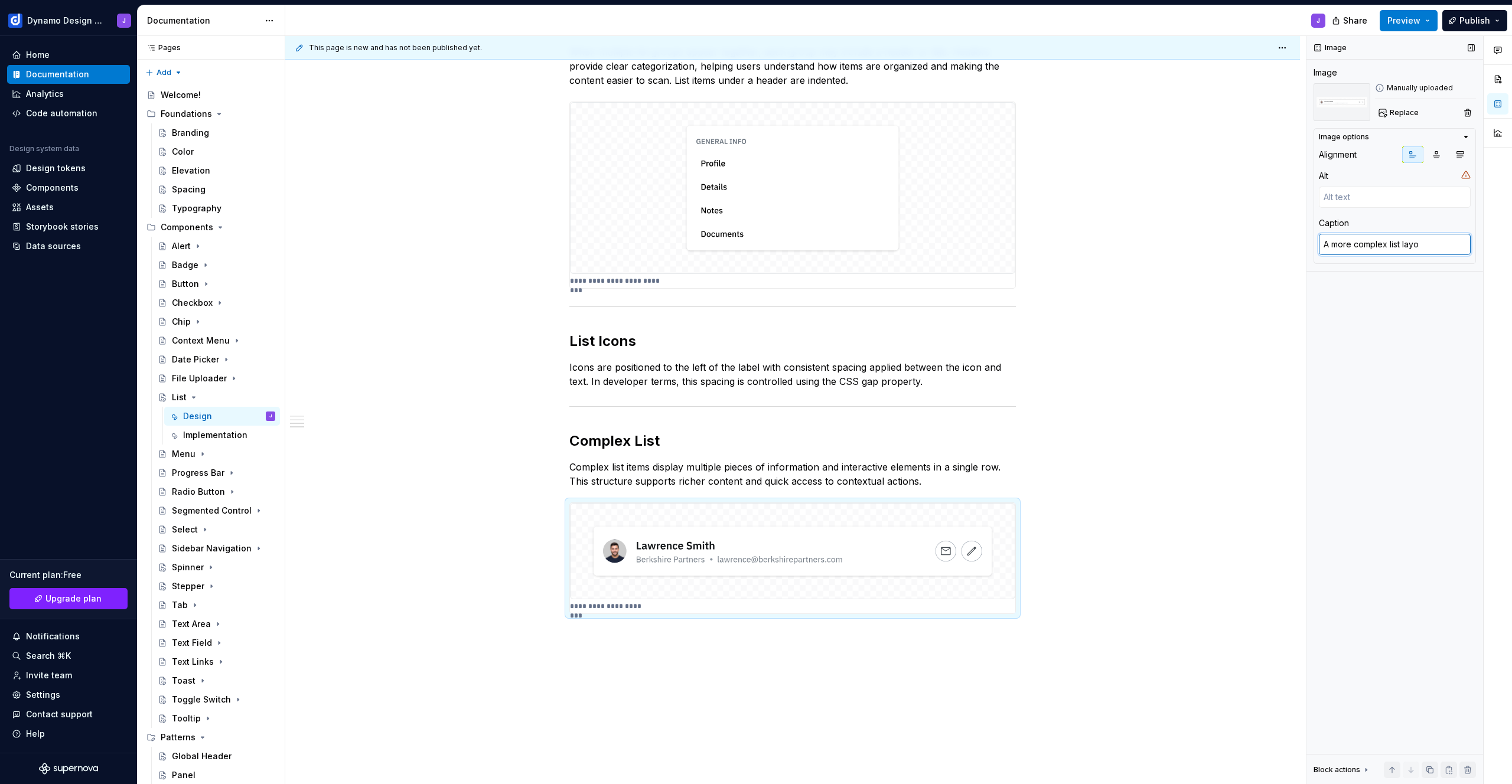
type textarea "*"
type textarea "A more complex list layou"
type textarea "*"
type textarea "A more complex list layout"
type textarea "*"
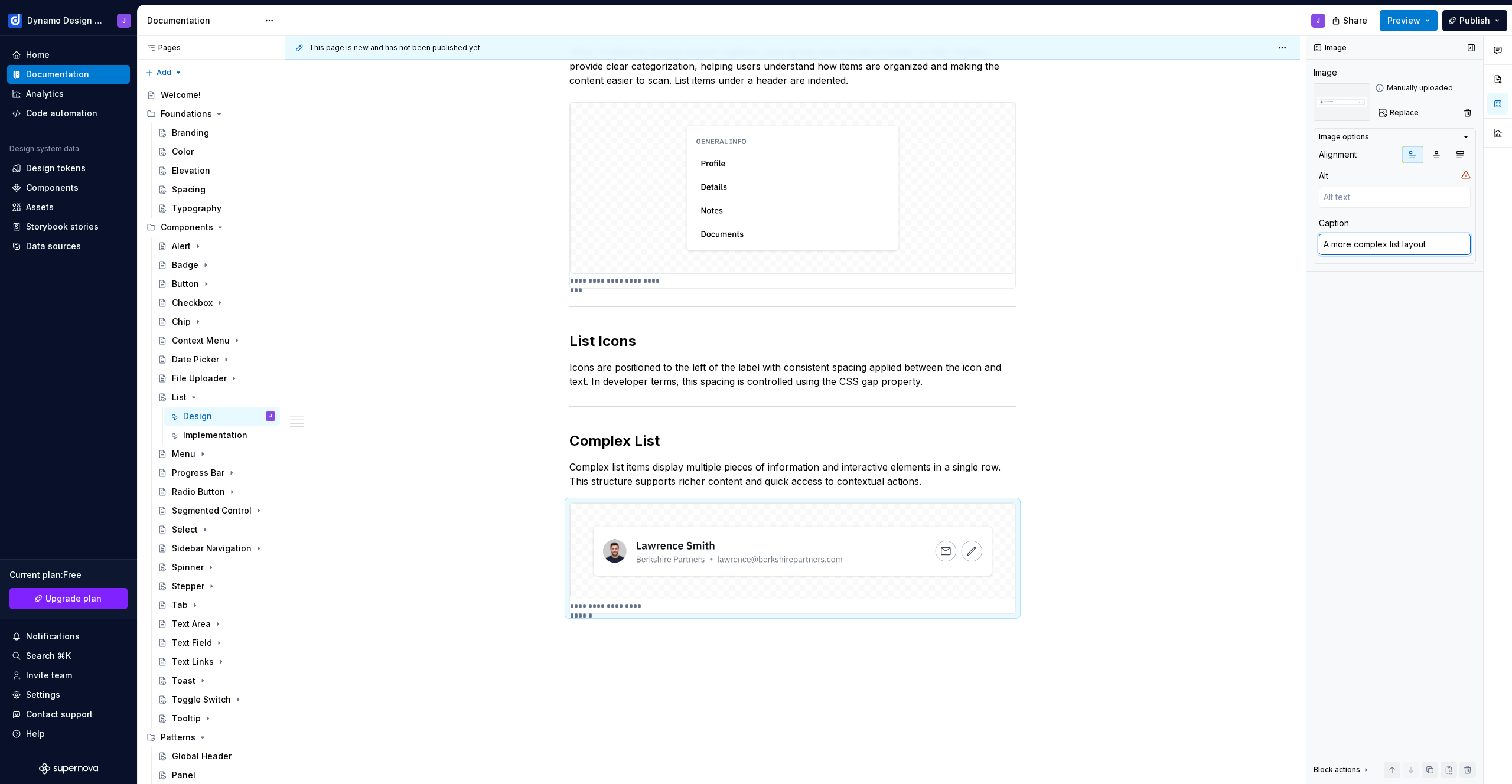
type textarea "A more complex list layout"
click at [1341, 244] on textarea "A more complex list layout" at bounding box center [1394, 249] width 152 height 33
type textarea "*"
type textarea "A complex list layout"
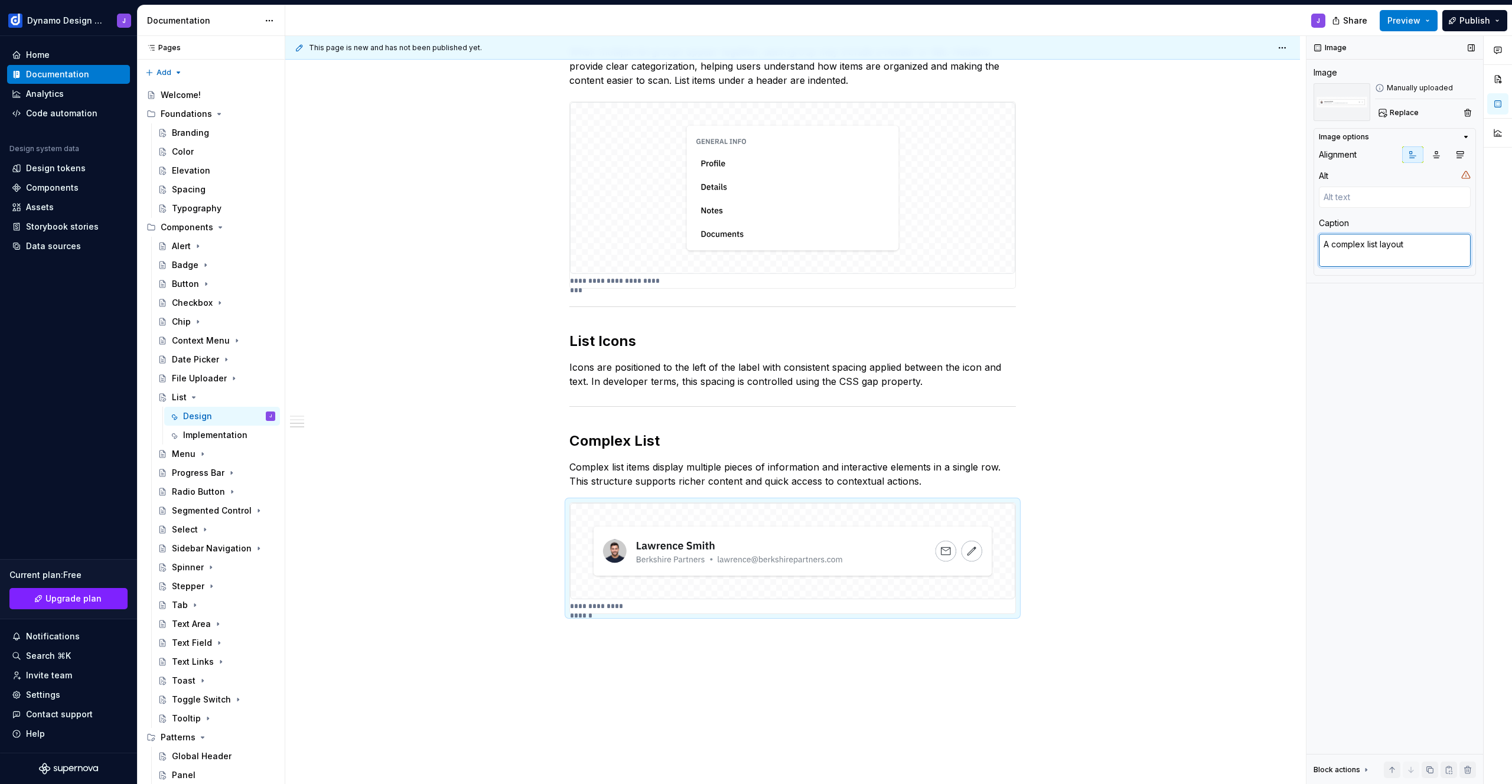
type textarea "*"
type textarea "A grouped list with a header"
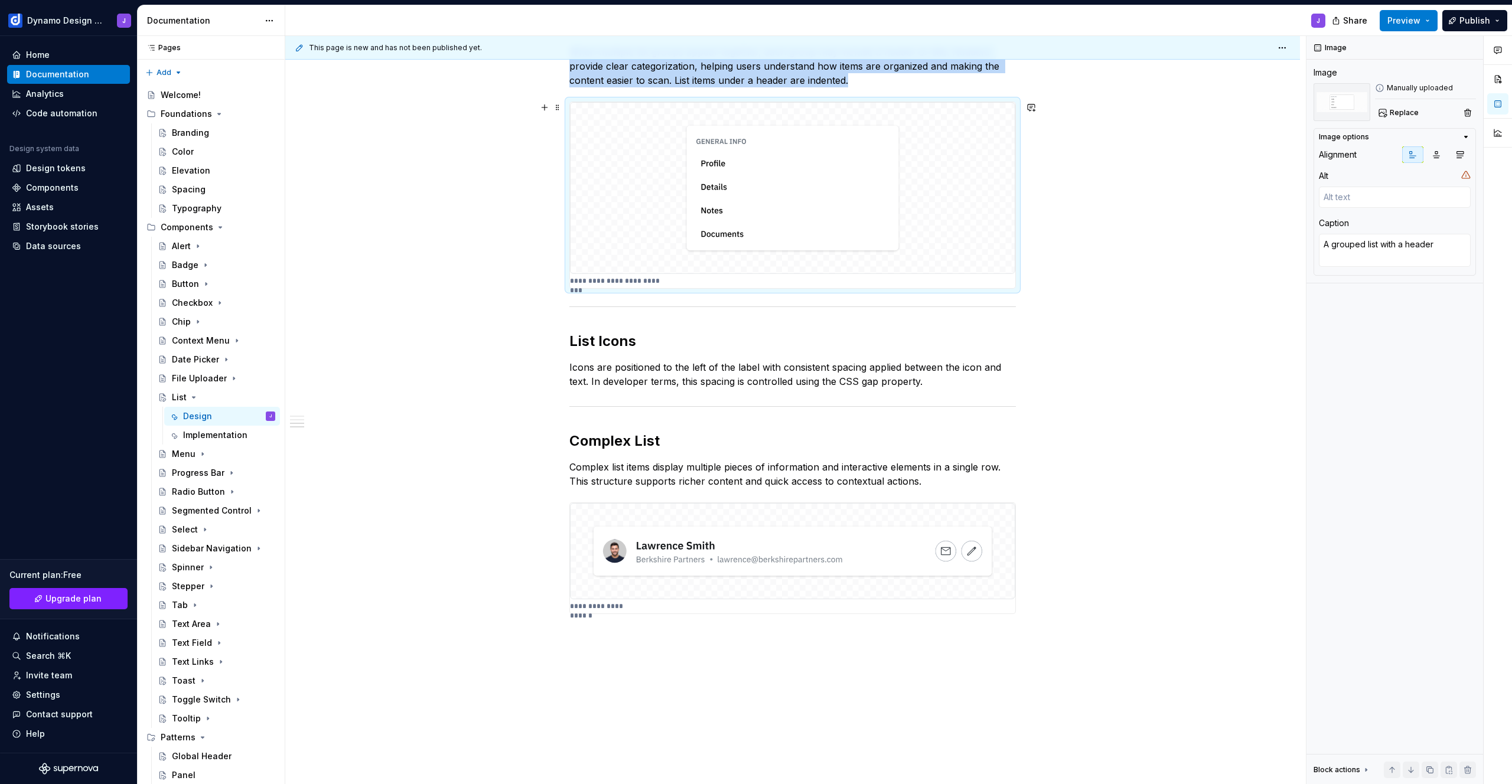
click at [710, 204] on img at bounding box center [792, 188] width 445 height 172
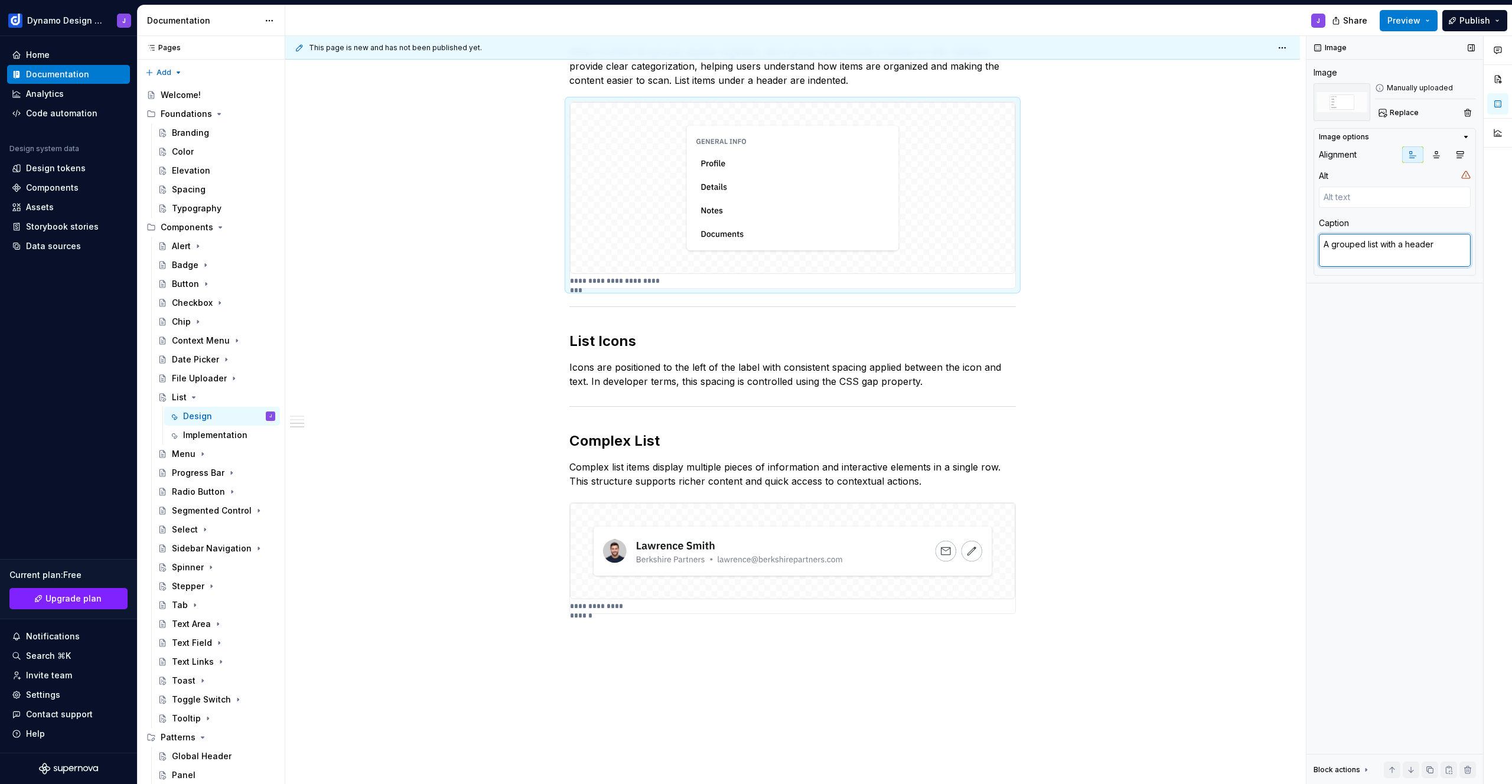
click at [1362, 256] on textarea "A grouped list with a header" at bounding box center [1394, 249] width 152 height 33
type textarea "*"
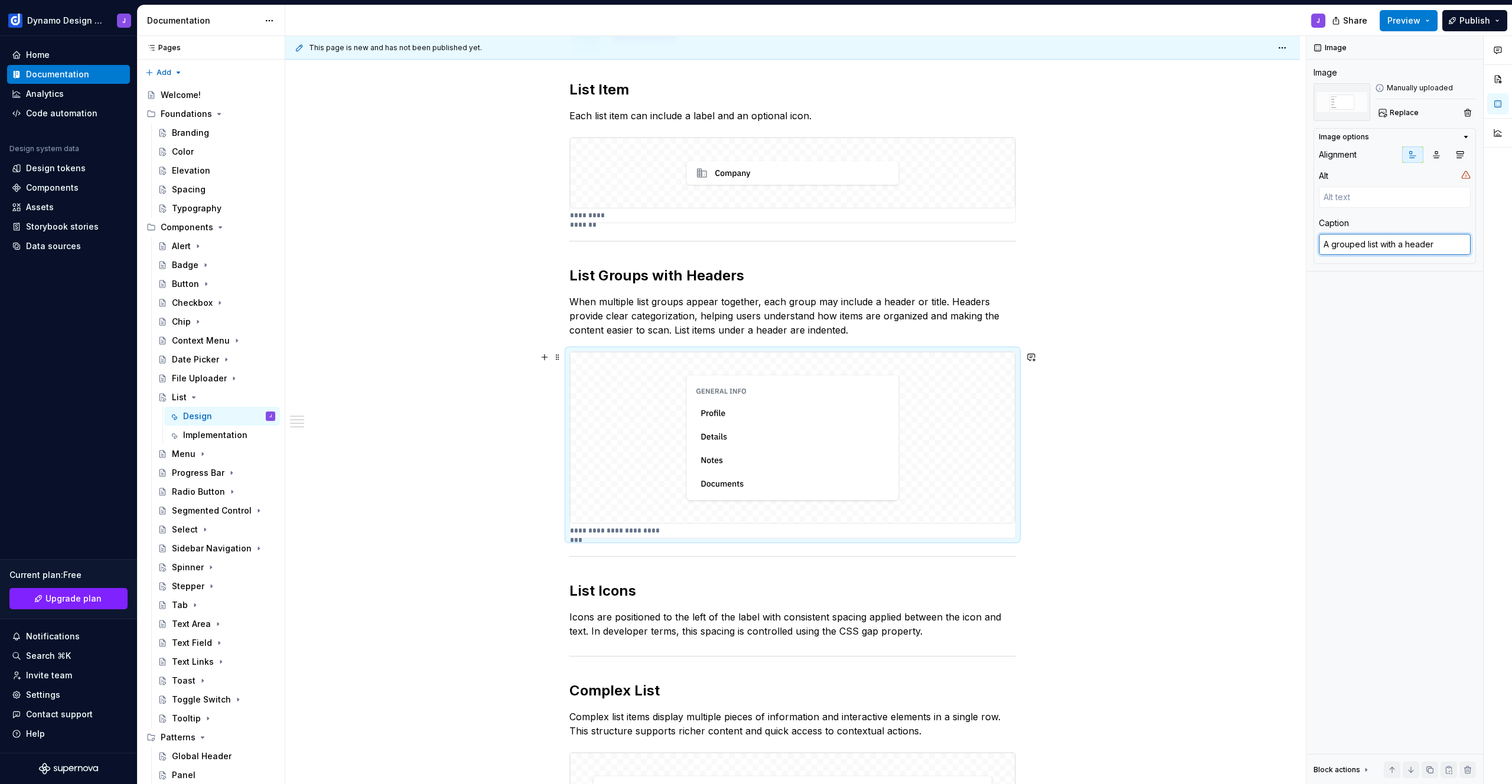
scroll to position [92, 0]
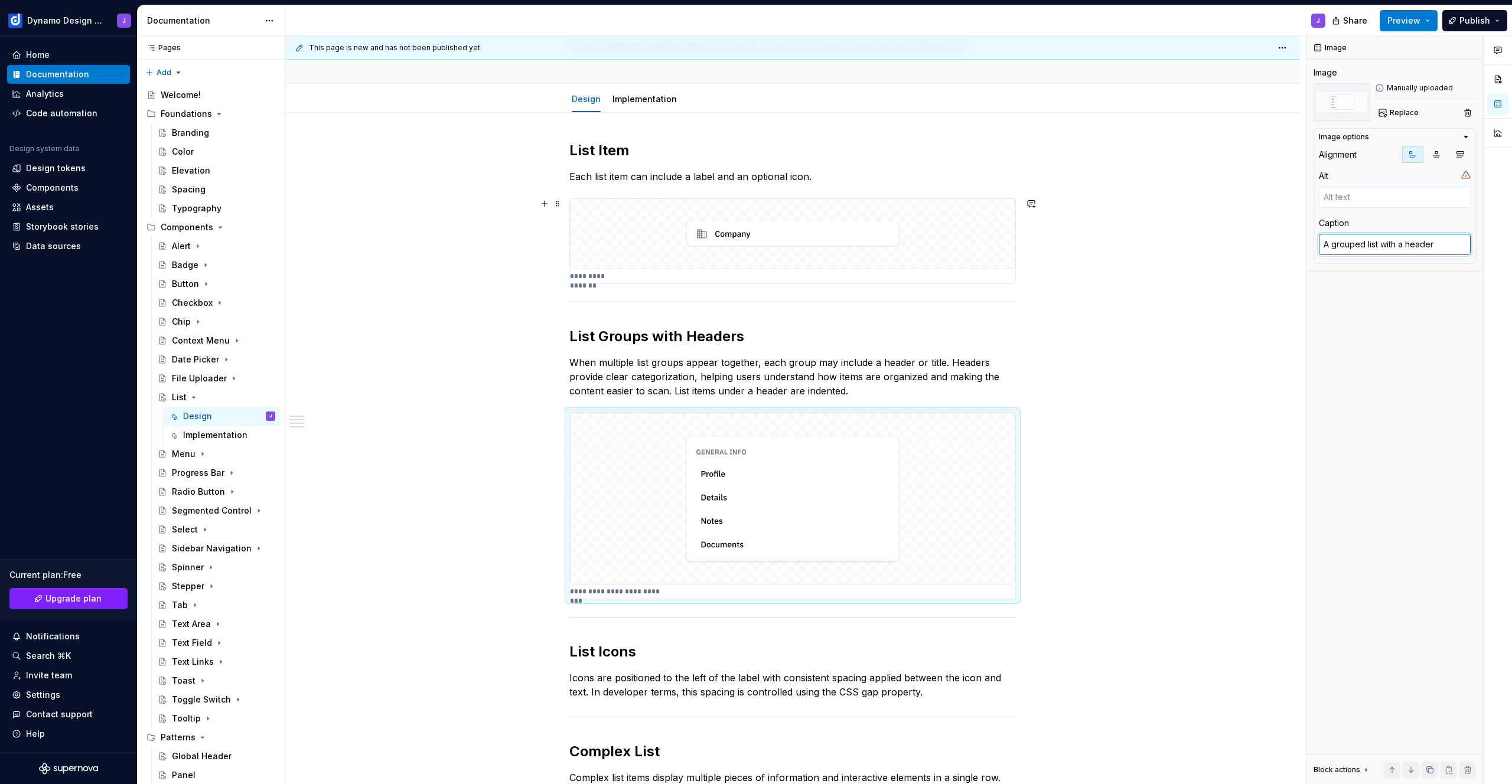
type textarea "A basic list item"
click at [750, 235] on img at bounding box center [792, 234] width 445 height 71
click at [1118, 412] on div "**********" at bounding box center [792, 643] width 1015 height 1061
click at [1398, 23] on span "Preview" at bounding box center [1404, 21] width 33 height 12
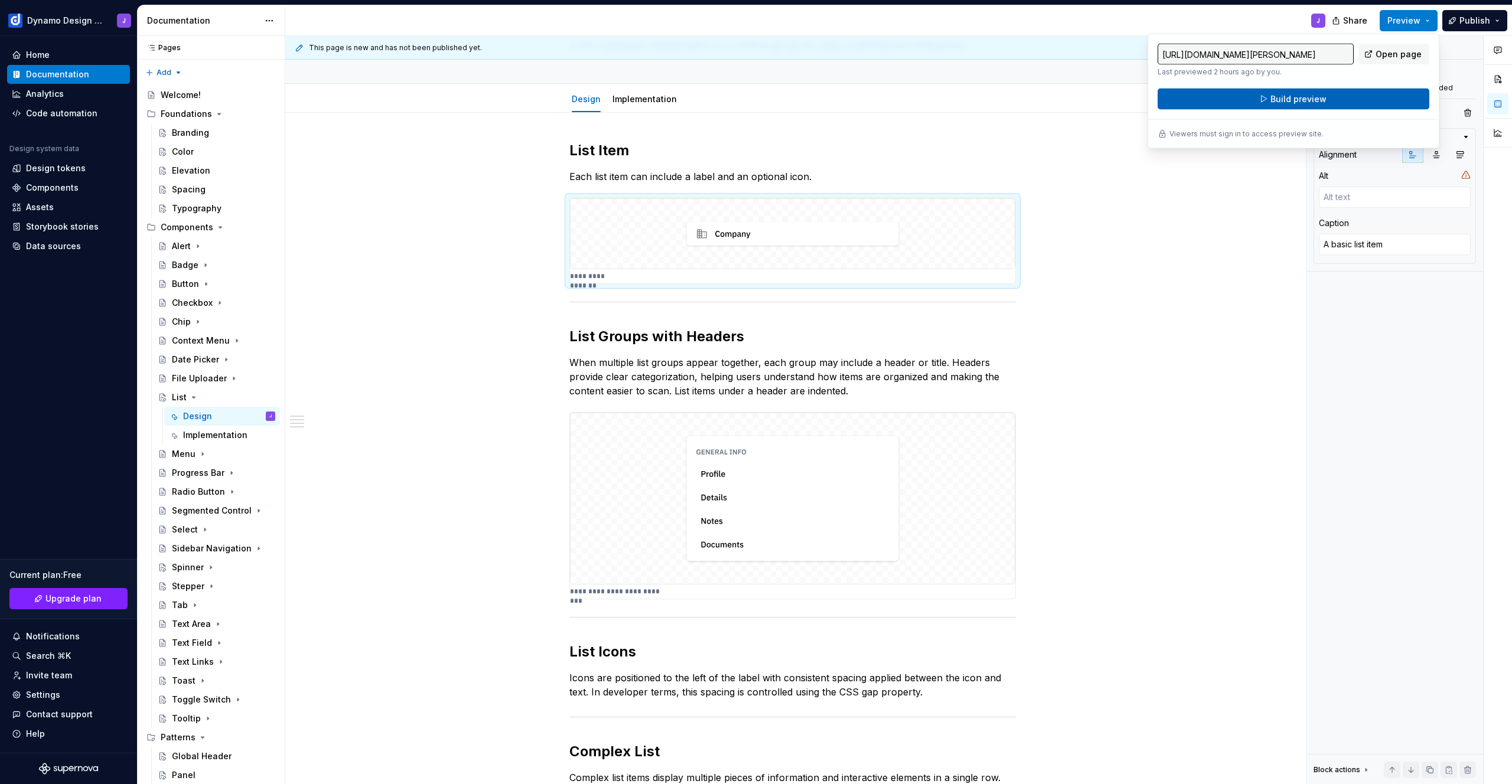
click at [1292, 104] on span "Build preview" at bounding box center [1298, 99] width 56 height 12
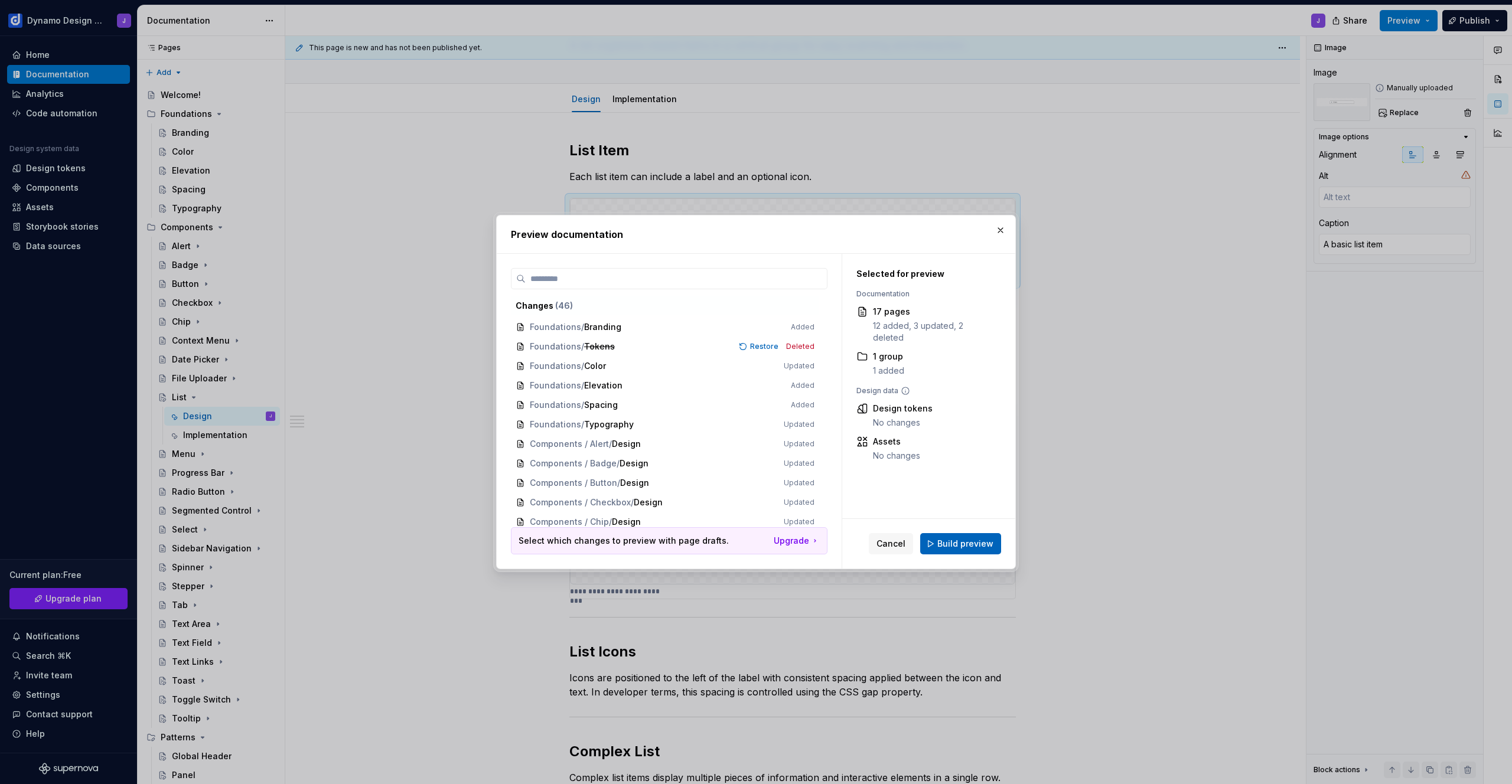
click at [982, 544] on span "Build preview" at bounding box center [966, 543] width 56 height 12
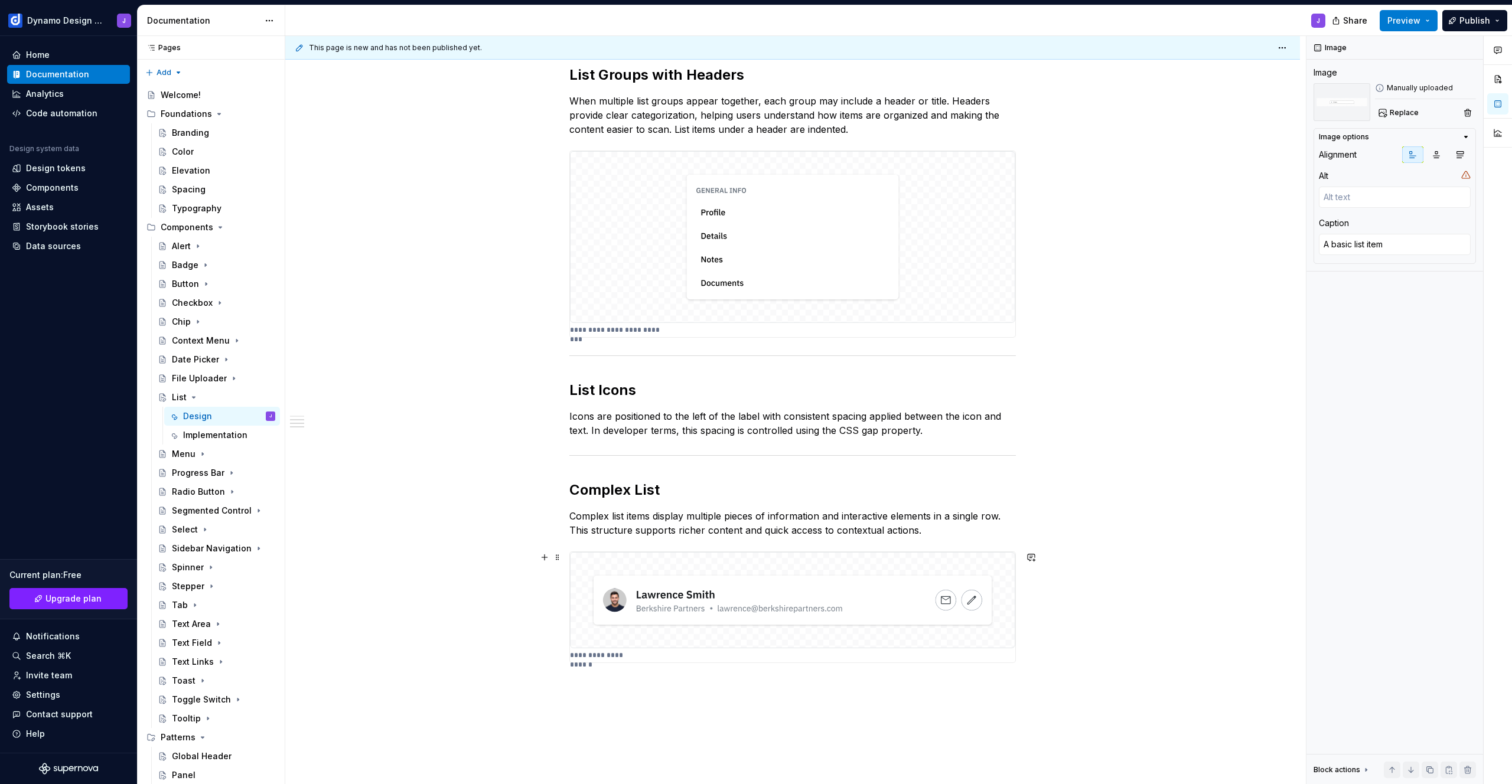
scroll to position [482, 0]
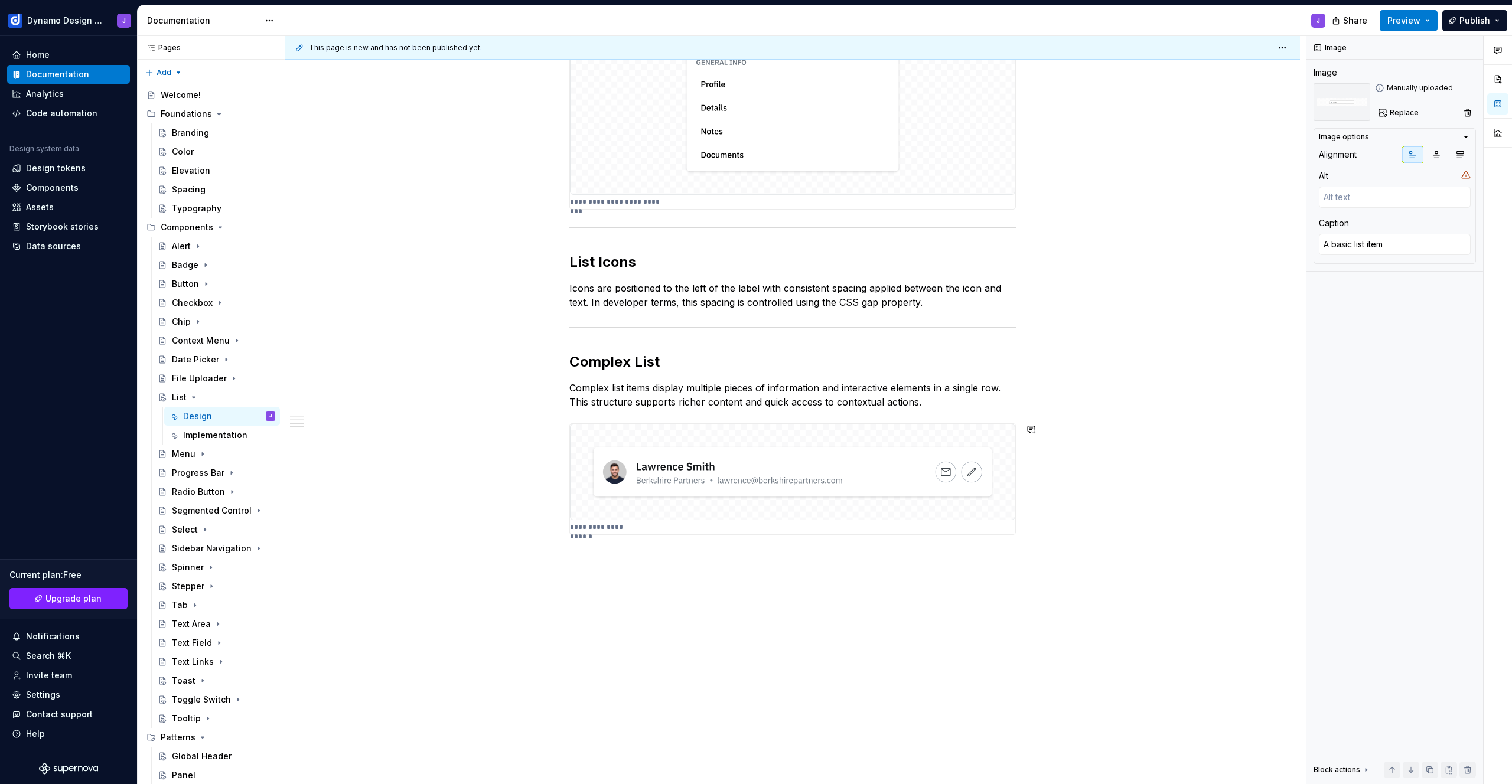
click at [645, 551] on div "**********" at bounding box center [792, 253] width 1015 height 1061
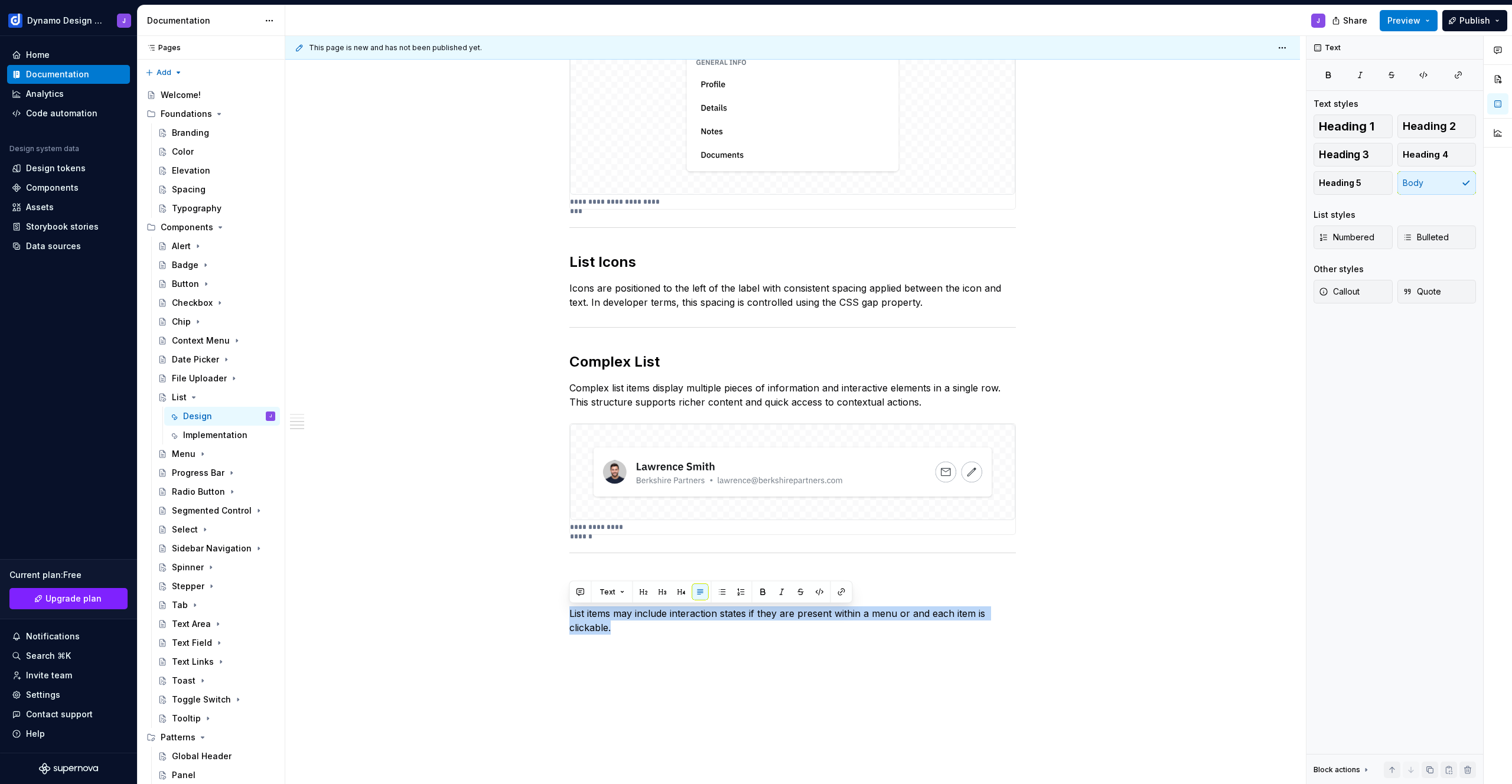
copy p "List items may include interaction states if they are present within a menu or …"
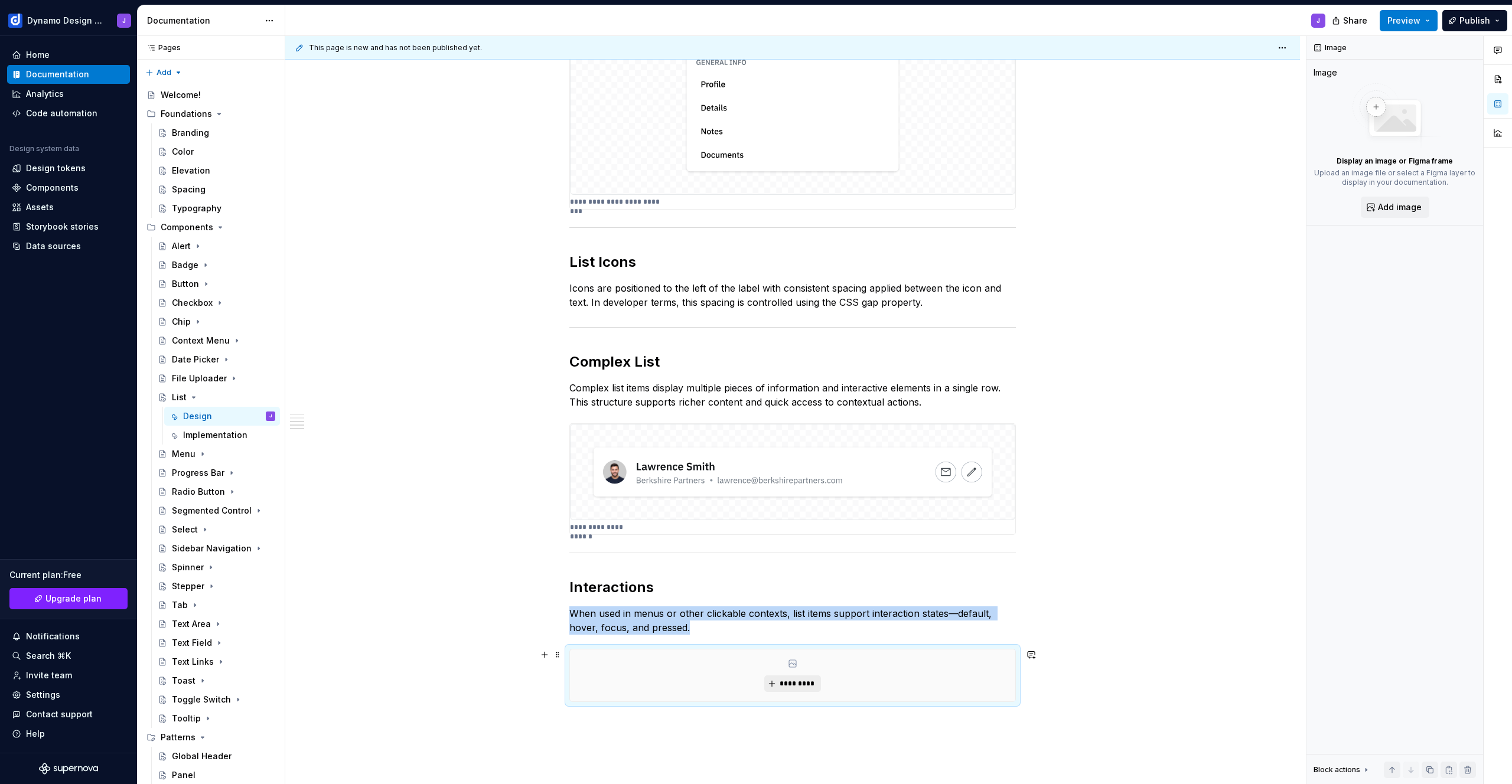
click at [798, 682] on span "*********" at bounding box center [797, 683] width 36 height 9
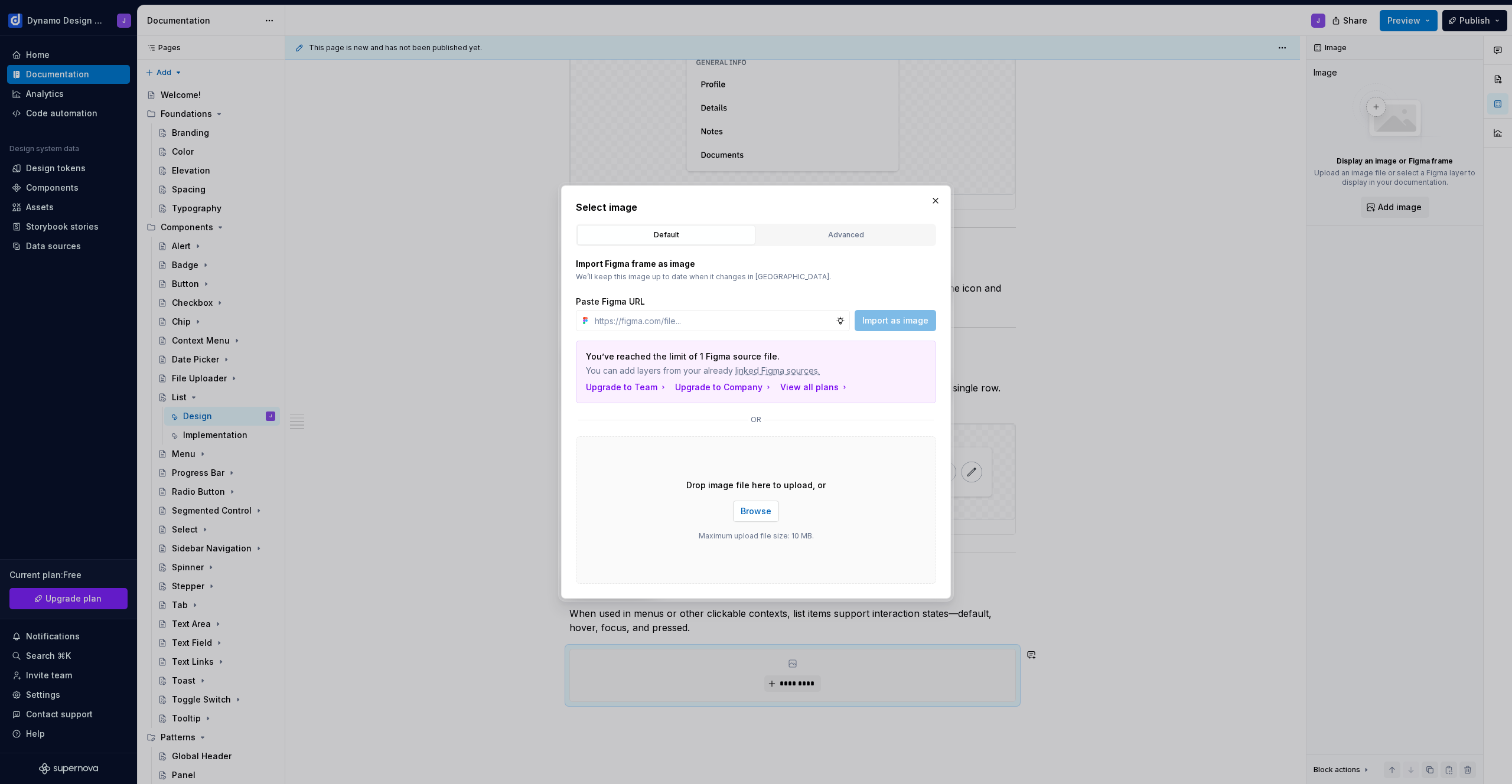
click at [749, 512] on span "Browse" at bounding box center [756, 511] width 31 height 12
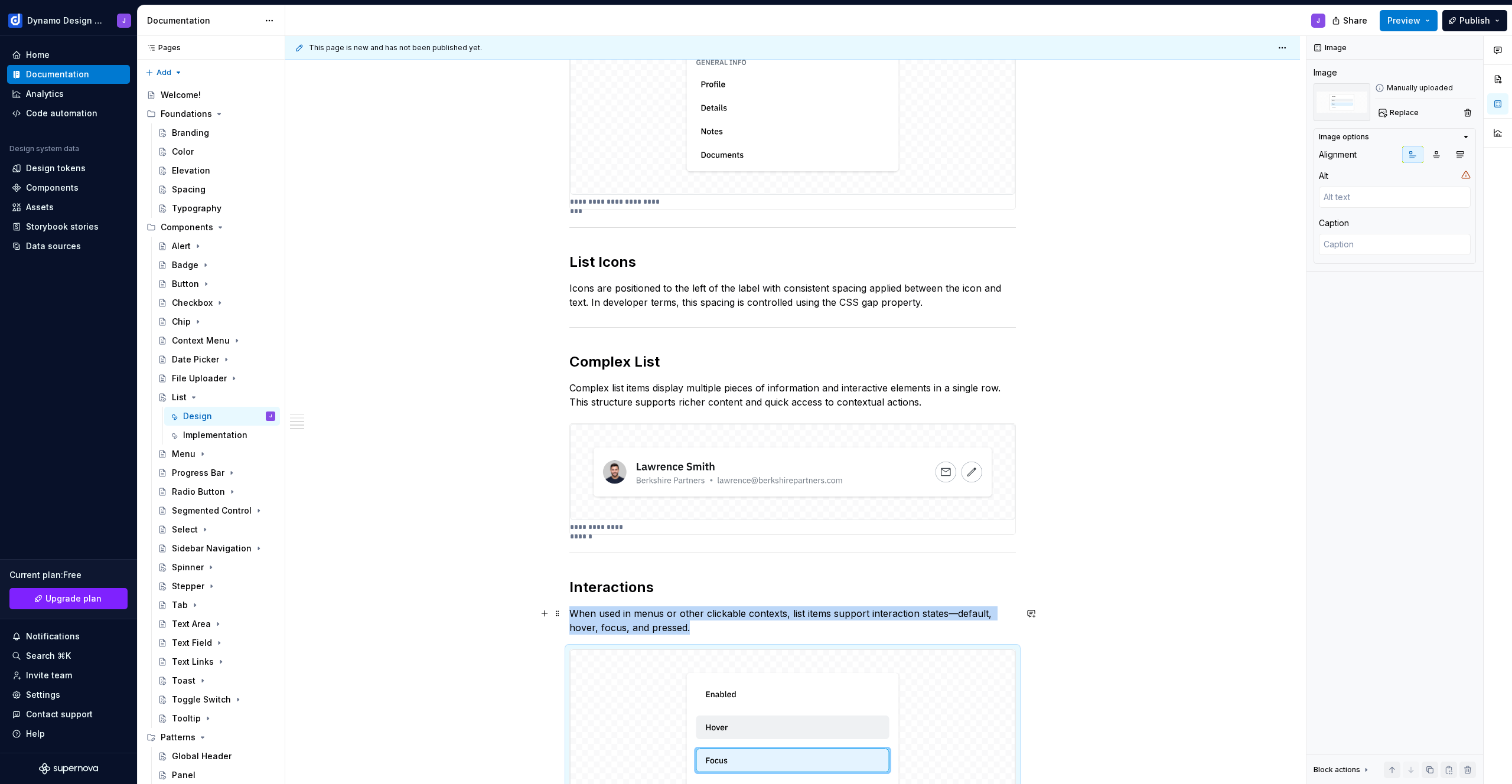
scroll to position [658, 0]
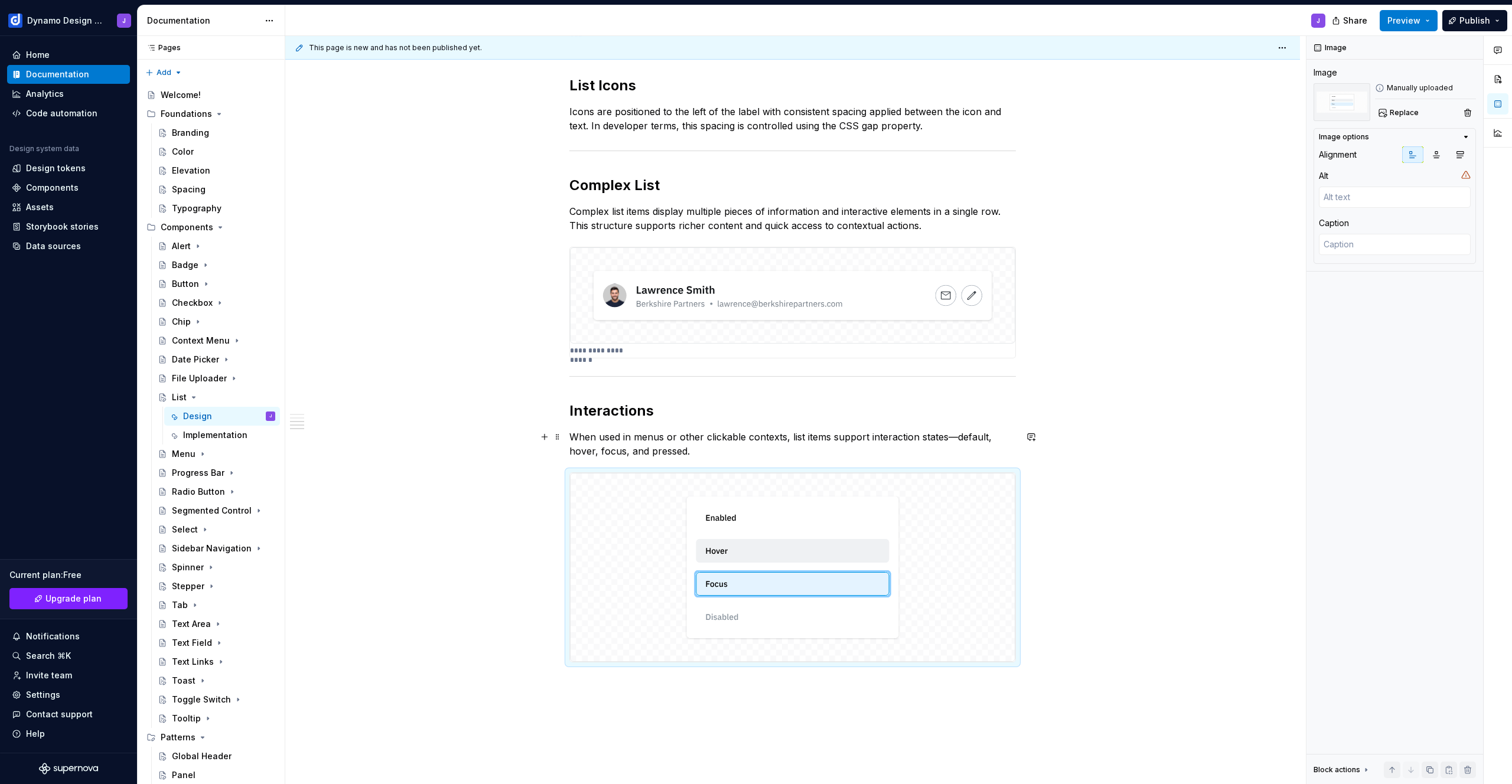
click at [704, 449] on p "When used in menus or other clickable contexts, list items support interaction …" at bounding box center [793, 443] width 446 height 28
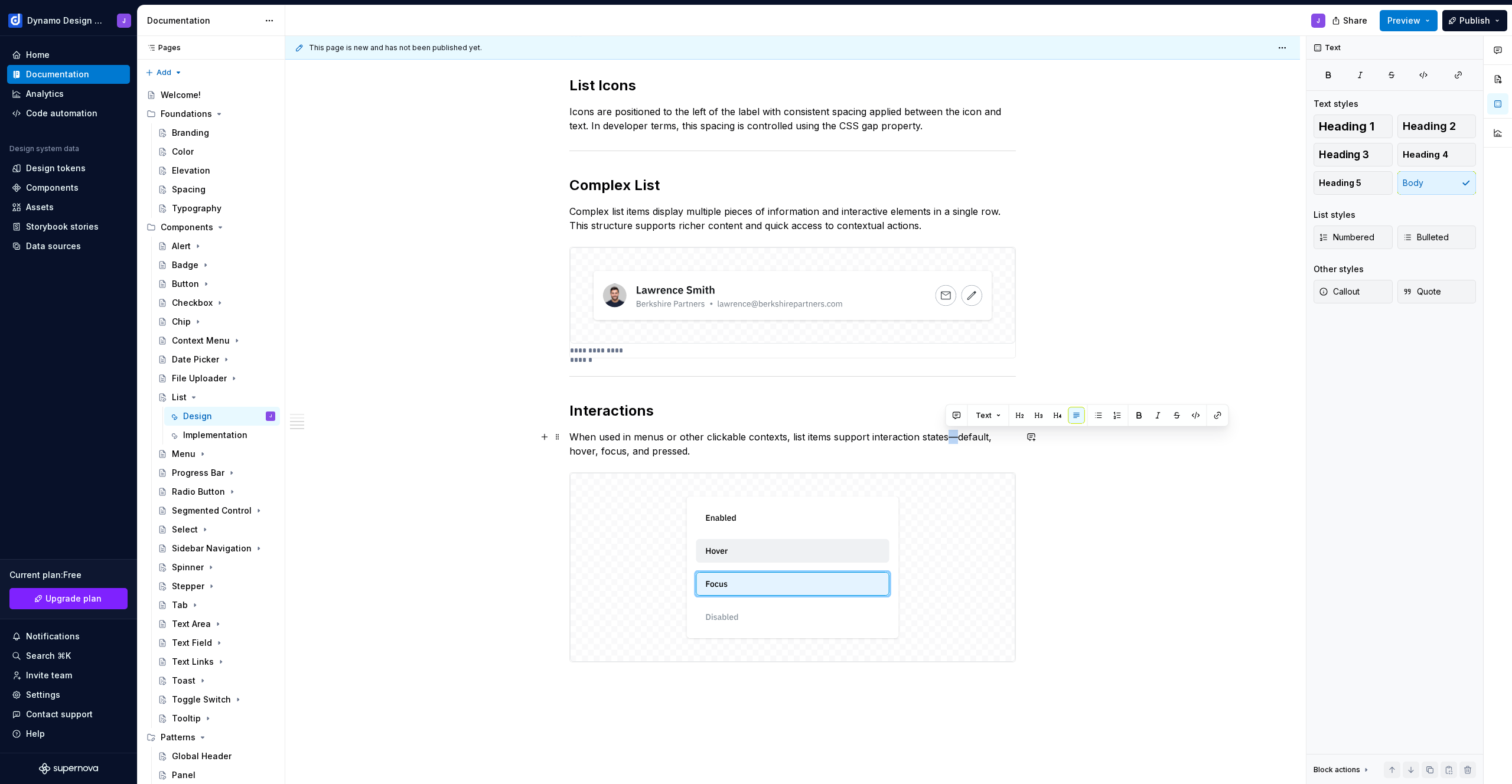
drag, startPoint x: 947, startPoint y: 435, endPoint x: 954, endPoint y: 436, distance: 7.1
click at [954, 436] on p "When used in menus or other clickable contexts, list items support interaction …" at bounding box center [793, 443] width 446 height 28
click at [741, 455] on p "When used in menus or other clickable contexts, list items support interaction …" at bounding box center [793, 443] width 446 height 28
click at [1401, 21] on span "Preview" at bounding box center [1404, 21] width 33 height 12
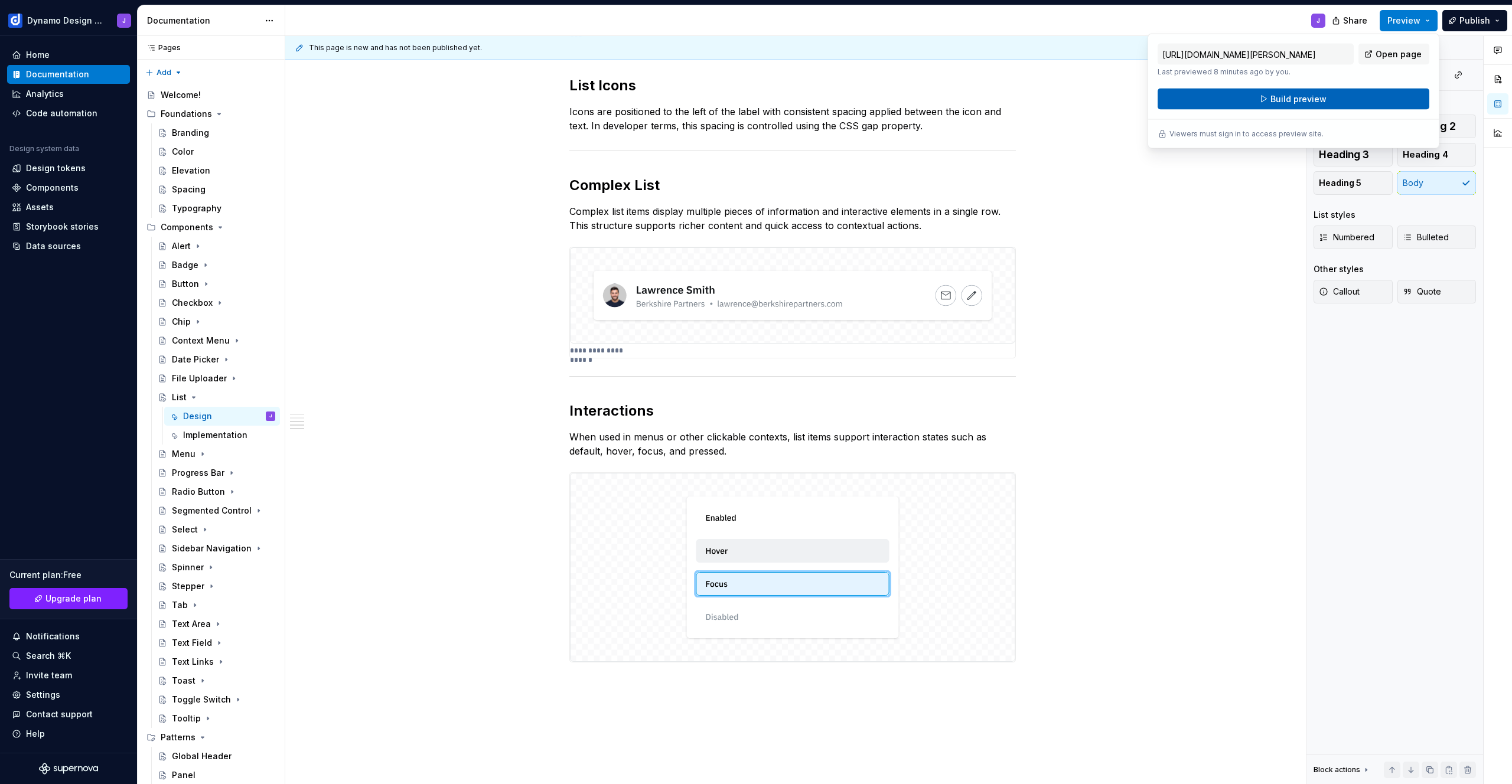
click at [1337, 99] on button "Build preview" at bounding box center [1293, 99] width 272 height 21
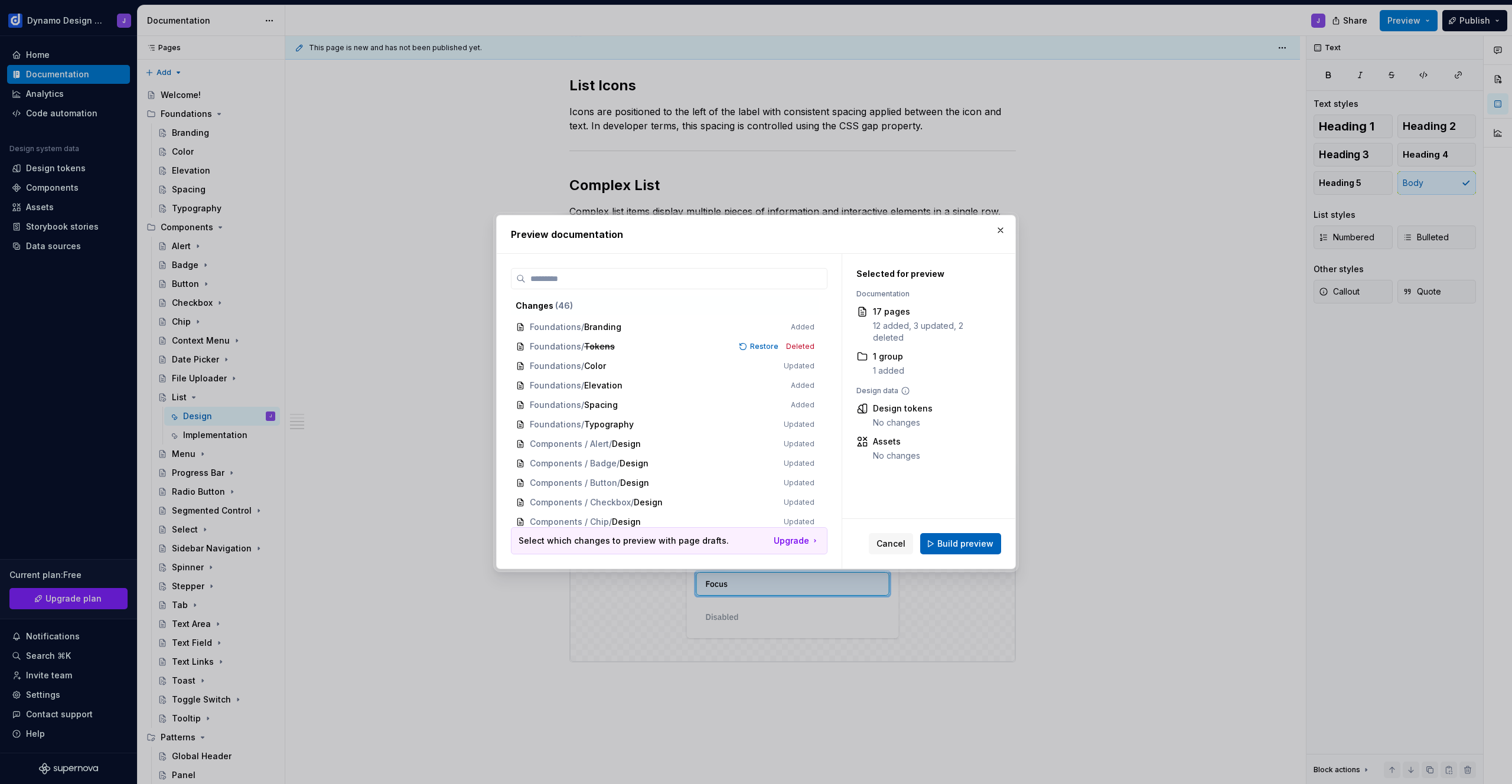
click at [973, 545] on span "Build preview" at bounding box center [966, 543] width 56 height 12
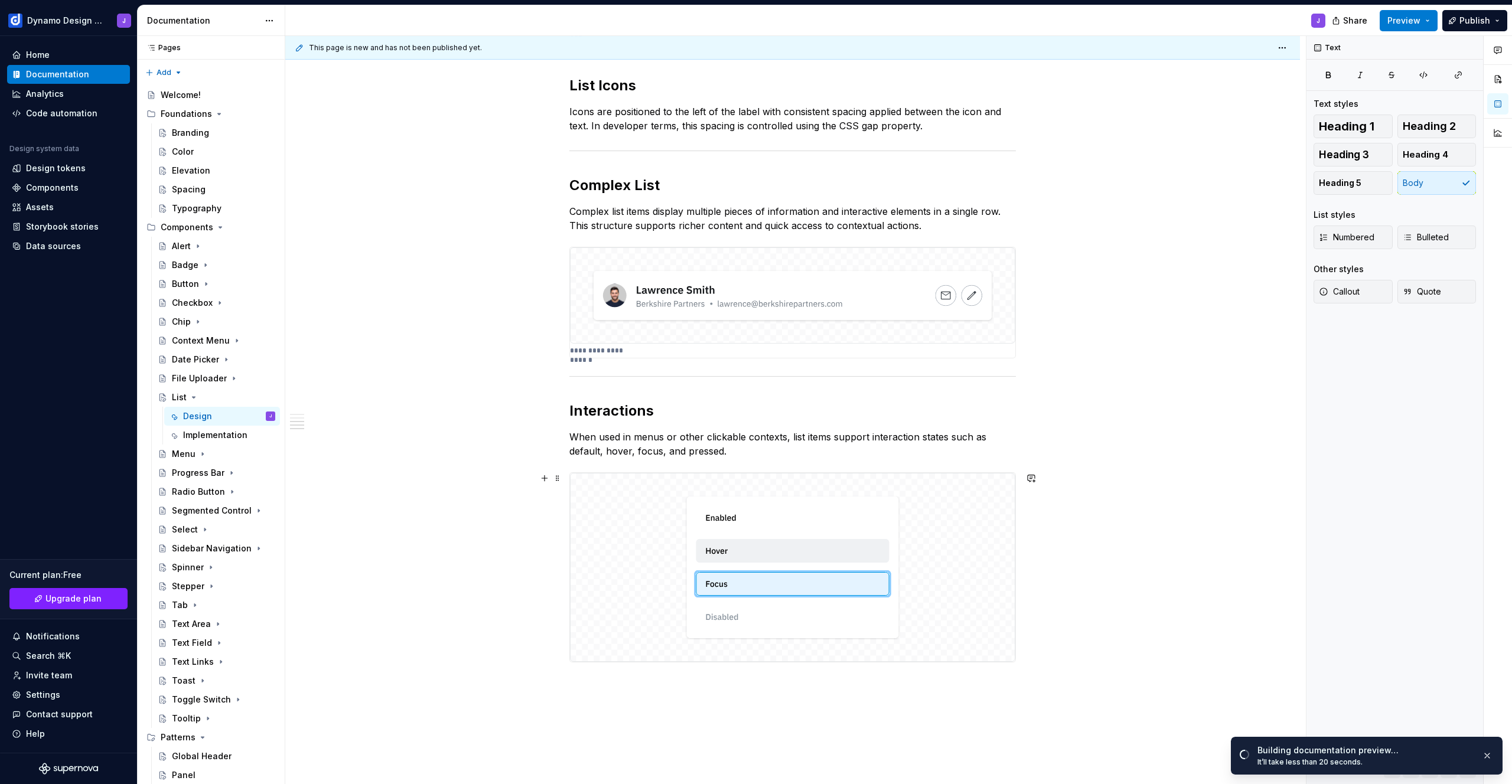
click at [797, 558] on img at bounding box center [792, 567] width 445 height 189
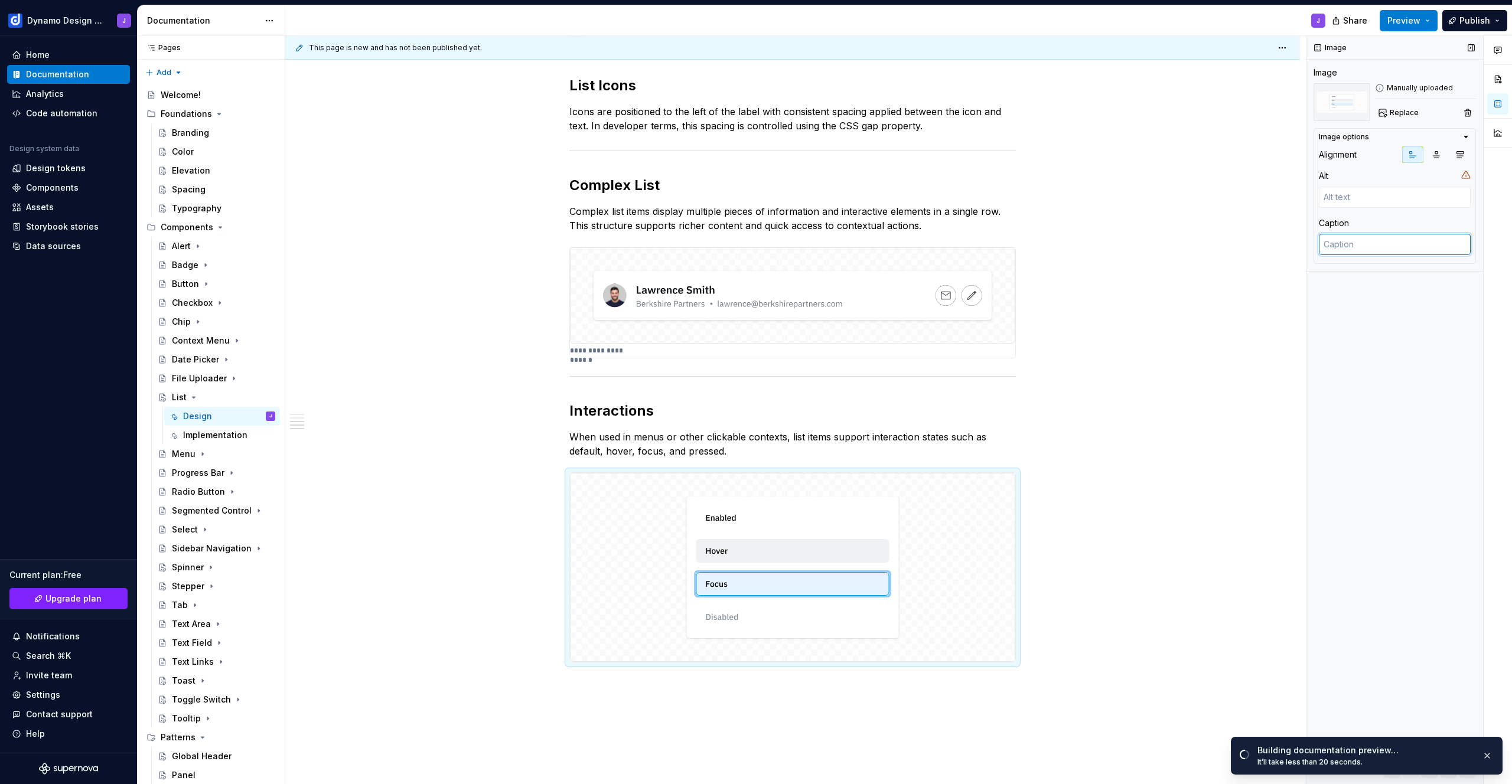
click at [1360, 245] on textarea at bounding box center [1394, 244] width 152 height 21
type textarea "*"
type textarea "E"
type textarea "*"
type textarea "Ex"
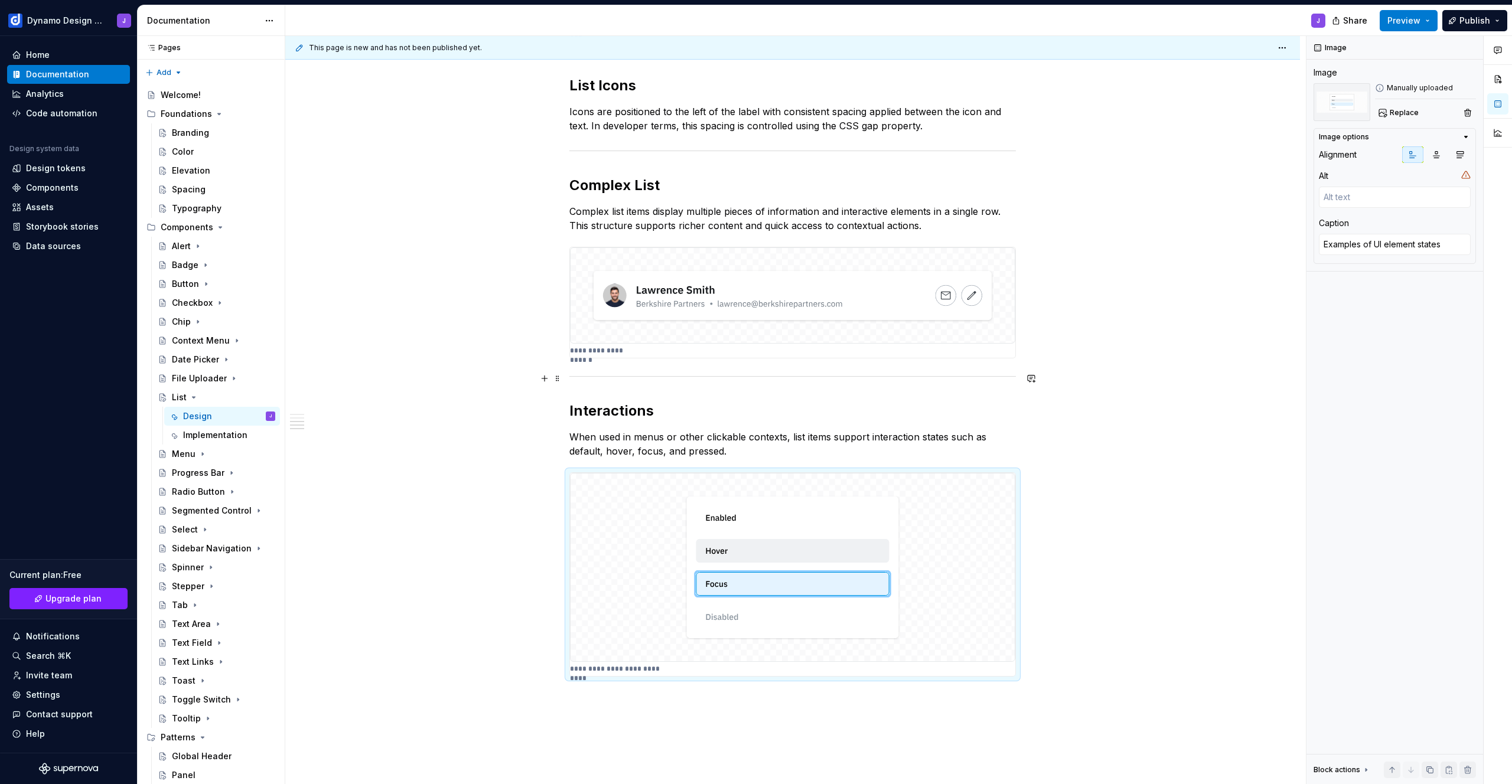
click at [1121, 377] on div "**********" at bounding box center [792, 235] width 1015 height 1379
click at [672, 451] on p "When used in menus or other clickable contexts, list items support interaction …" at bounding box center [793, 443] width 446 height 28
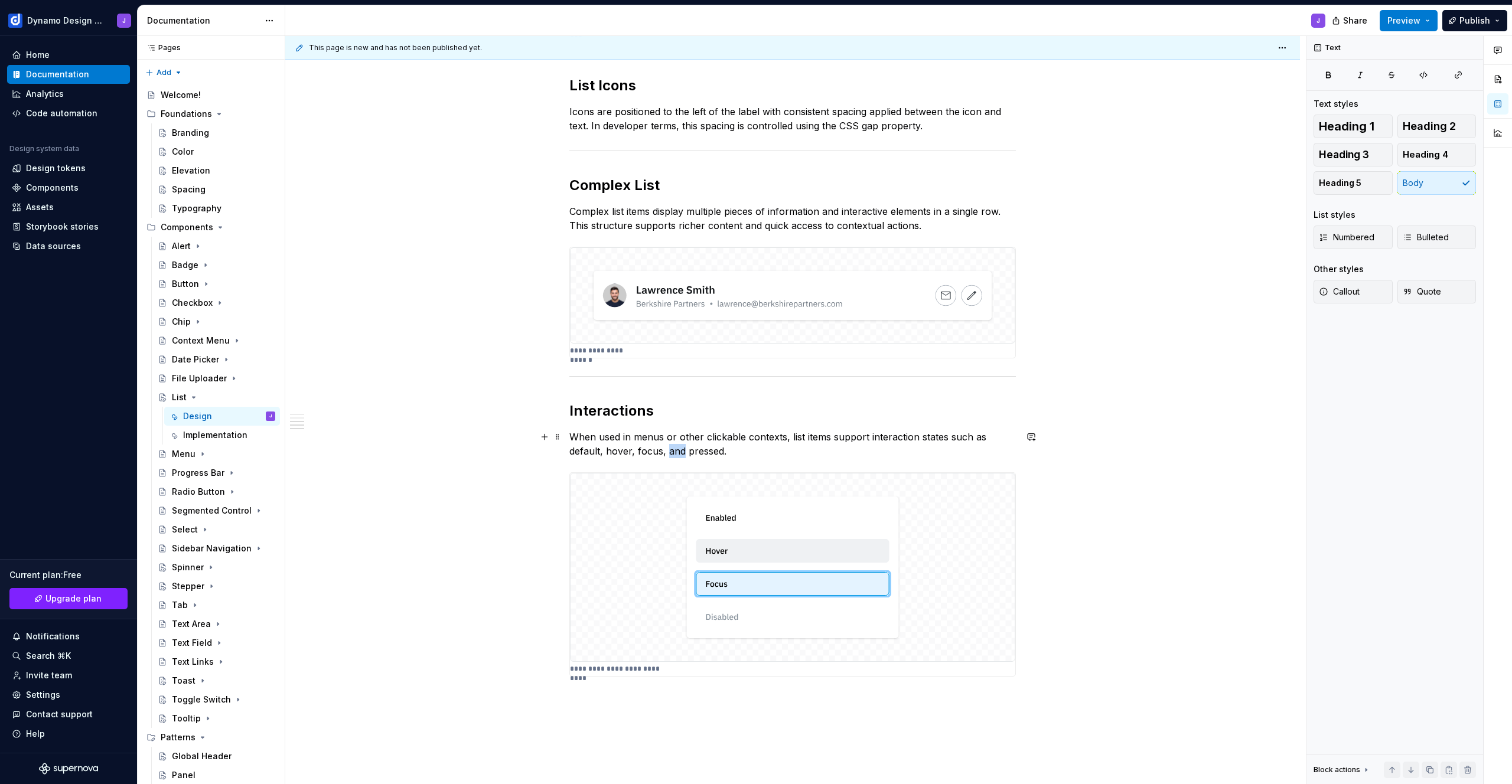
click at [672, 451] on p "When used in menus or other clickable contexts, list items support interaction …" at bounding box center [793, 443] width 446 height 28
click at [193, 397] on icon "Page tree" at bounding box center [193, 397] width 3 height 1
click at [600, 452] on p "When used in menus or other clickable contexts, list items support interaction …" at bounding box center [793, 443] width 446 height 28
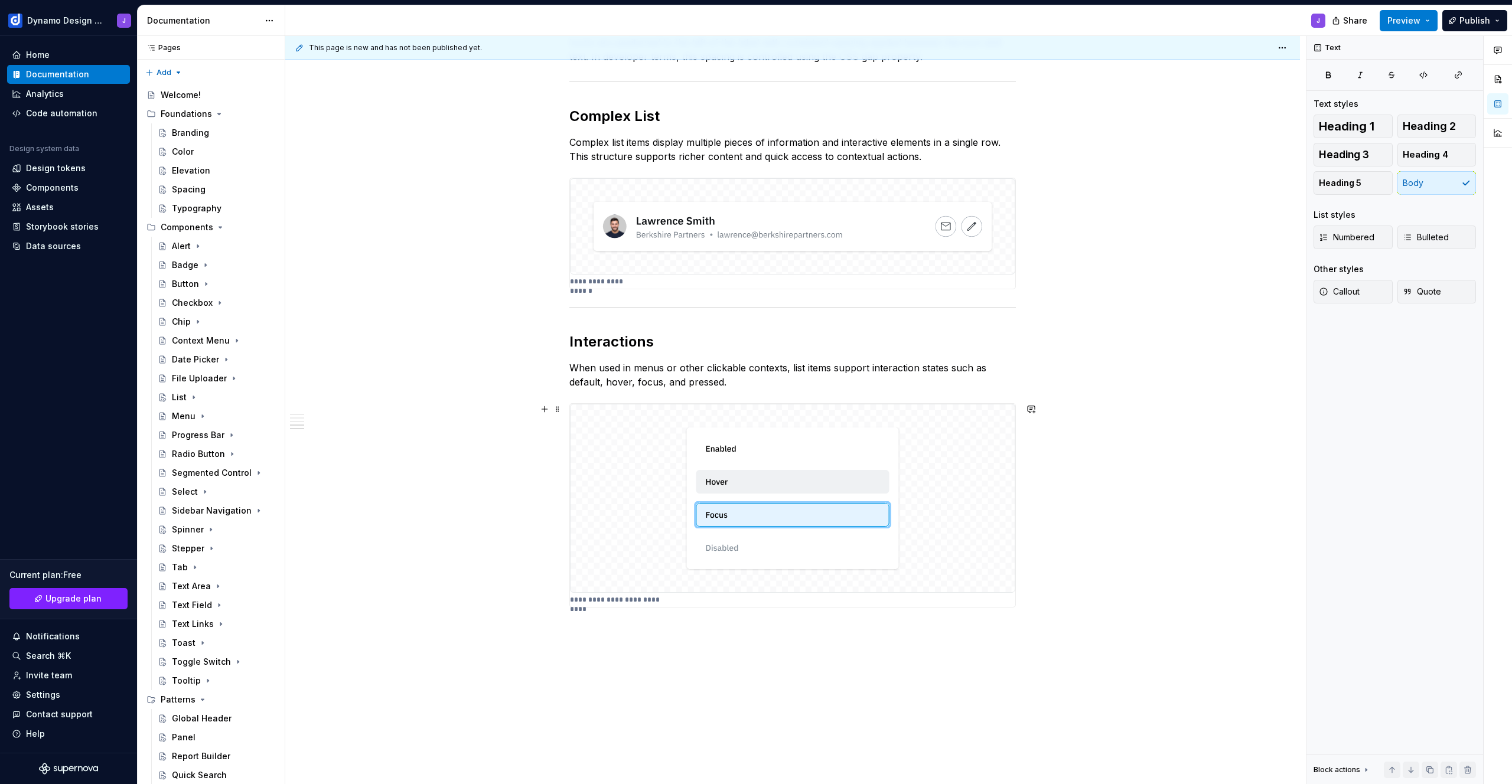
scroll to position [799, 0]
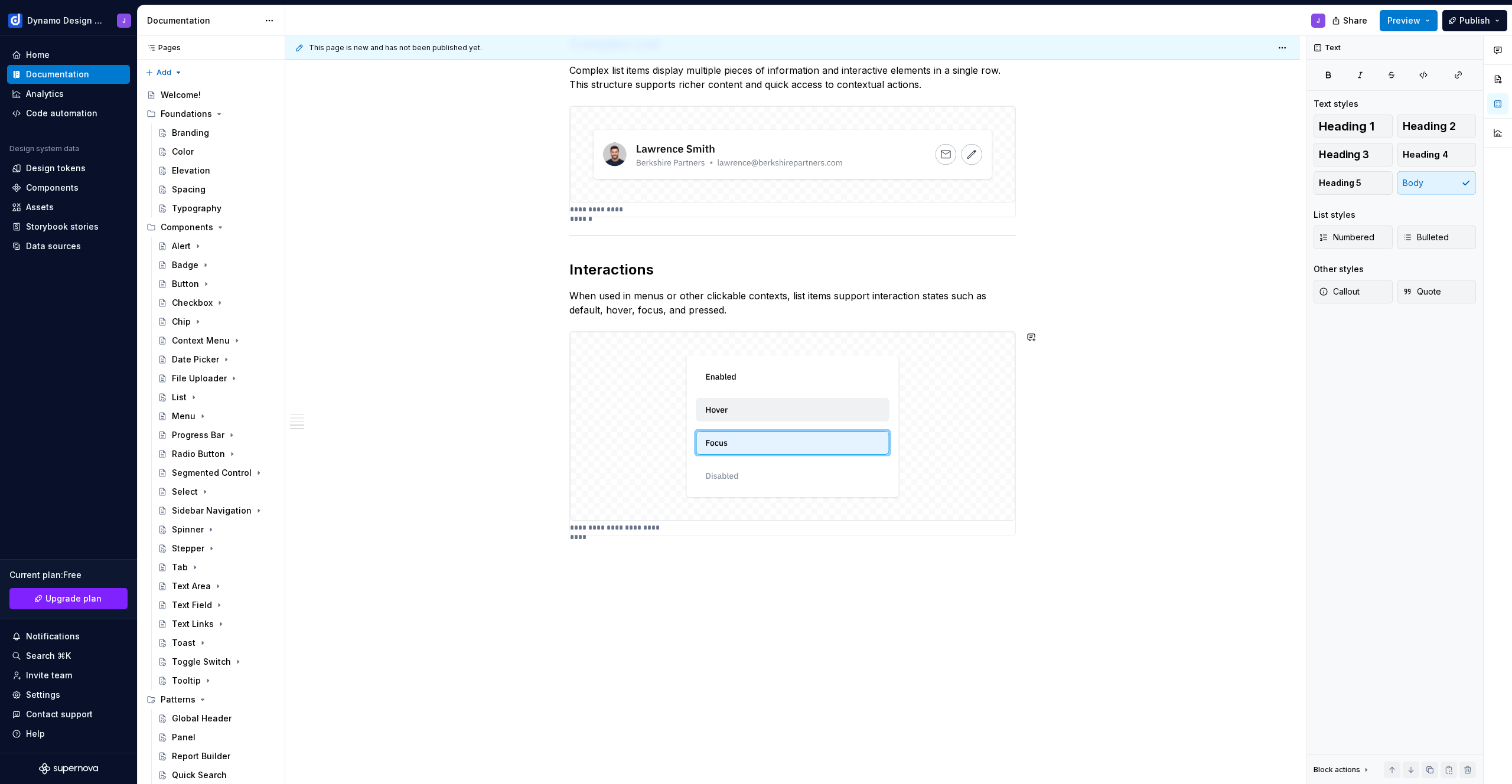
click at [687, 563] on div "**********" at bounding box center [792, 94] width 1015 height 1379
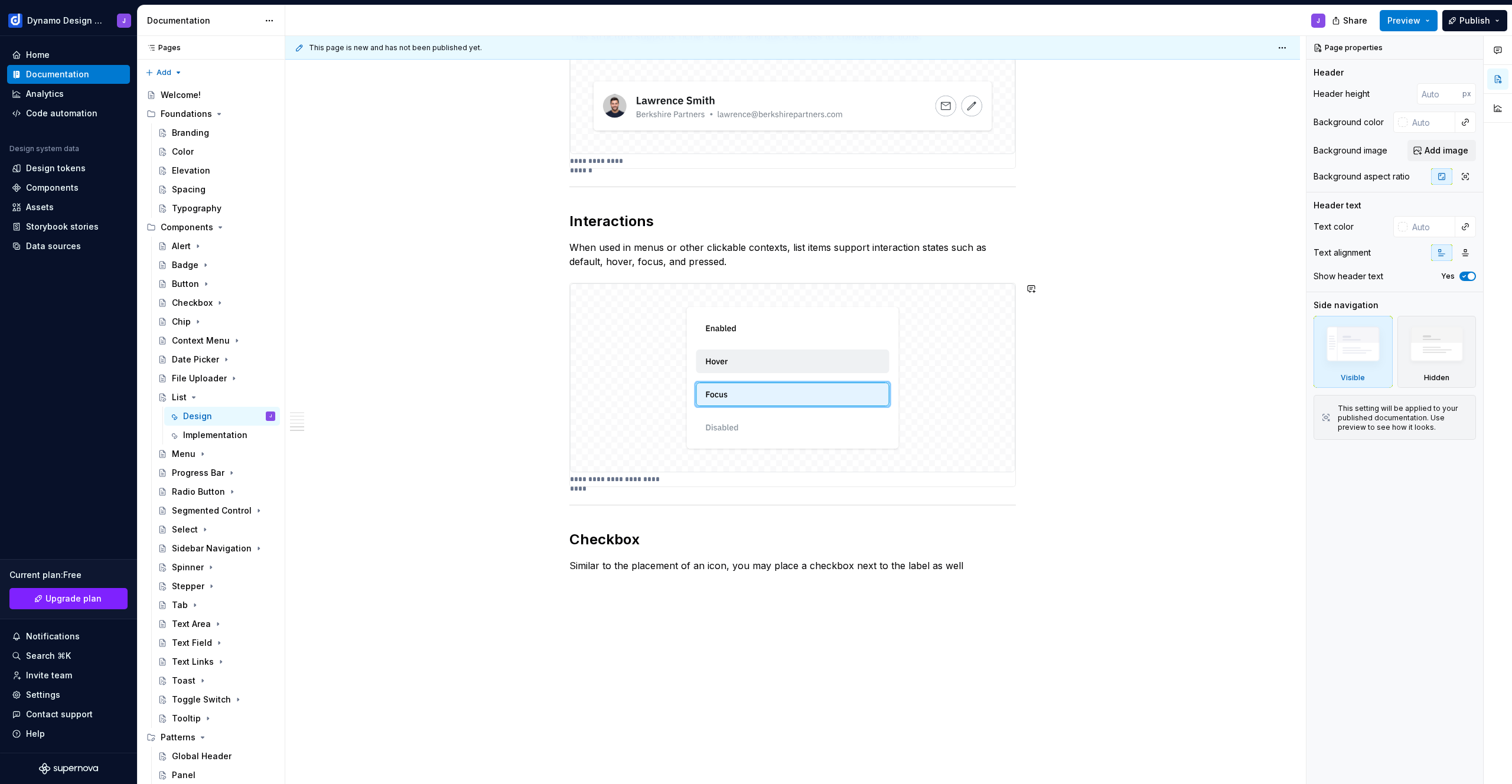
scroll to position [885, 0]
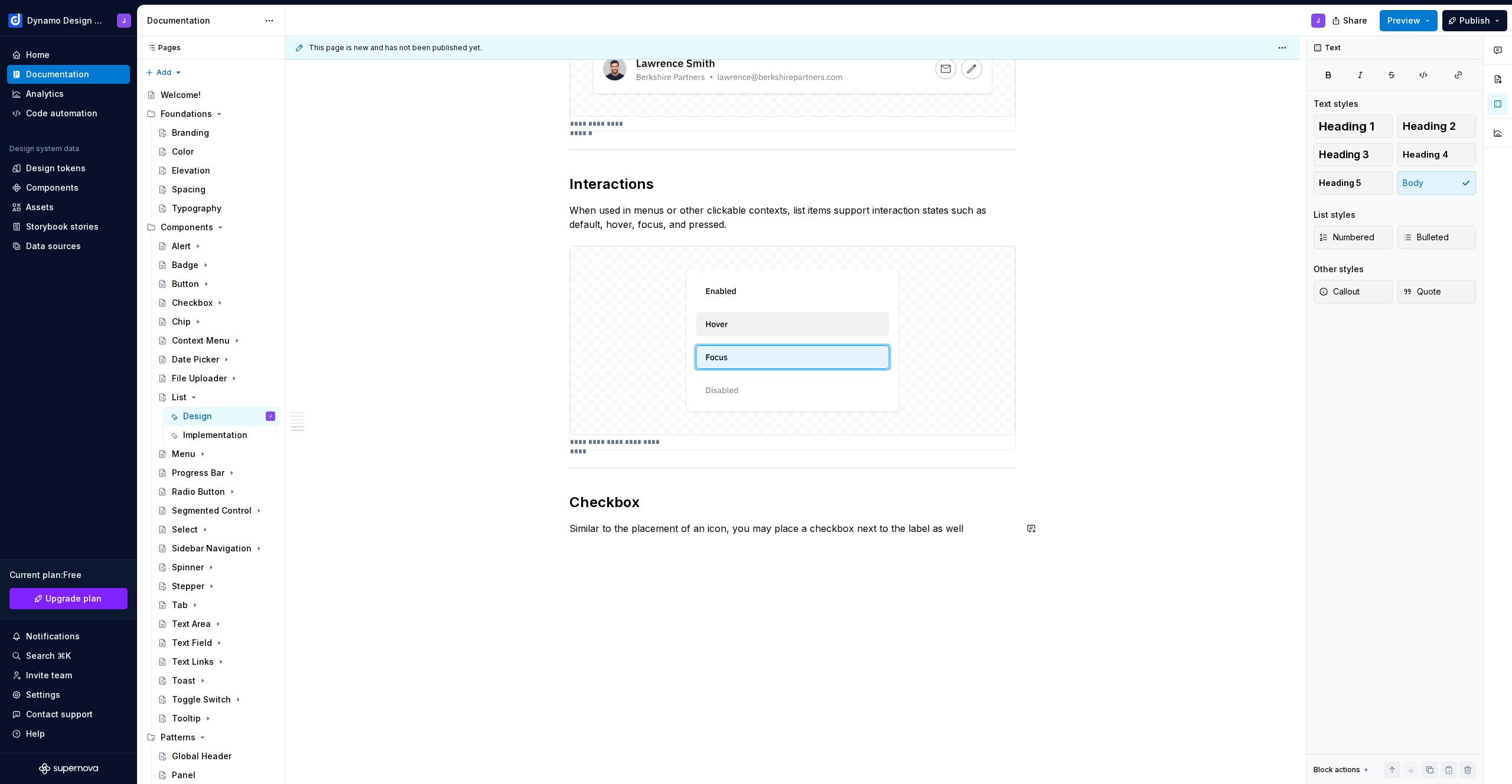
copy p "Similar to the placement of an icon, you may place a checkbox next to the label…"
paste div
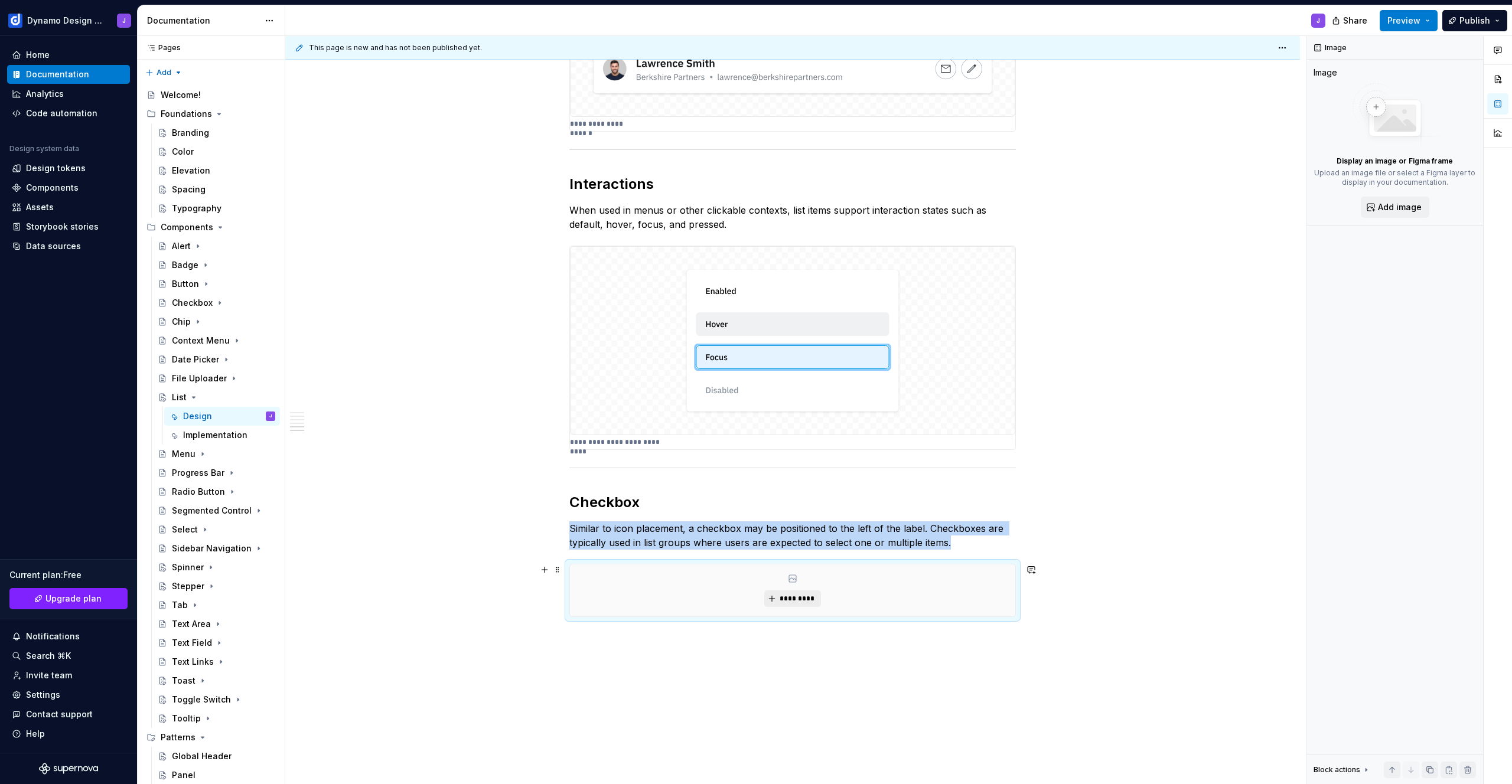
click at [803, 594] on button "*********" at bounding box center [792, 598] width 56 height 17
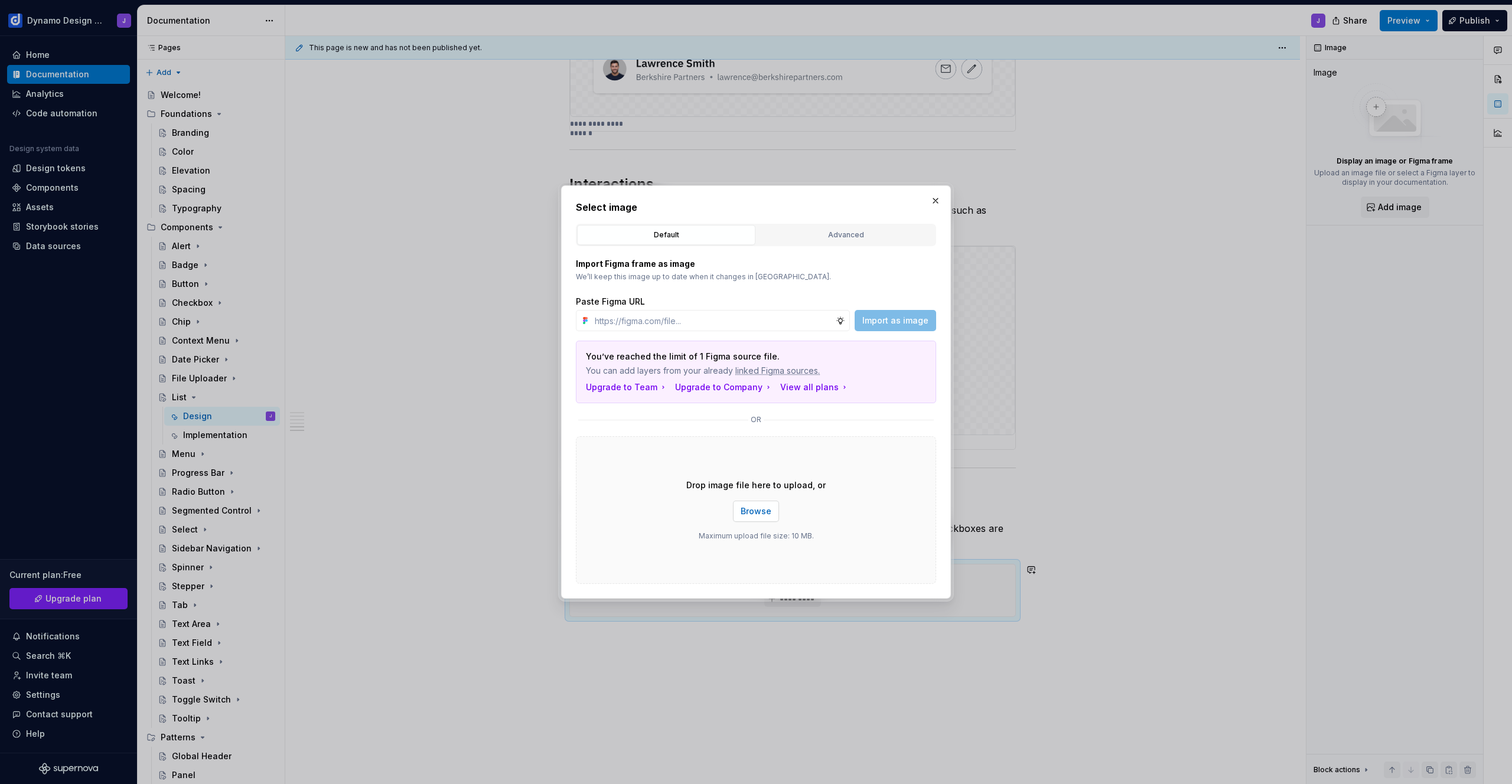
click at [763, 521] on button "Browse" at bounding box center [756, 511] width 46 height 21
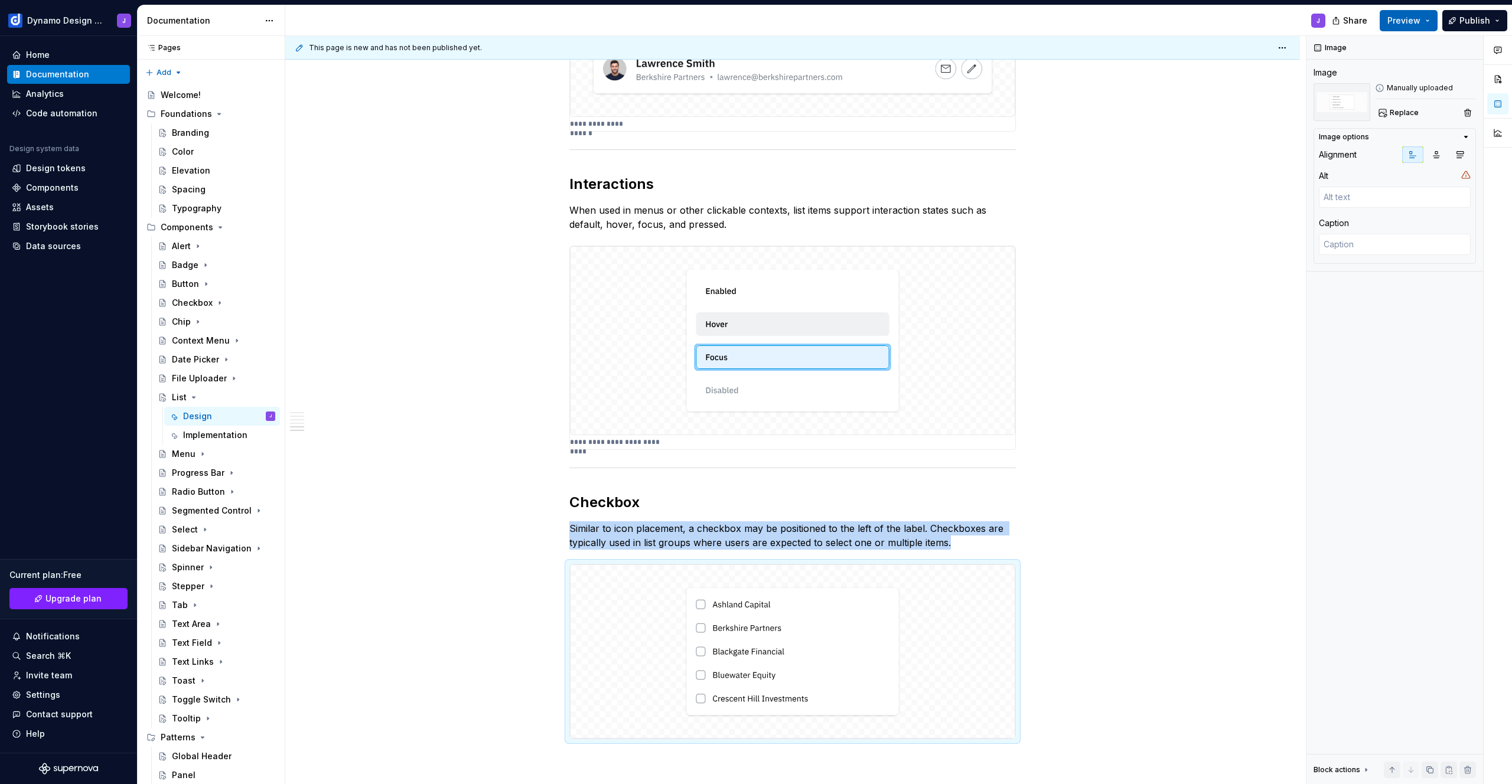
click at [1411, 16] on span "Preview" at bounding box center [1404, 21] width 33 height 12
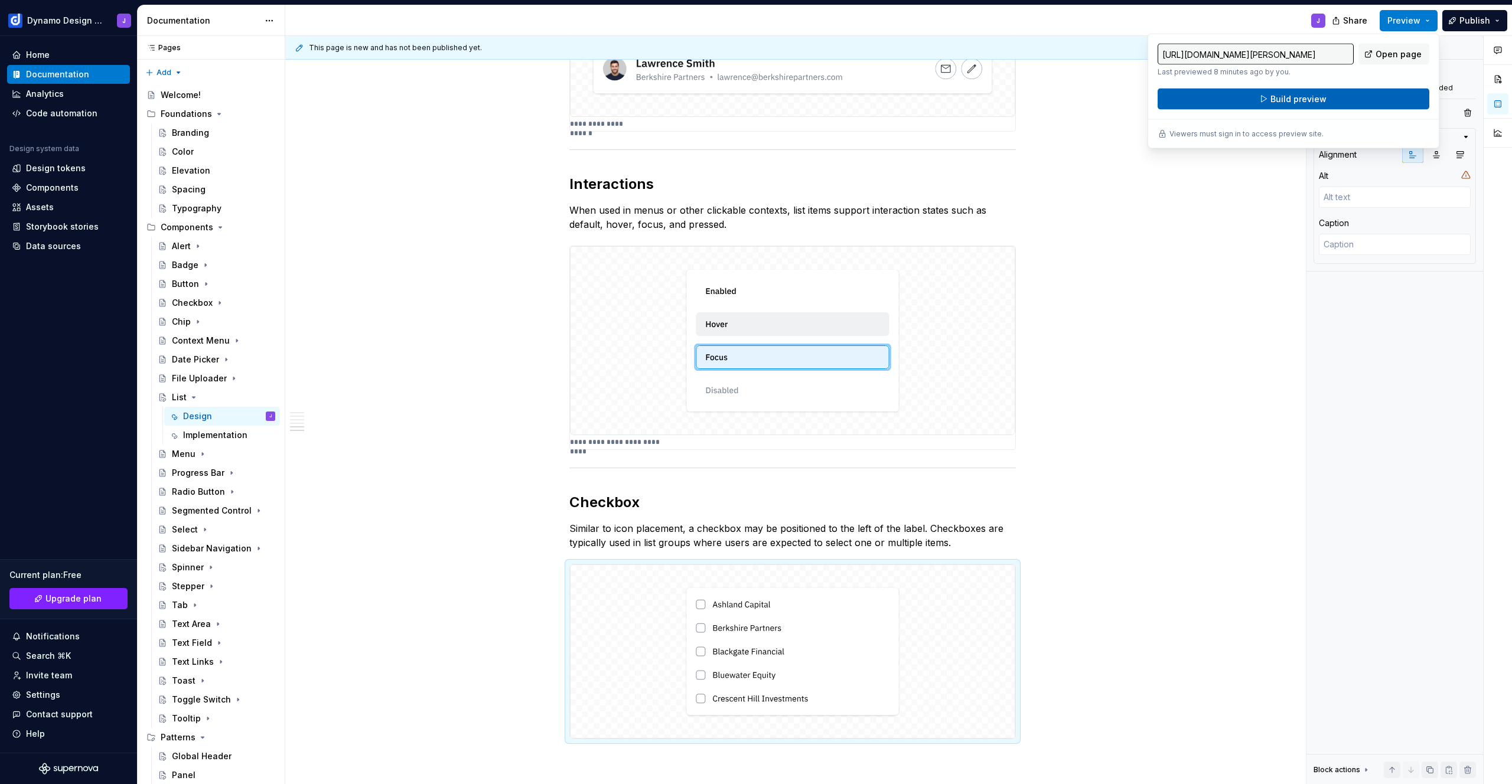
click at [1318, 99] on span "Build preview" at bounding box center [1298, 99] width 56 height 12
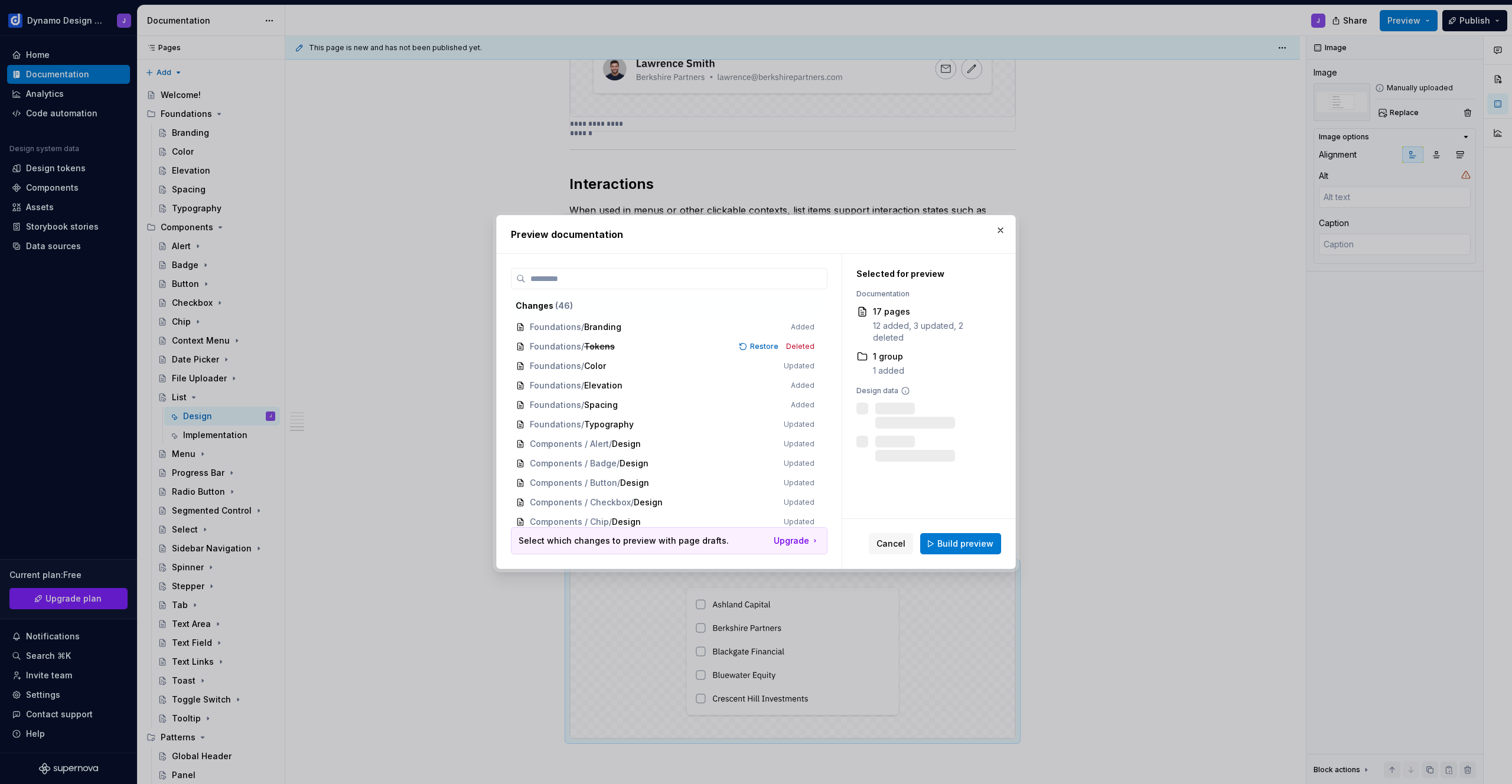
click at [969, 546] on span "Build preview" at bounding box center [966, 543] width 56 height 12
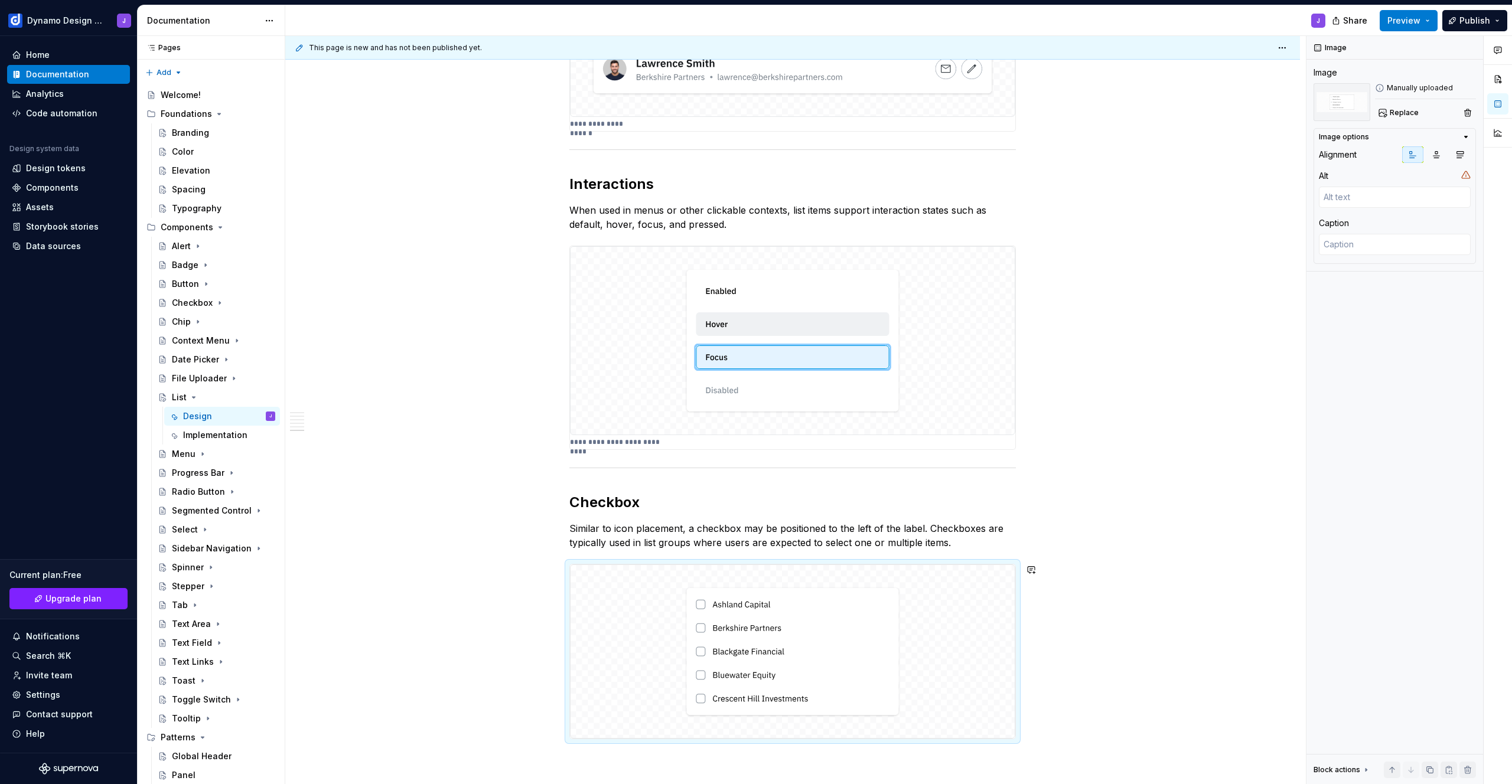
scroll to position [1088, 0]
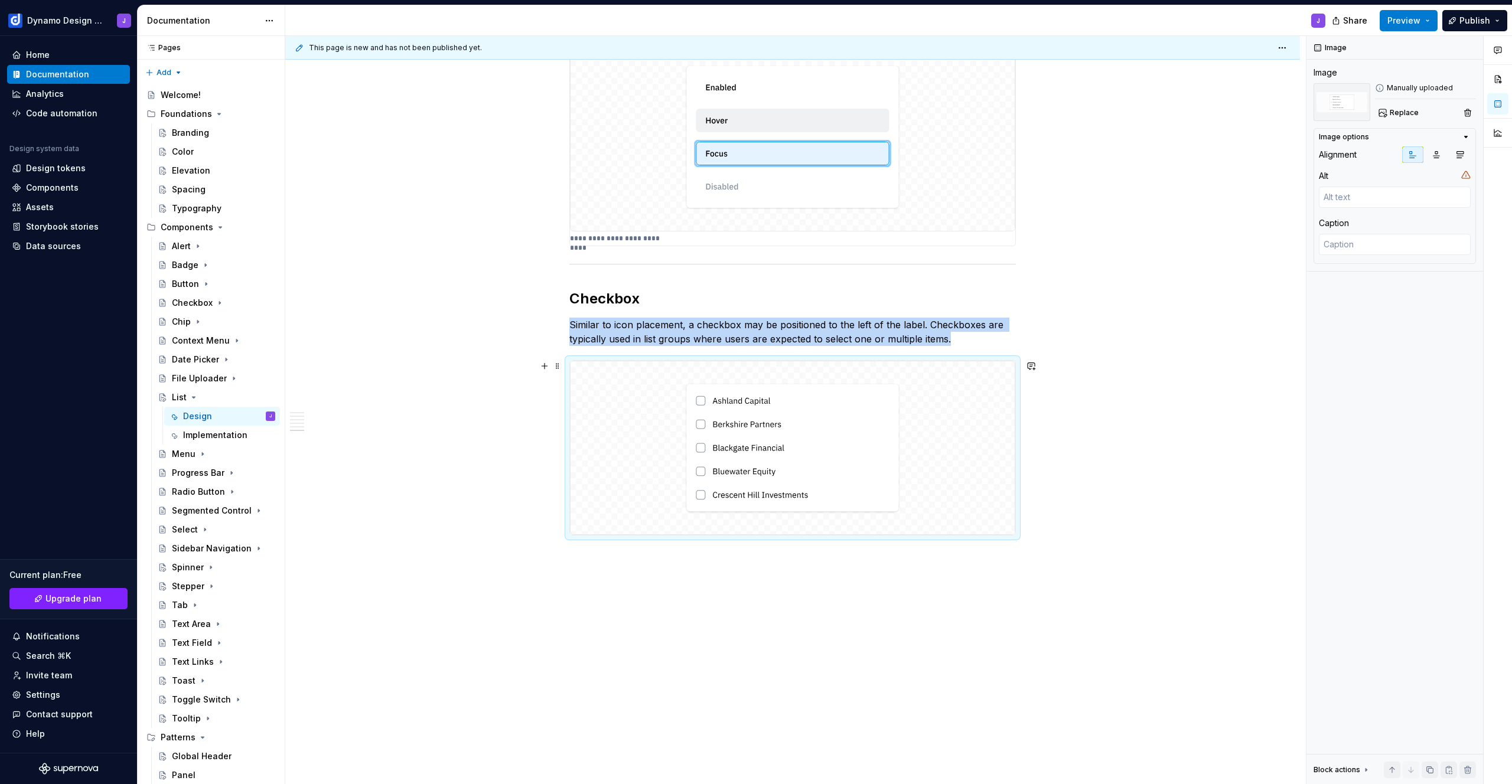
click at [843, 478] on img at bounding box center [792, 447] width 445 height 175
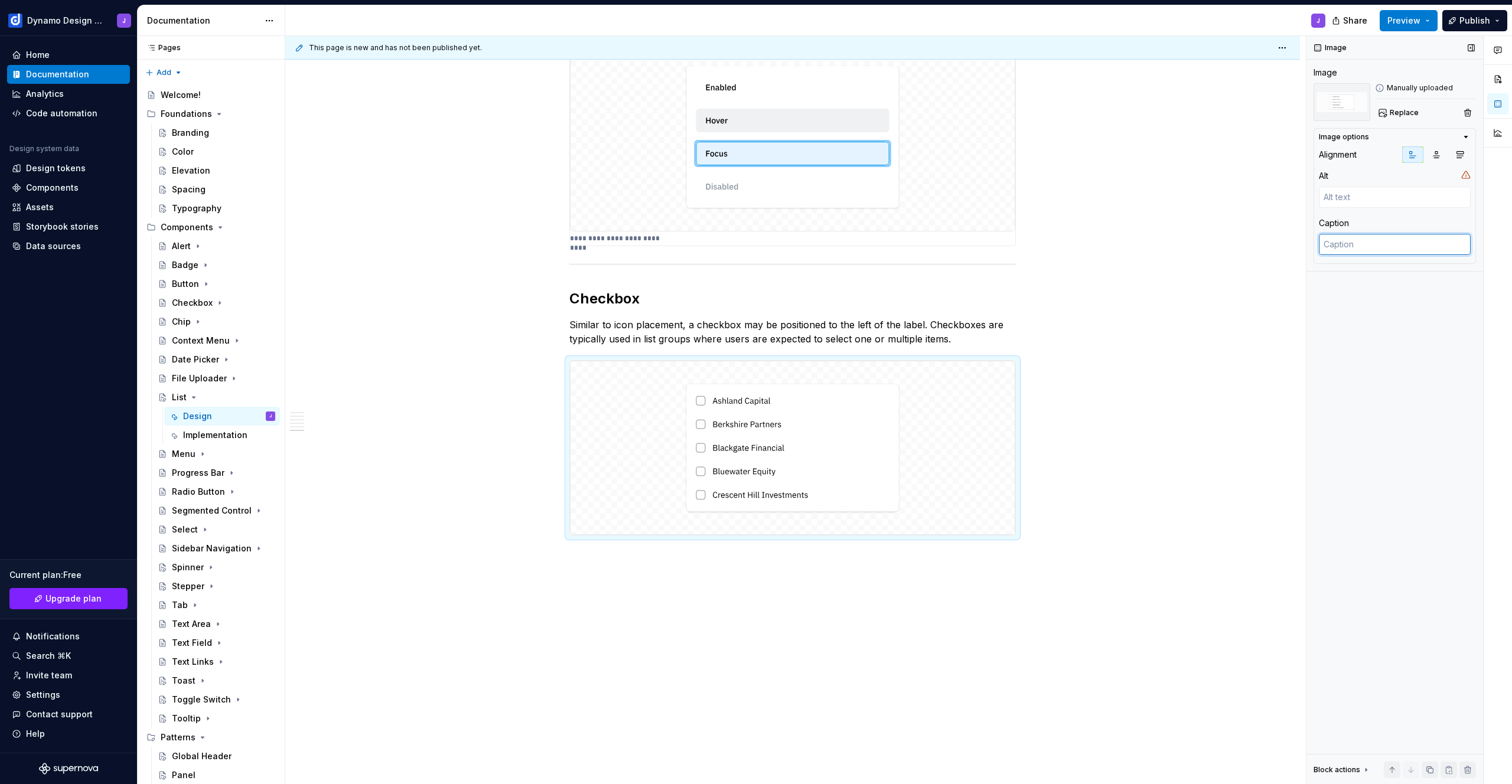
click at [1406, 241] on textarea at bounding box center [1394, 244] width 152 height 21
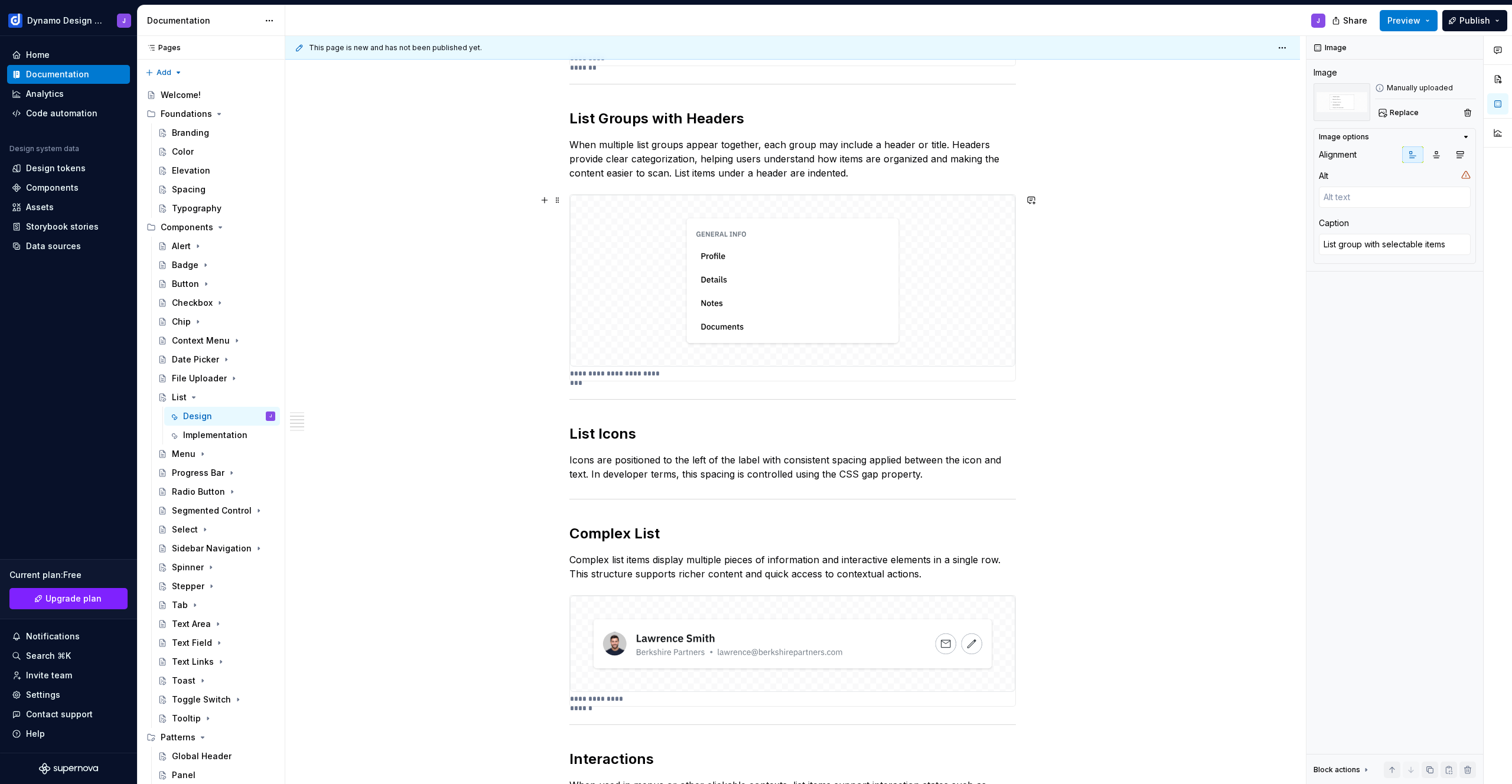
scroll to position [0, 0]
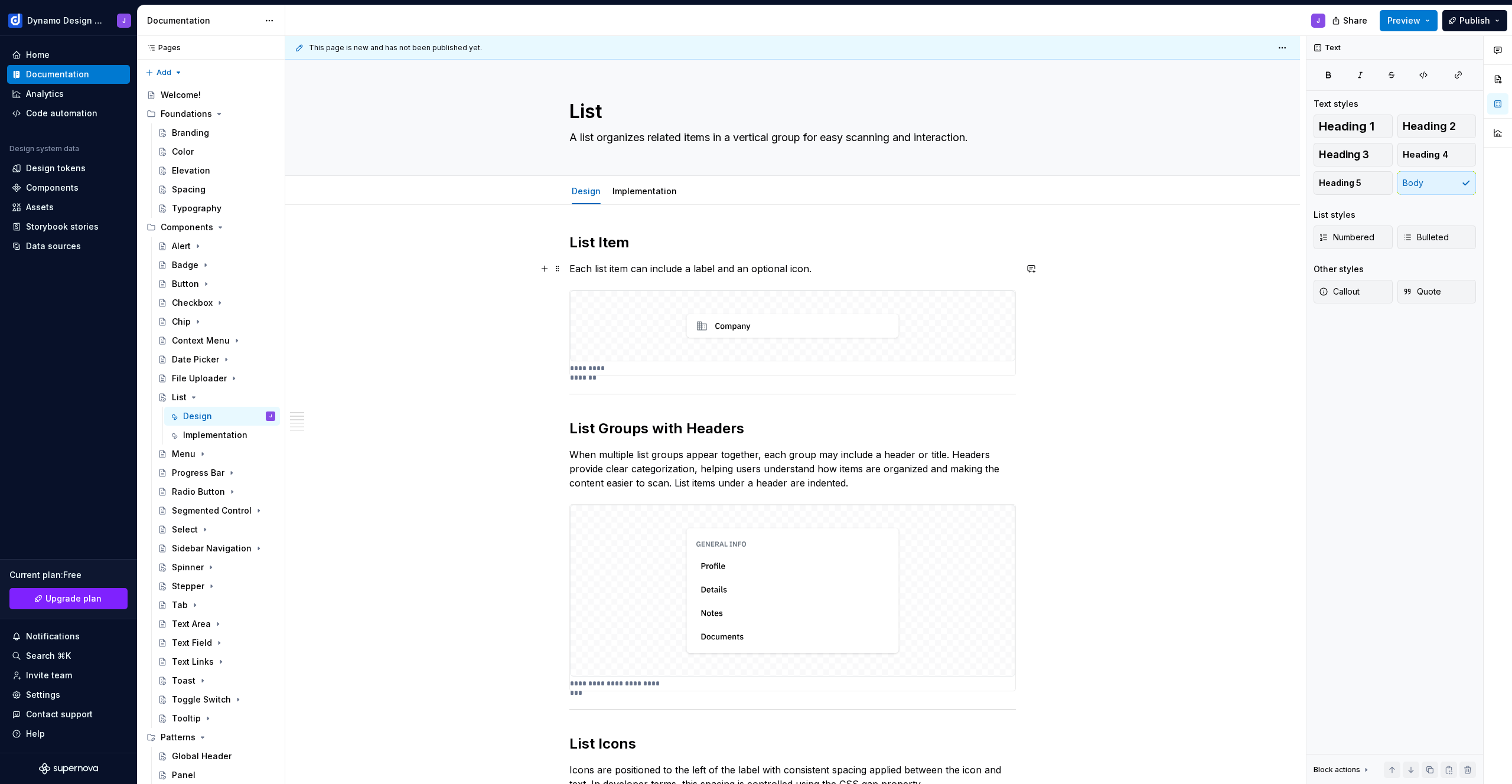
click at [817, 270] on p "Each list item can include a label and an optional icon." at bounding box center [793, 268] width 446 height 14
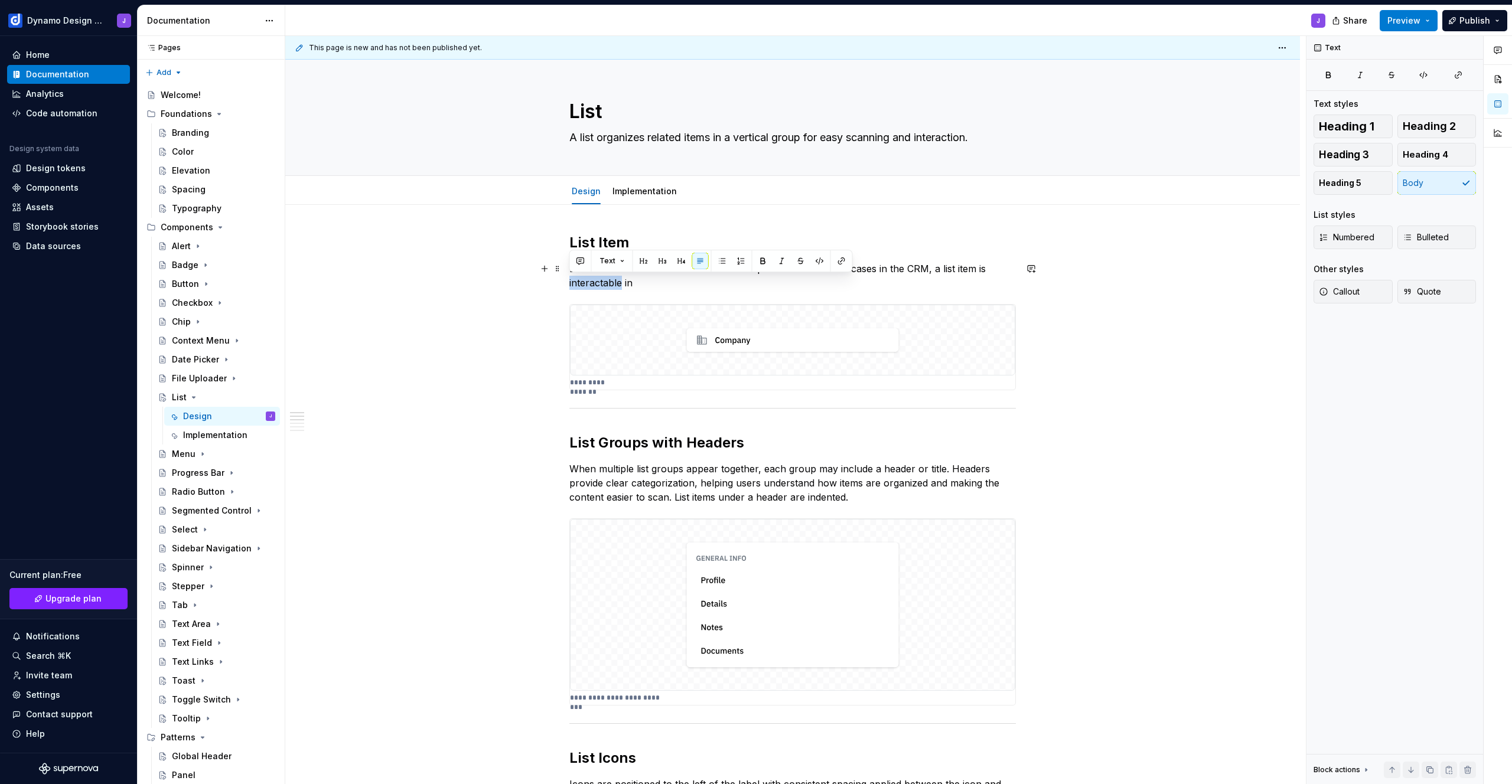
click at [620, 284] on p "Each list item can include a label and an optional icon. In most cases in the C…" at bounding box center [793, 275] width 446 height 28
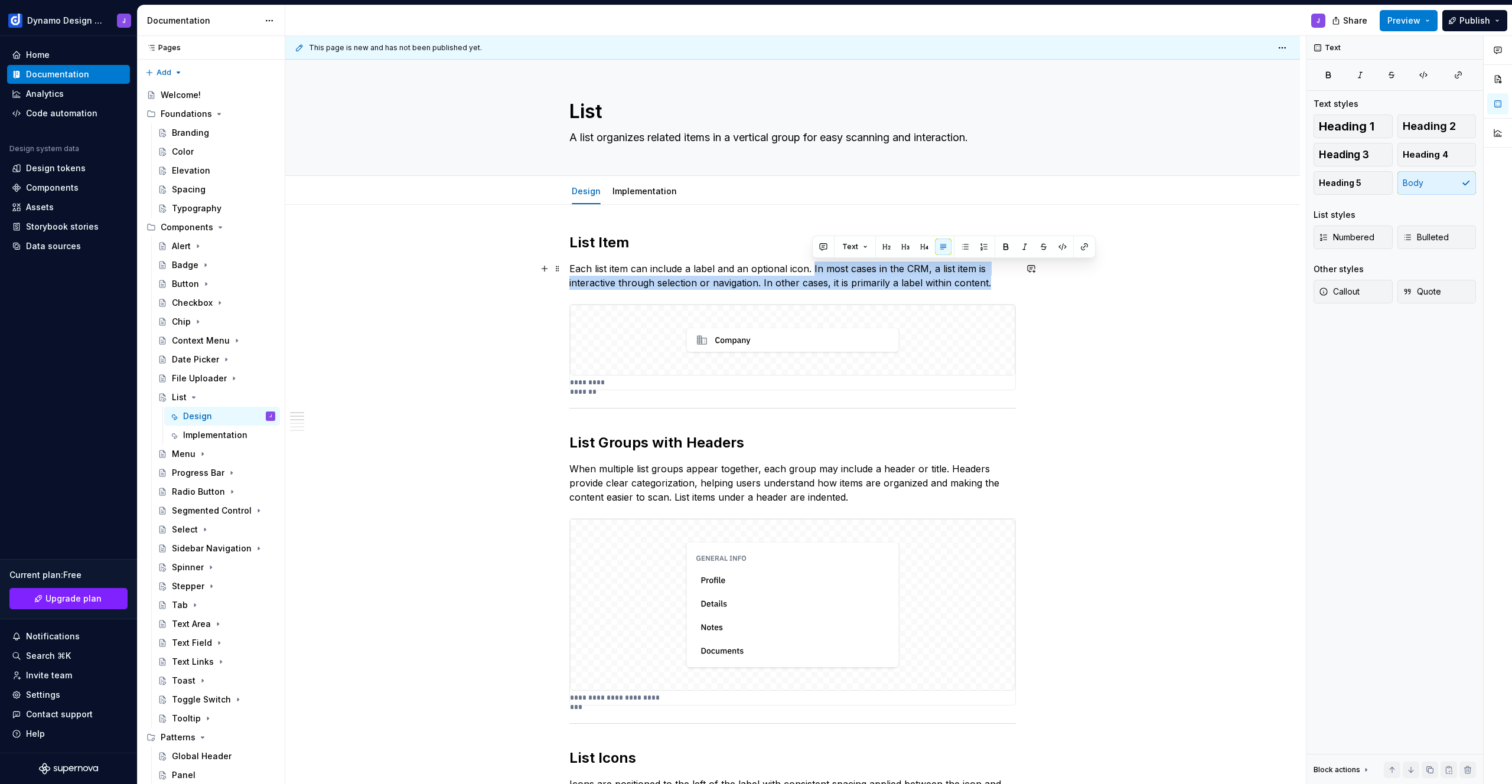
drag, startPoint x: 996, startPoint y: 284, endPoint x: 811, endPoint y: 271, distance: 185.5
click at [811, 271] on p "Each list item can include a label and an optional icon. In most cases in the C…" at bounding box center [793, 275] width 446 height 28
copy p "In most cases in the CRM, a list item is interactive through selection or navig…"
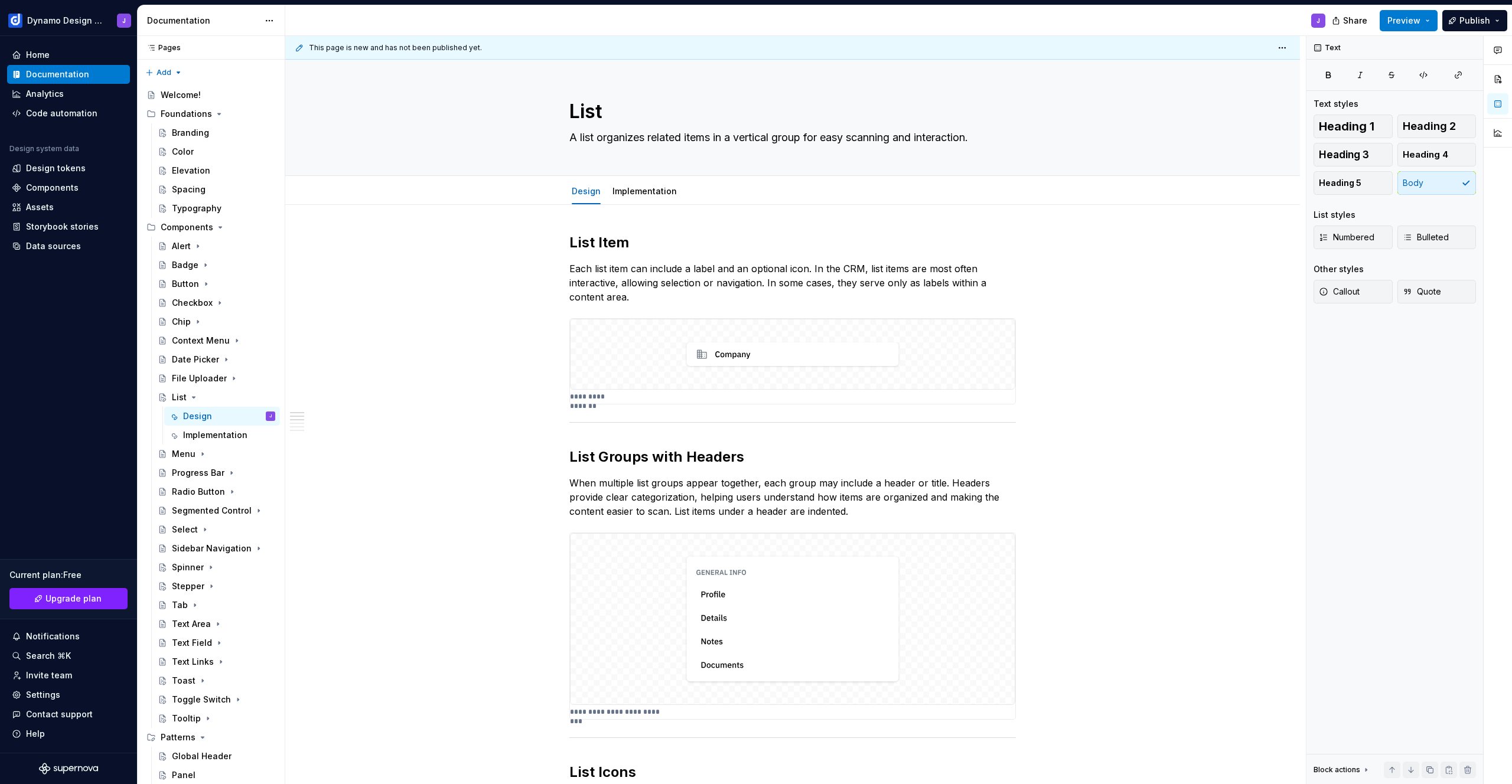
click at [1406, 25] on span "Preview" at bounding box center [1404, 21] width 33 height 12
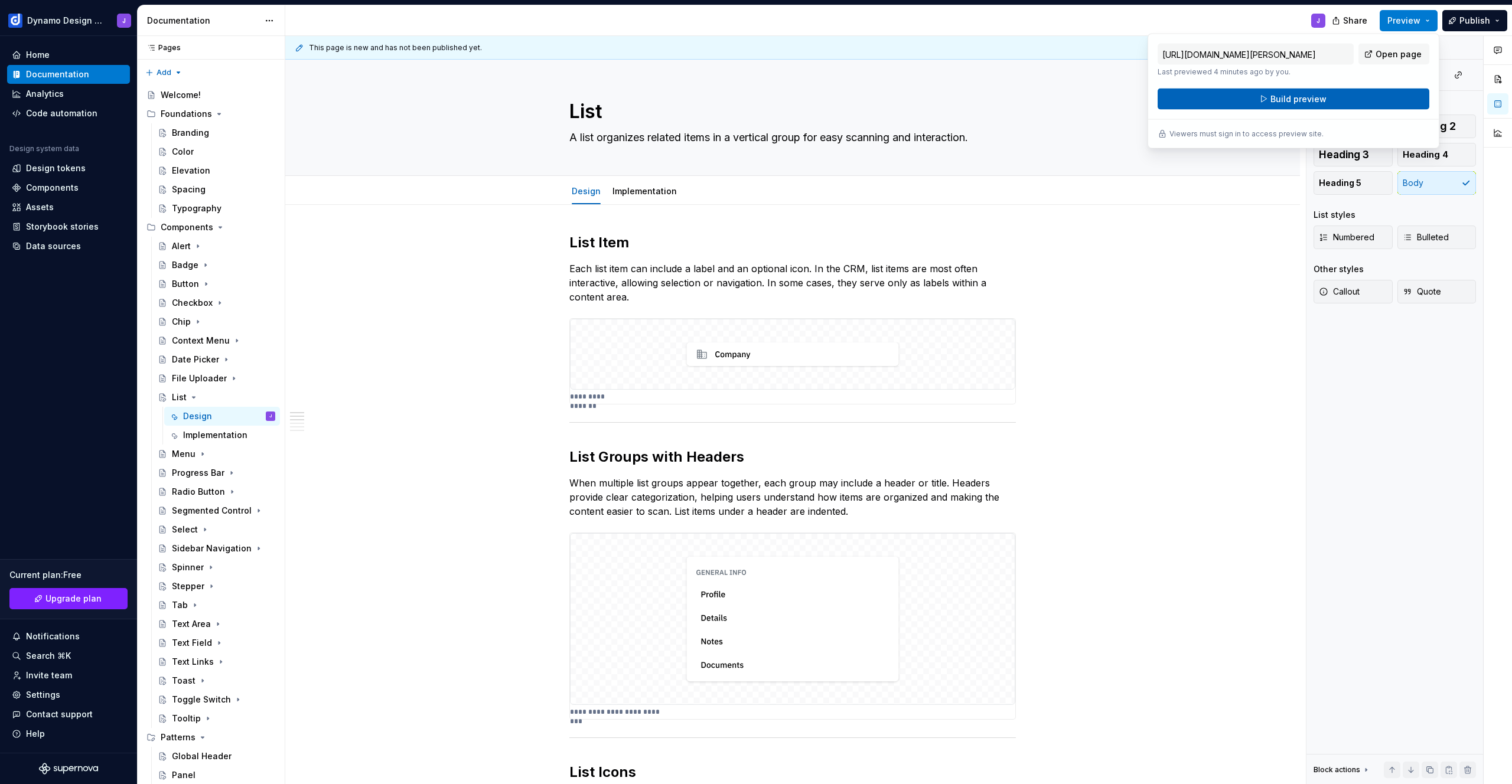
click at [1350, 102] on button "Build preview" at bounding box center [1293, 99] width 272 height 21
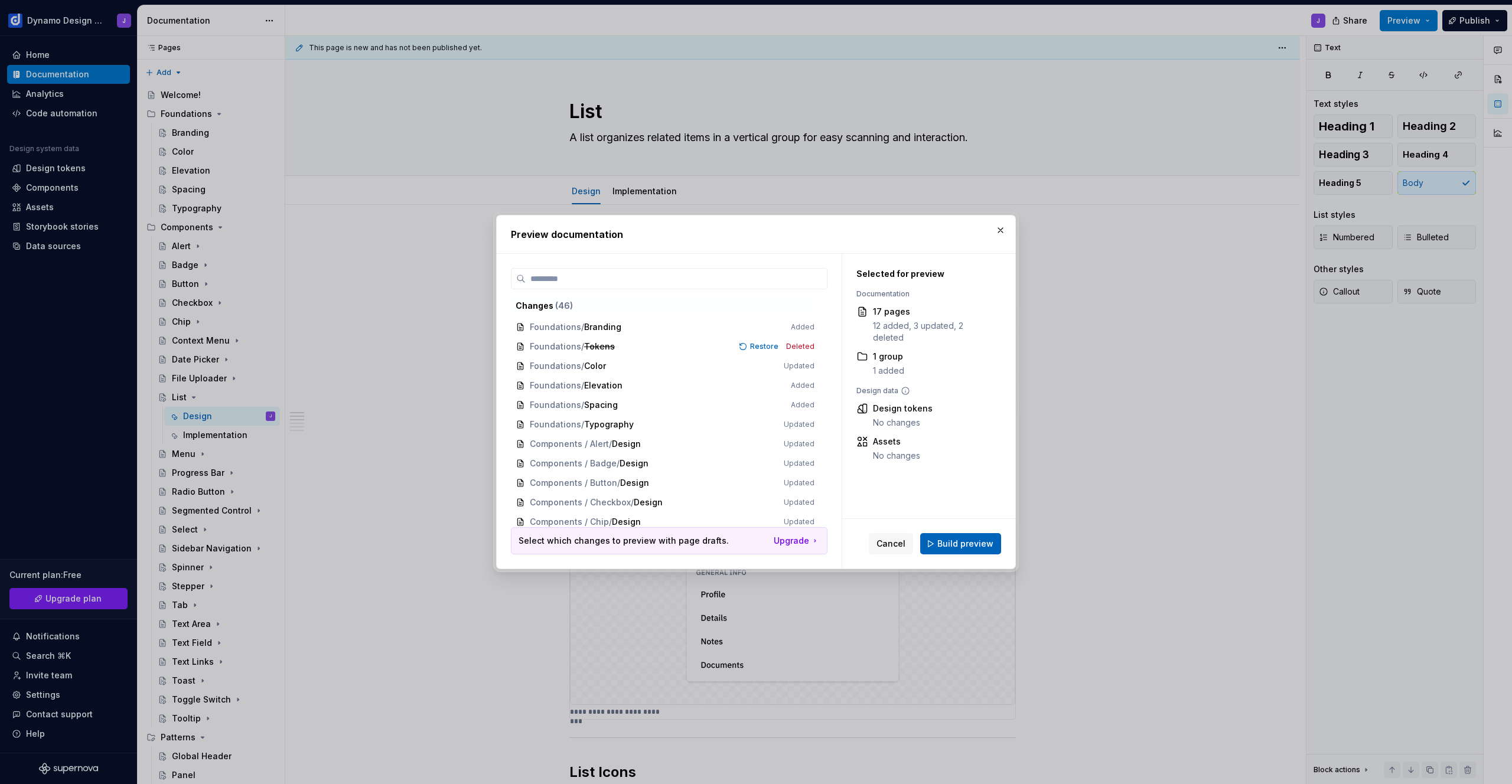
click at [984, 542] on span "Build preview" at bounding box center [966, 543] width 56 height 12
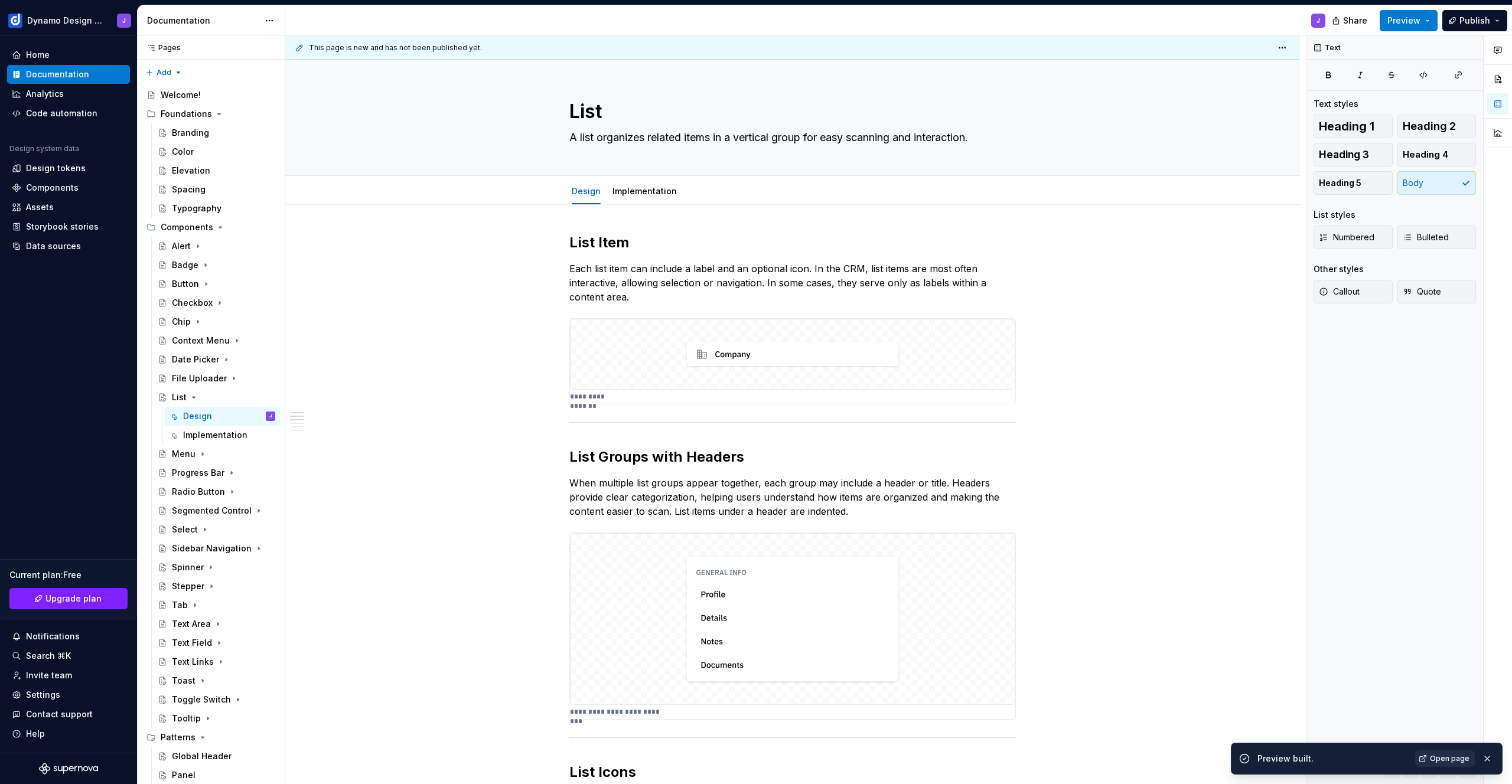
click at [1443, 755] on span "Open page" at bounding box center [1449, 759] width 39 height 9
click at [219, 228] on icon "Page tree" at bounding box center [220, 227] width 3 height 1
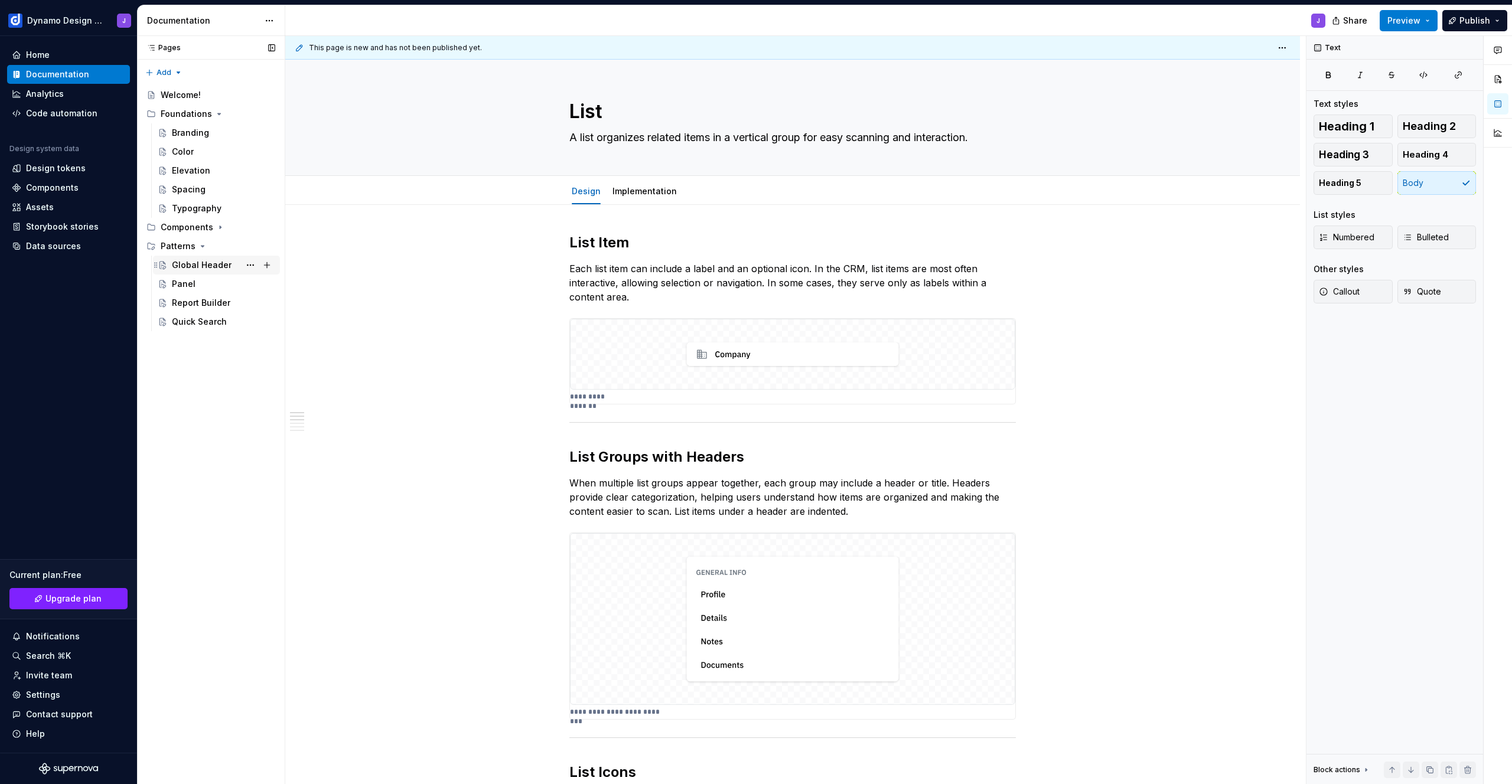
click at [195, 258] on div "Global Header" at bounding box center [223, 265] width 104 height 17
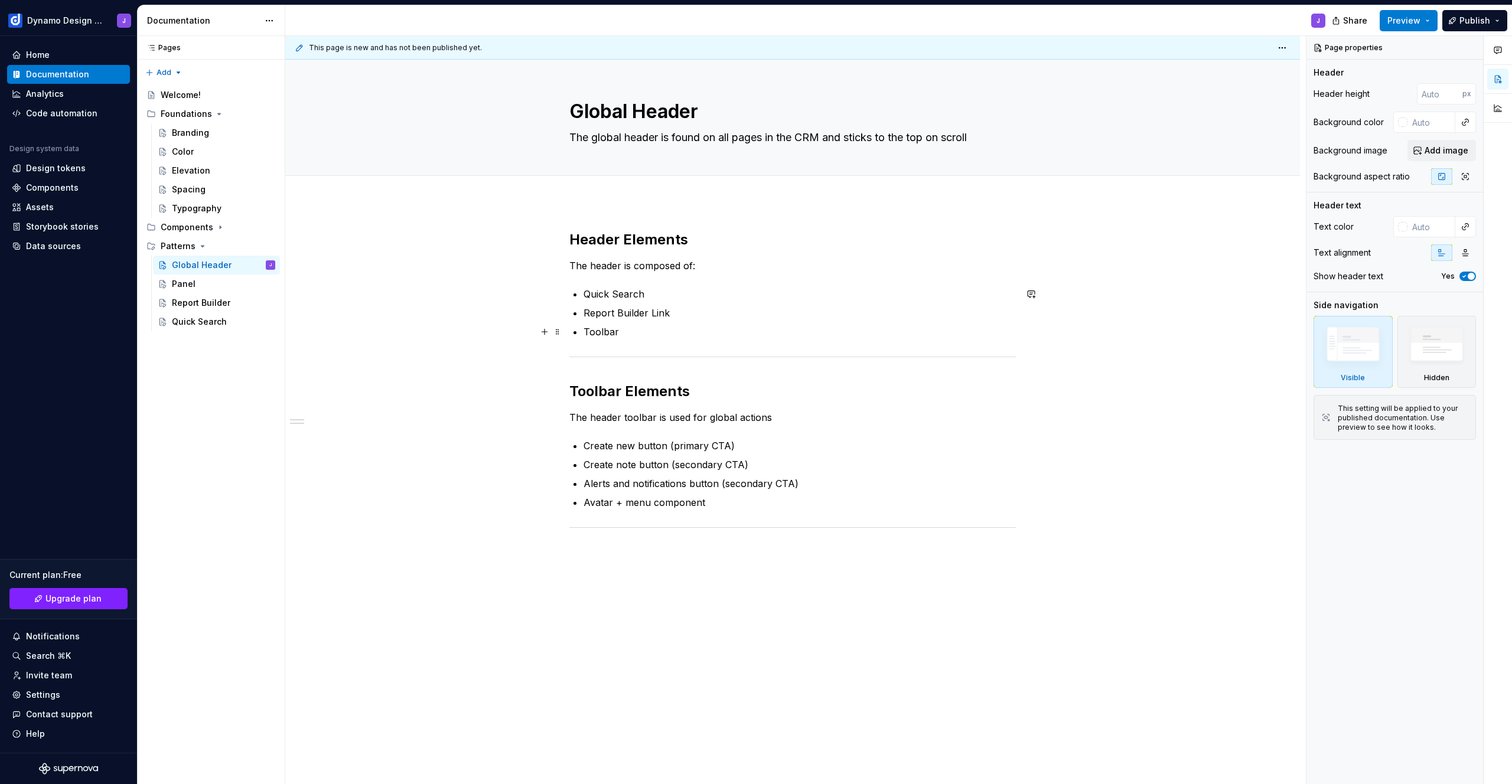
click at [647, 332] on p "Toolbar" at bounding box center [799, 331] width 432 height 14
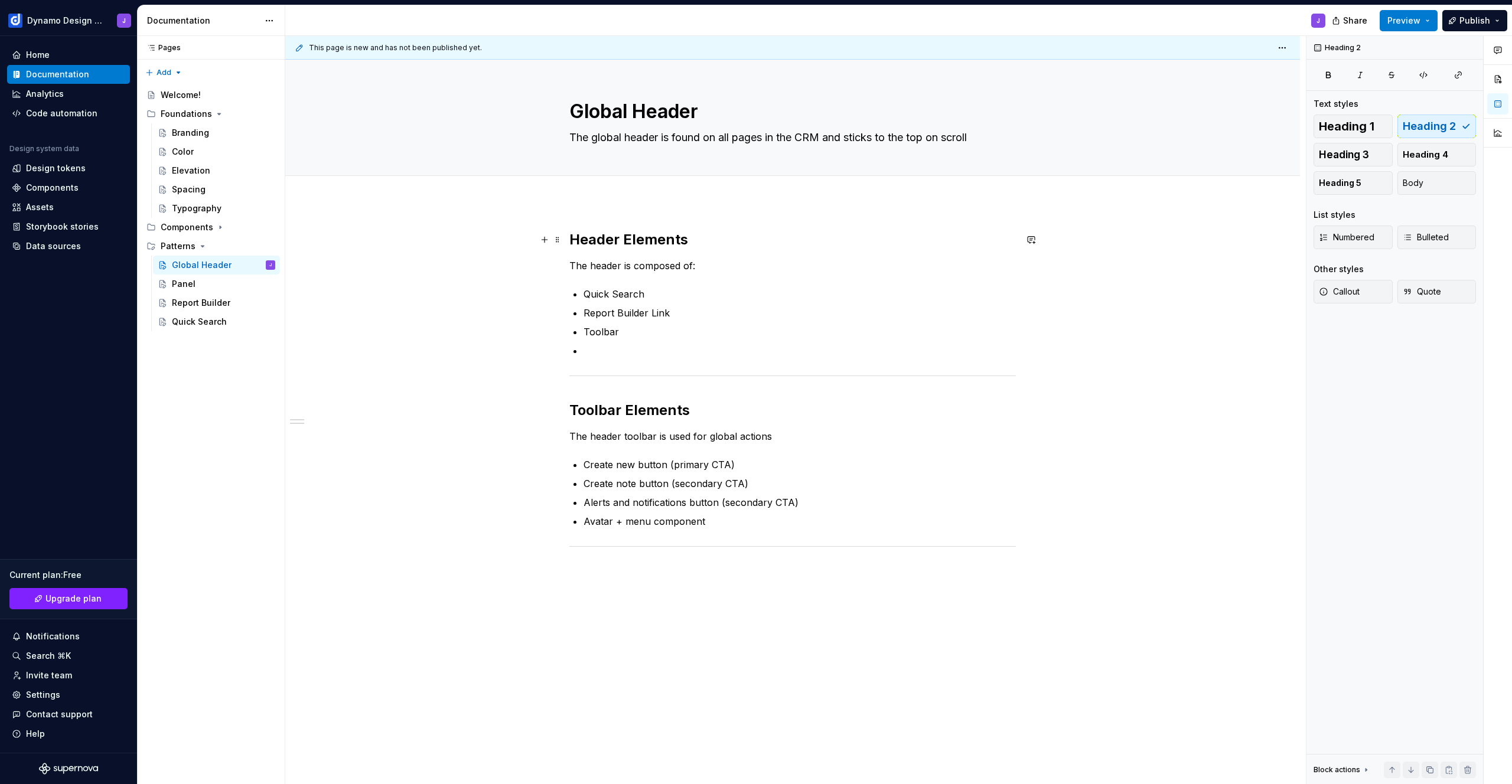
click at [708, 232] on h2 "Header Elements" at bounding box center [793, 240] width 446 height 19
click at [614, 369] on div "Header Elements The header is composed of: Quick Search Report Builder Link Too…" at bounding box center [793, 404] width 446 height 348
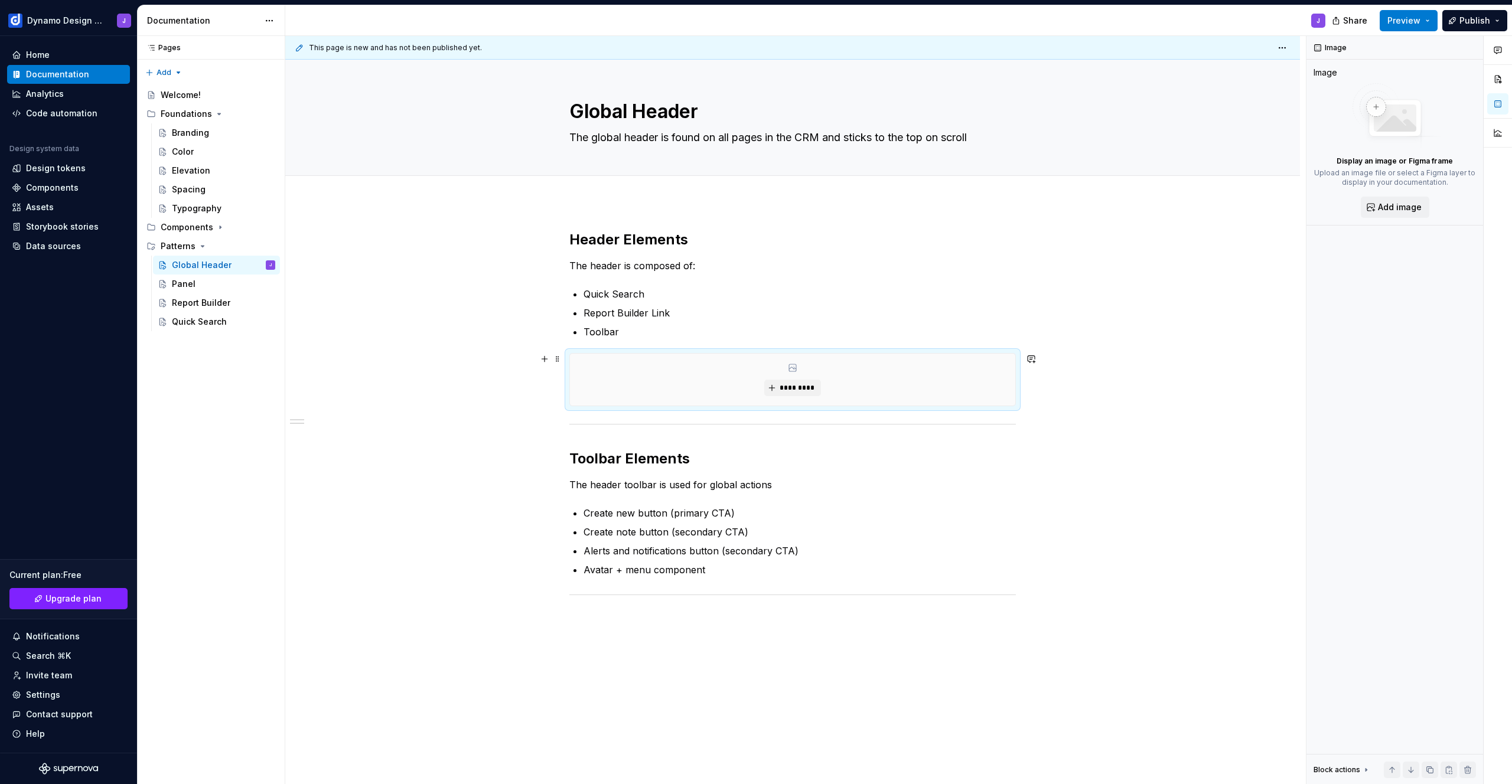
click at [806, 398] on div "*********" at bounding box center [792, 380] width 445 height 52
click at [810, 389] on span "*********" at bounding box center [797, 387] width 36 height 9
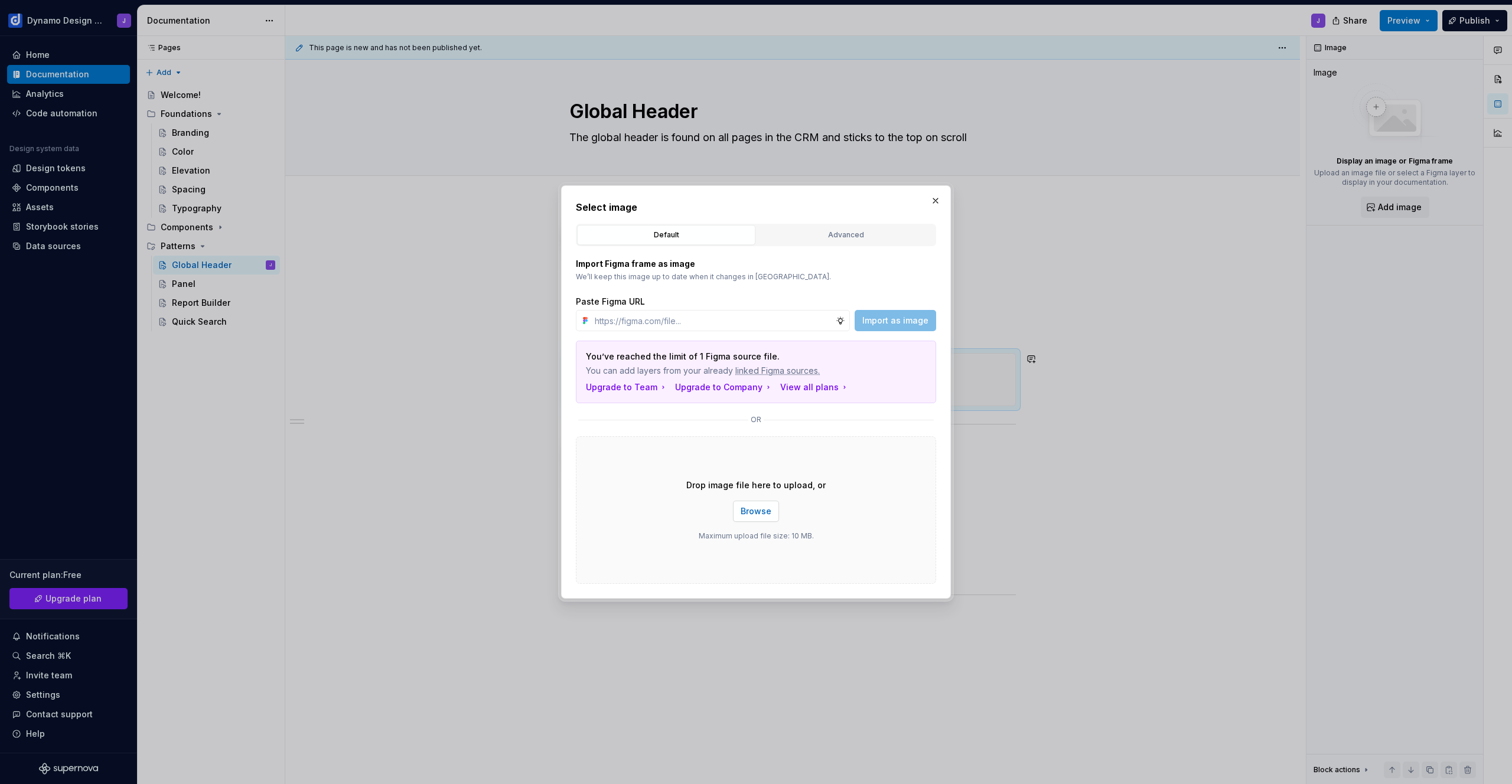
click at [761, 511] on span "Browse" at bounding box center [756, 511] width 31 height 12
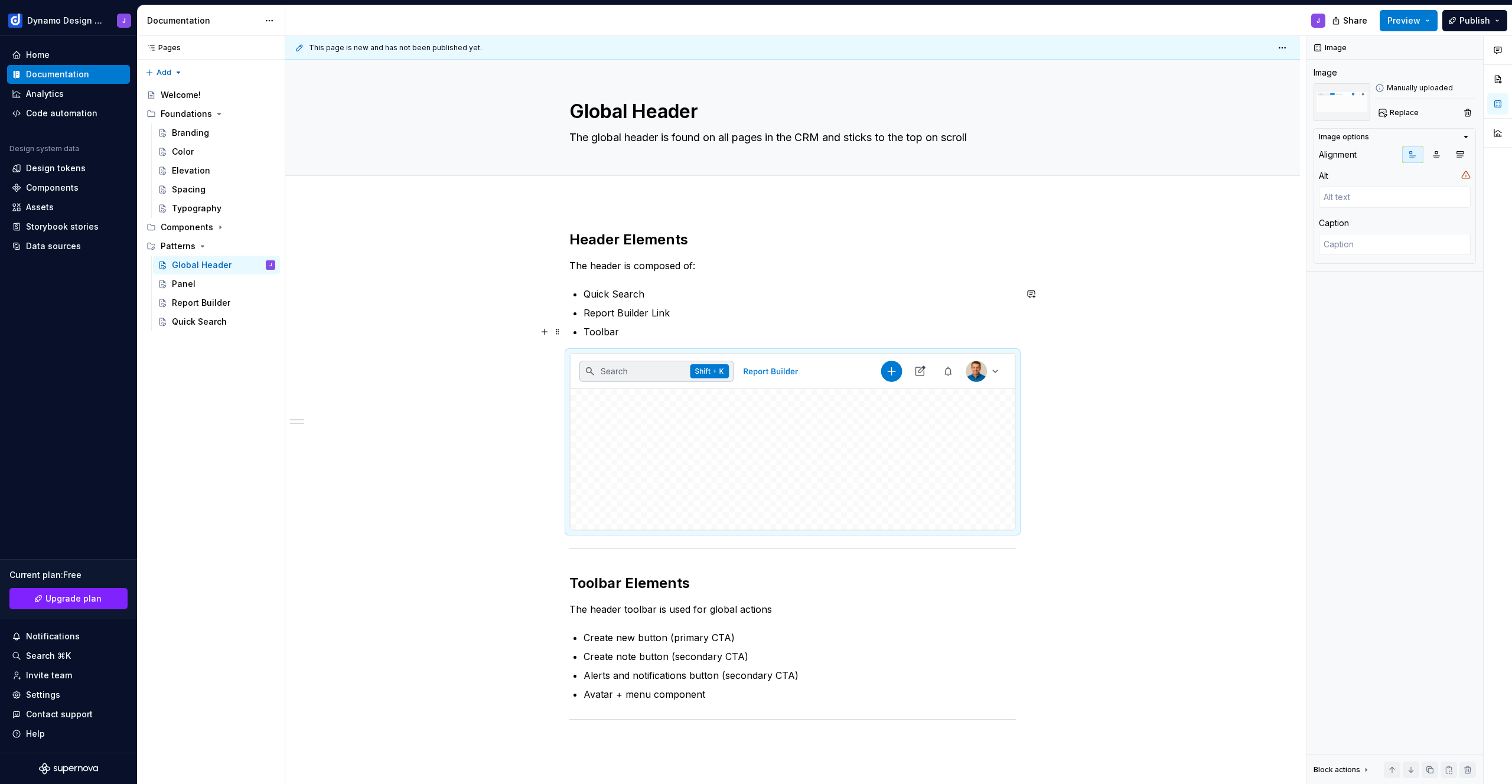
click at [675, 330] on p "Toolbar" at bounding box center [799, 331] width 432 height 14
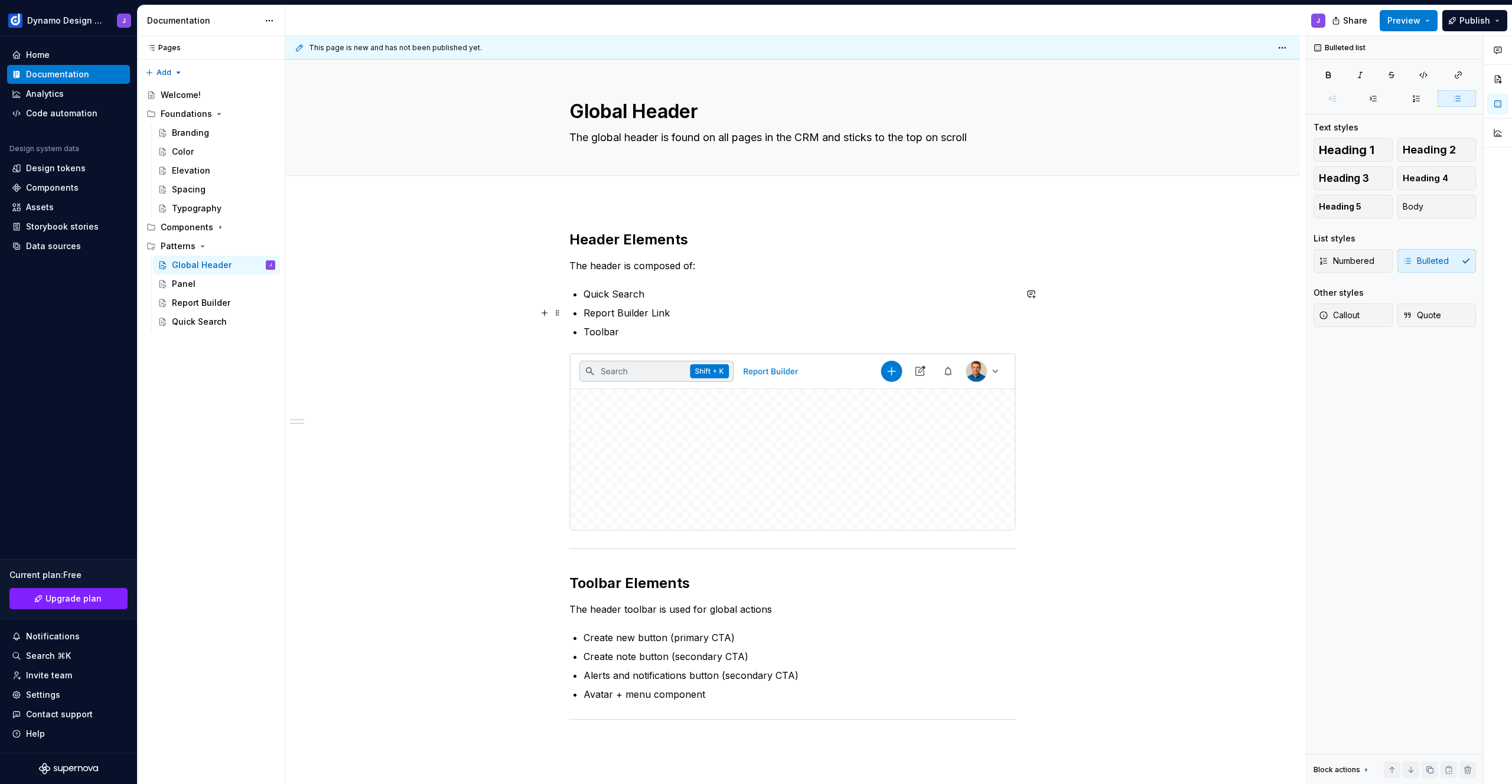
click at [665, 314] on p "Report Builder Link" at bounding box center [799, 313] width 432 height 14
click at [706, 264] on p "The header is composed of:" at bounding box center [793, 265] width 446 height 14
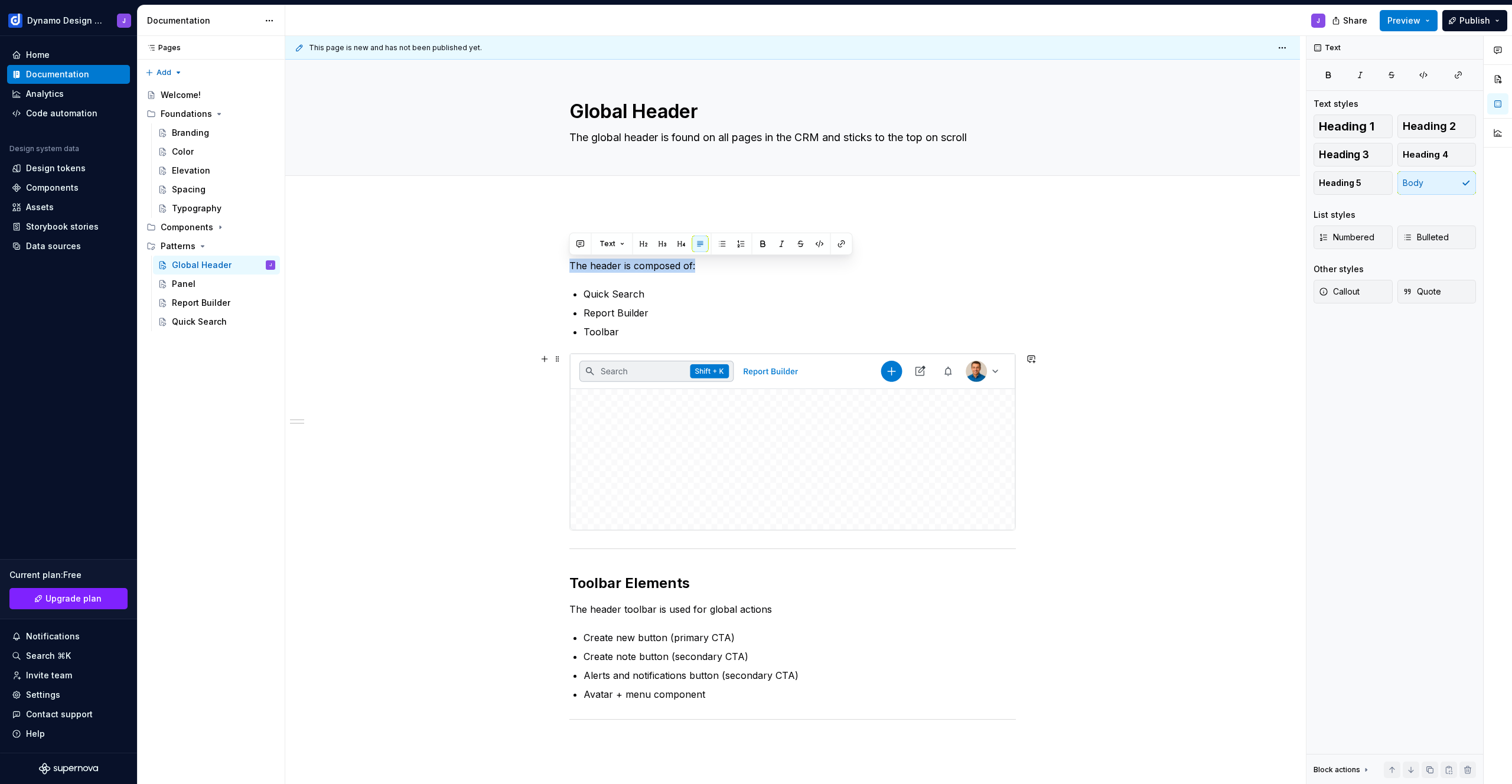
click at [753, 398] on img at bounding box center [792, 441] width 445 height 176
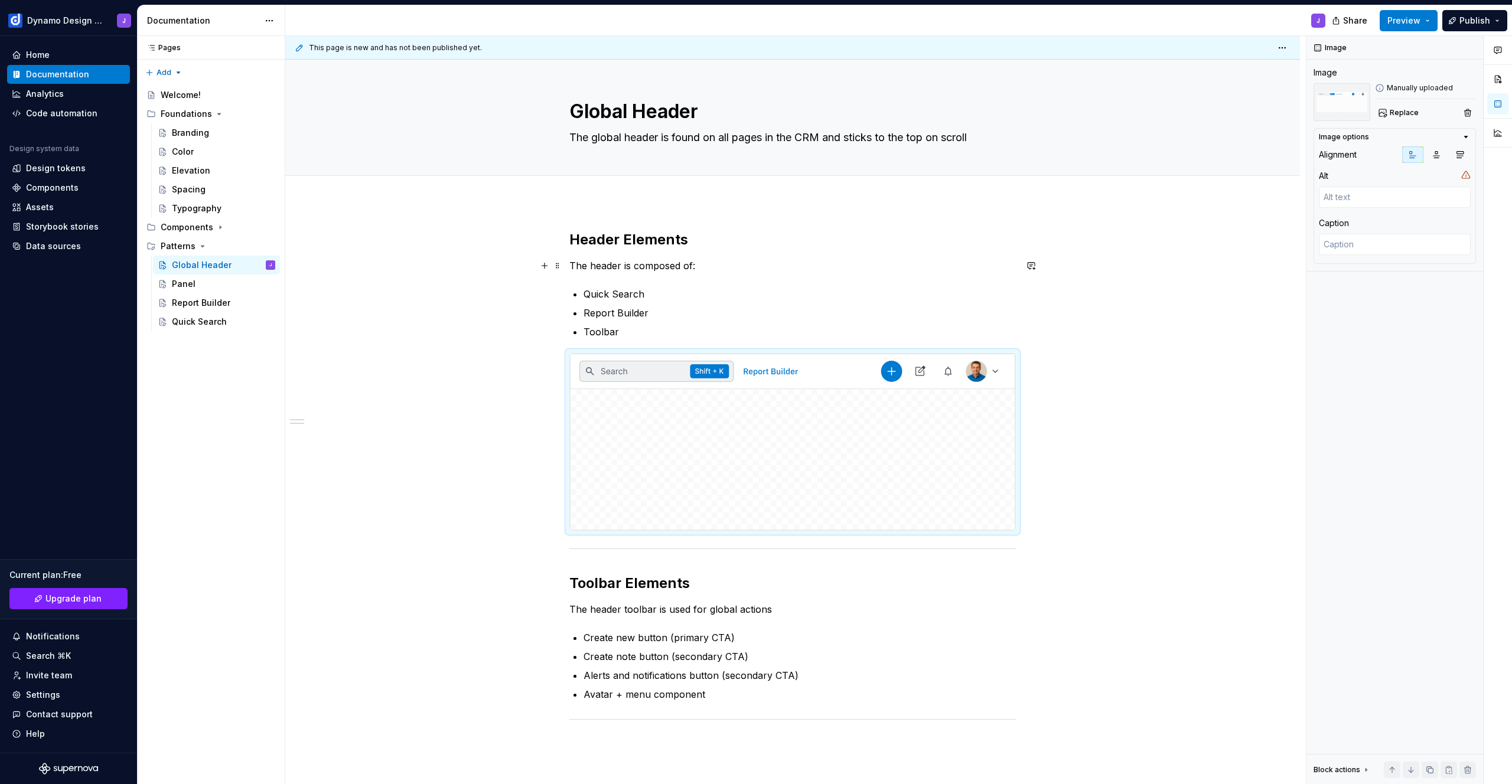
click at [708, 268] on p "The header is composed of:" at bounding box center [793, 265] width 446 height 14
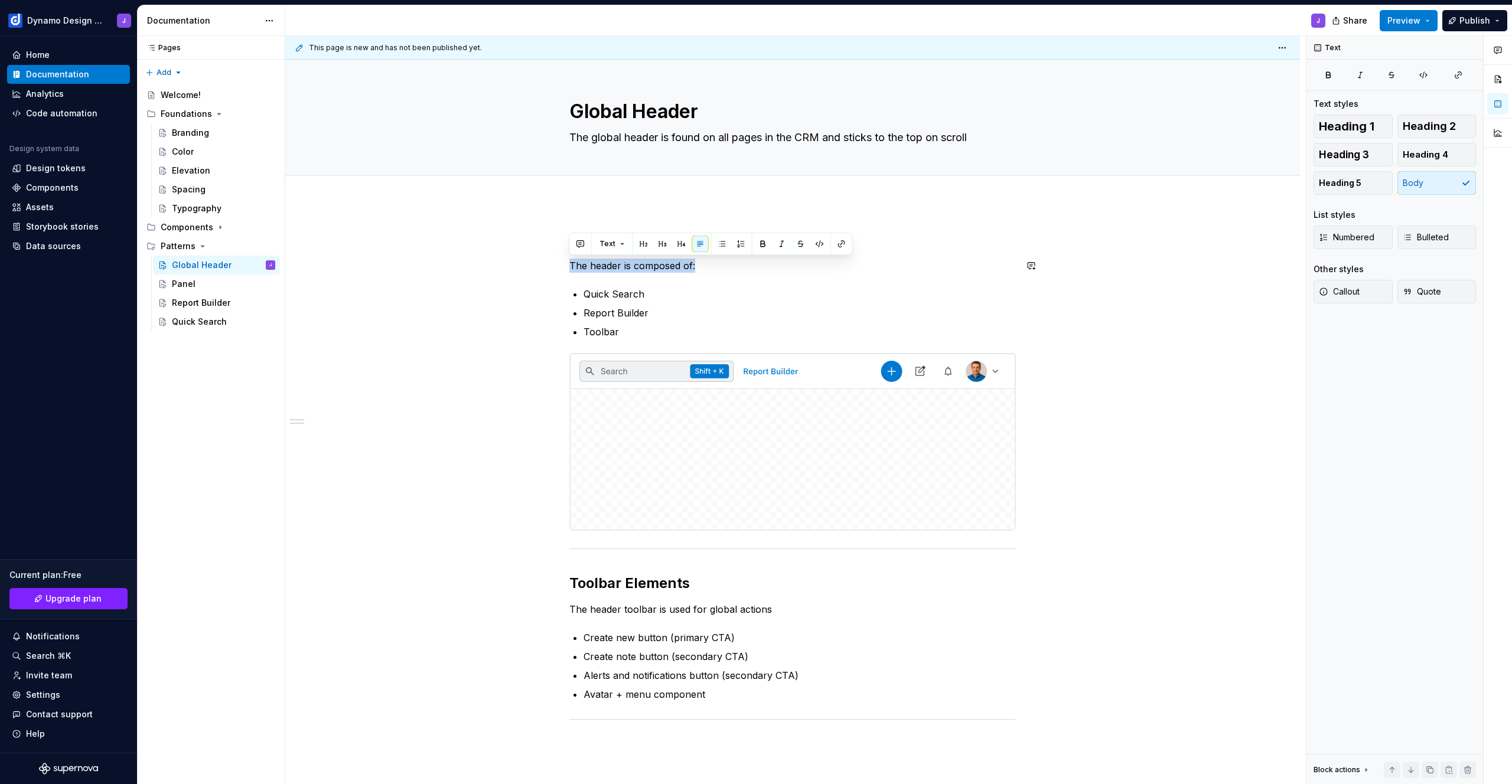
click at [785, 213] on div "Header Elements The header is composed of: Quick Search Report Builder Toolbar …" at bounding box center [792, 601] width 1015 height 799
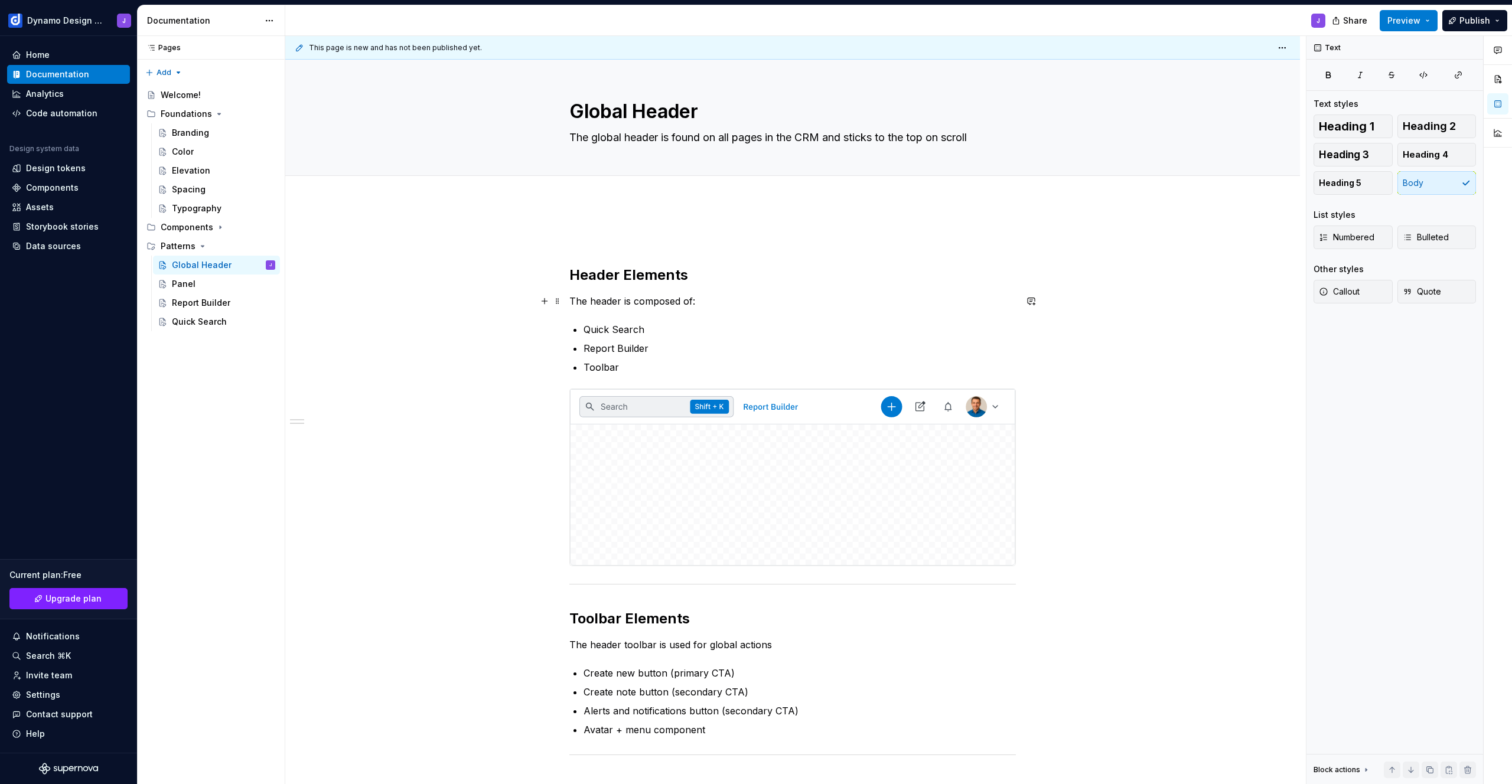
click at [784, 302] on p "The header is composed of:" at bounding box center [793, 301] width 446 height 14
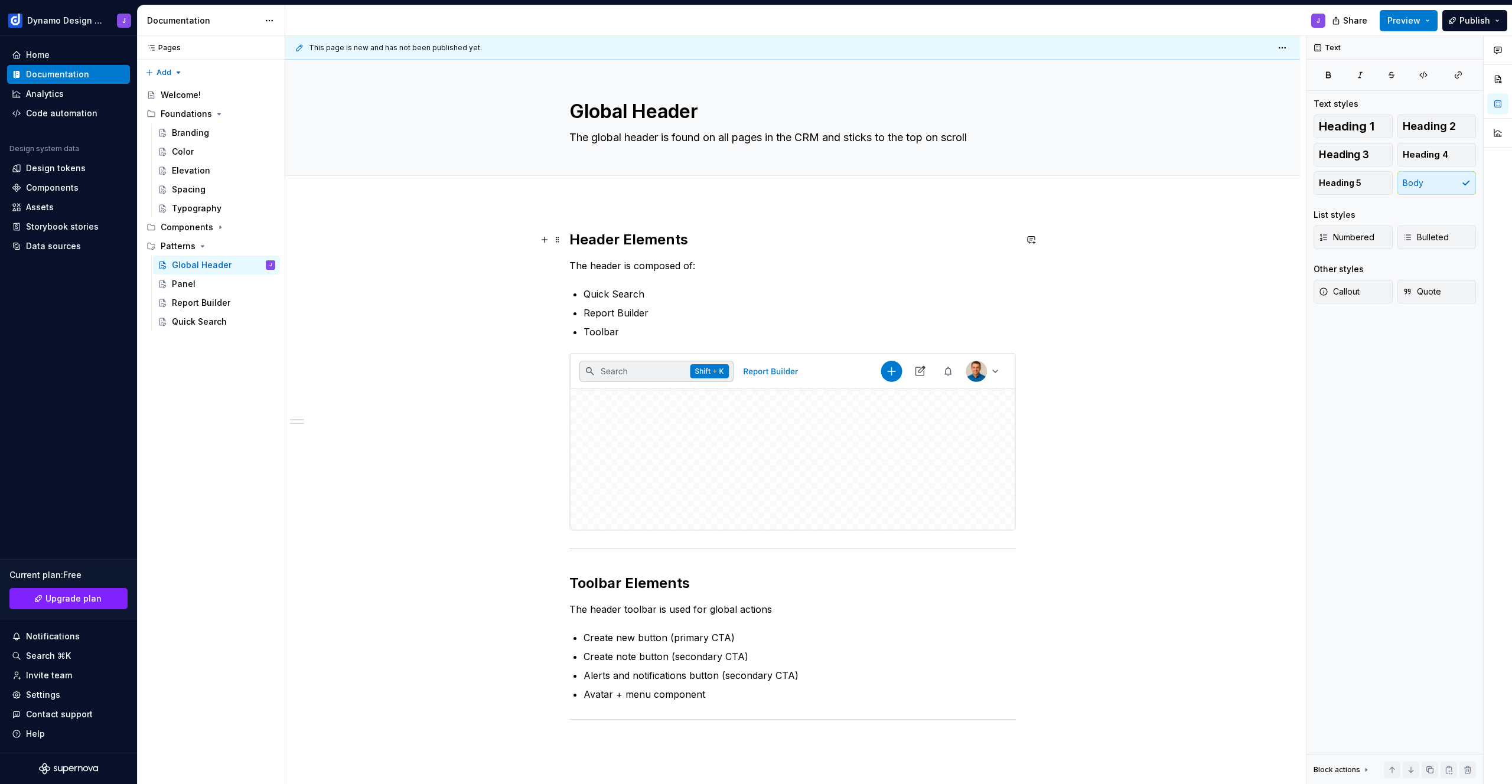
click at [640, 237] on h2 "Header Elements" at bounding box center [793, 240] width 446 height 19
click at [707, 268] on p "The header is composed of:" at bounding box center [793, 265] width 446 height 14
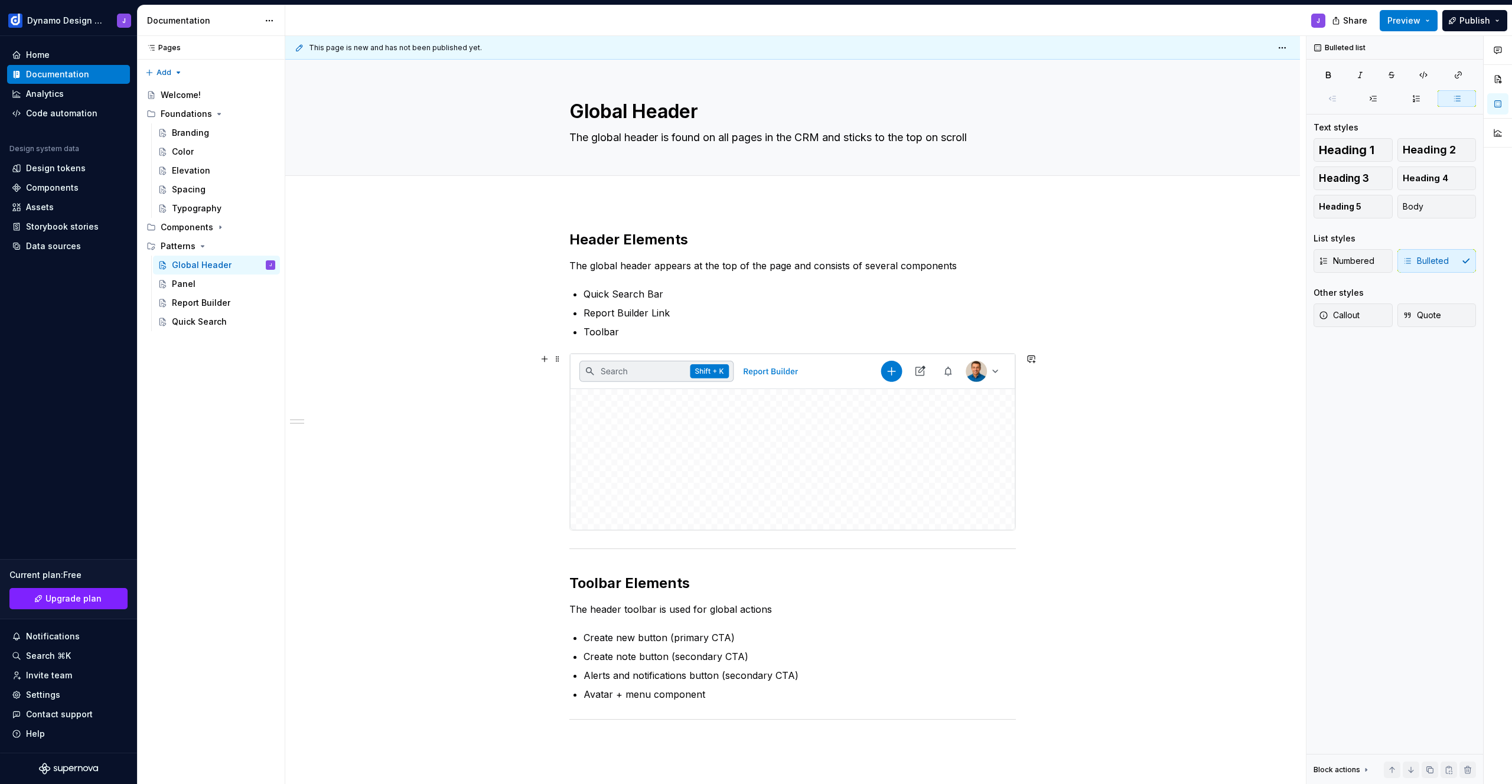
scroll to position [85, 0]
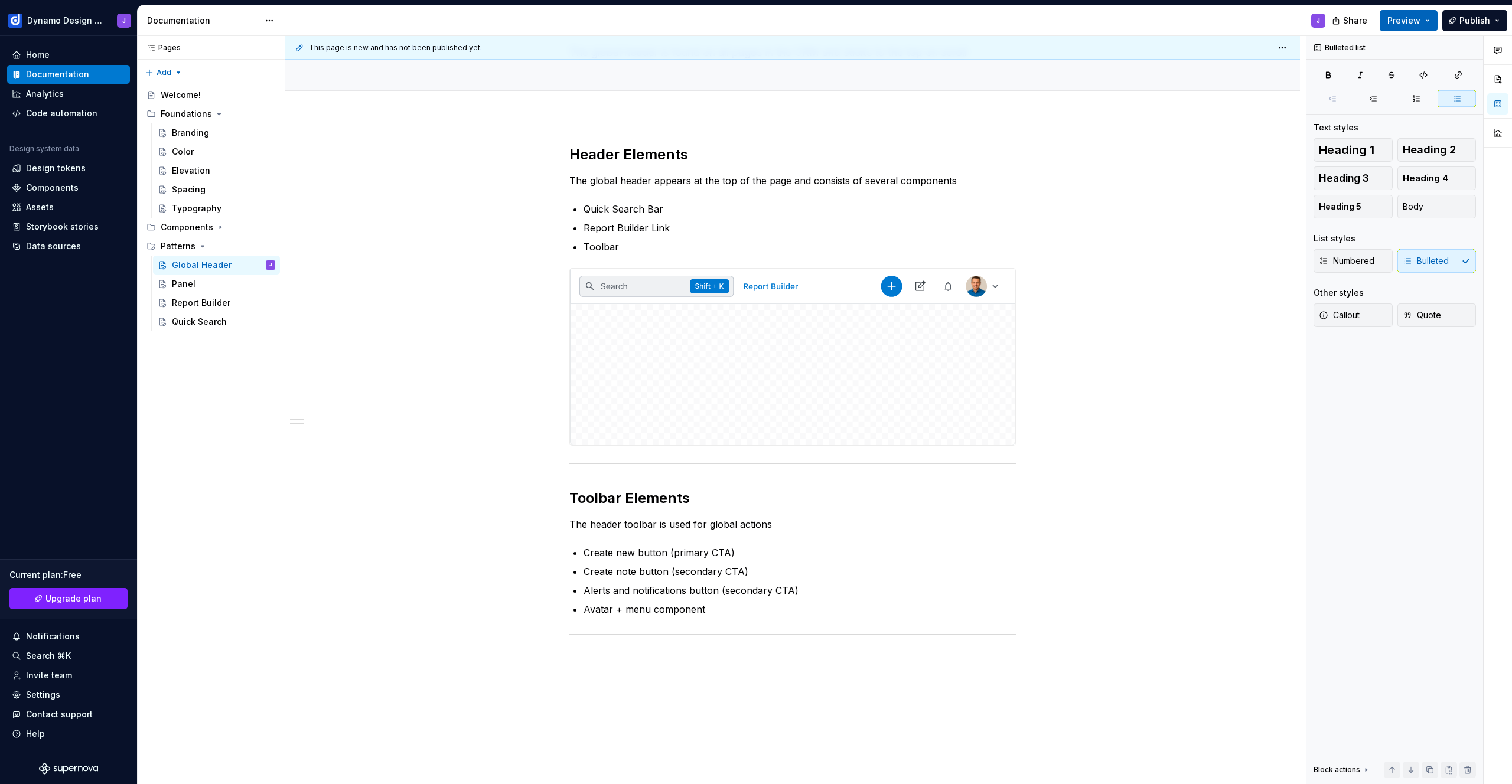
click at [1392, 21] on span "Preview" at bounding box center [1404, 21] width 33 height 12
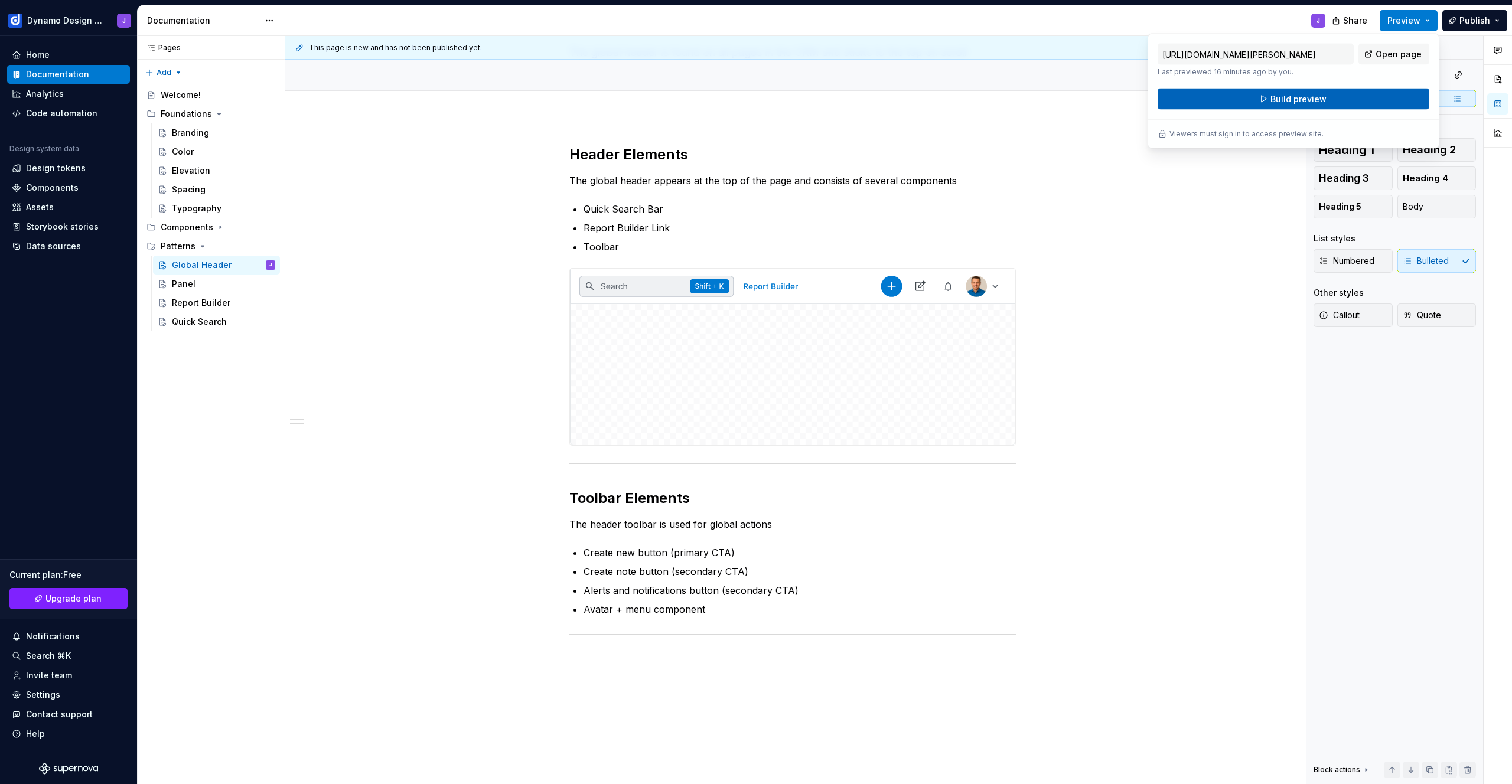
click at [1332, 104] on button "Build preview" at bounding box center [1293, 99] width 272 height 21
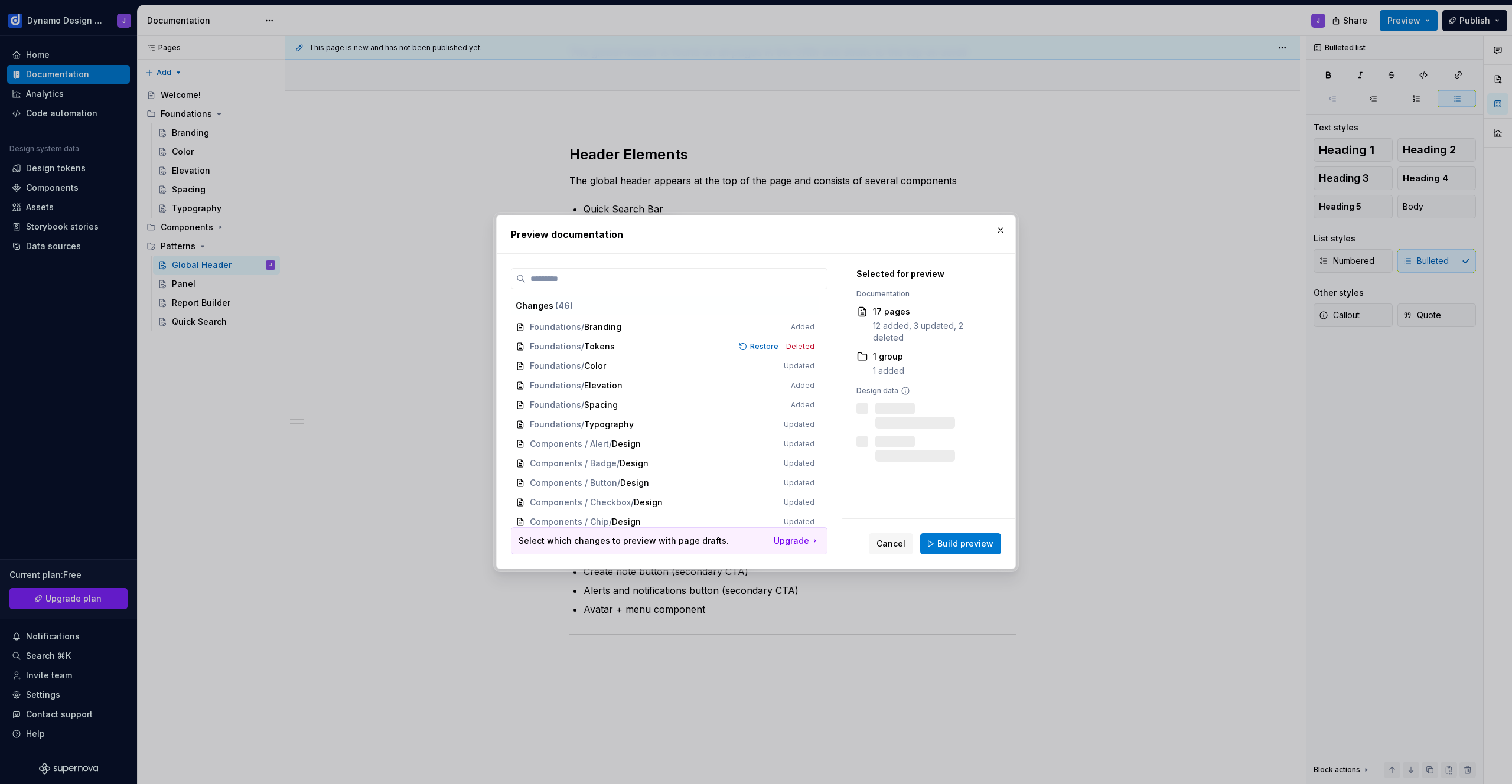
click at [977, 540] on span "Build preview" at bounding box center [966, 543] width 56 height 12
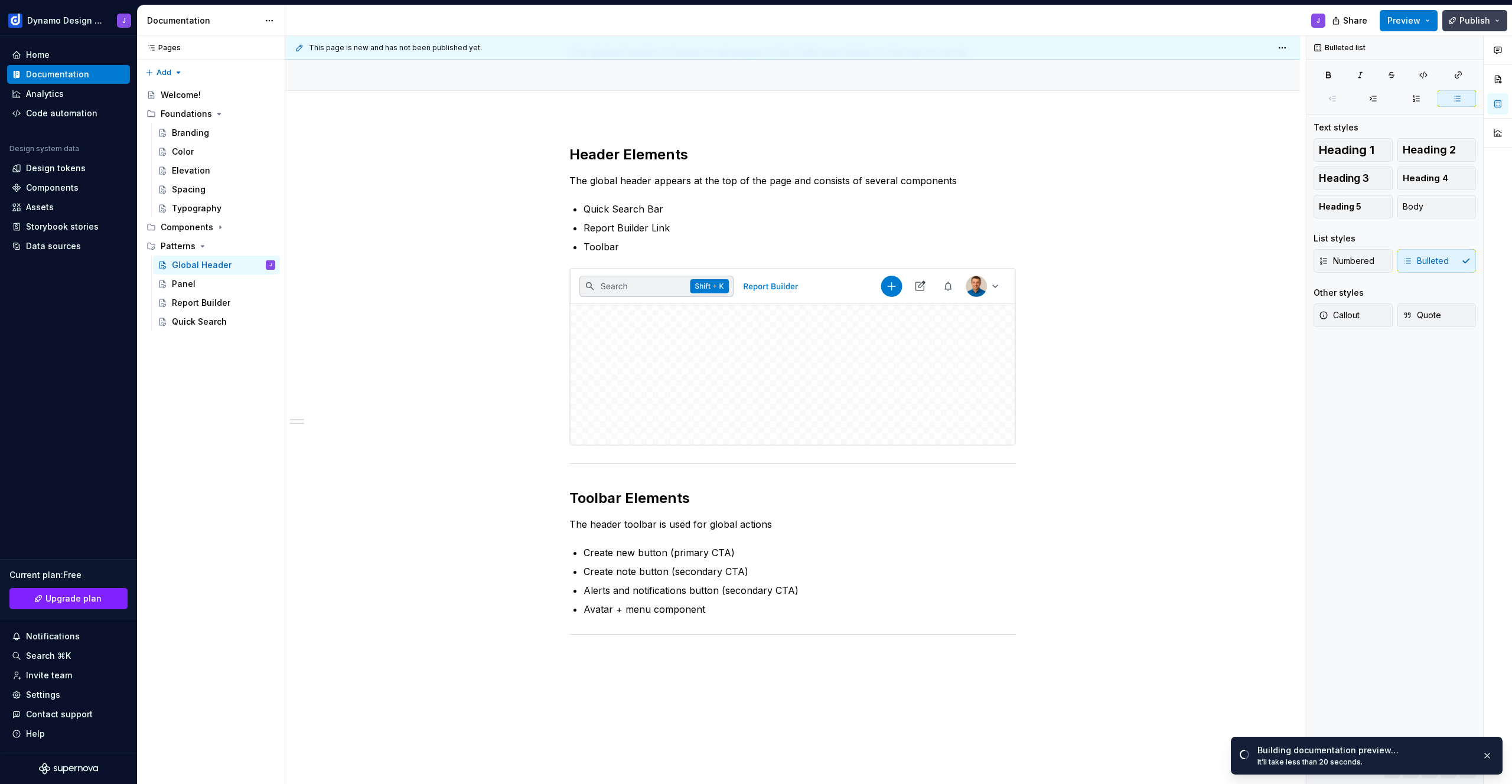
click at [1492, 21] on button "Publish" at bounding box center [1476, 21] width 65 height 21
click at [1224, 19] on div "J" at bounding box center [810, 21] width 1050 height 31
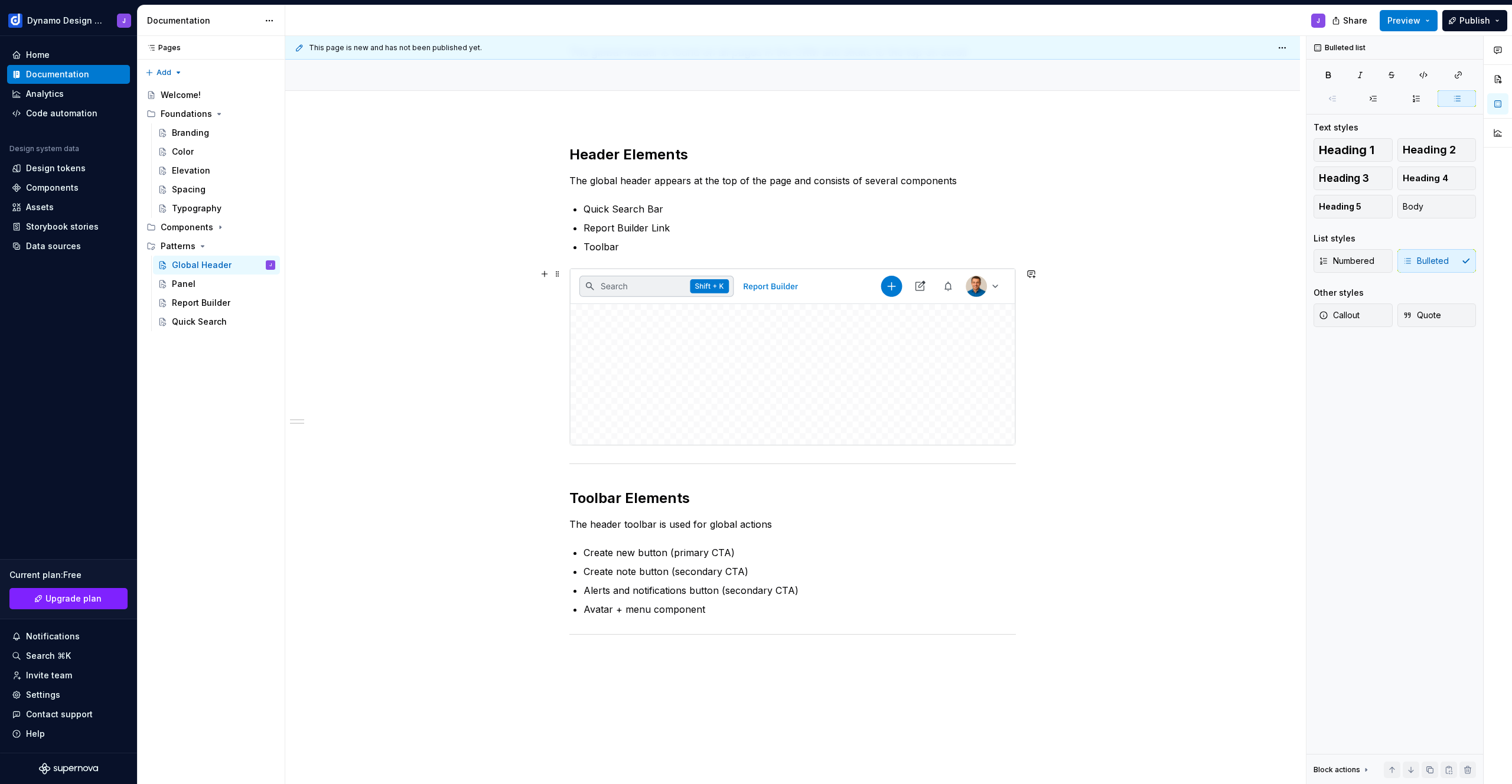
click at [742, 334] on img at bounding box center [792, 357] width 445 height 176
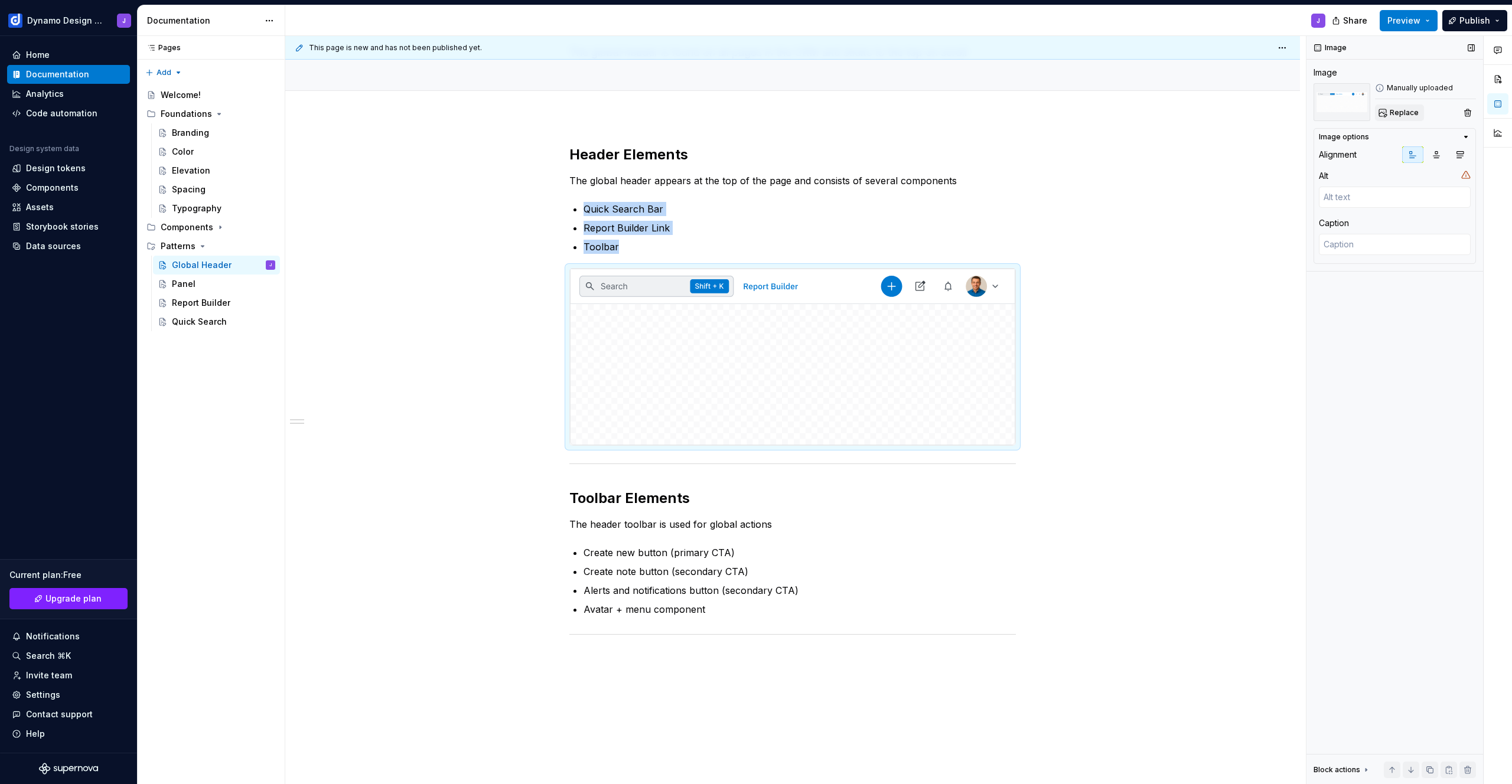
click at [1405, 108] on span "Replace" at bounding box center [1404, 113] width 29 height 9
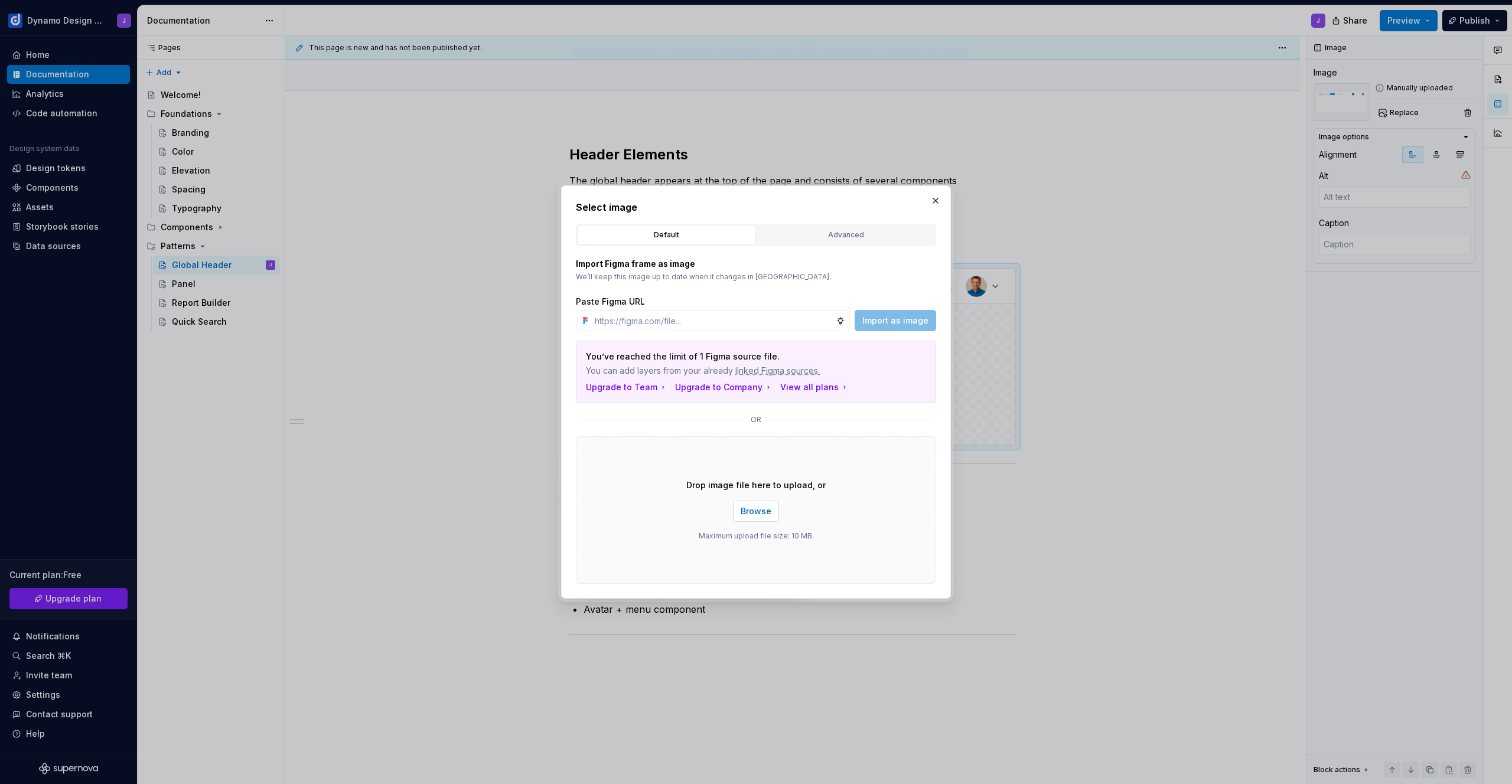
click at [762, 513] on span "Browse" at bounding box center [756, 511] width 31 height 12
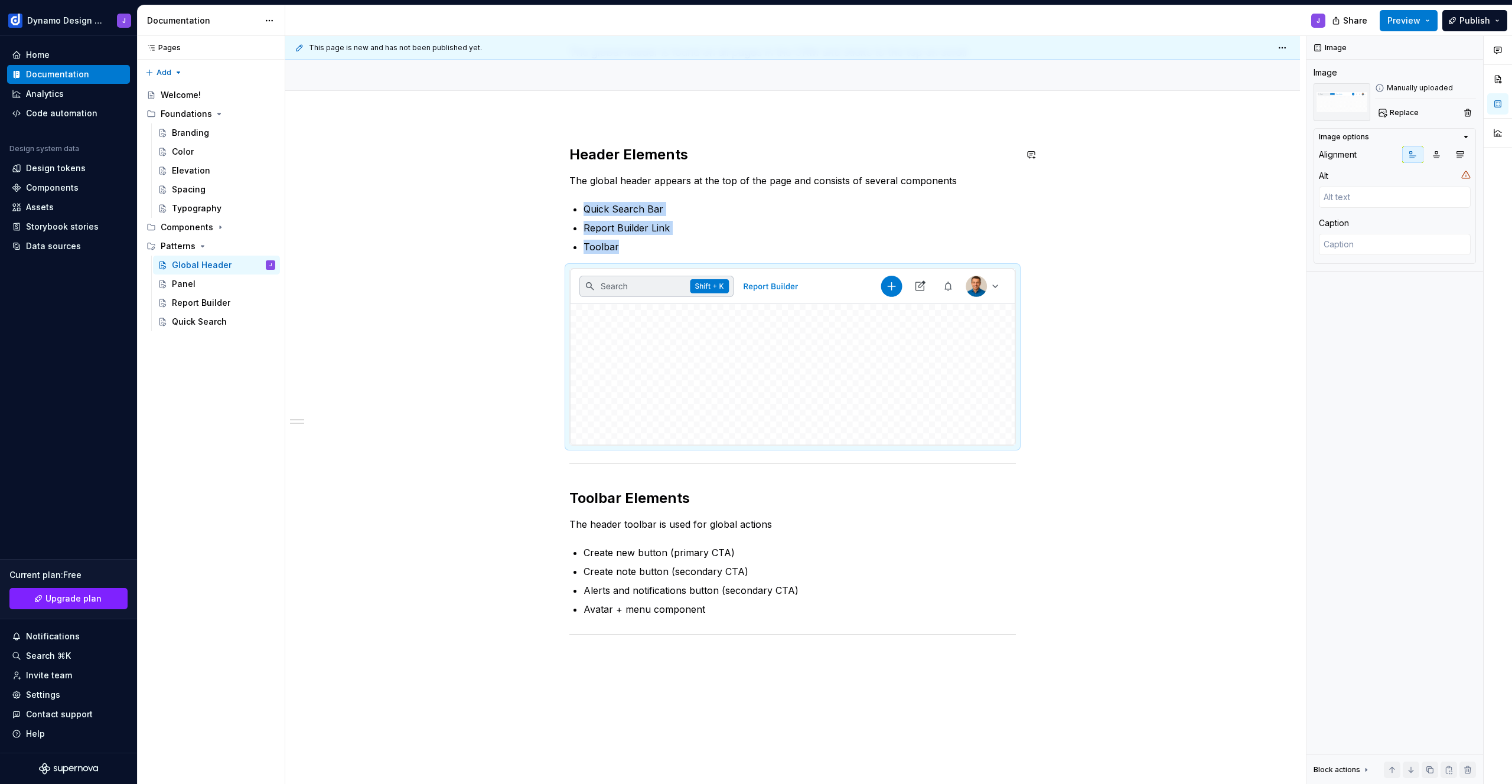
click at [1220, 177] on div "Header Elements The global header appears at the top of the page and consists o…" at bounding box center [792, 516] width 1015 height 799
click at [1109, 160] on div "Header Elements The global header appears at the top of the page and consists o…" at bounding box center [792, 516] width 1015 height 799
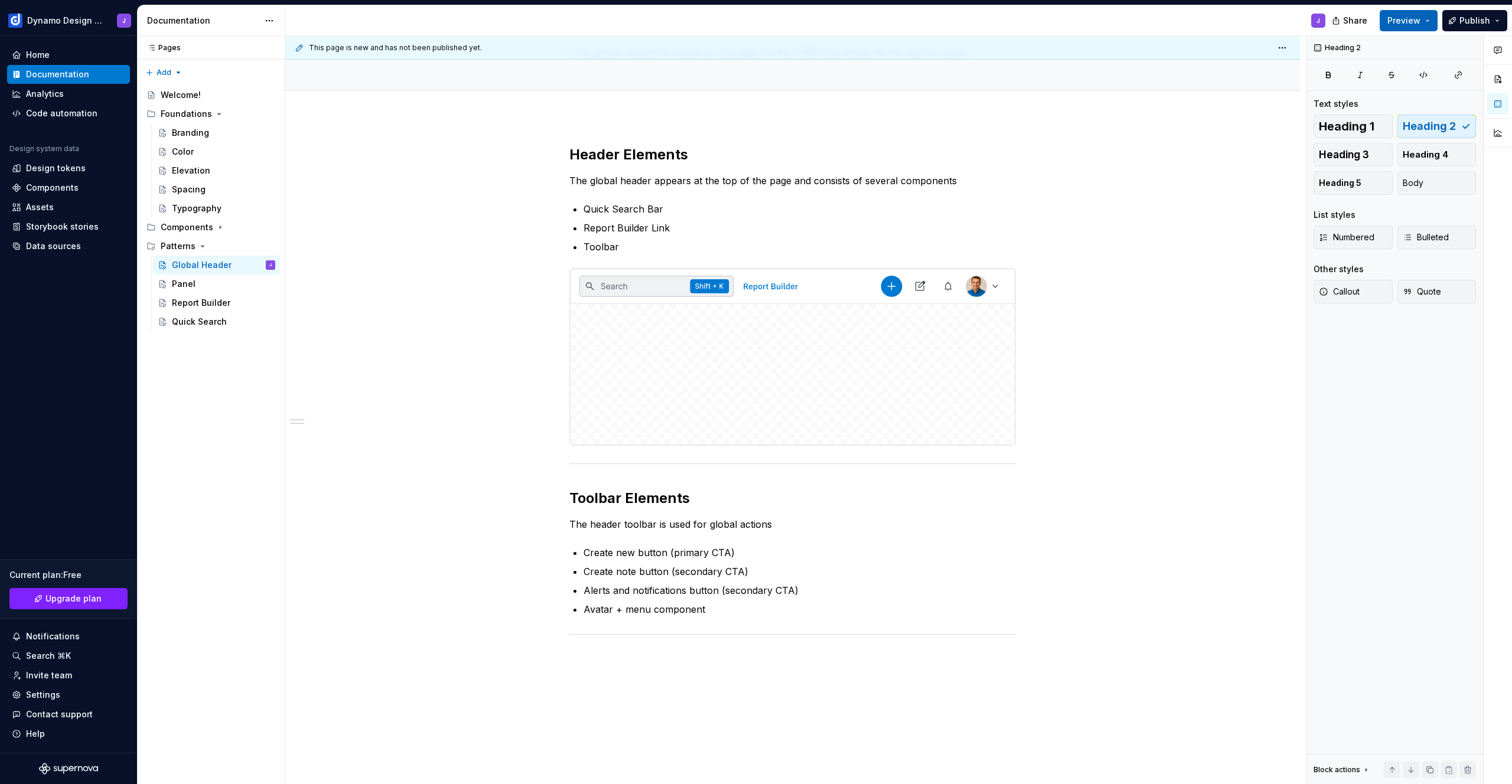
click at [1412, 20] on span "Preview" at bounding box center [1404, 21] width 33 height 12
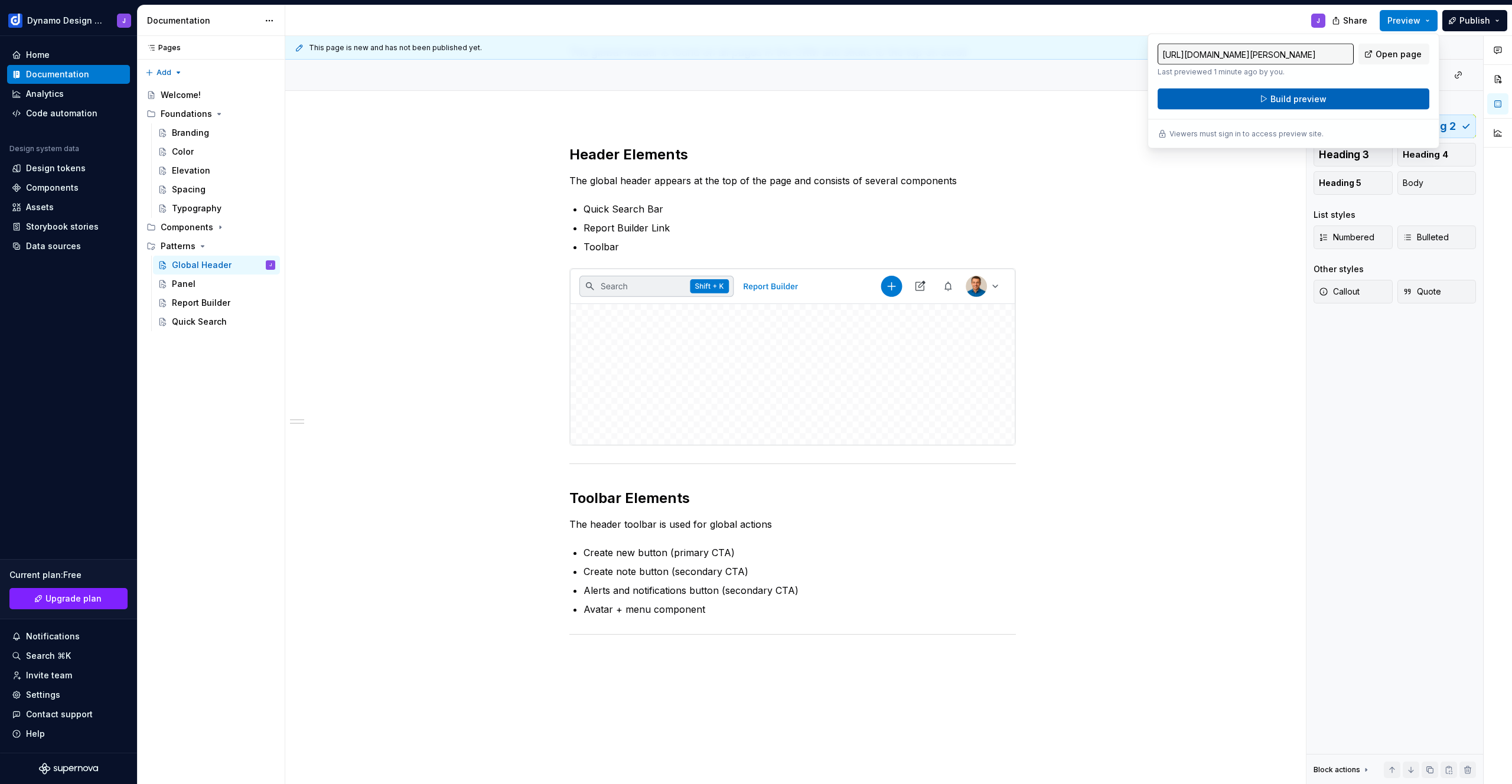
click at [1347, 98] on button "Build preview" at bounding box center [1293, 99] width 272 height 21
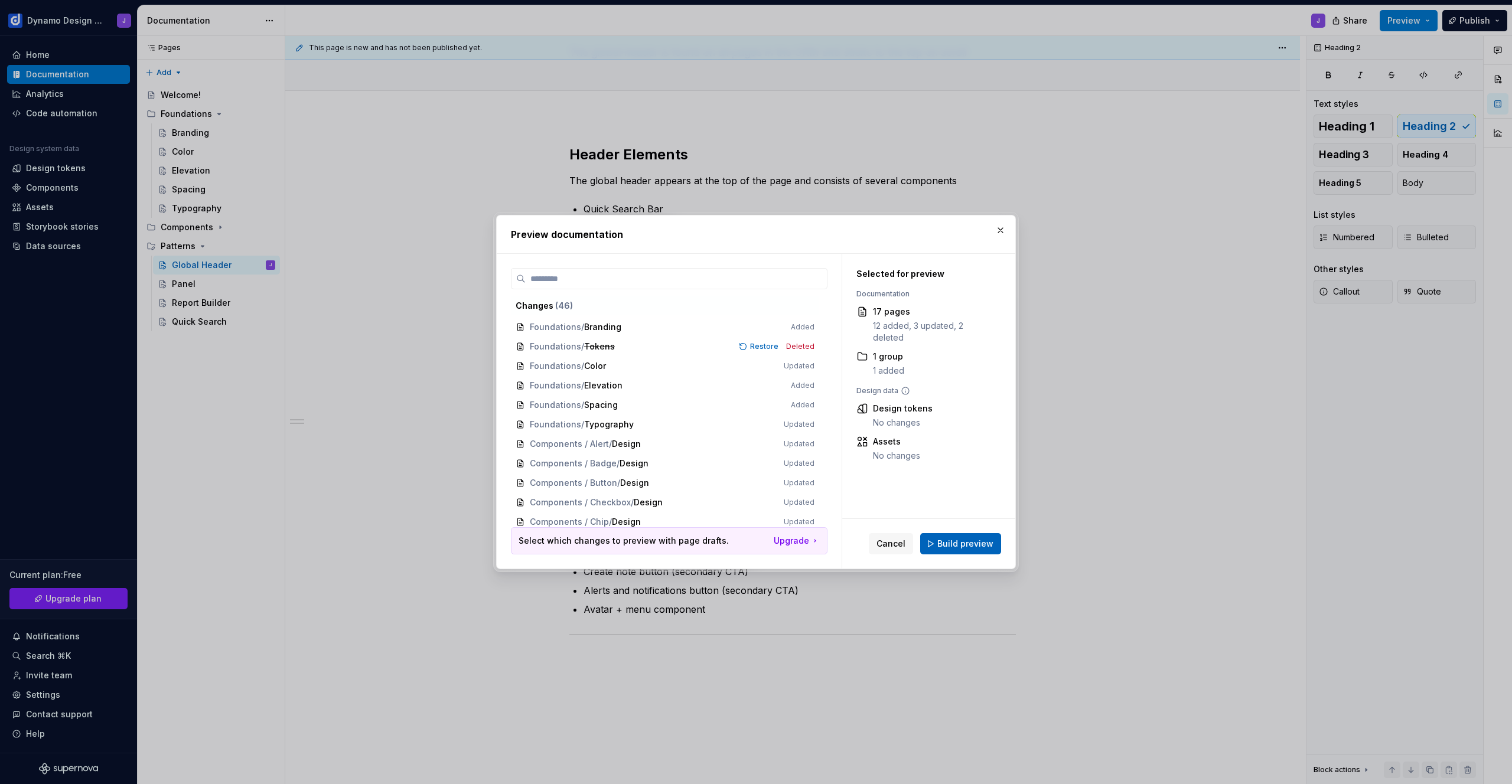
click at [969, 541] on span "Build preview" at bounding box center [966, 543] width 56 height 12
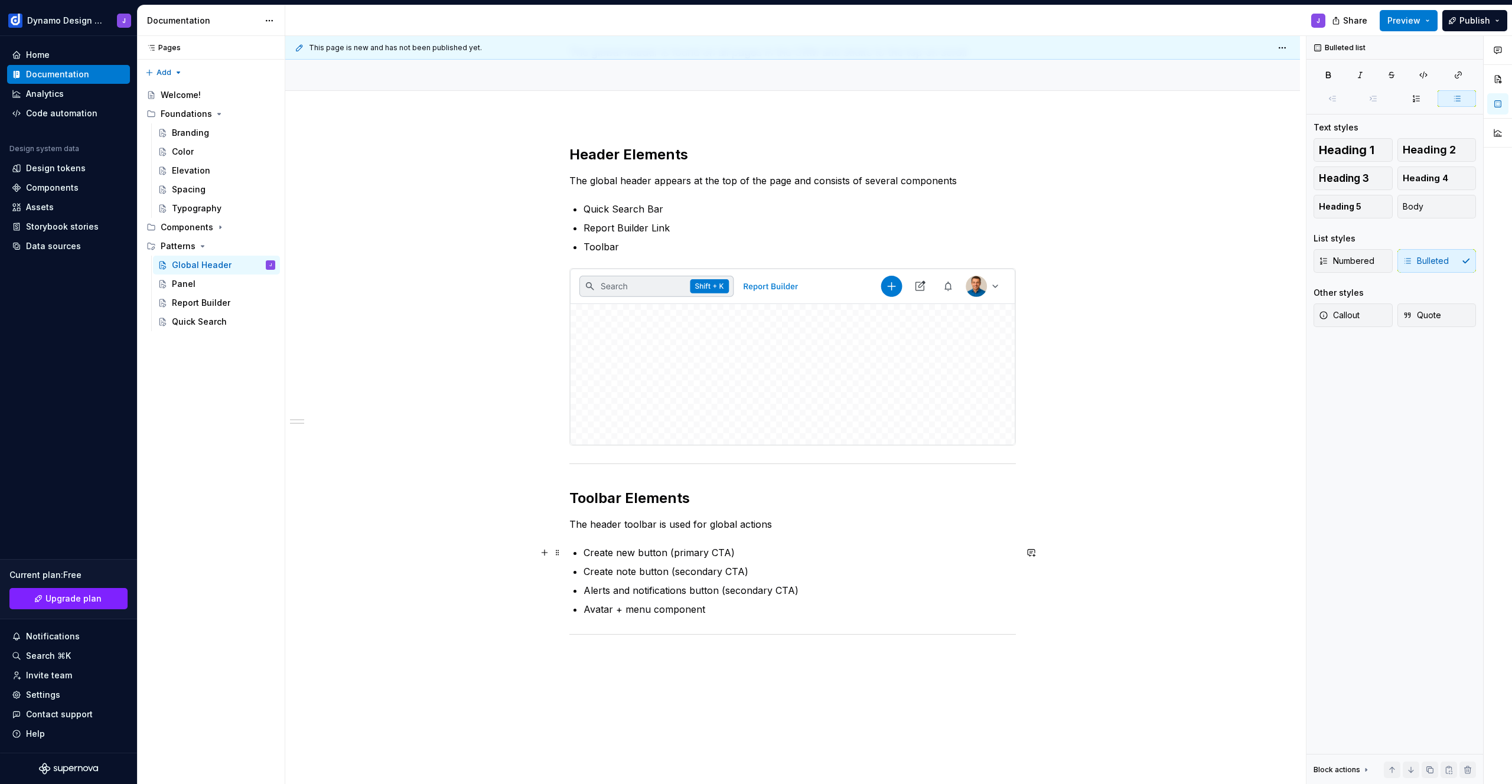
click at [666, 552] on p "Create new button (primary CTA)" at bounding box center [799, 552] width 432 height 14
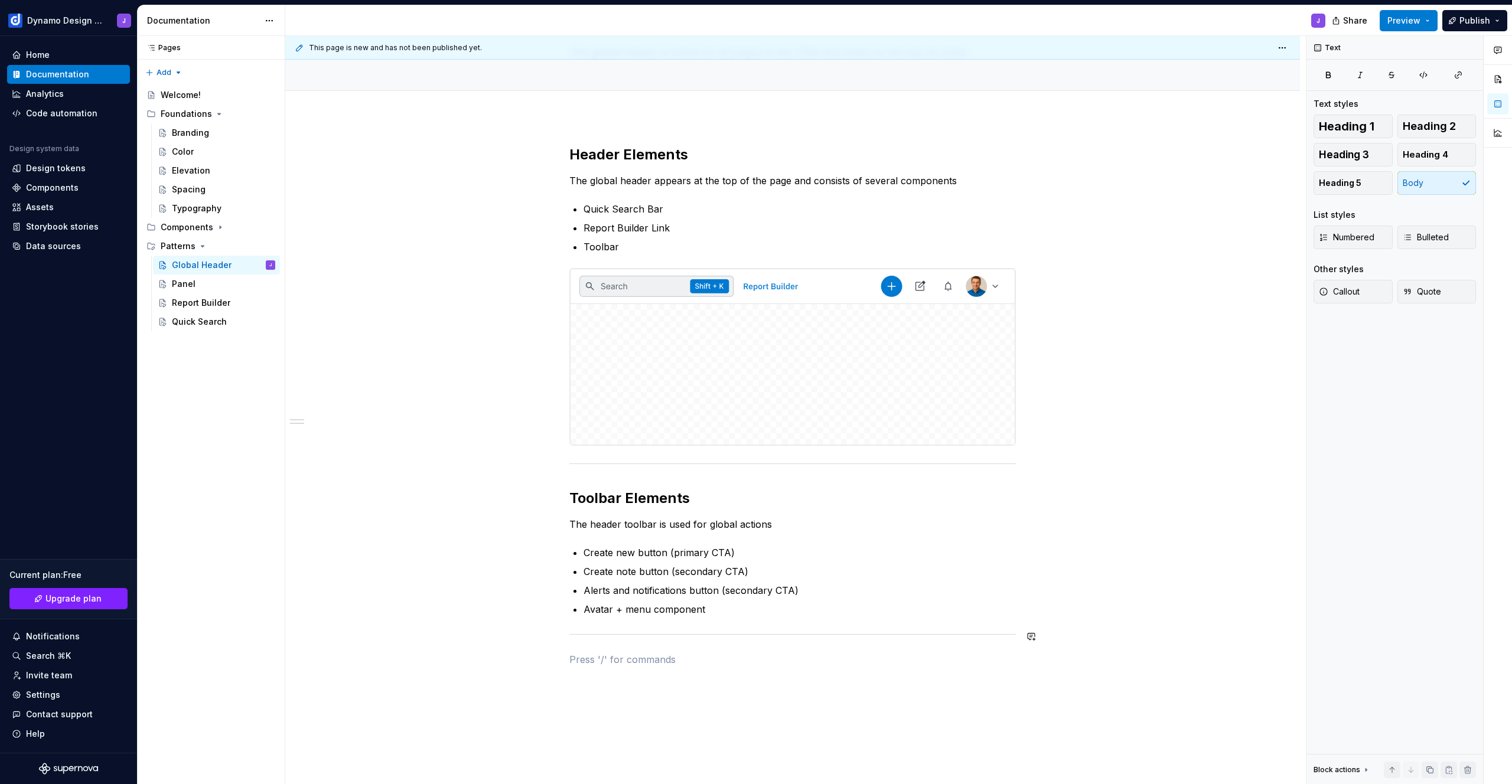
click at [703, 651] on div "Header Elements The global header appears at the top of the page and consists o…" at bounding box center [793, 406] width 446 height 521
click at [779, 527] on p "The header toolbar is used for global actions" at bounding box center [793, 524] width 446 height 14
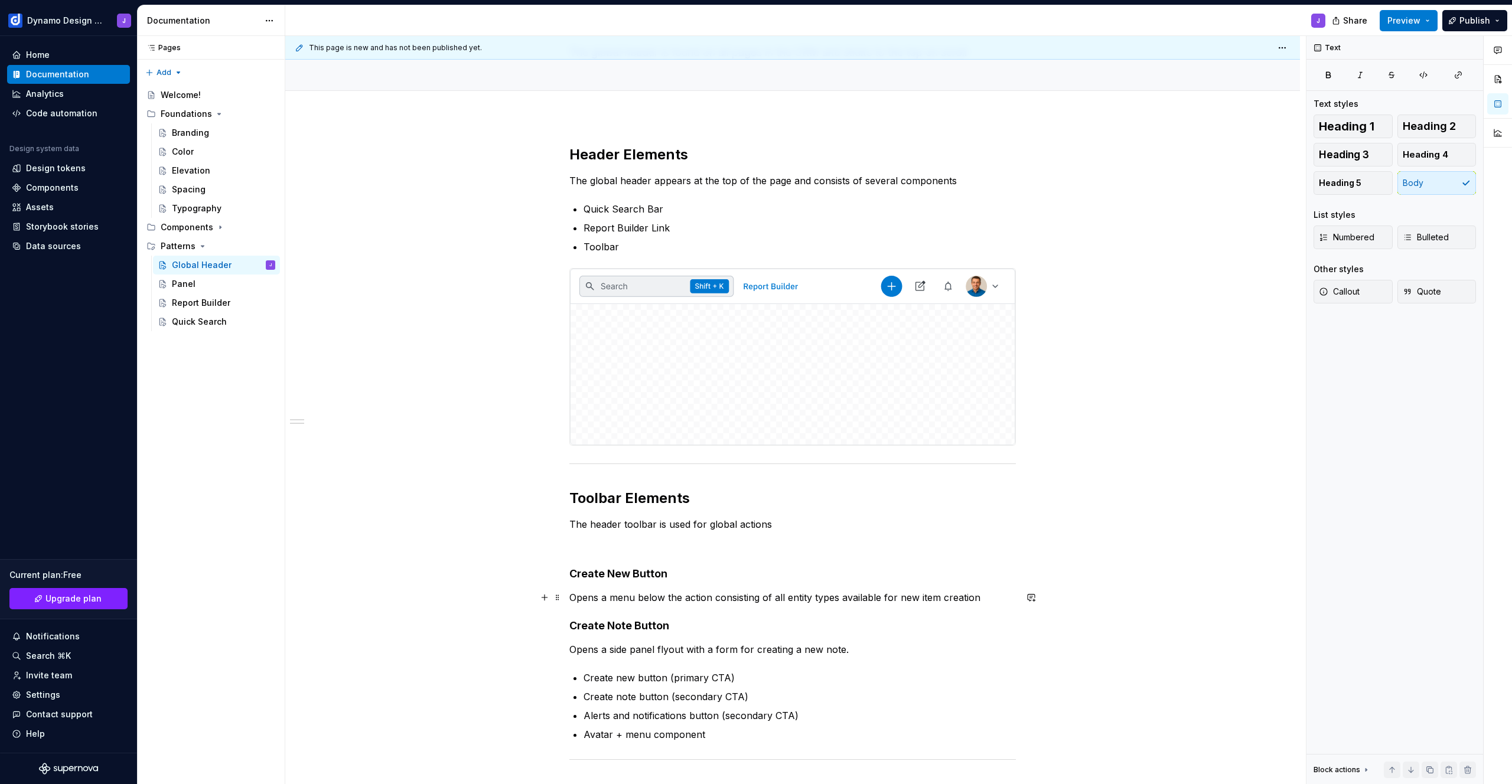
click at [979, 598] on p "Opens a menu below the action consisting of all entity types available for new …" at bounding box center [793, 596] width 446 height 14
click at [861, 651] on p "Opens a side panel flyout with a form for creating a new note." at bounding box center [793, 649] width 446 height 14
click at [646, 574] on h4 "Create New Button" at bounding box center [793, 573] width 446 height 14
click at [649, 626] on h4 "Create Note Button" at bounding box center [793, 625] width 446 height 14
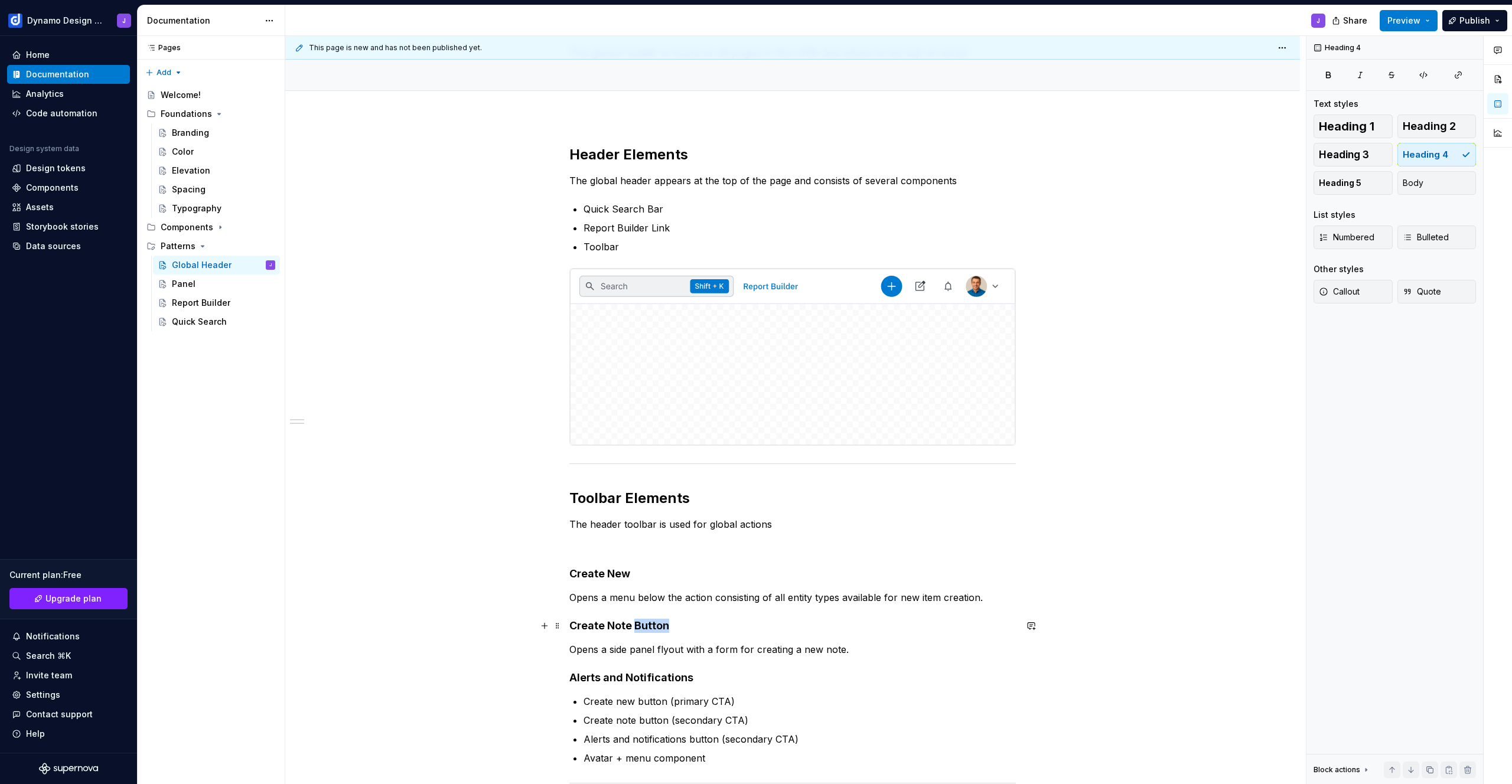
click at [649, 626] on h4 "Create Note Button" at bounding box center [793, 625] width 446 height 14
click at [643, 550] on p at bounding box center [793, 545] width 446 height 14
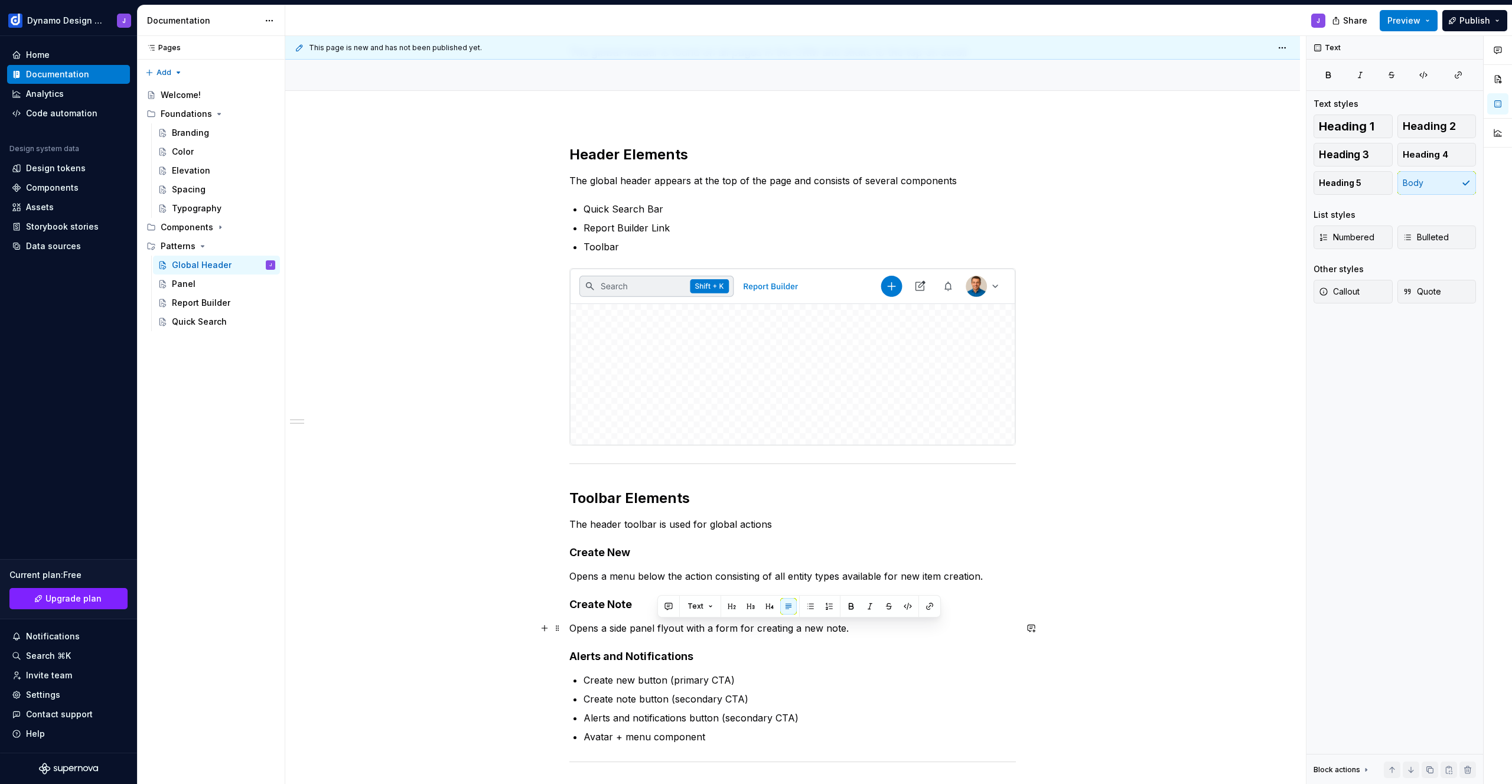
click at [869, 629] on p "Opens a side panel flyout with a form for creating a new note." at bounding box center [793, 627] width 446 height 14
click at [737, 659] on h4 "Alerts and Notifications" at bounding box center [793, 656] width 446 height 14
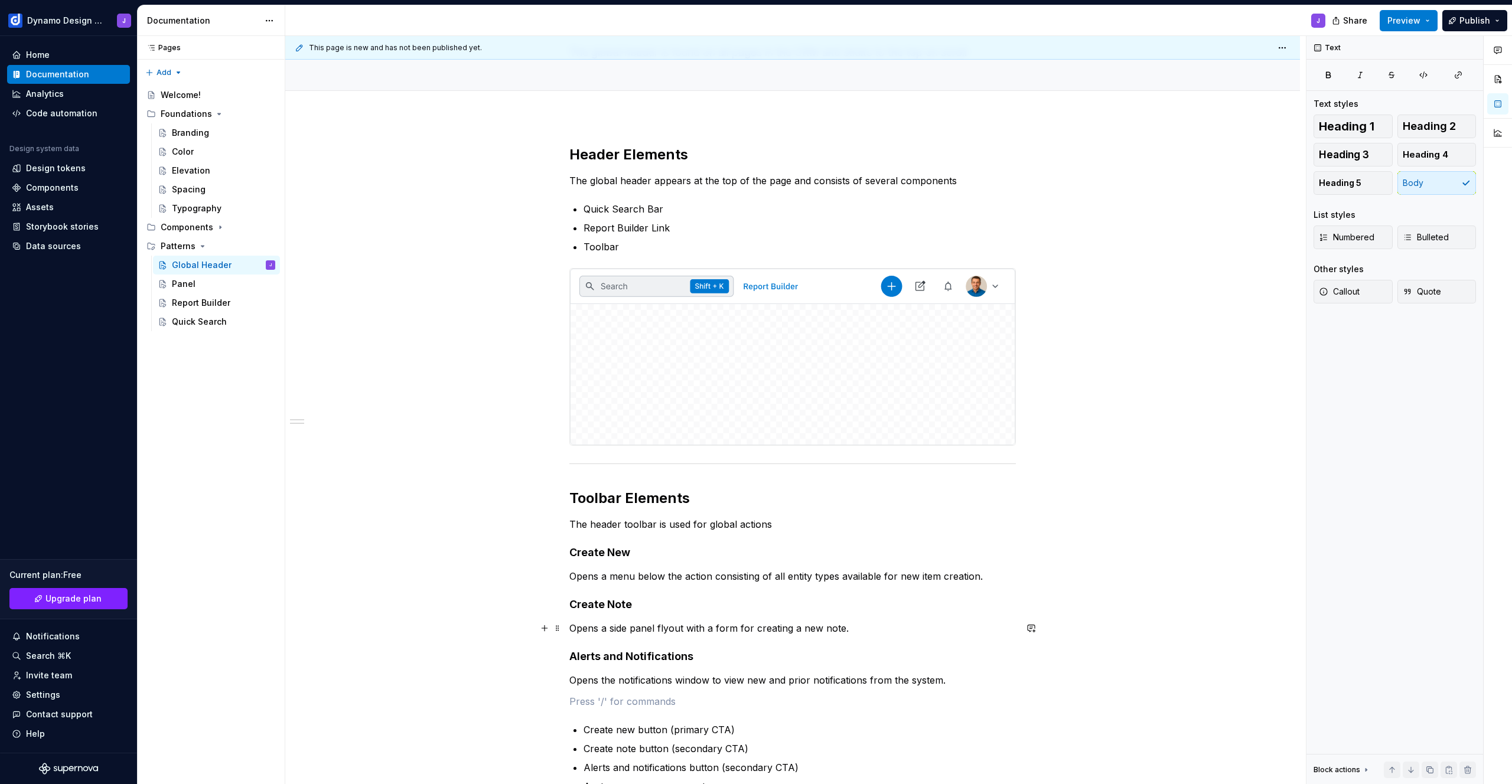
scroll to position [187, 0]
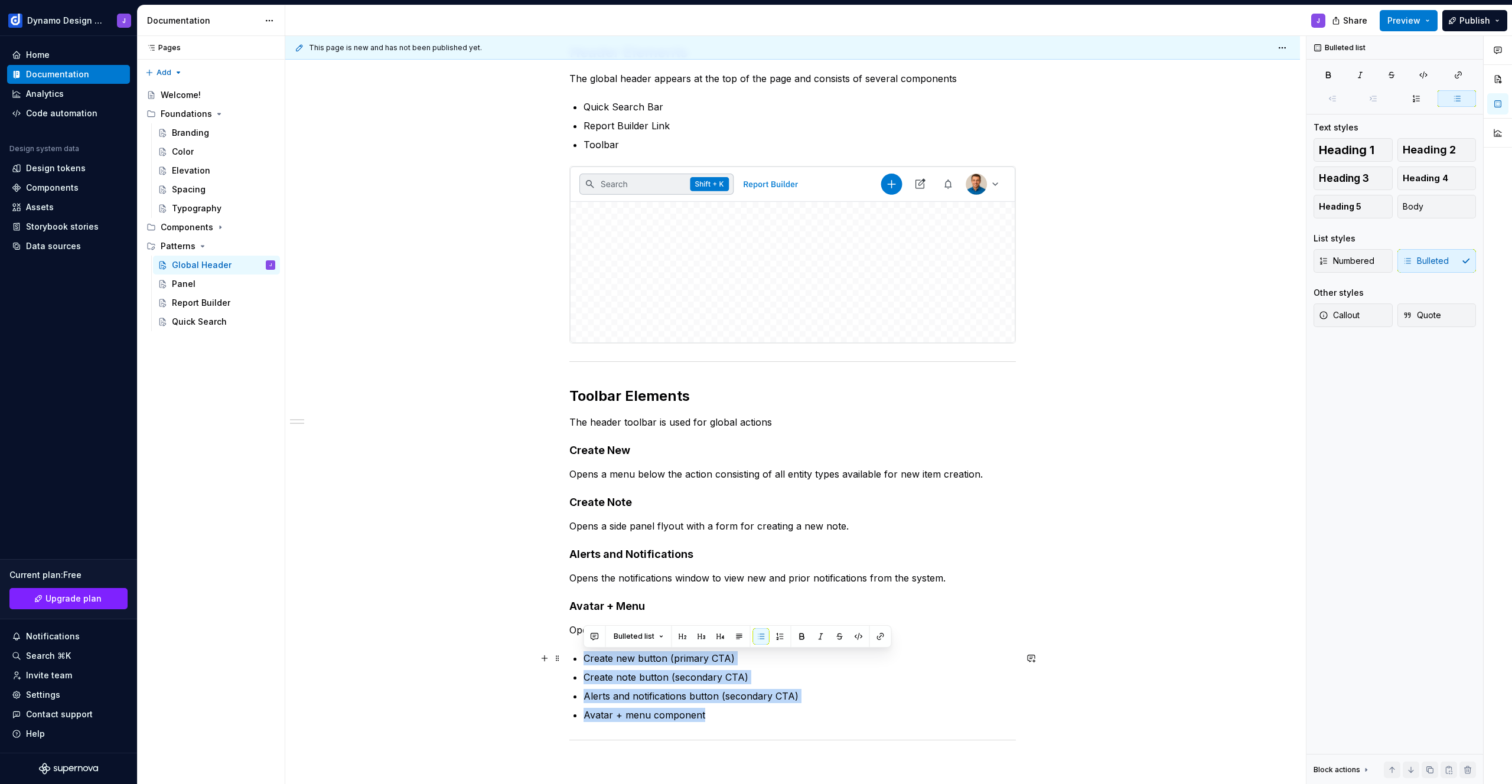
drag, startPoint x: 643, startPoint y: 706, endPoint x: 528, endPoint y: 654, distance: 126.2
click at [528, 654] on div "Header Elements The global header appears at the top of the page and consists o…" at bounding box center [792, 518] width 1015 height 1007
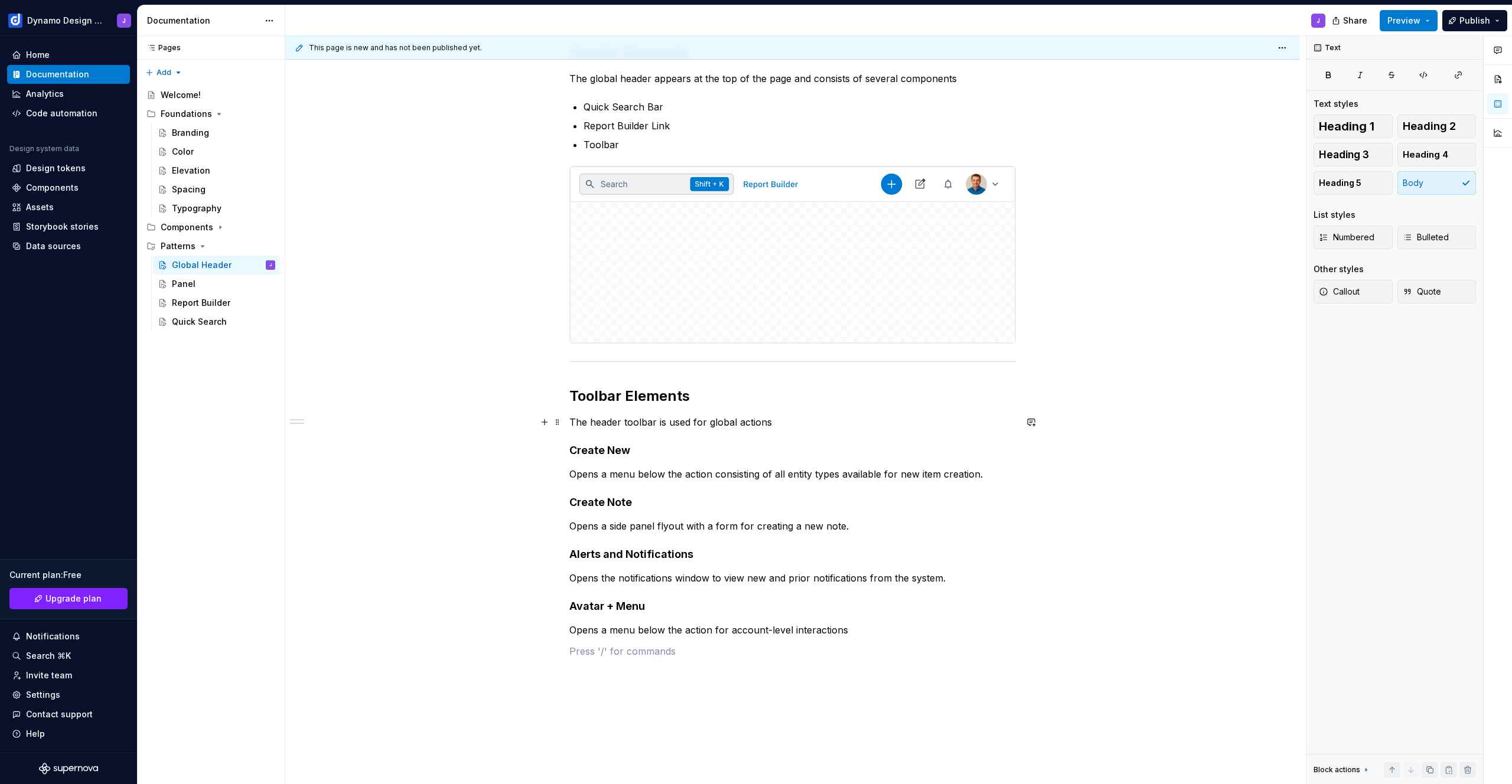
click at [786, 424] on p "The header toolbar is used for global actions" at bounding box center [793, 422] width 446 height 14
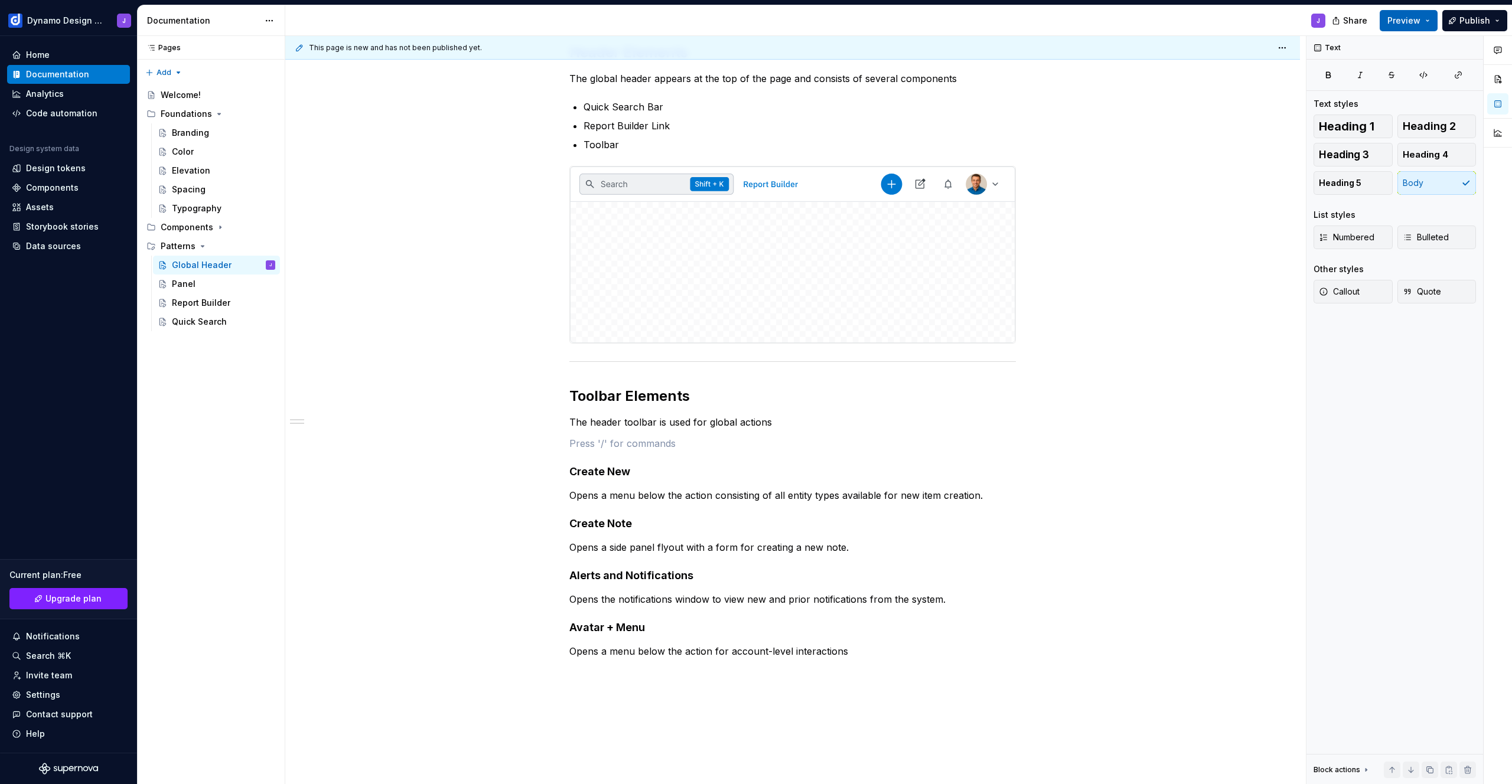
click at [1436, 19] on button "Preview" at bounding box center [1408, 21] width 58 height 21
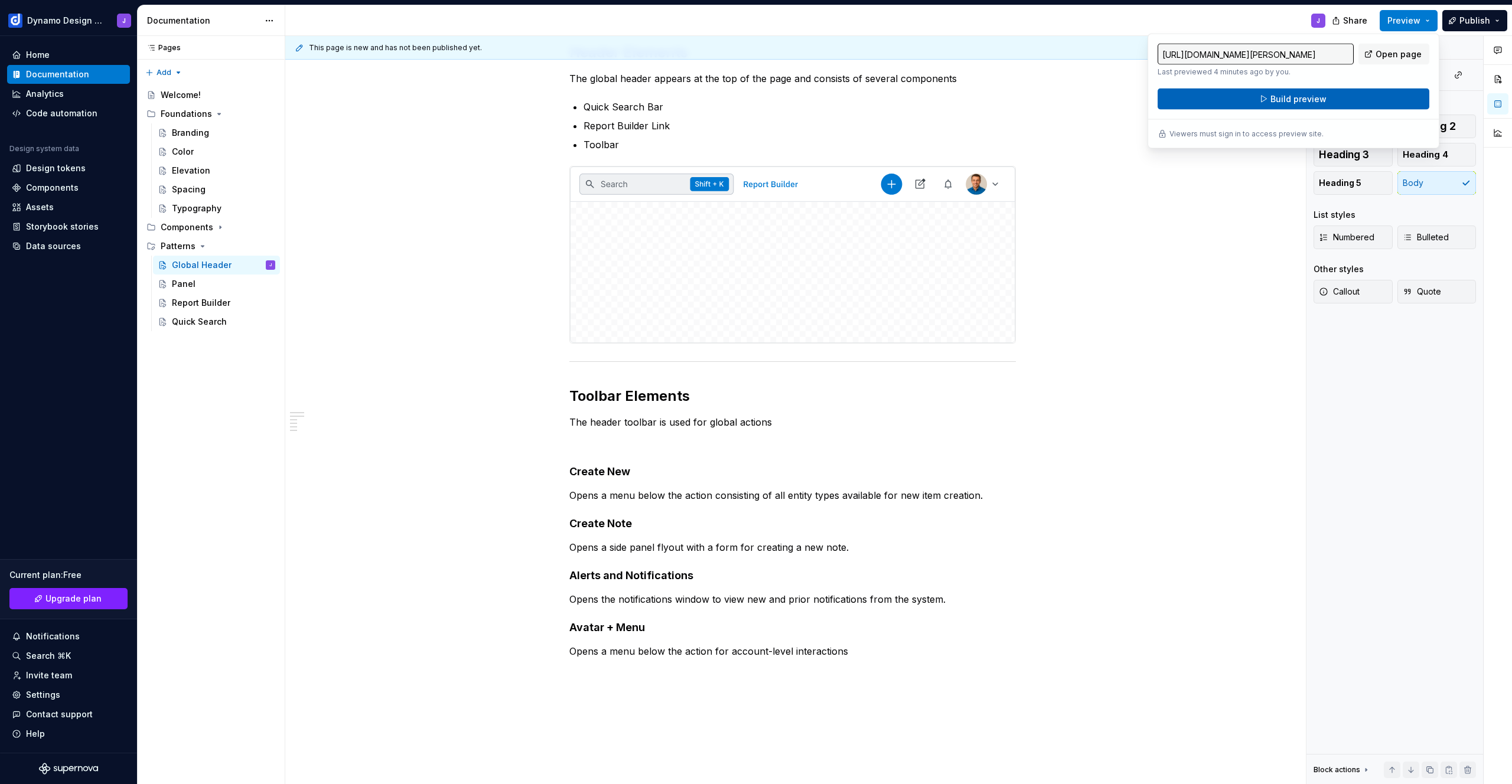
click at [1330, 95] on button "Build preview" at bounding box center [1293, 99] width 272 height 21
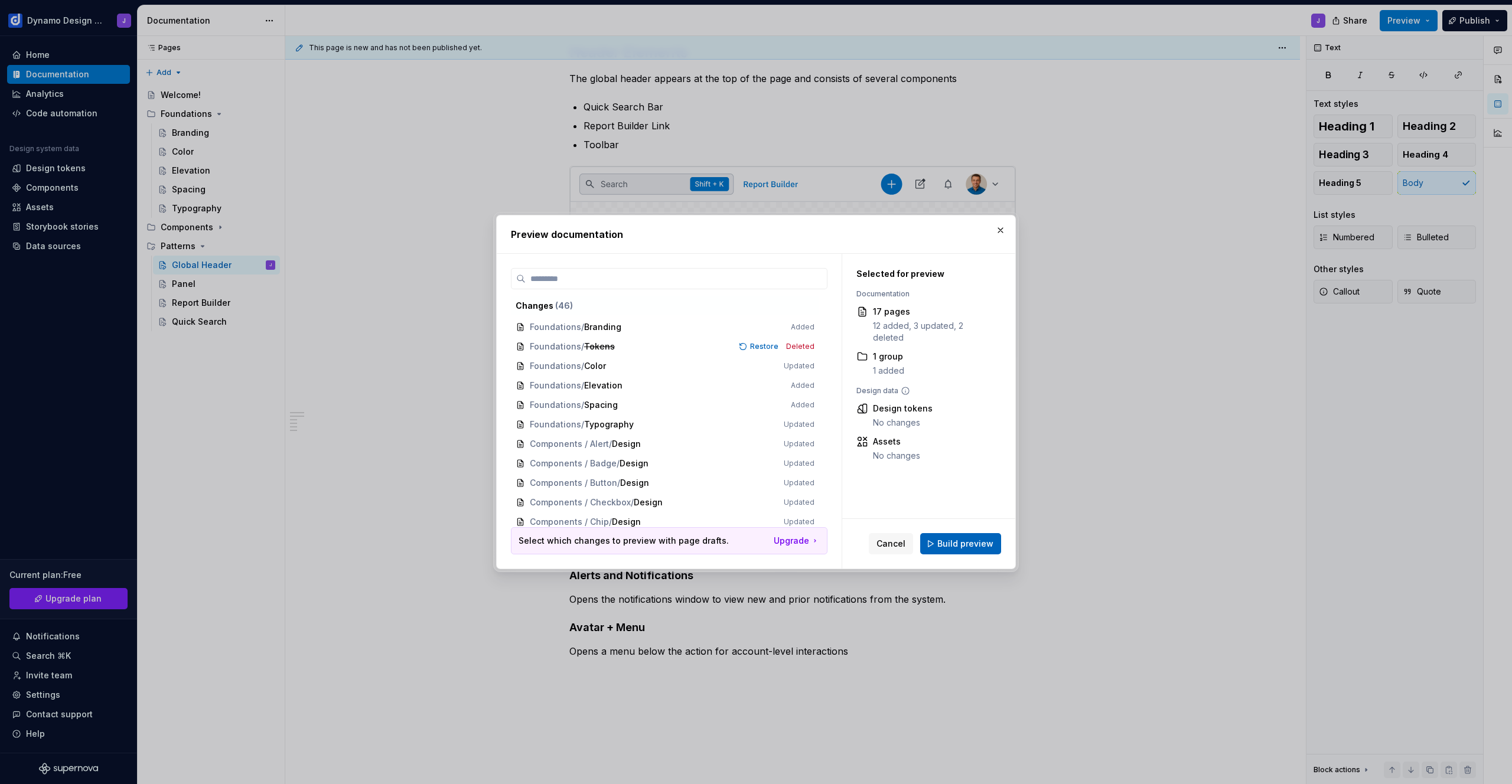
click at [979, 547] on span "Build preview" at bounding box center [966, 543] width 56 height 12
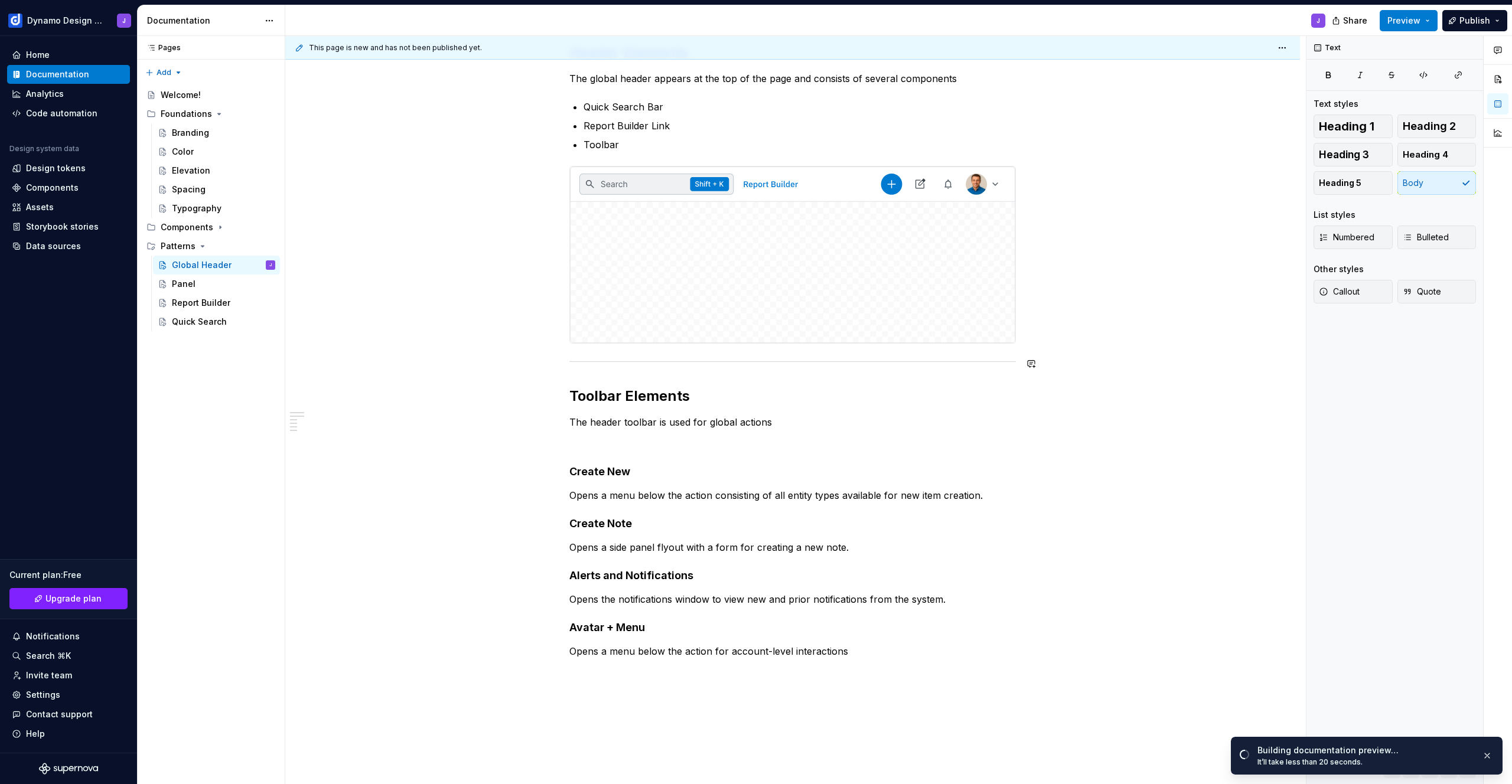
scroll to position [17, 0]
